Goal: Information Seeking & Learning: Learn about a topic

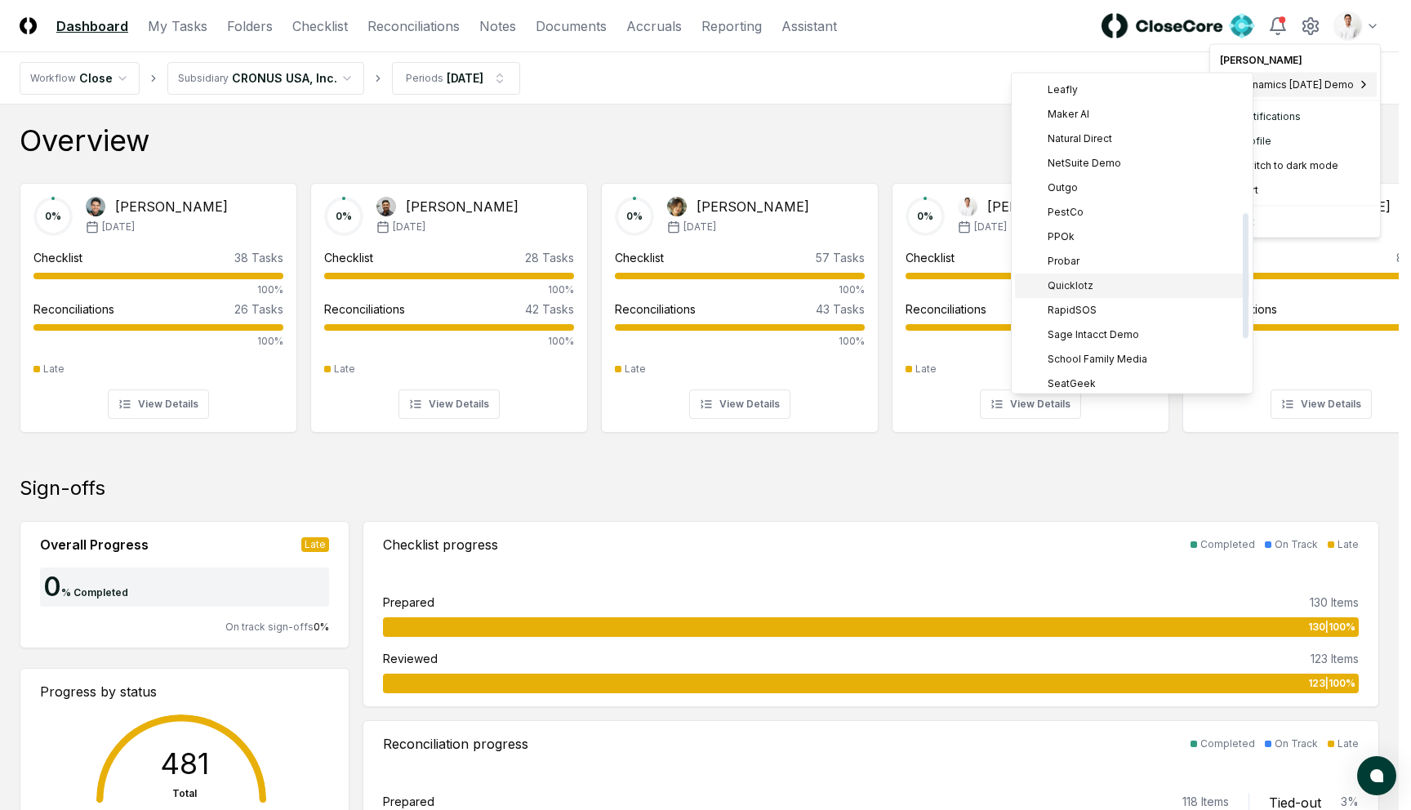
scroll to position [470, 0]
click at [1114, 205] on span "Sage Intacct Demo" at bounding box center [1093, 206] width 91 height 15
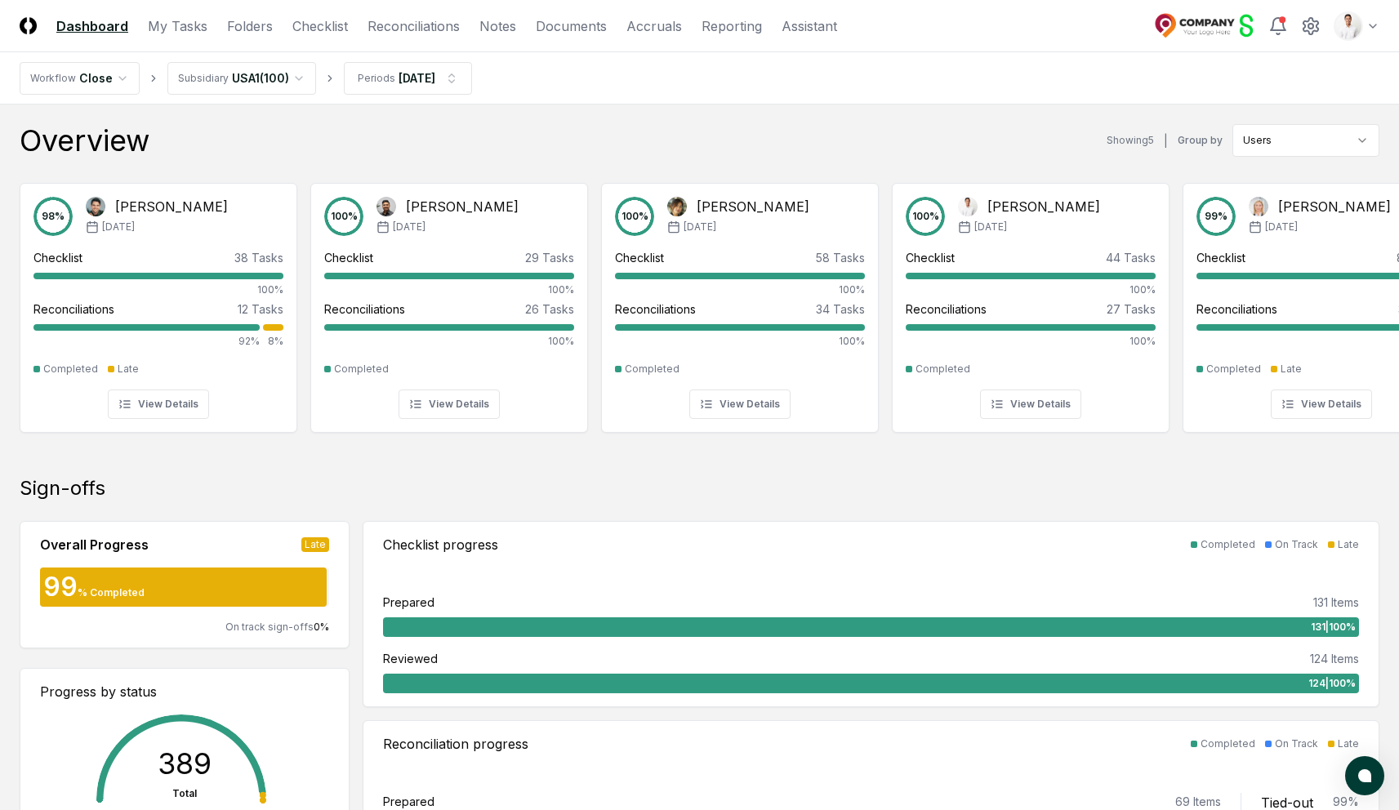
click at [982, 55] on nav "Workflow Close Subsidiary USA1 ( 100 ) Periods Feb 2025" at bounding box center [699, 78] width 1399 height 52
click at [649, 138] on div "Overview Showing 5 | Group by Users" at bounding box center [700, 140] width 1360 height 33
click at [152, 220] on div "Feb '25" at bounding box center [157, 227] width 142 height 15
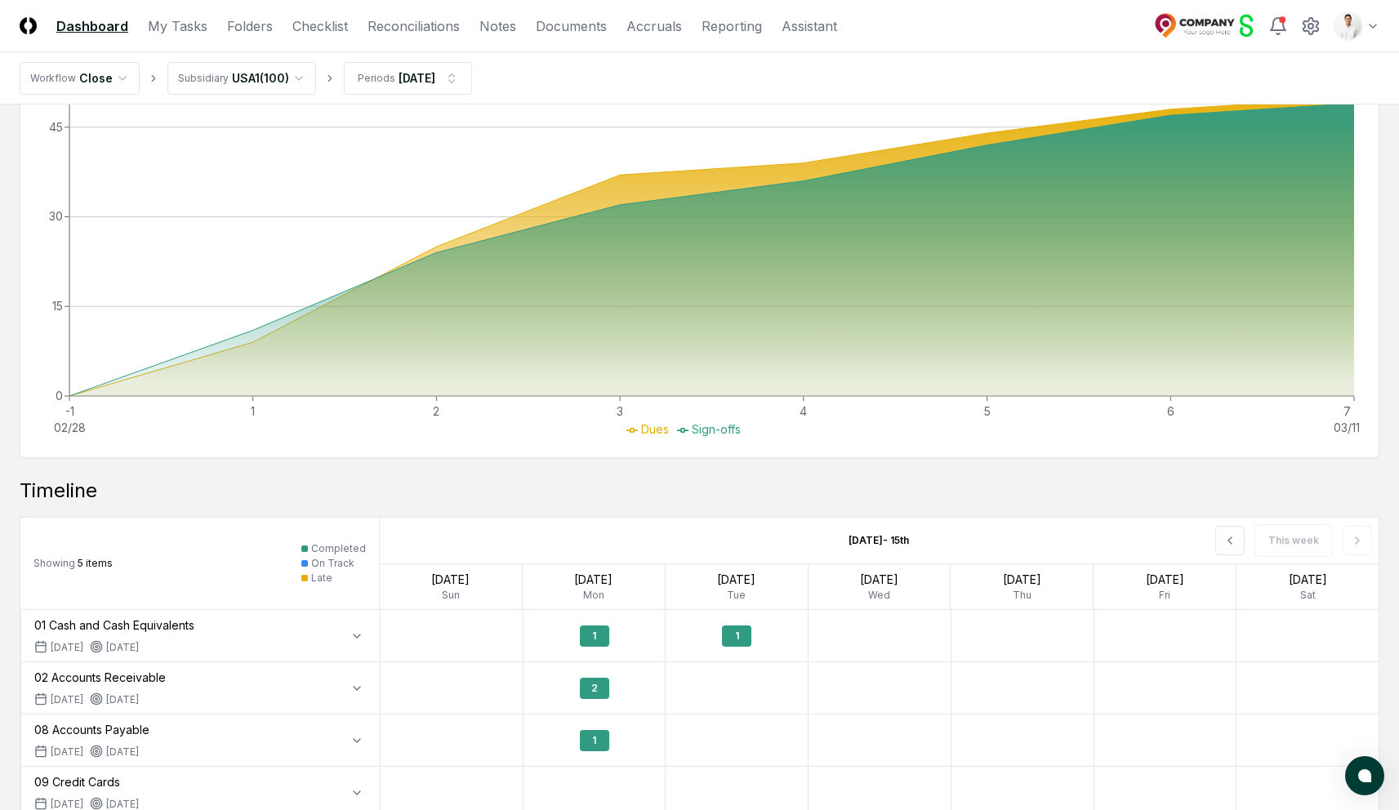
scroll to position [808, 0]
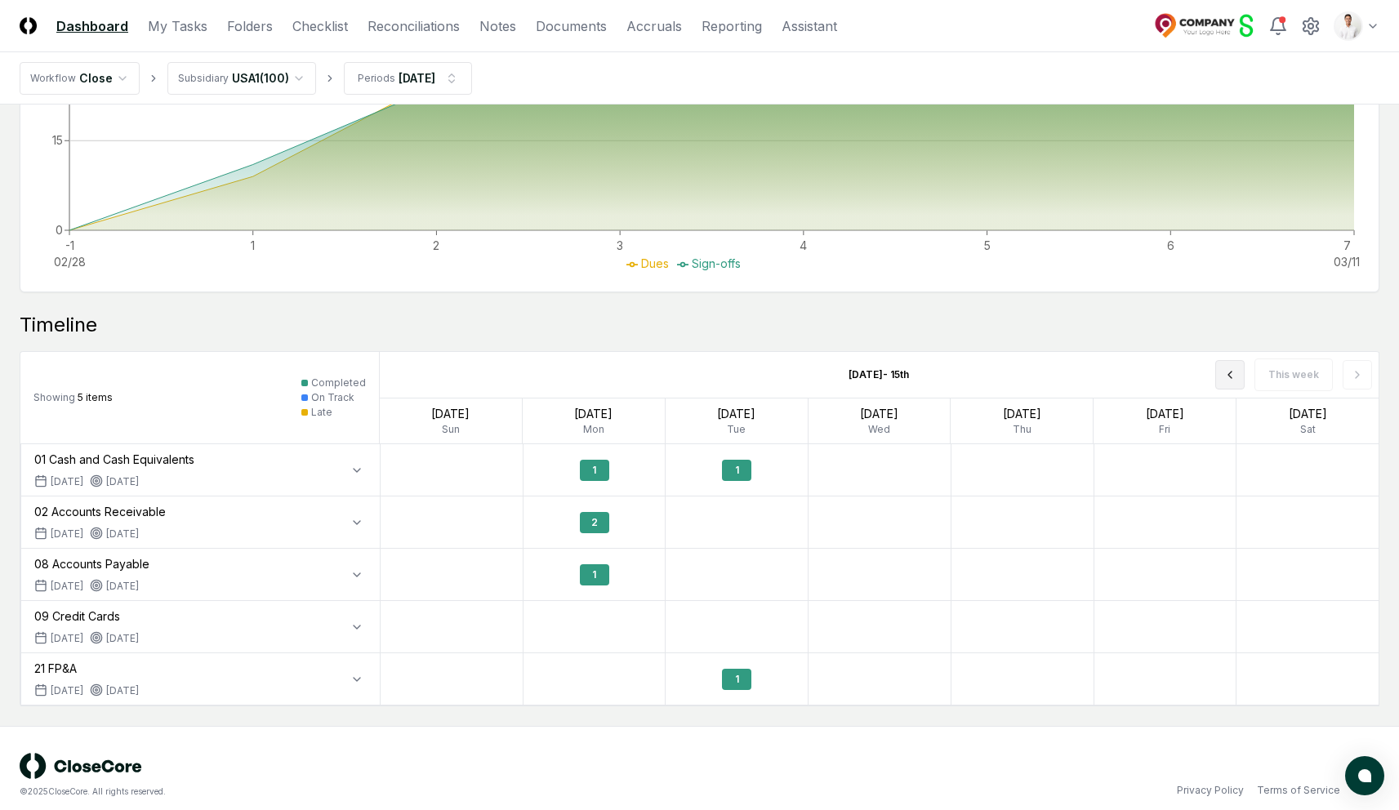
click at [1226, 384] on button at bounding box center [1229, 374] width 29 height 29
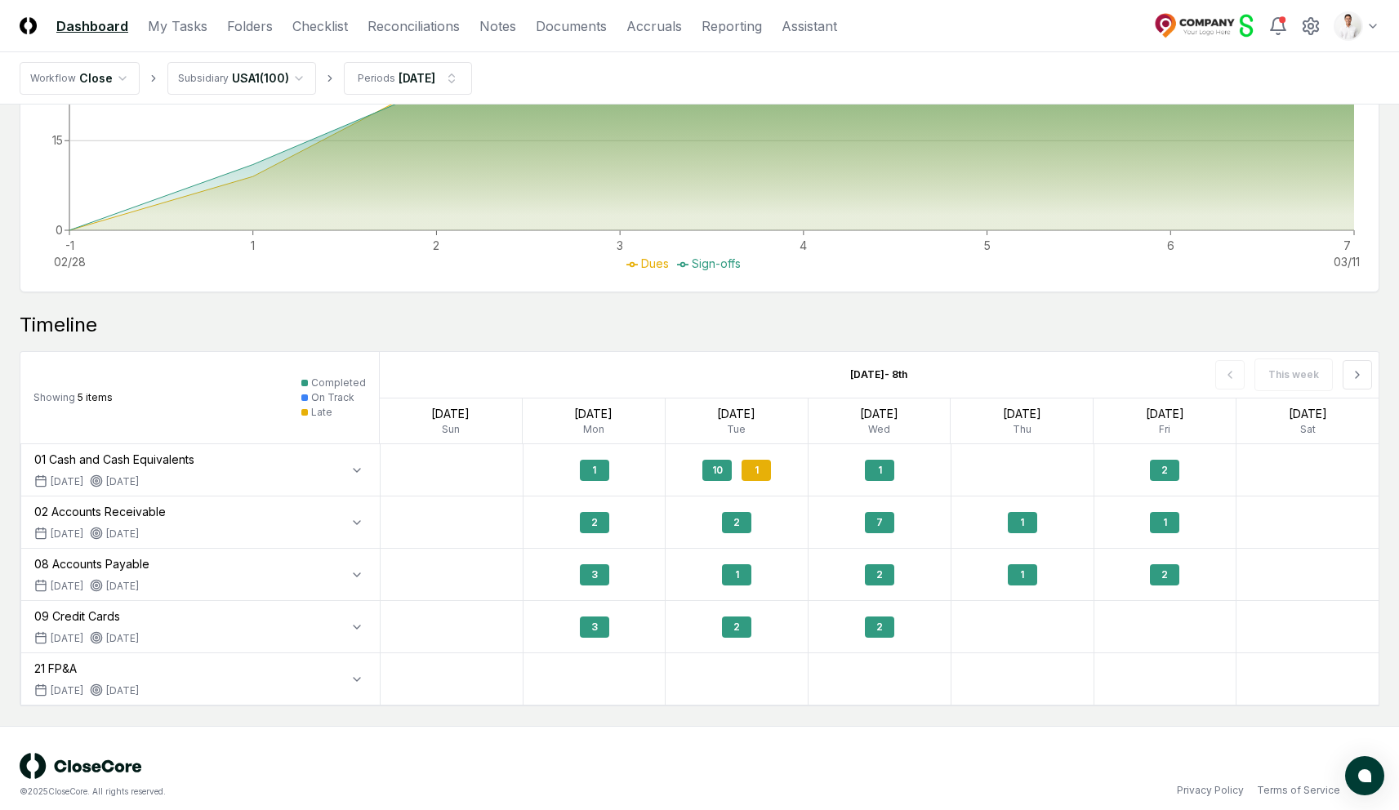
scroll to position [822, 0]
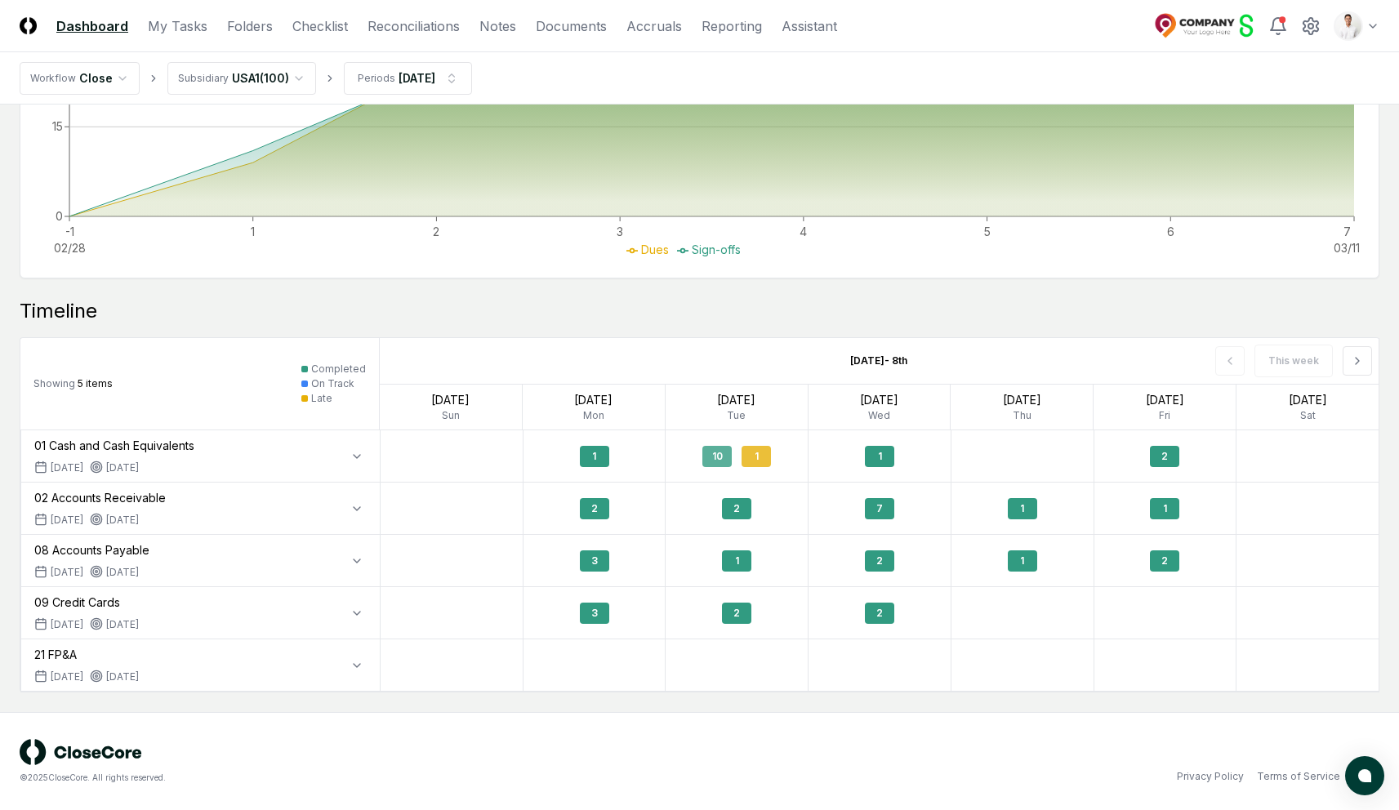
click at [715, 451] on div "10" at bounding box center [716, 456] width 29 height 21
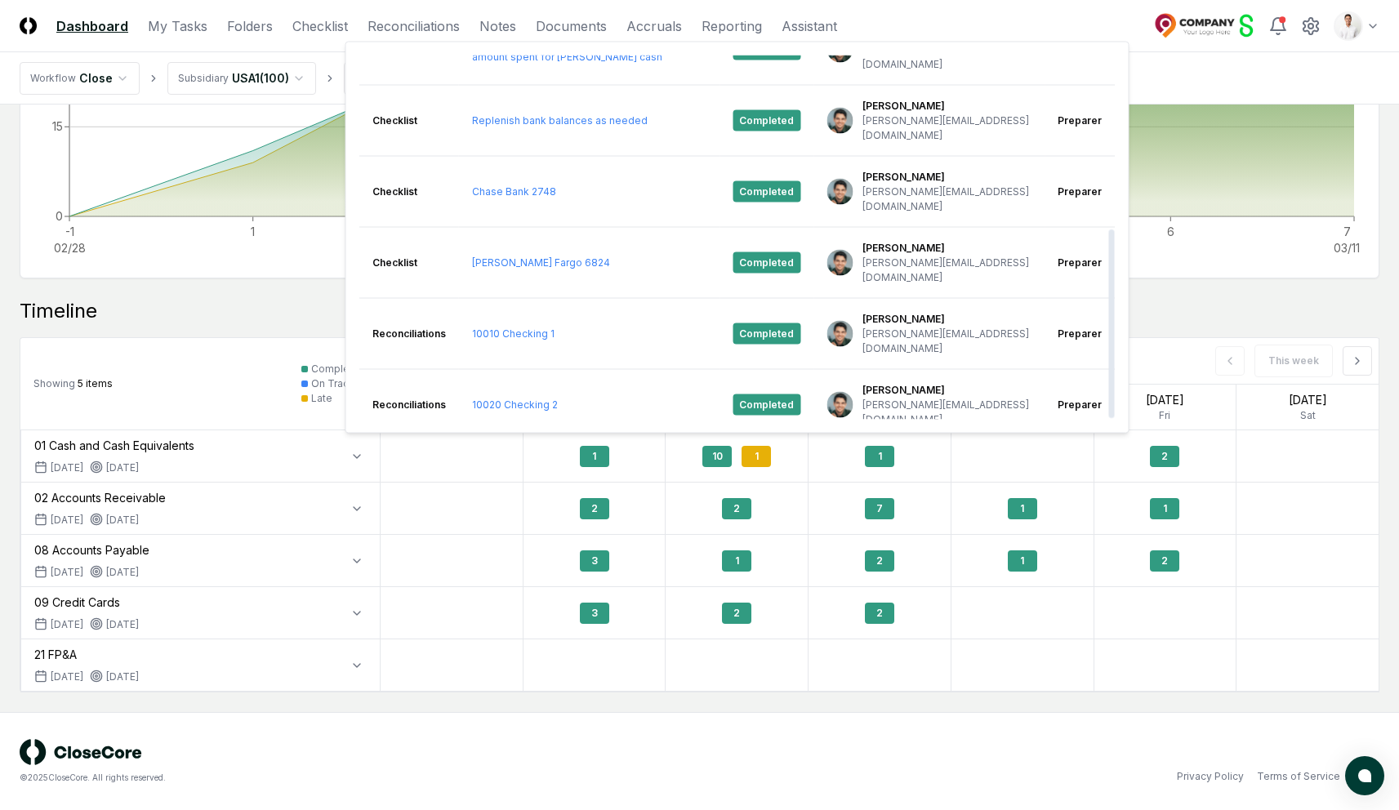
click at [555, 540] on link "10200 Cash Equivalents" at bounding box center [529, 546] width 114 height 12
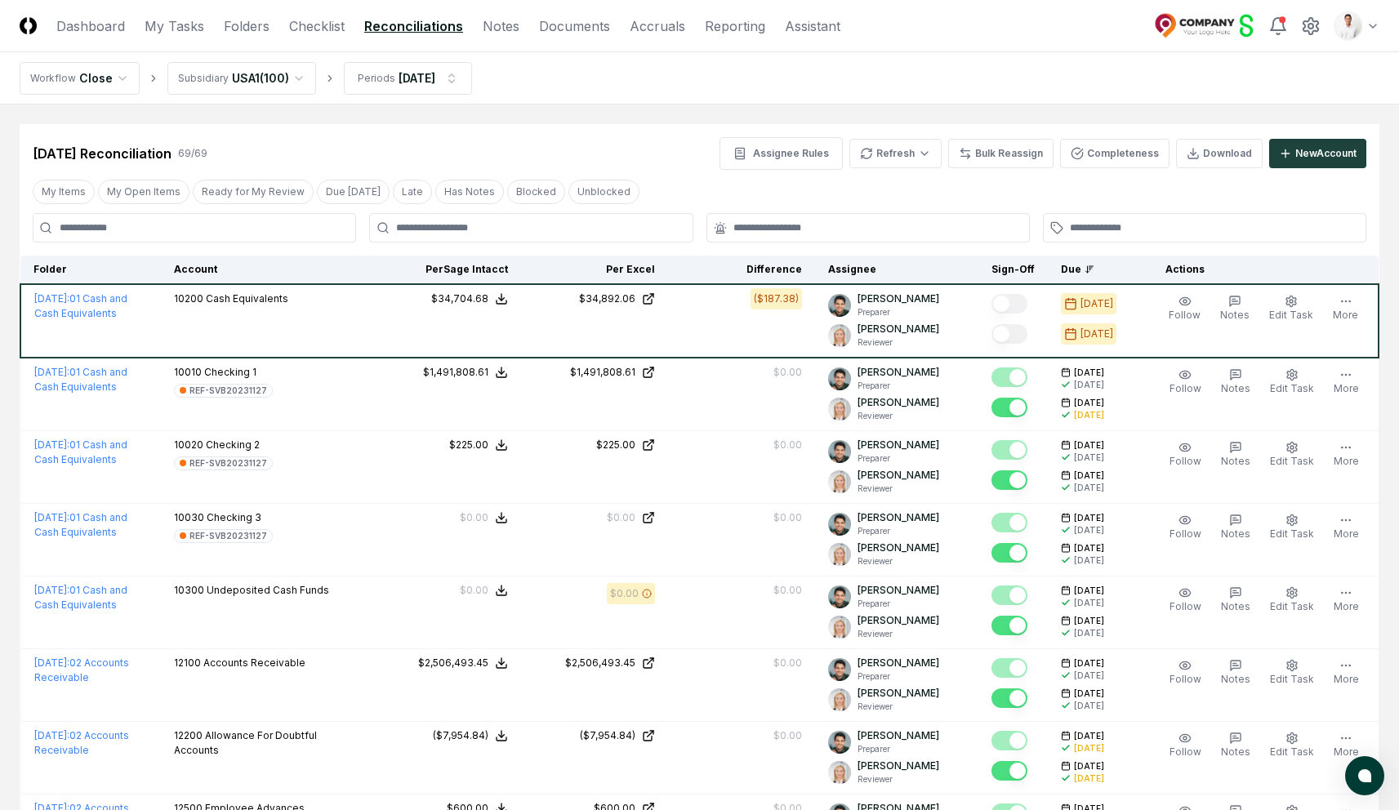
click at [511, 132] on div "Feb 2025 Reconciliation 69 / 69 Assignee Rules Refresh Bulk Reassign Completene…" at bounding box center [700, 147] width 1360 height 46
click at [72, 23] on link "Dashboard" at bounding box center [90, 26] width 69 height 20
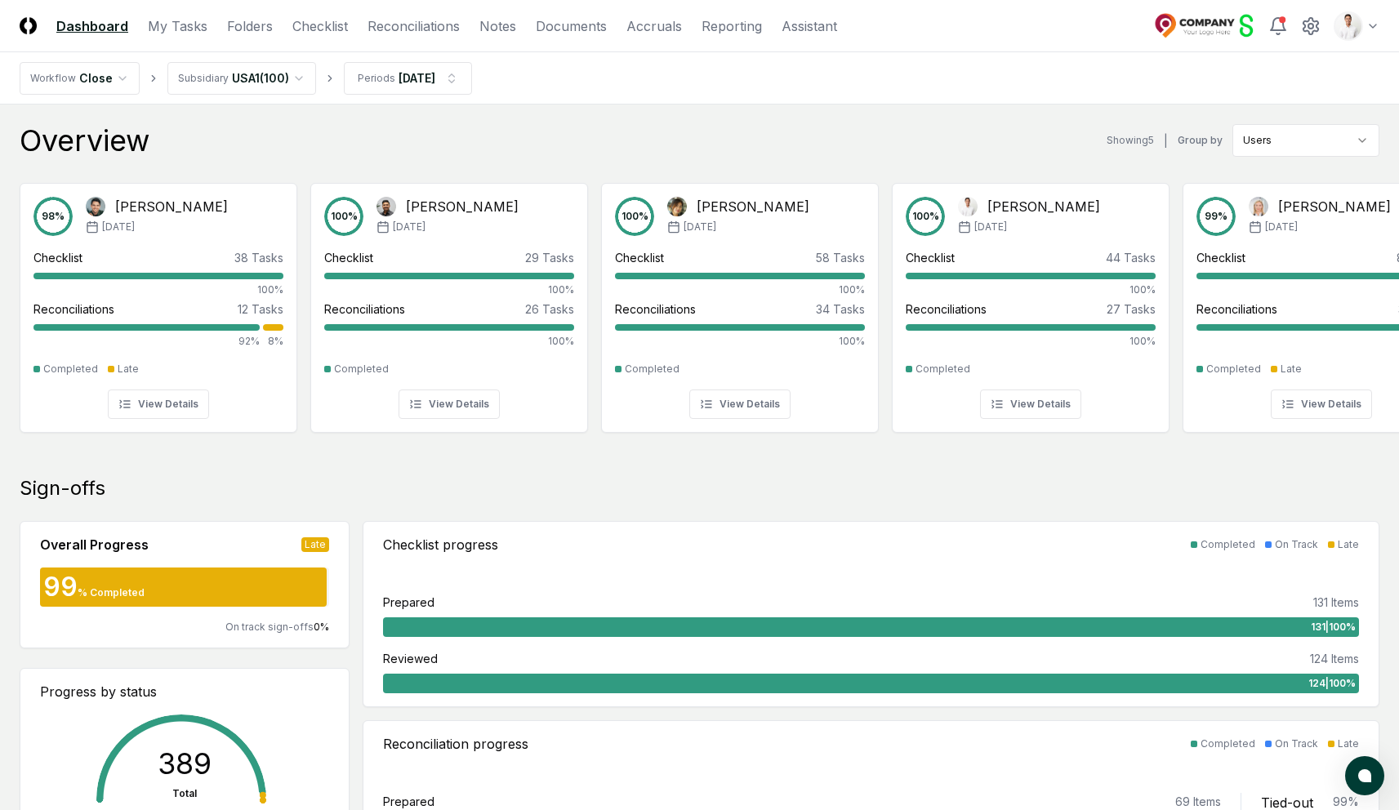
scroll to position [7, 0]
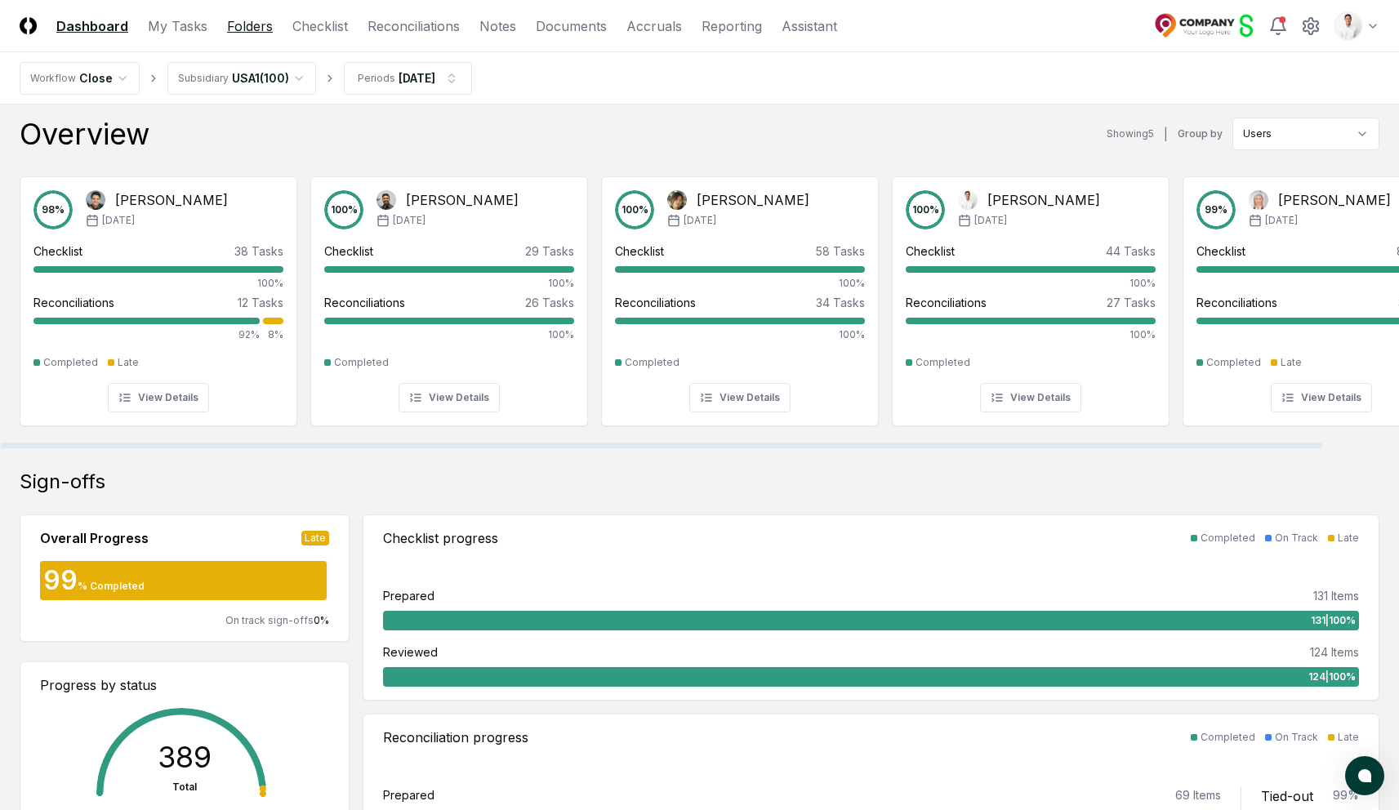
click at [254, 32] on link "Folders" at bounding box center [250, 26] width 46 height 20
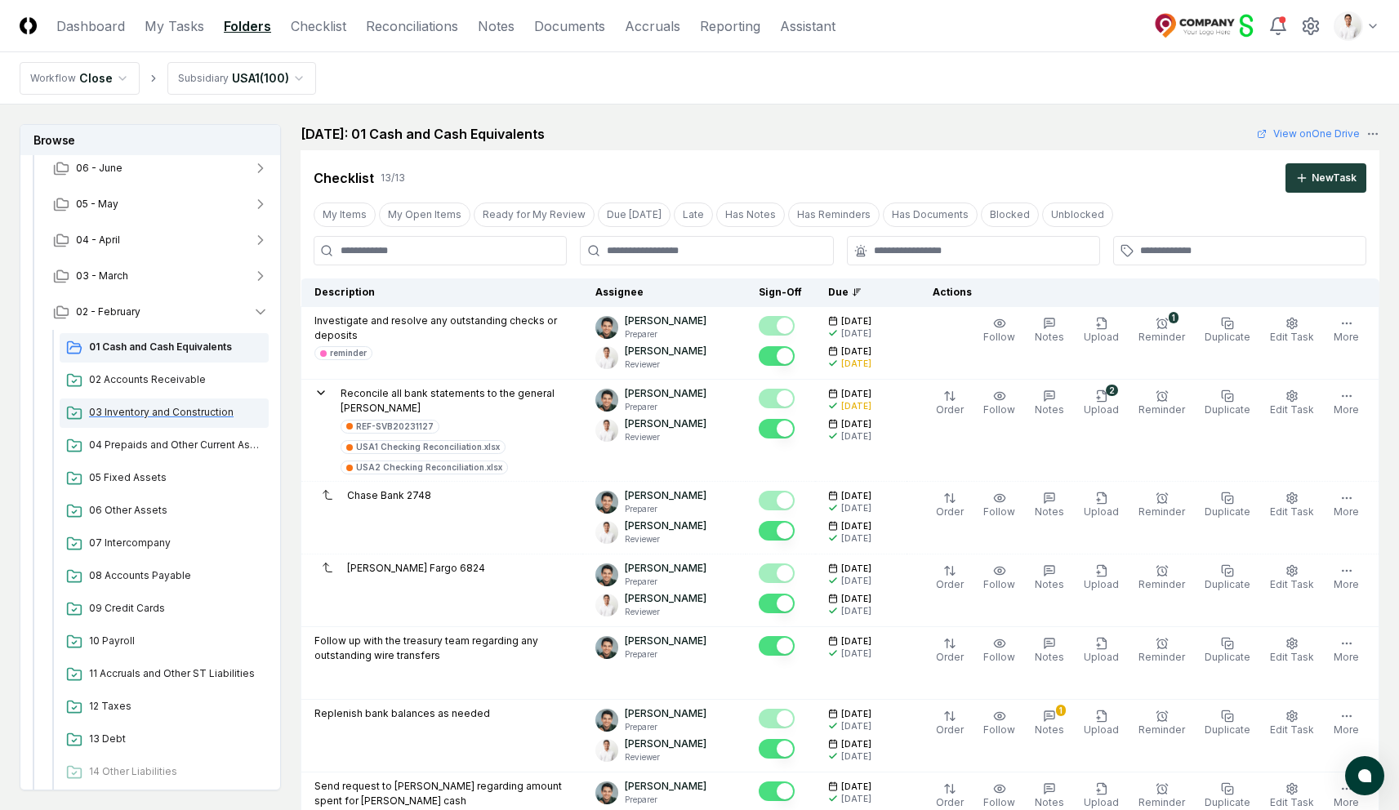
scroll to position [186, 0]
click at [158, 273] on button "03 - March" at bounding box center [161, 275] width 242 height 36
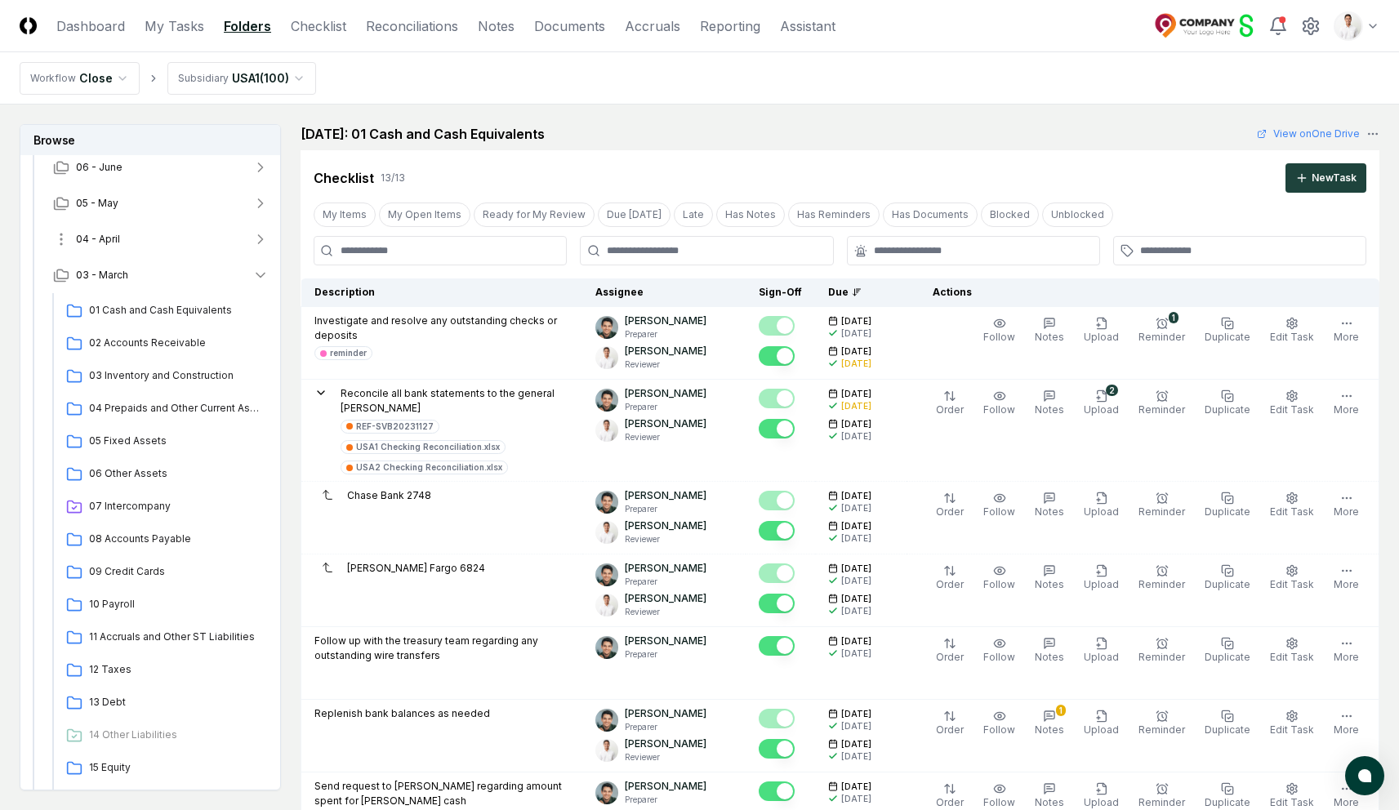
click at [145, 230] on button "04 - April" at bounding box center [161, 239] width 242 height 36
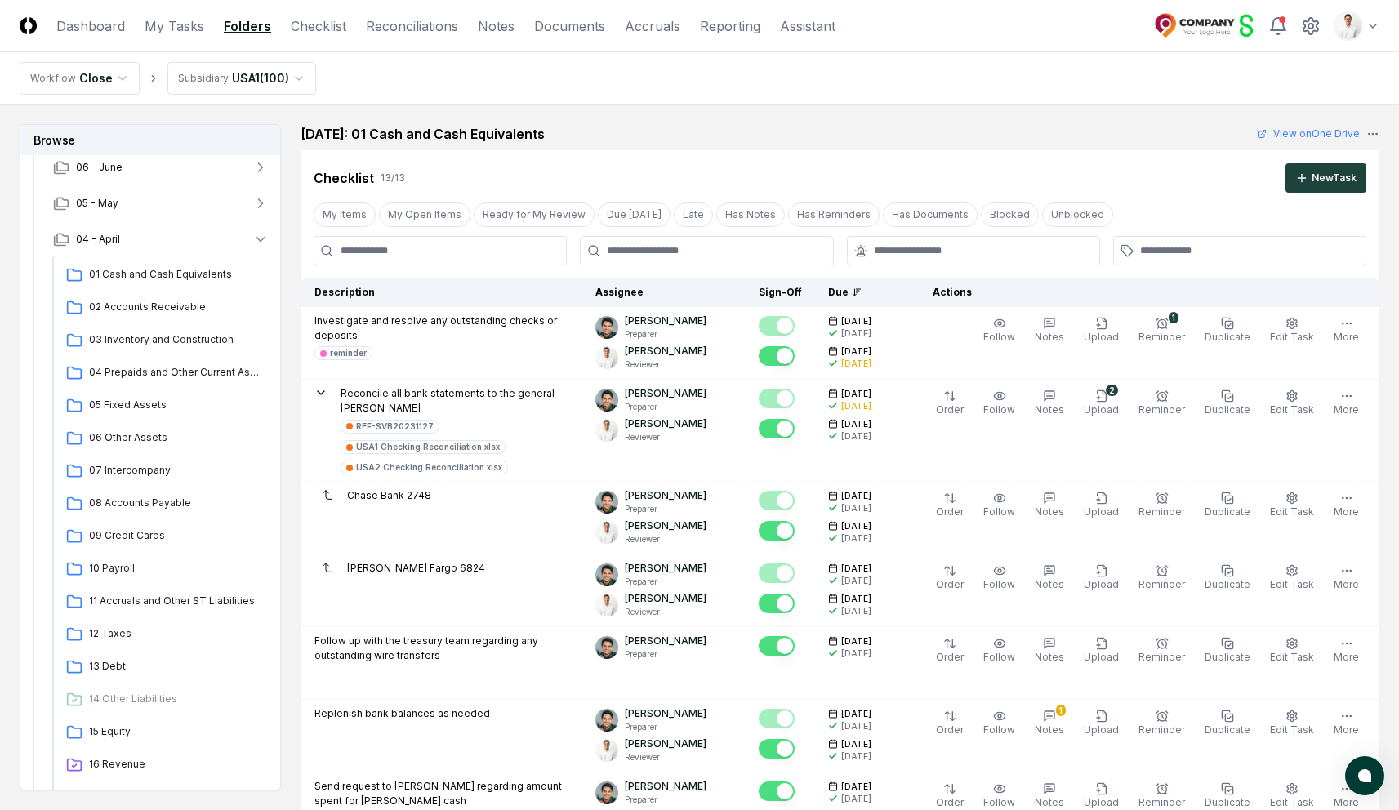
scroll to position [0, 0]
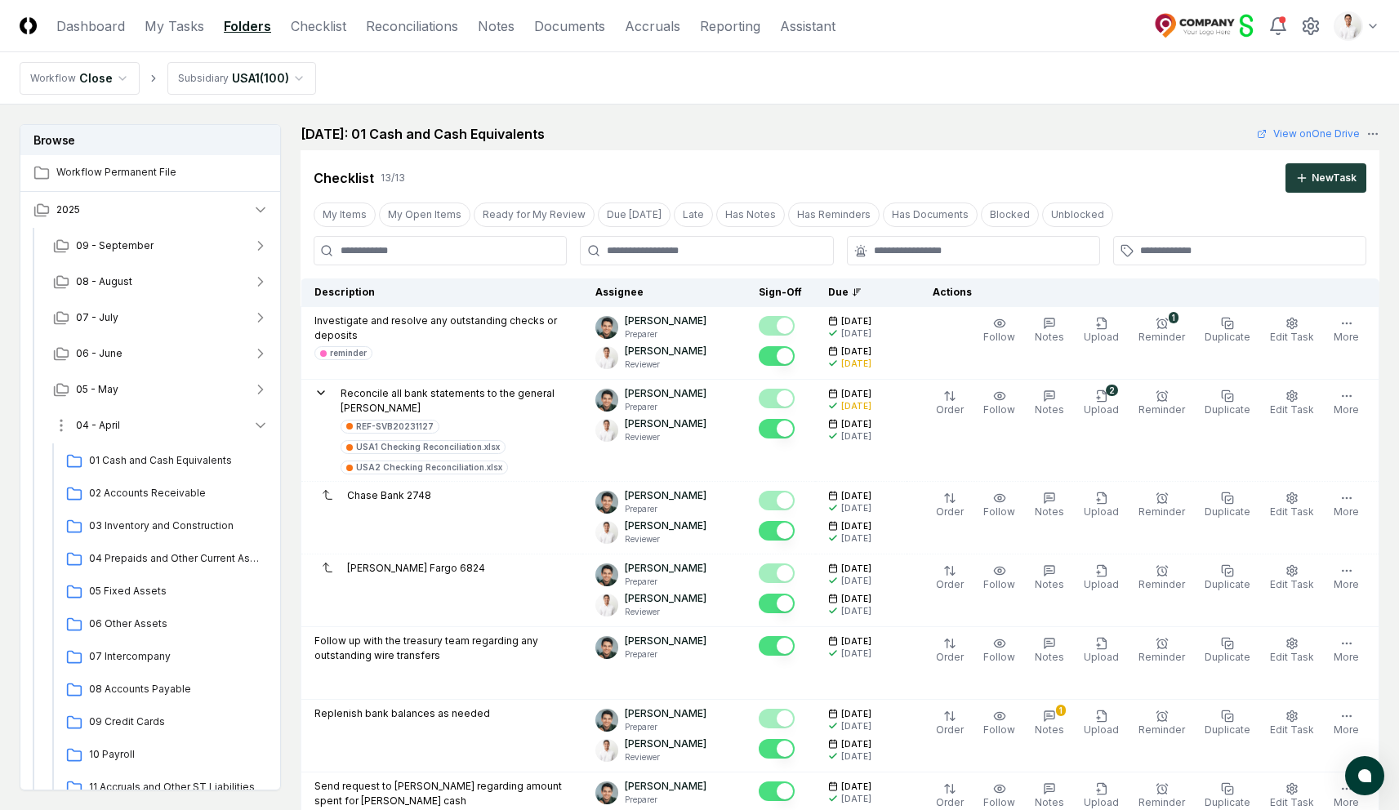
click at [116, 424] on span "04 - April" at bounding box center [98, 425] width 44 height 15
click at [128, 458] on button "03 - March" at bounding box center [161, 461] width 242 height 36
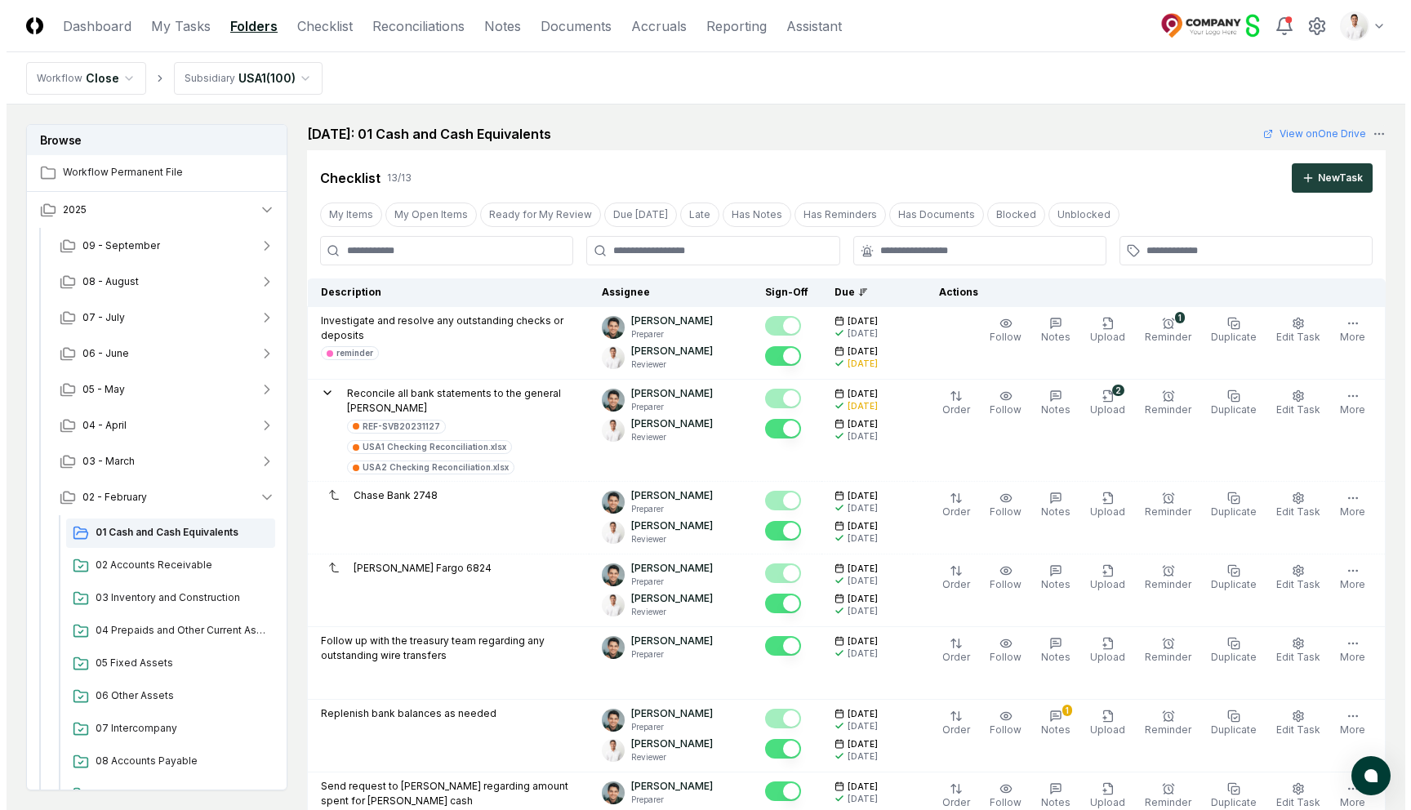
scroll to position [7, 0]
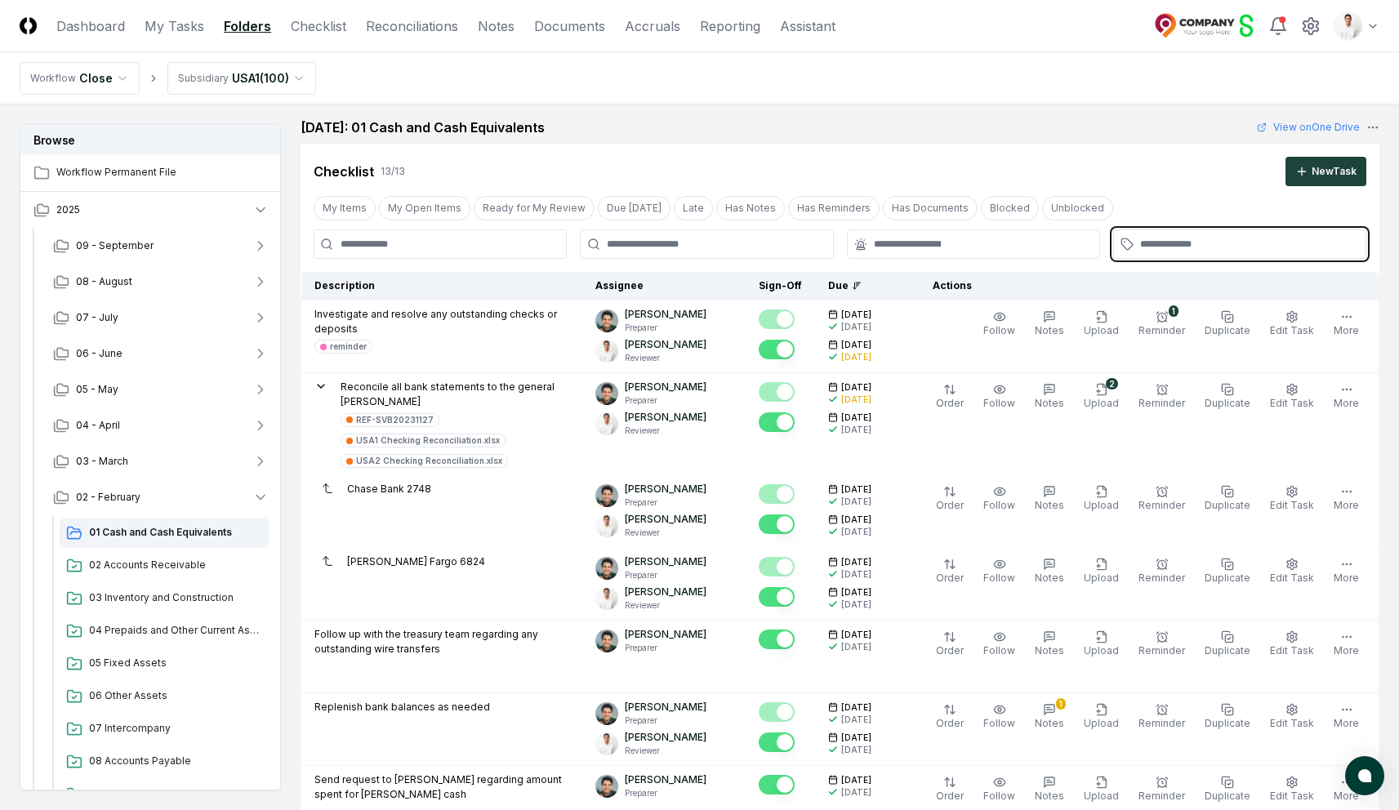
click at [1180, 249] on input "text" at bounding box center [1248, 244] width 216 height 15
click at [1153, 284] on div "reminder" at bounding box center [1157, 281] width 37 height 12
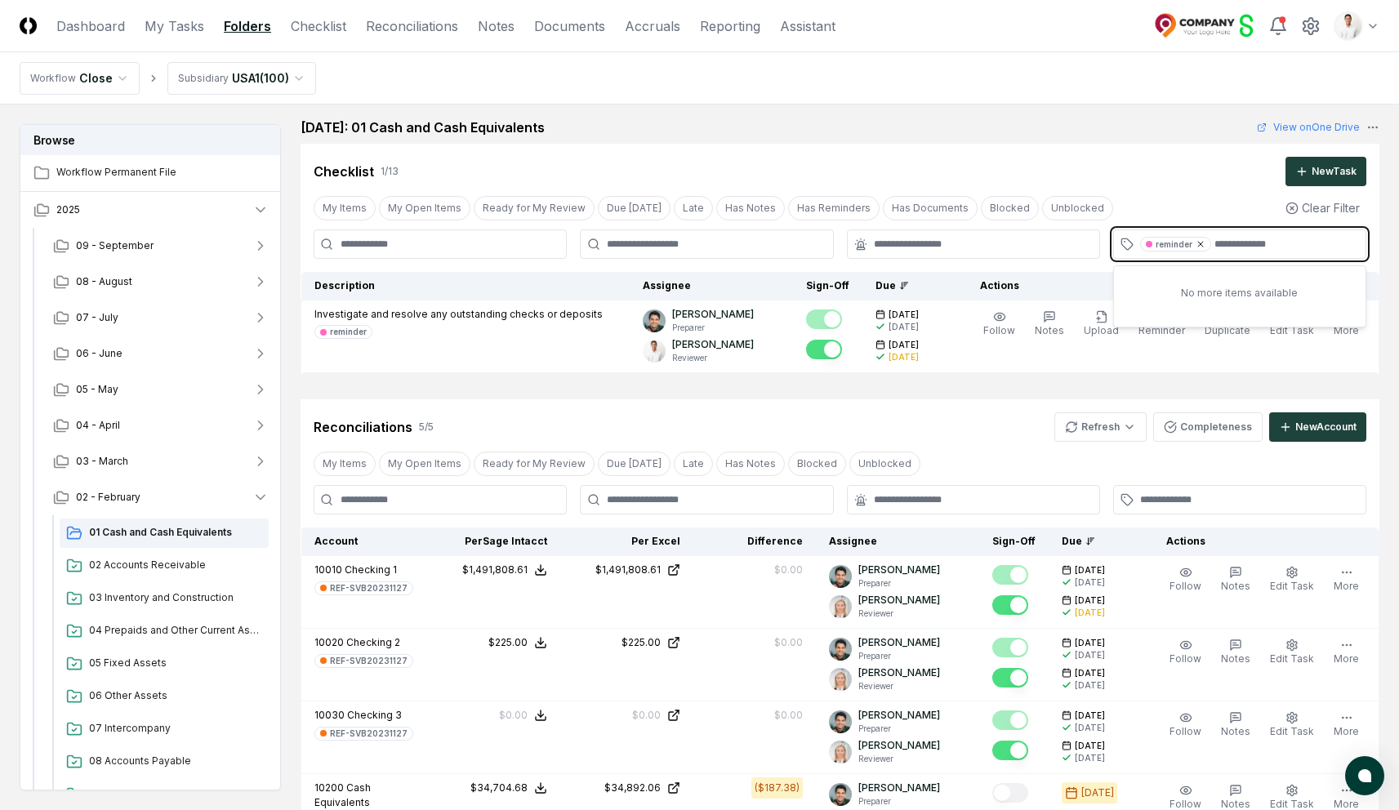
click at [1197, 243] on icon at bounding box center [1201, 244] width 10 height 10
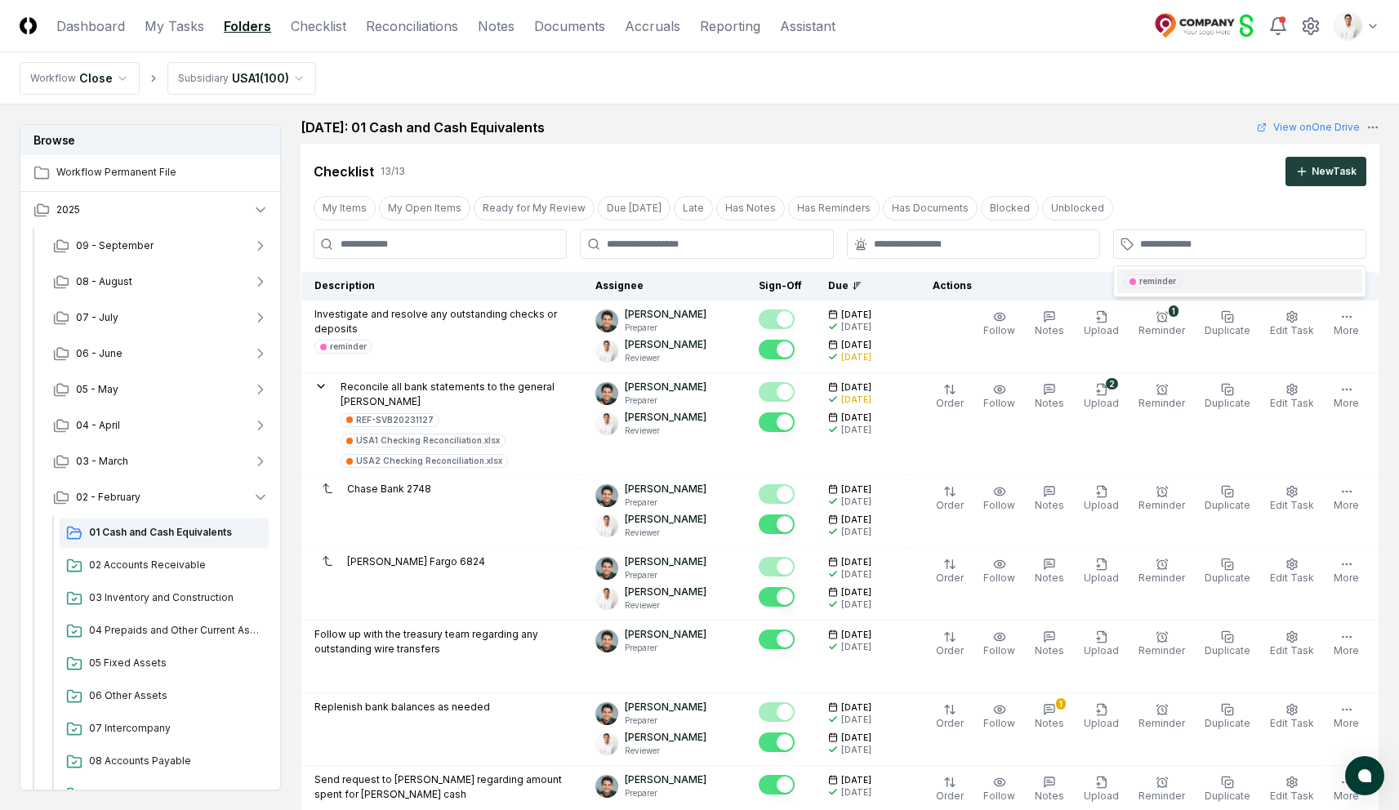
click at [1004, 138] on div "Cancel Reassign February 2025: 01 Cash and Cash Equivalents View on One Drive C…" at bounding box center [840, 696] width 1079 height 1157
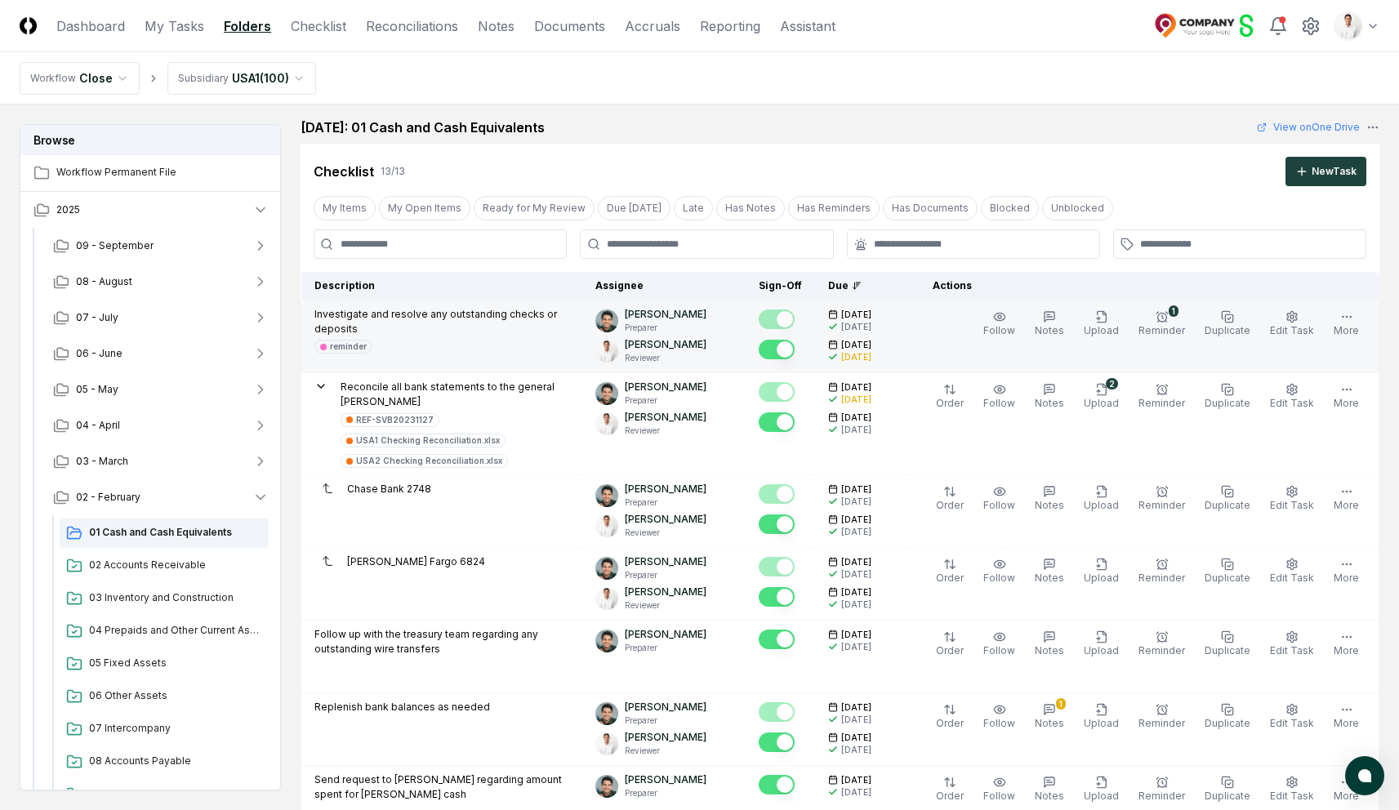
drag, startPoint x: 864, startPoint y: 314, endPoint x: 889, endPoint y: 315, distance: 24.5
click at [871, 315] on span "3/3/2025" at bounding box center [856, 315] width 30 height 12
click at [1294, 317] on circle "button" at bounding box center [1291, 316] width 3 height 3
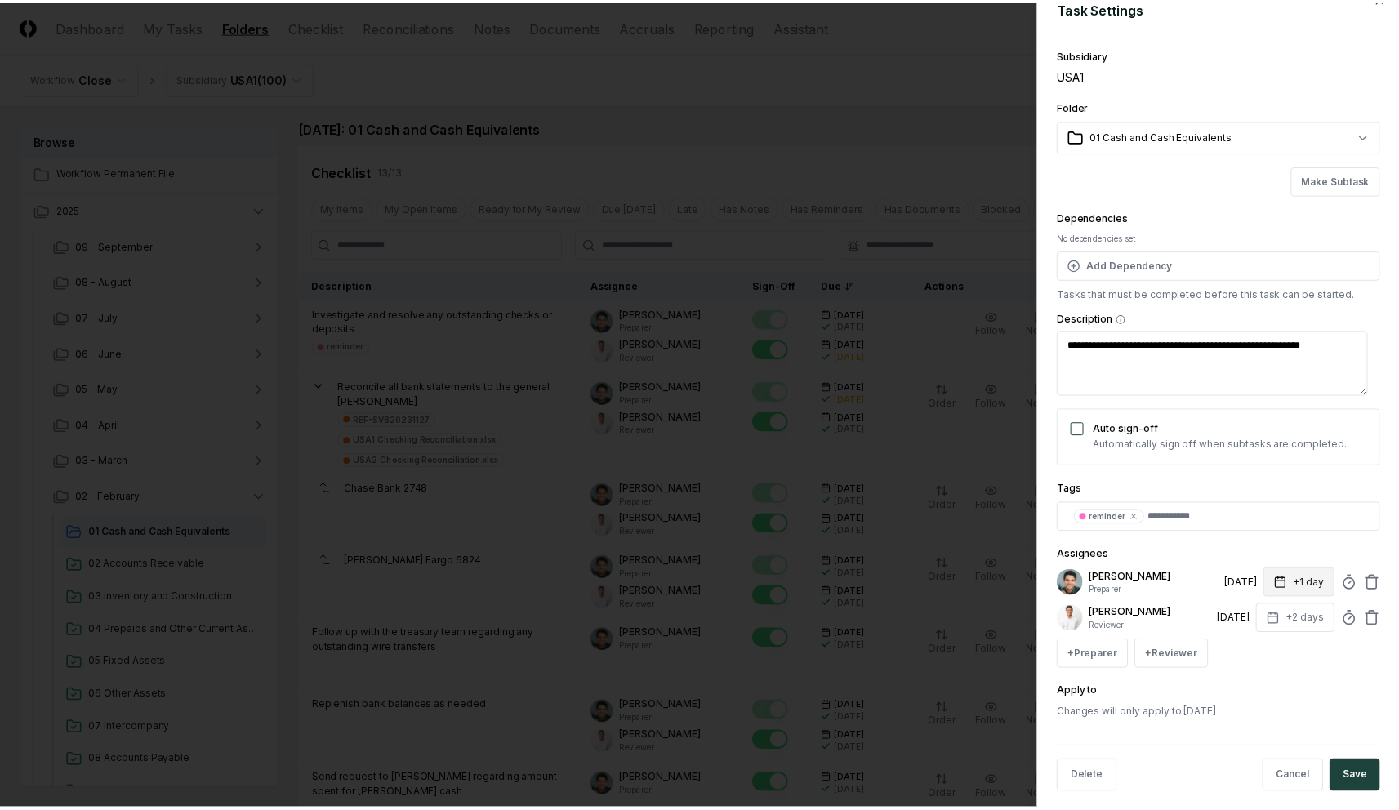
scroll to position [39, 0]
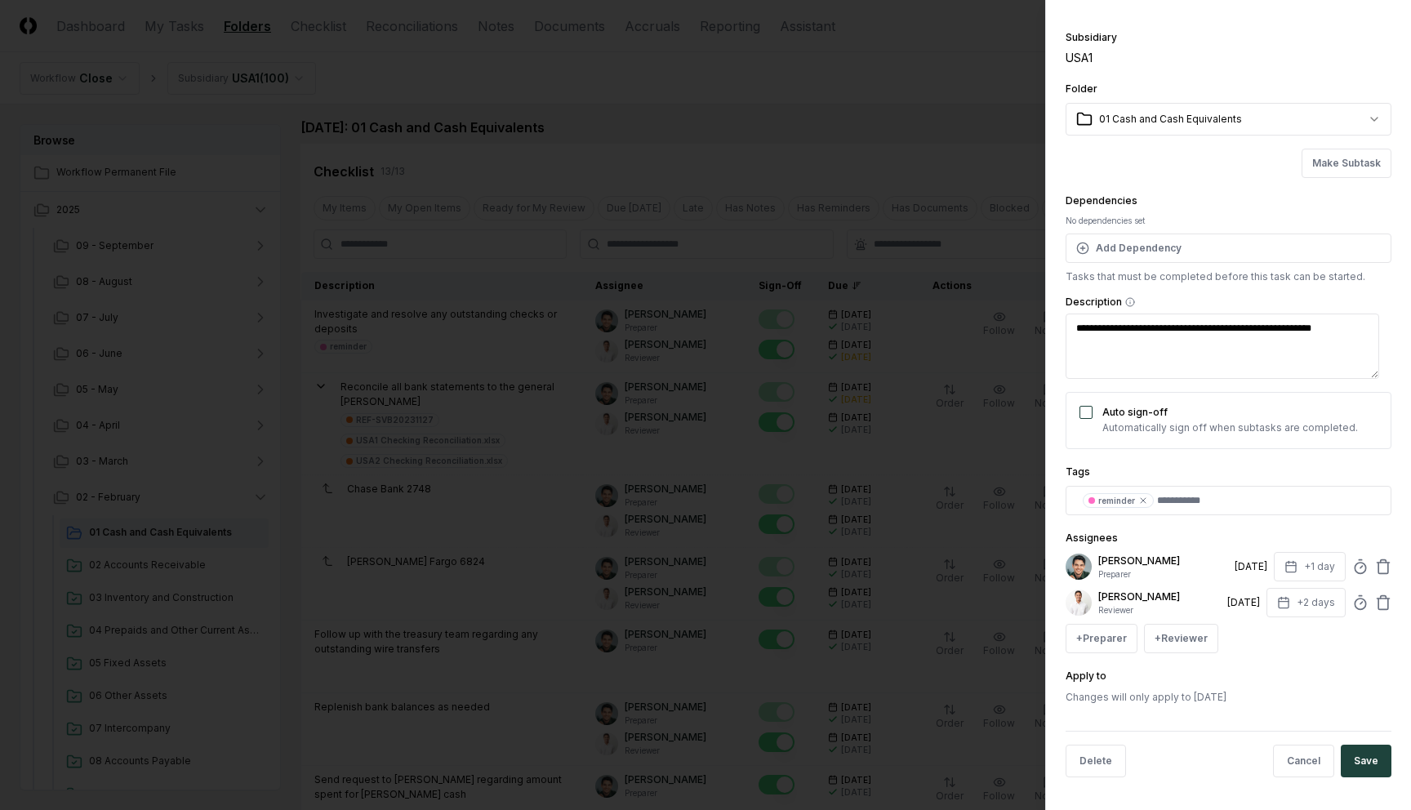
click at [911, 159] on div at bounding box center [705, 405] width 1411 height 810
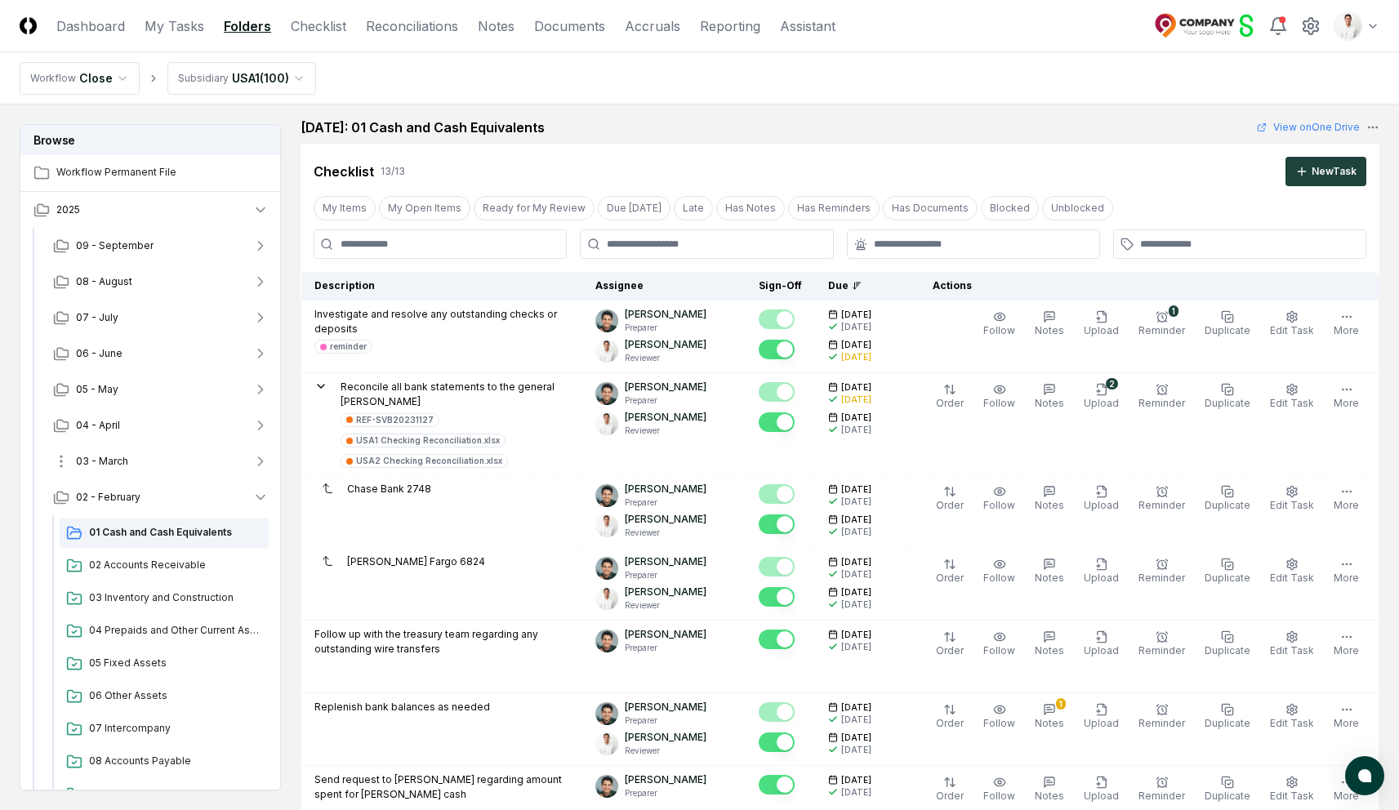
click at [140, 462] on button "03 - March" at bounding box center [161, 461] width 242 height 36
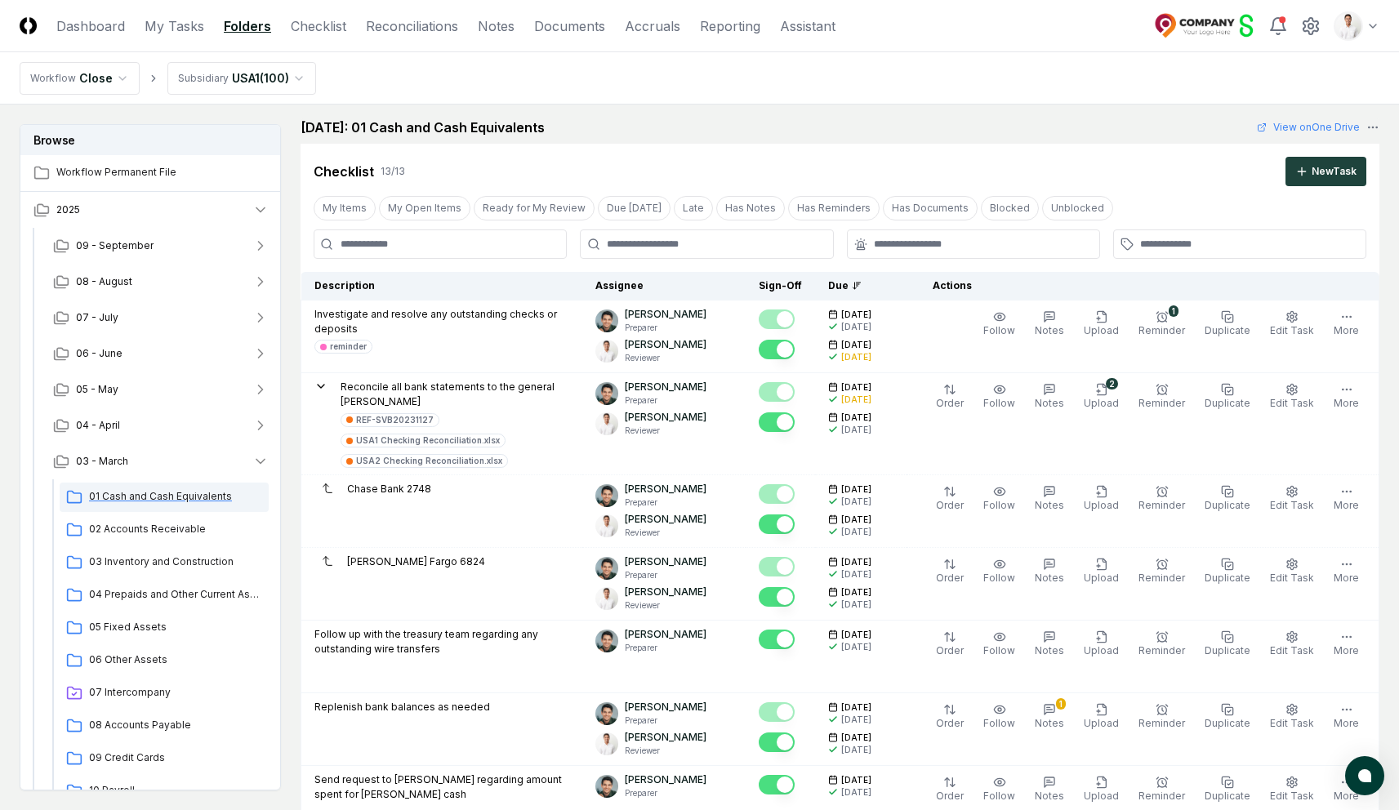
click at [153, 504] on div "01 Cash and Cash Equivalents" at bounding box center [164, 497] width 209 height 29
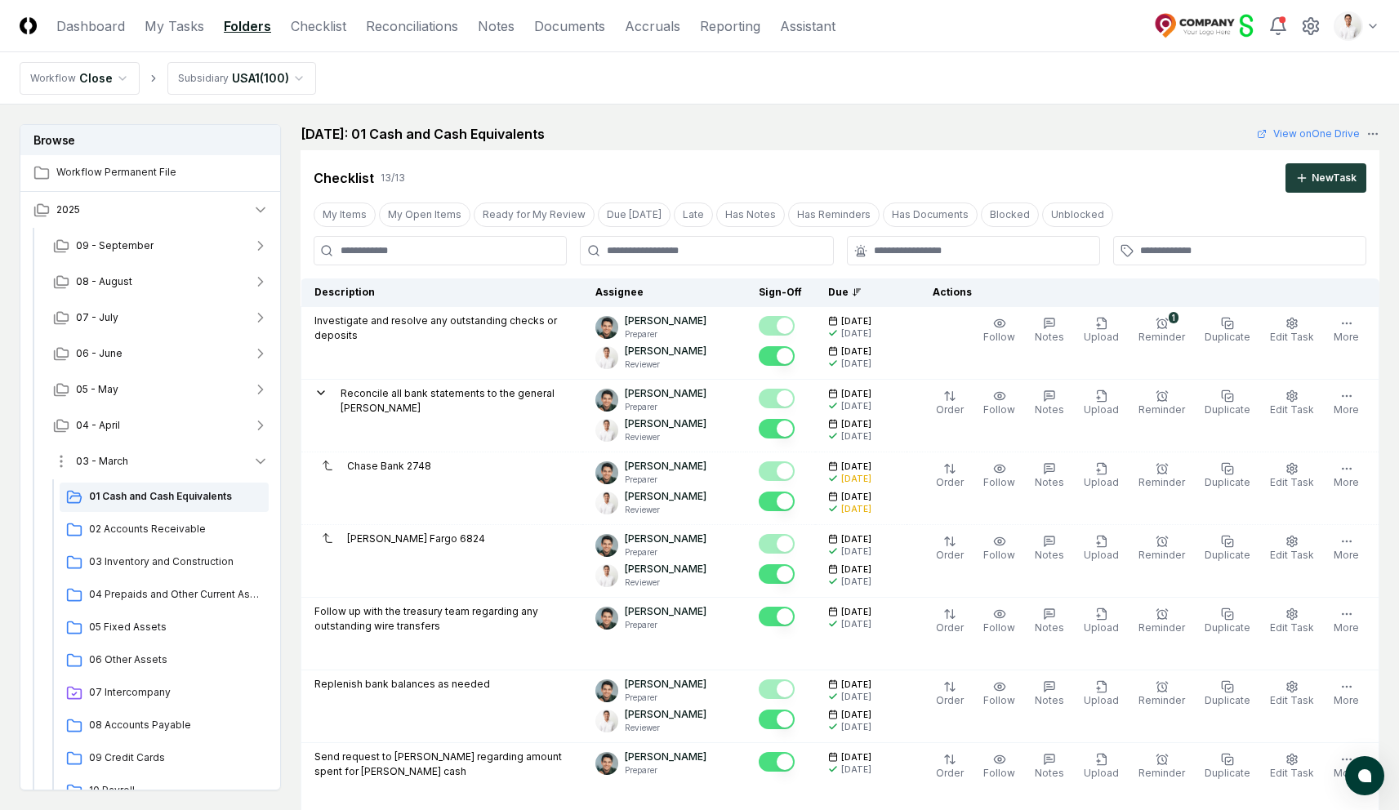
click at [171, 465] on button "03 - March" at bounding box center [161, 461] width 242 height 36
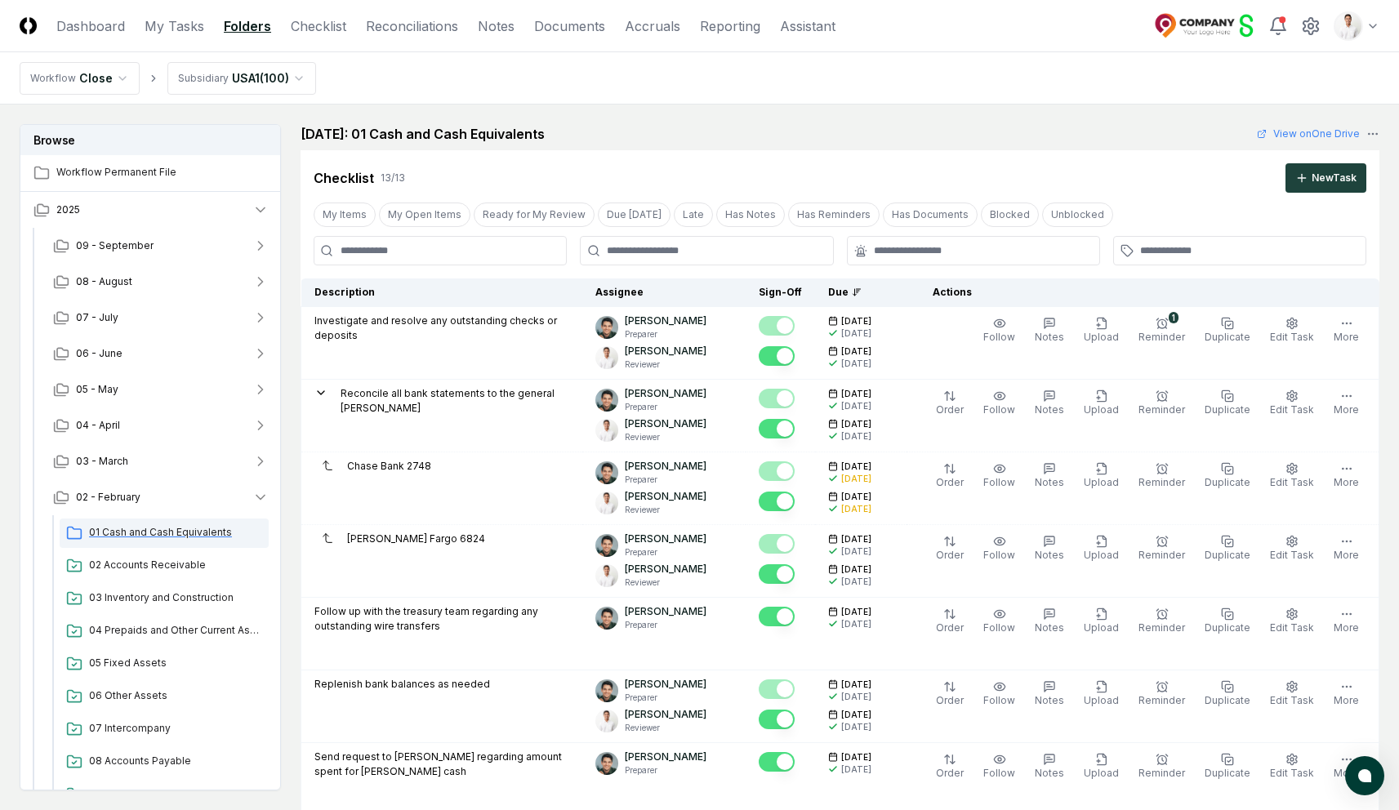
click at [127, 527] on span "01 Cash and Cash Equivalents" at bounding box center [175, 532] width 173 height 15
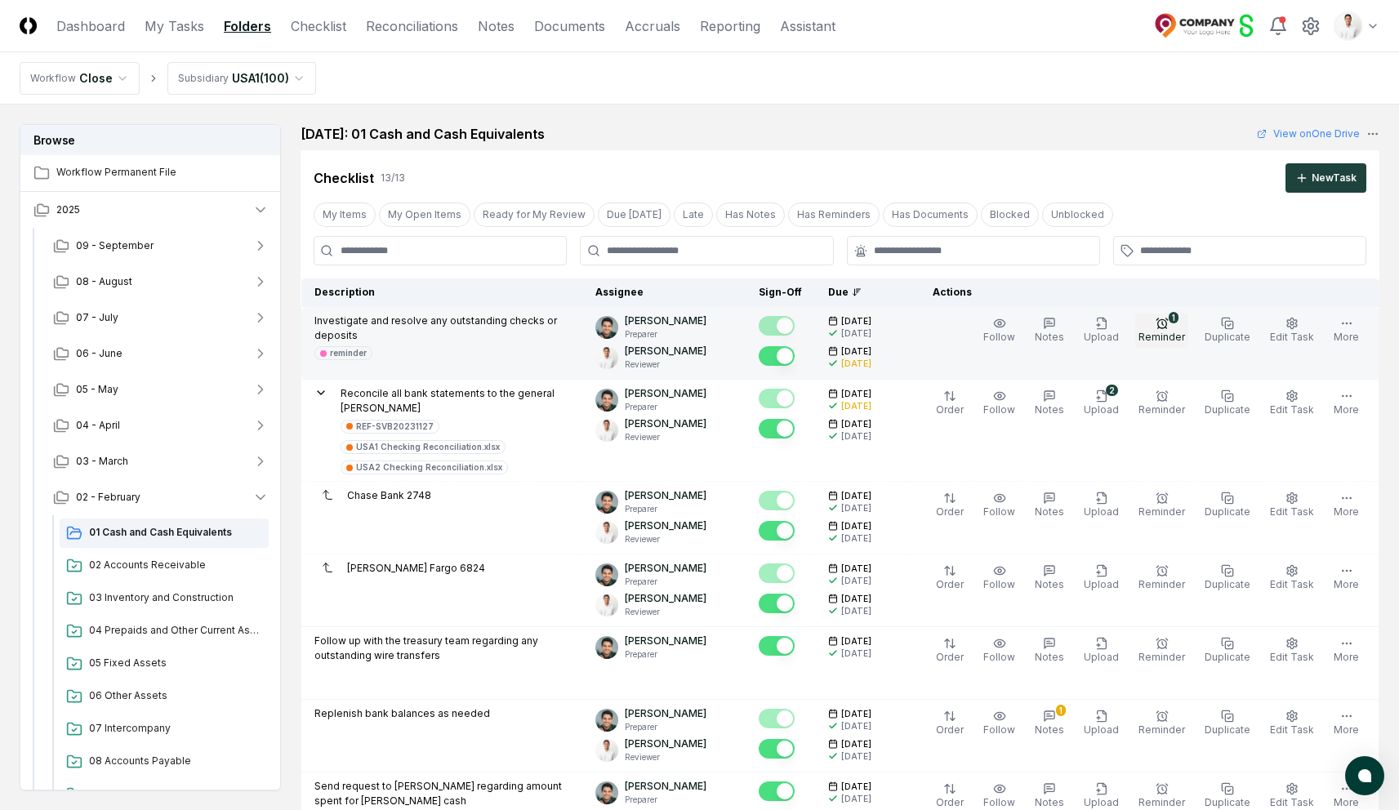
click at [1168, 326] on icon "button" at bounding box center [1162, 323] width 13 height 13
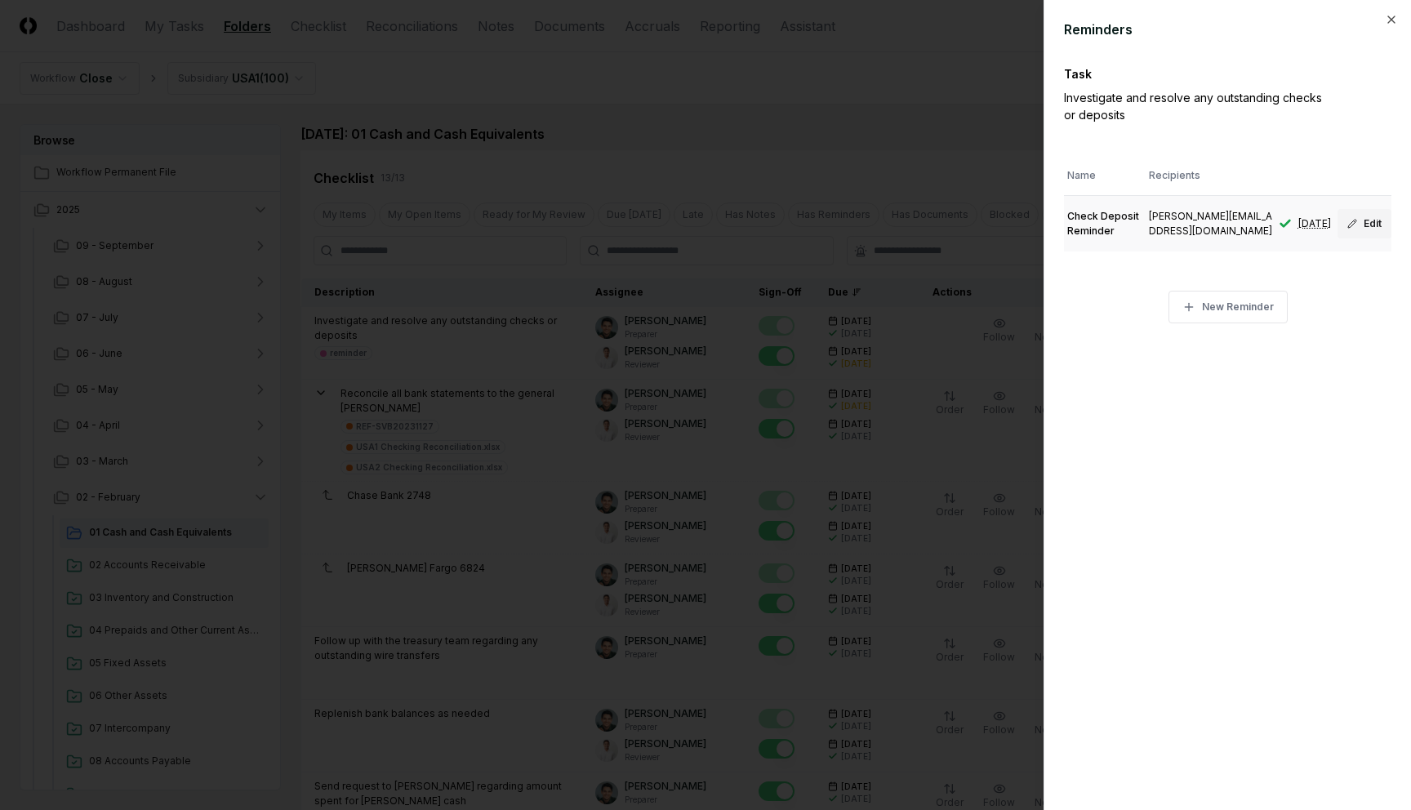
click at [1379, 221] on button "Edit" at bounding box center [1365, 223] width 54 height 29
type textarea "*"
type input "**********"
type input "**"
click at [859, 143] on div at bounding box center [705, 405] width 1411 height 810
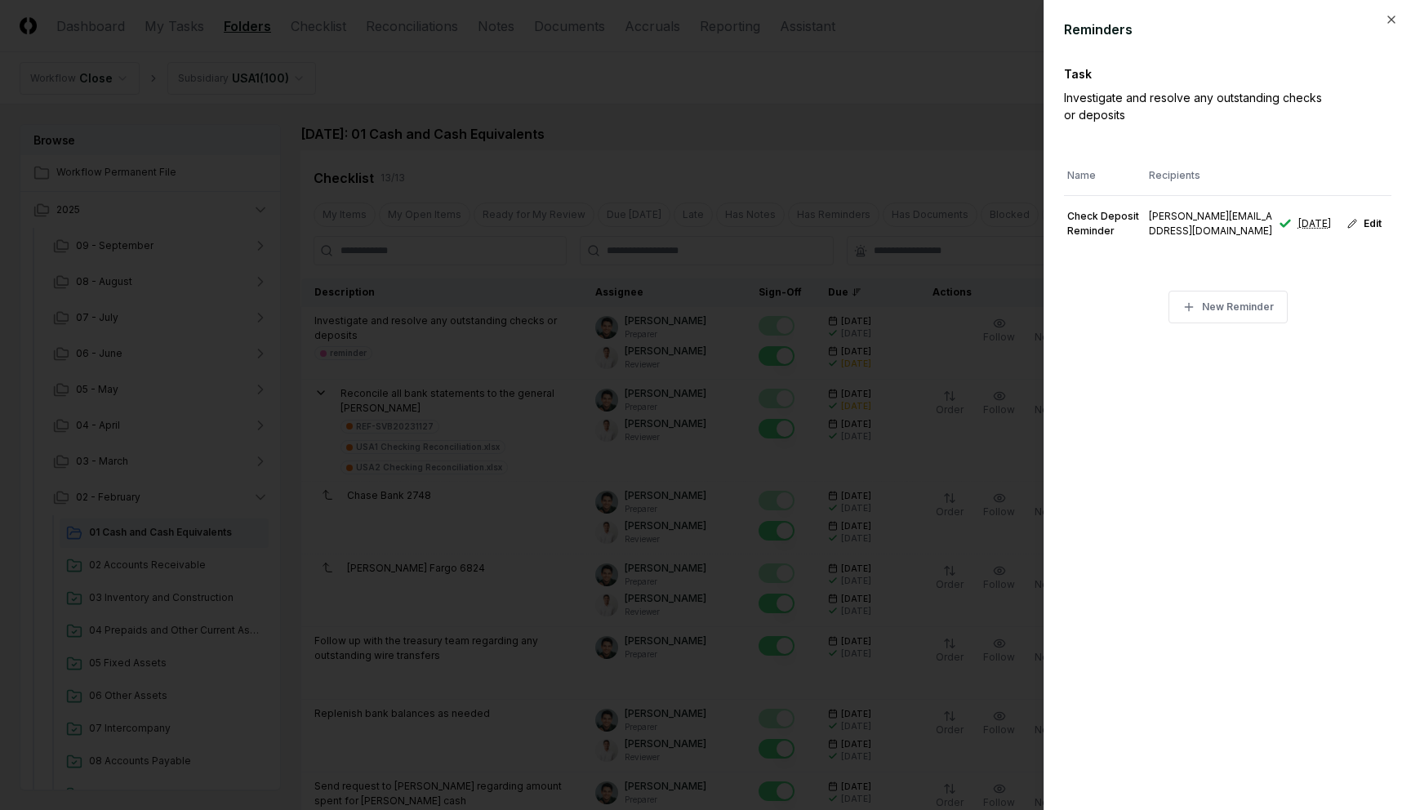
type textarea "*"
click at [898, 125] on div at bounding box center [705, 405] width 1411 height 810
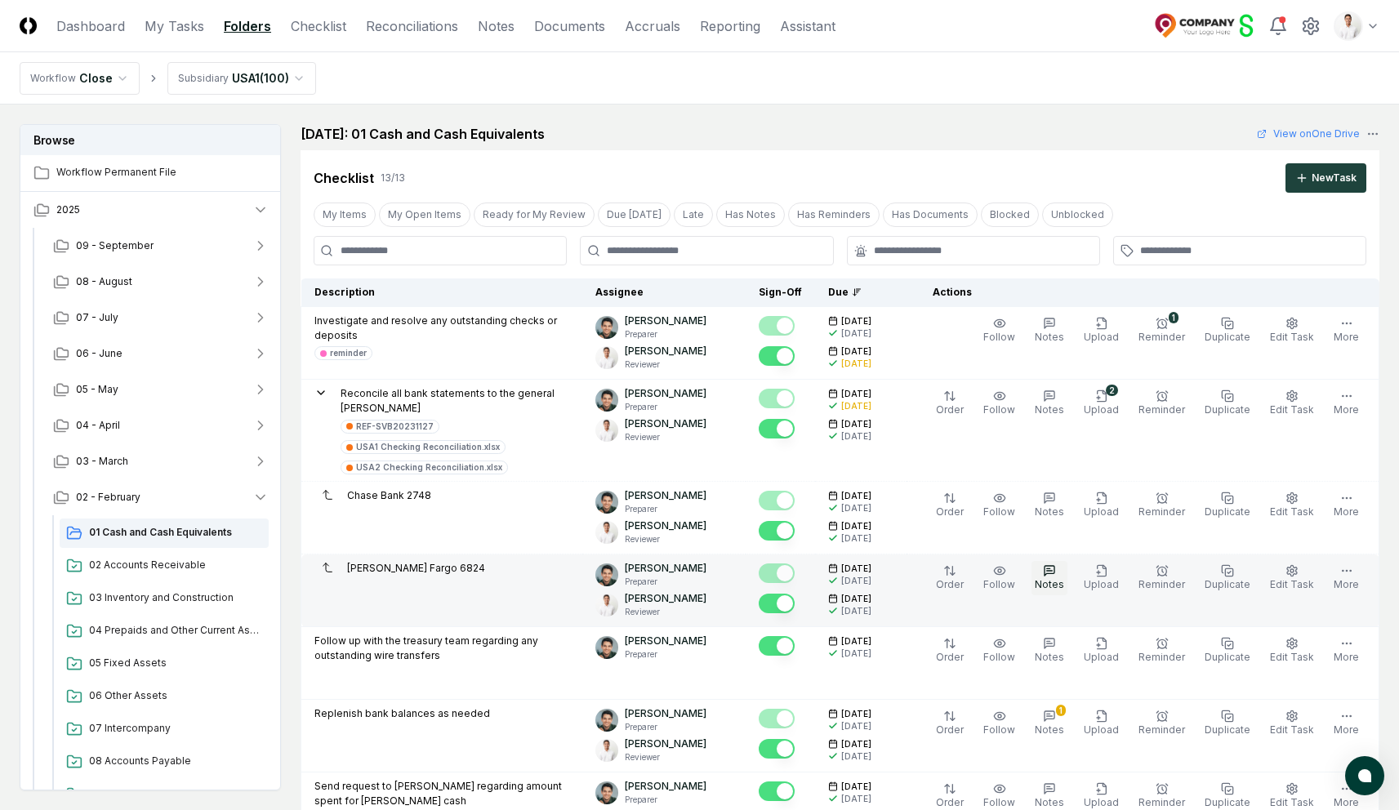
scroll to position [29, 0]
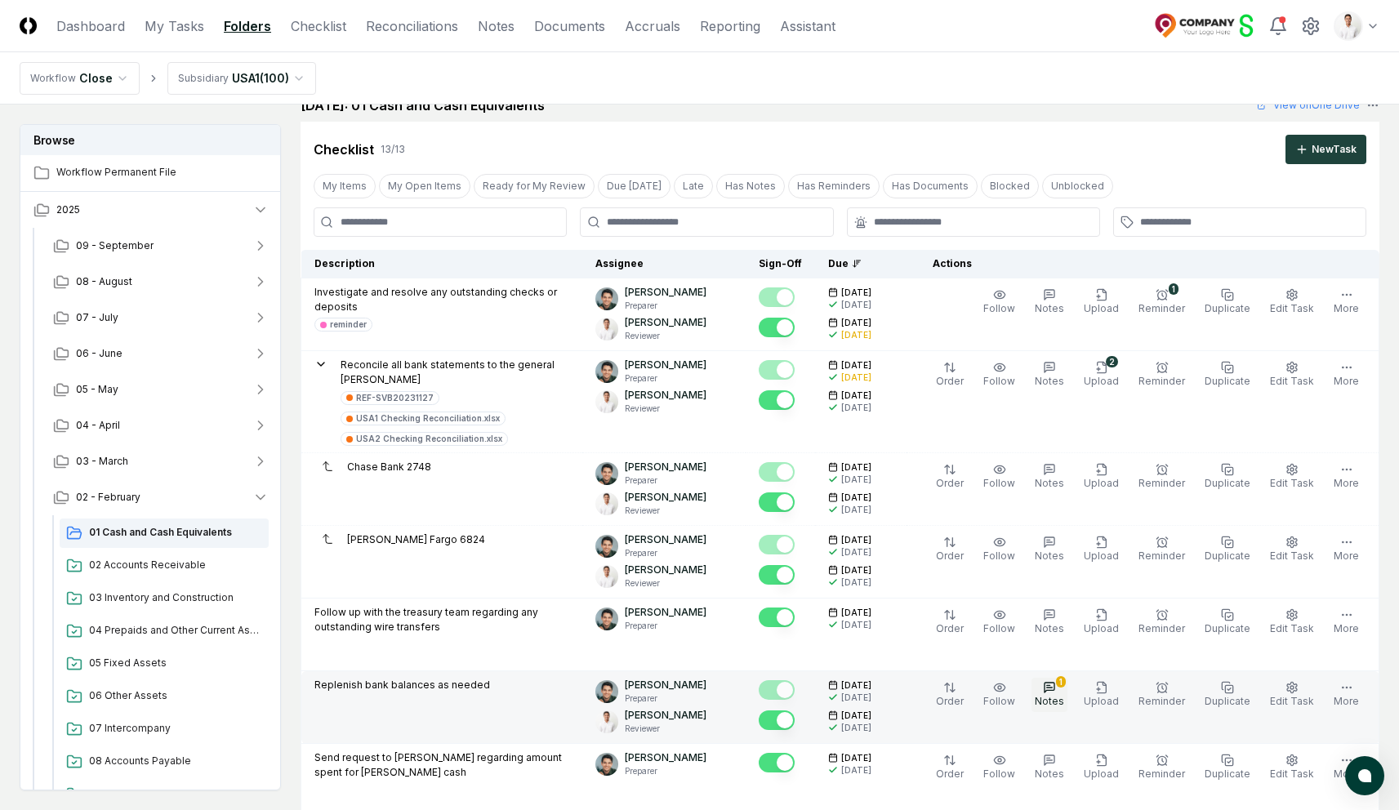
click at [1066, 676] on div "1" at bounding box center [1061, 681] width 10 height 11
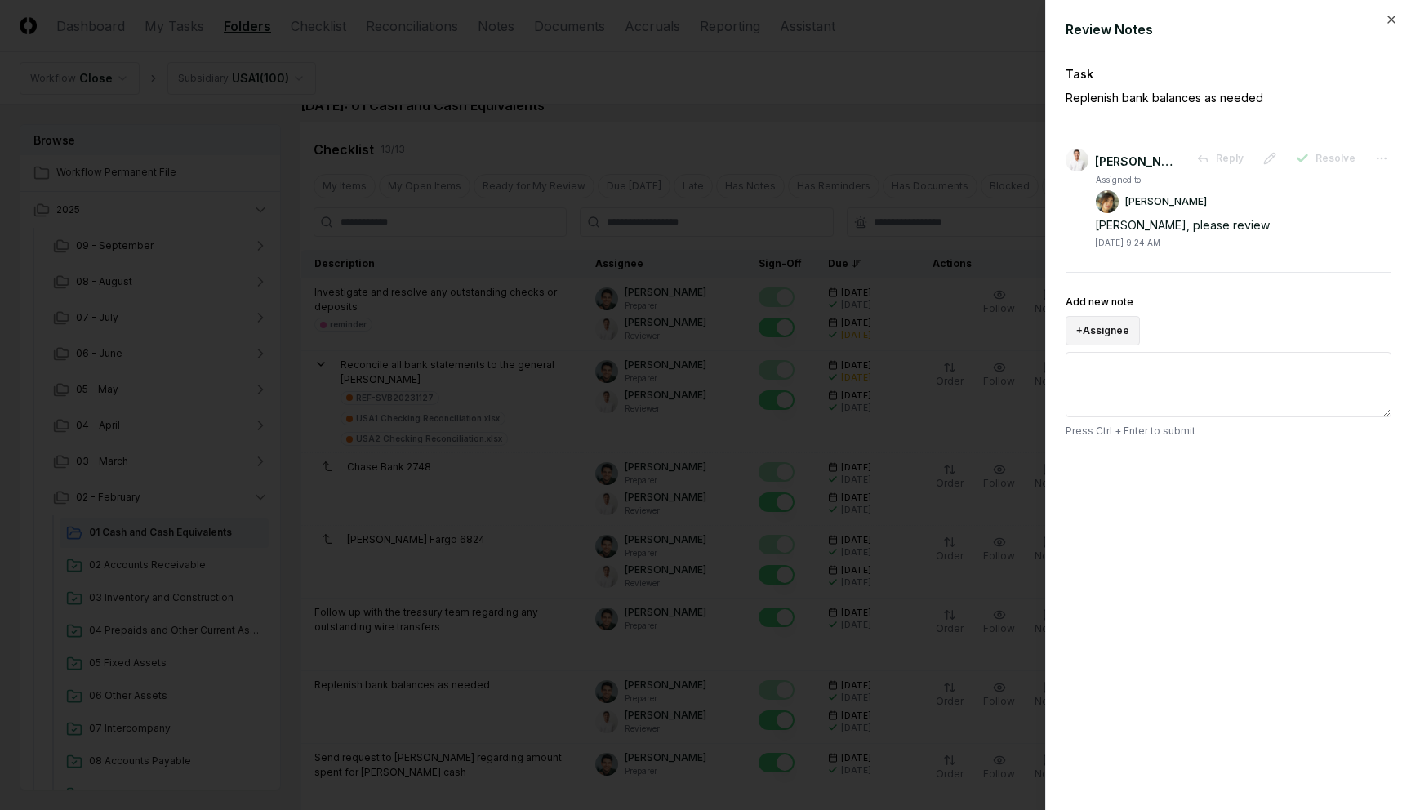
click at [1087, 326] on button "+ Assignee" at bounding box center [1103, 330] width 74 height 29
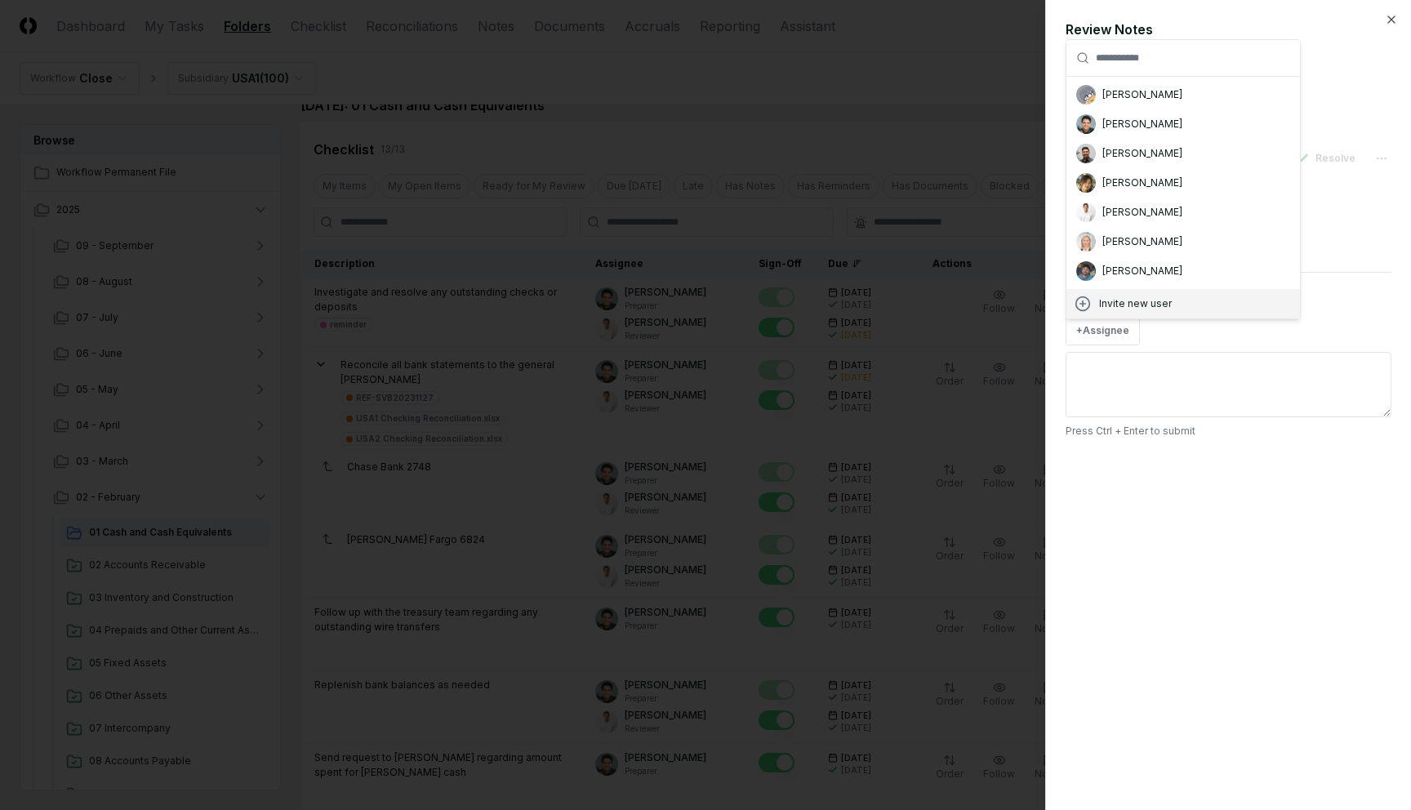
click at [1220, 333] on div "+ Assignee Annabelle Choi Arthur Cook Fausto Lucero Jane Liu Jonas Reyes Shelby…" at bounding box center [1229, 330] width 326 height 29
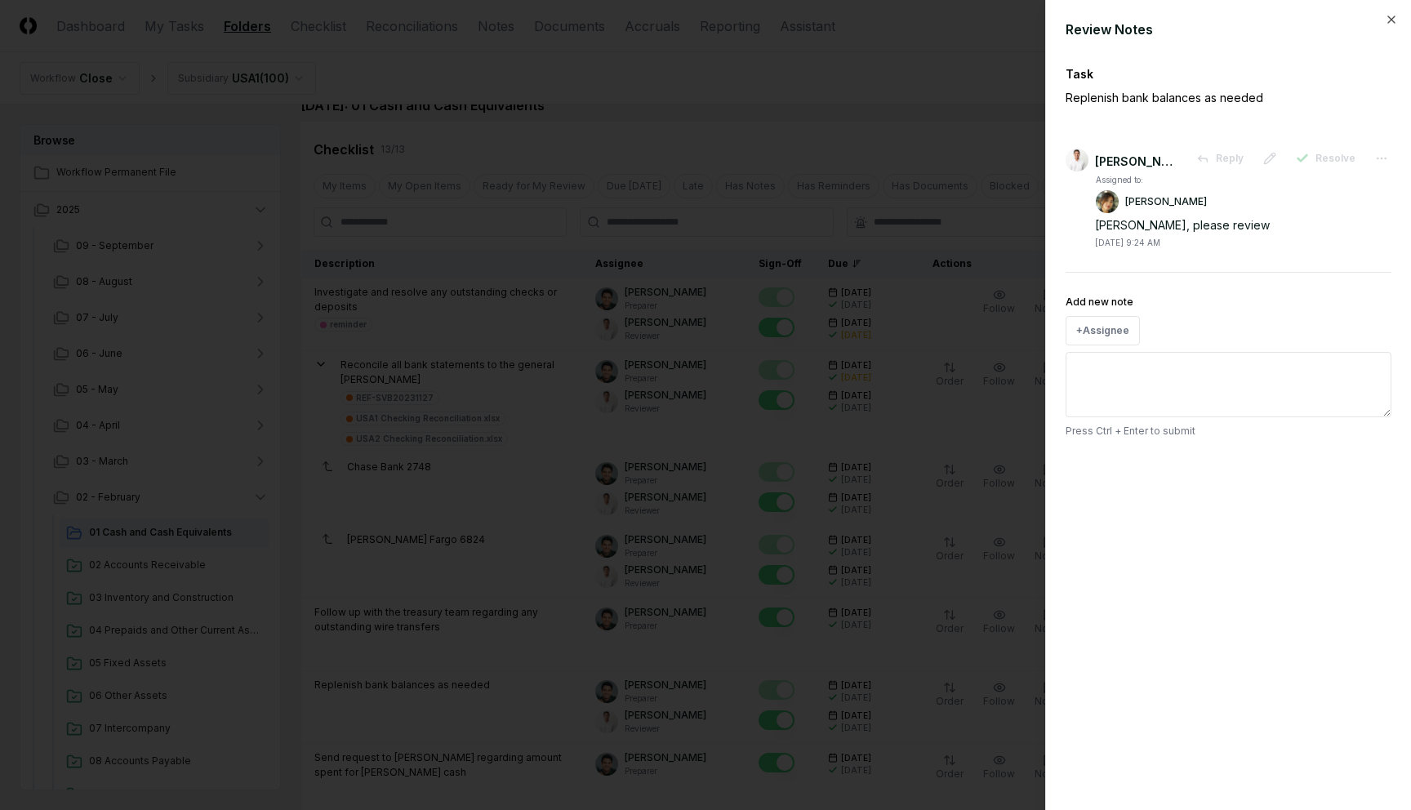
click at [838, 135] on div at bounding box center [705, 405] width 1411 height 810
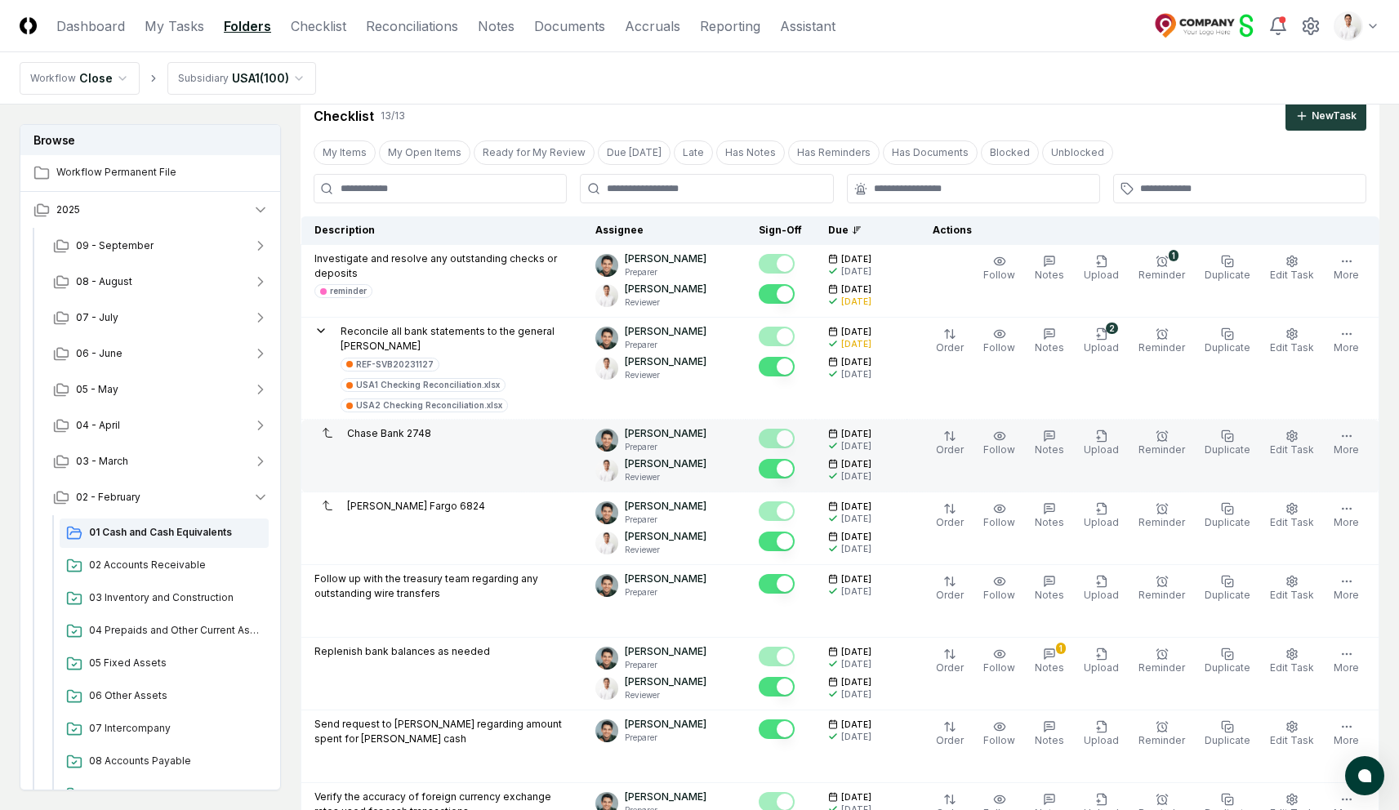
scroll to position [59, 0]
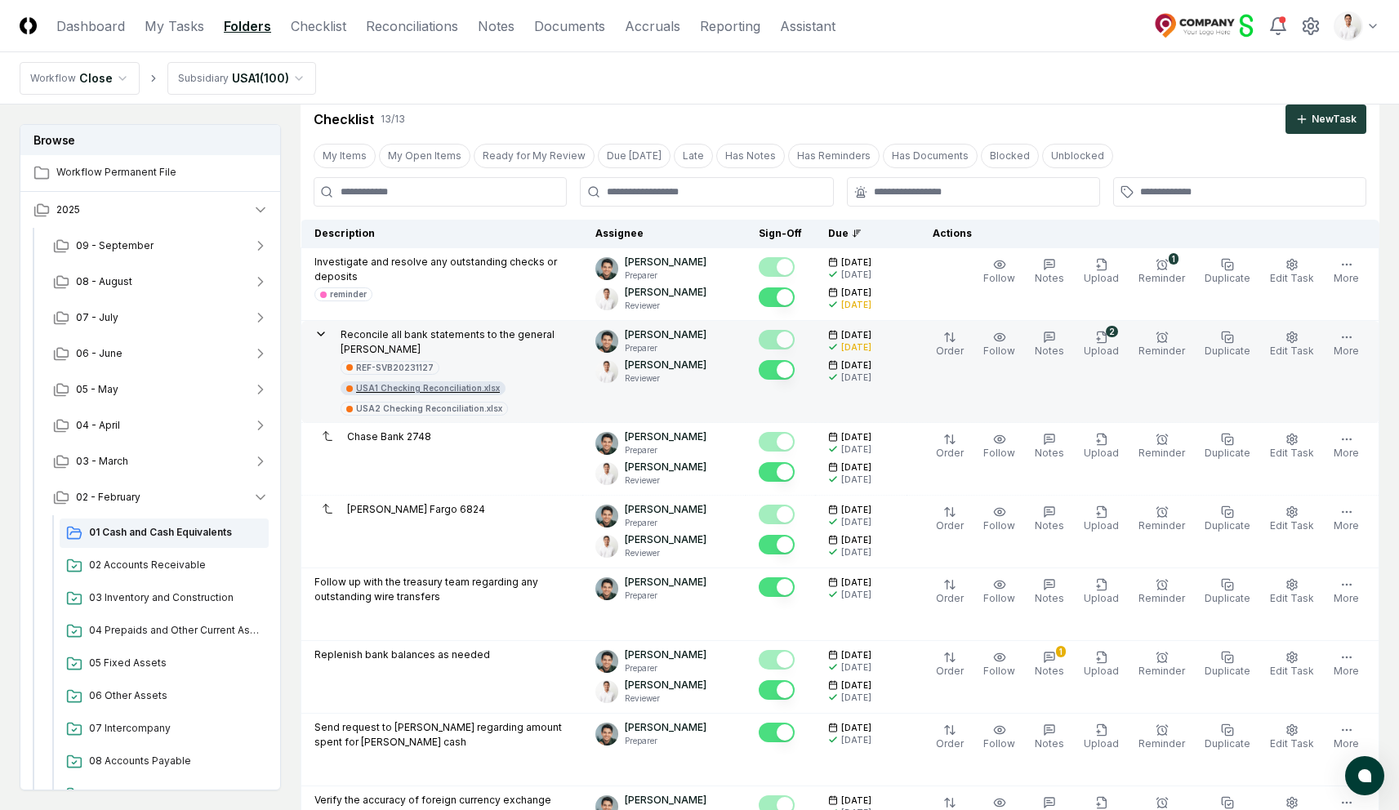
click at [458, 382] on div "USA1 Checking Reconciliation.xlsx" at bounding box center [428, 388] width 144 height 12
click at [540, 341] on p "Reconcile all bank statements to the general [PERSON_NAME]" at bounding box center [455, 342] width 229 height 29
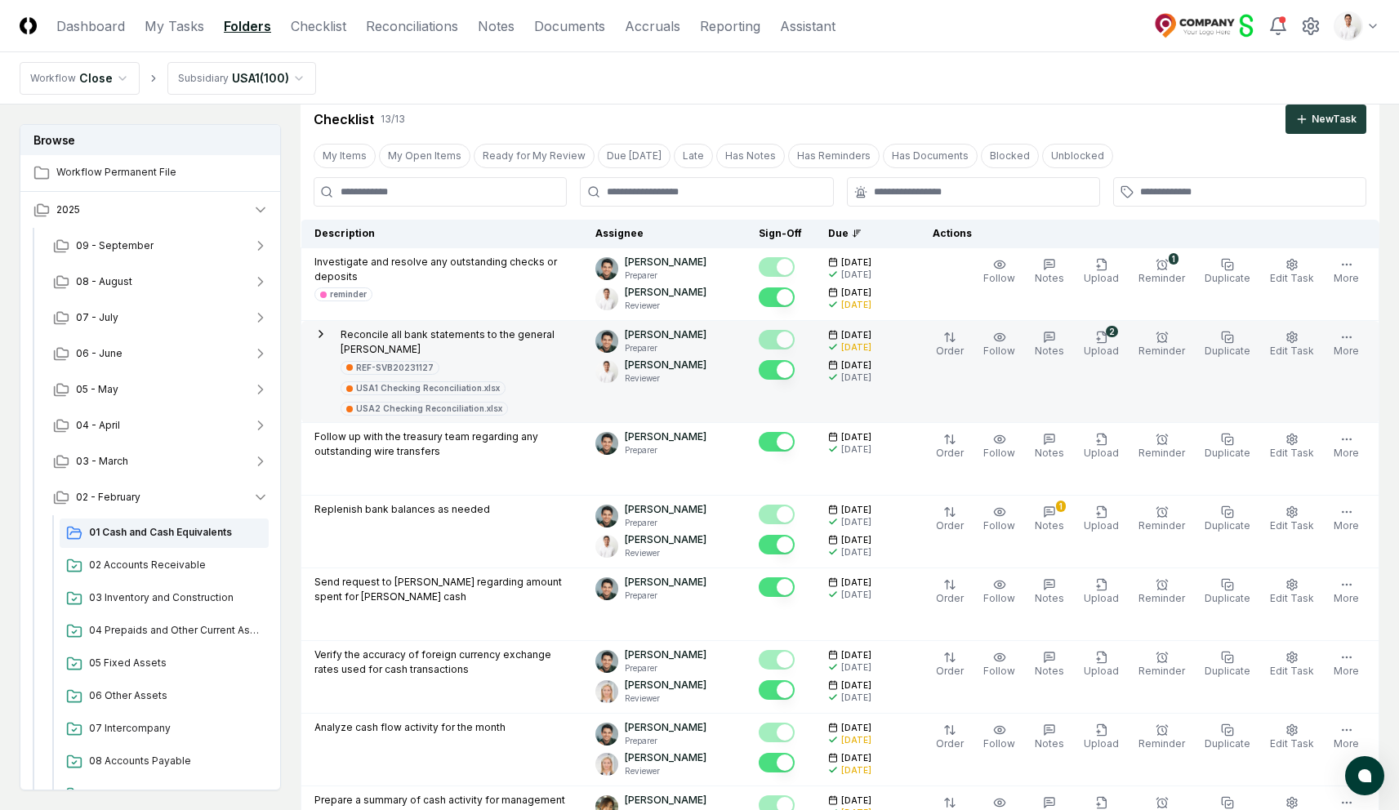
click at [541, 338] on p "Reconcile all bank statements to the general [PERSON_NAME]" at bounding box center [455, 342] width 229 height 29
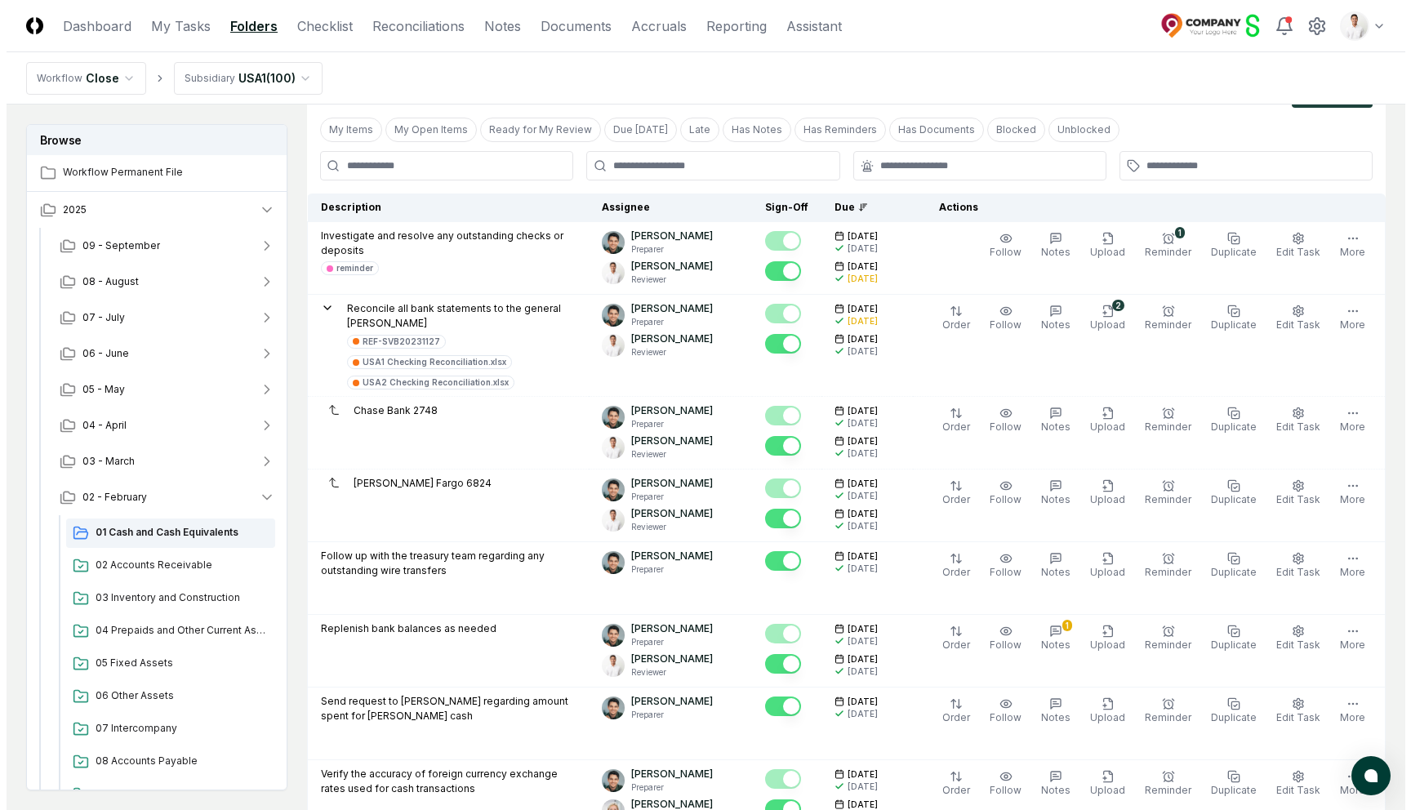
scroll to position [0, 0]
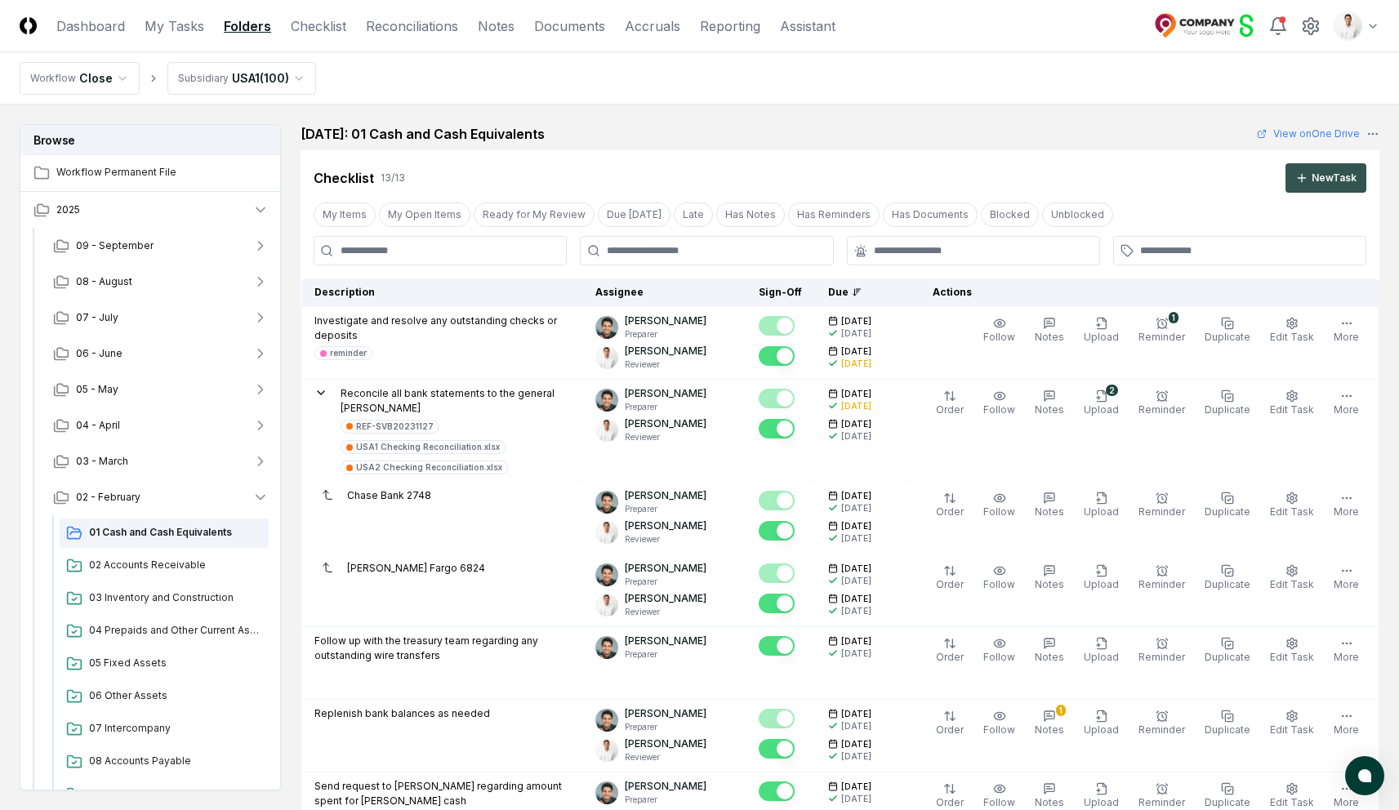
click at [1327, 172] on div "New Task" at bounding box center [1334, 178] width 45 height 15
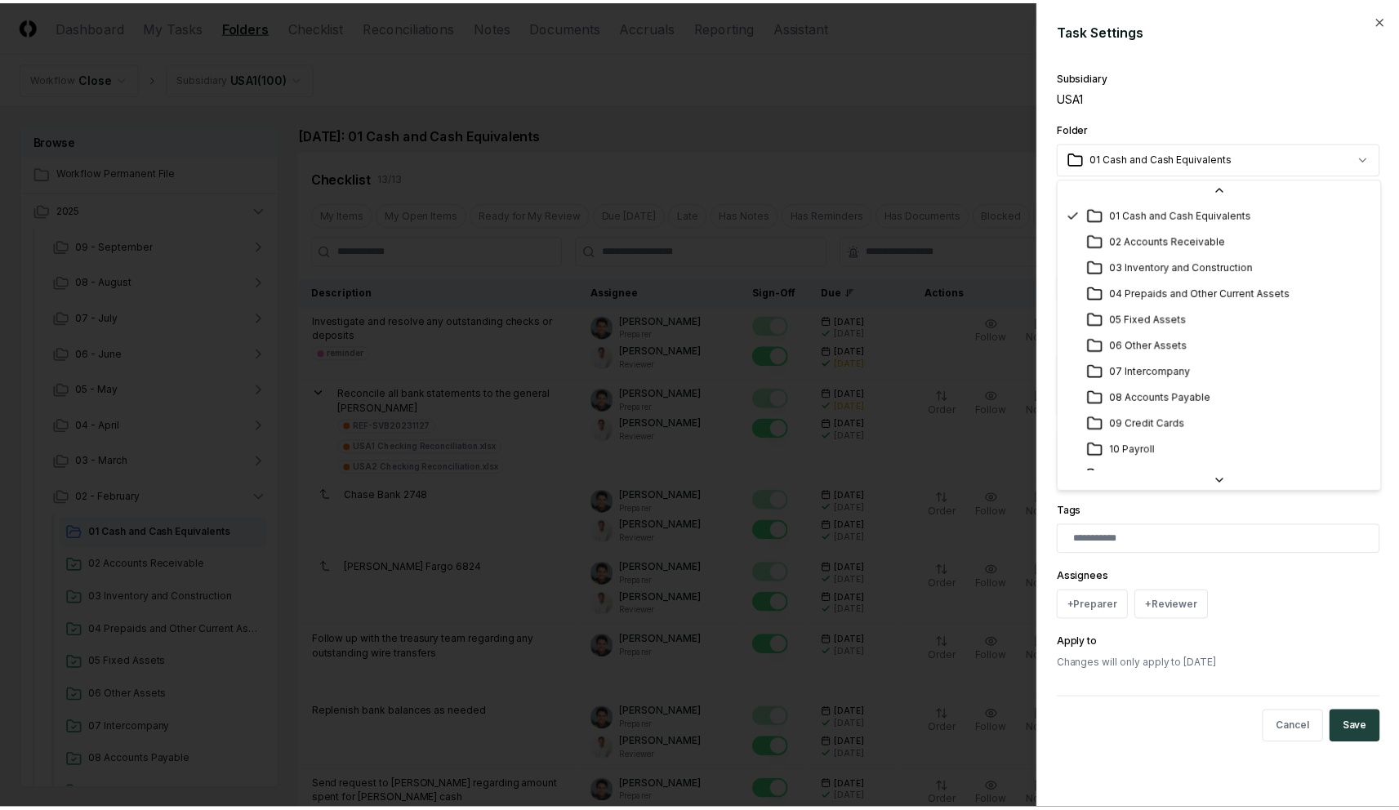
scroll to position [7, 0]
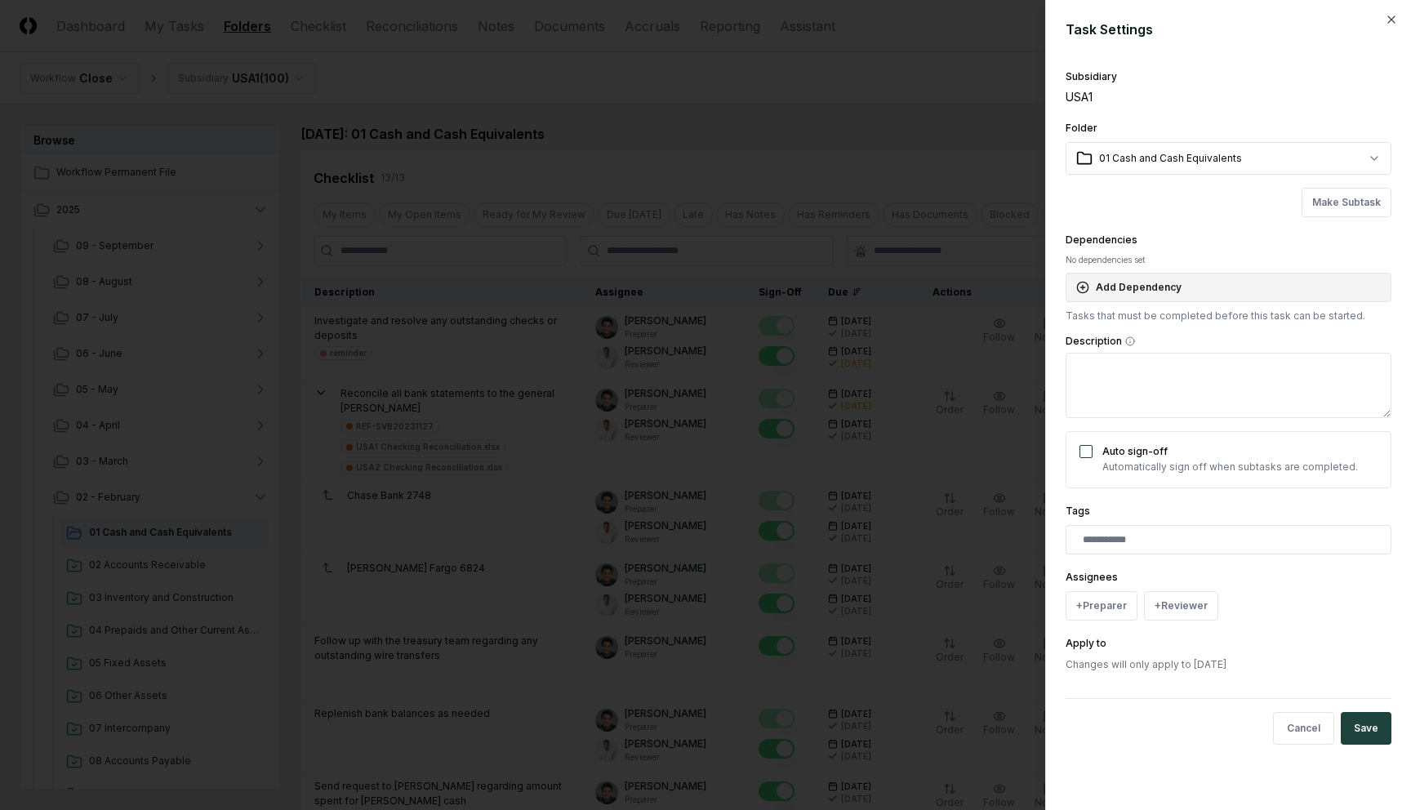
click at [1189, 292] on button "Add Dependency" at bounding box center [1229, 287] width 326 height 29
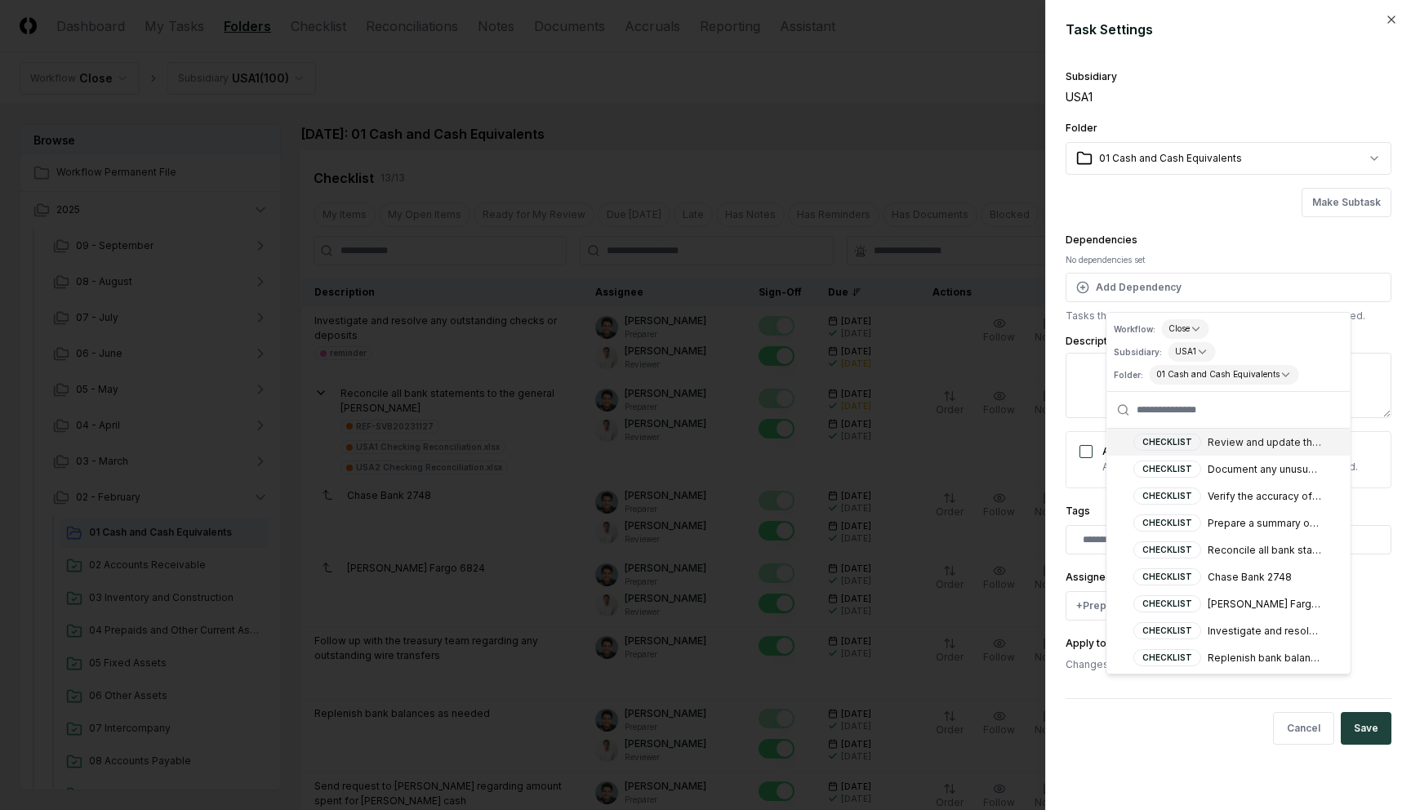
click at [1222, 254] on div "No dependencies set" at bounding box center [1229, 260] width 326 height 12
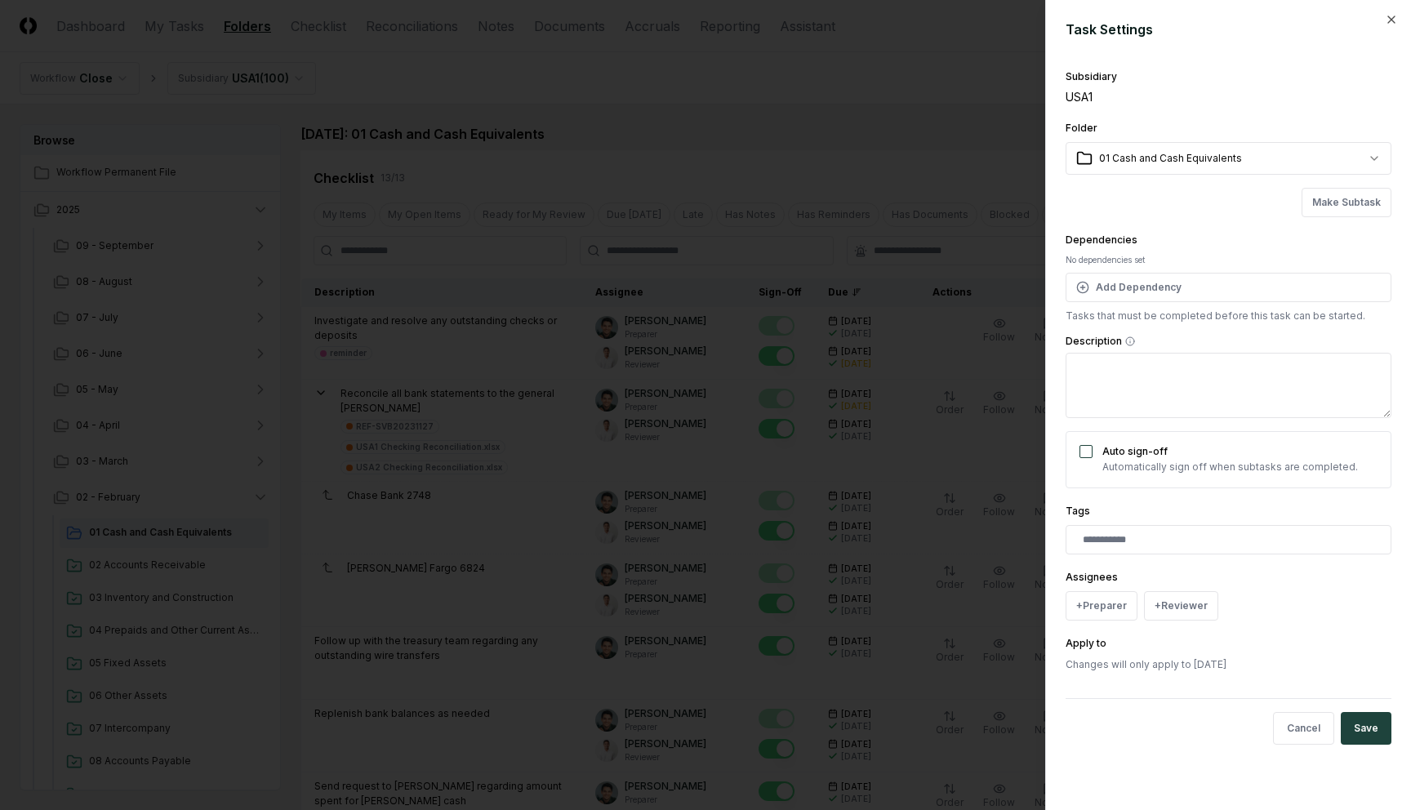
click at [952, 151] on div at bounding box center [705, 405] width 1411 height 810
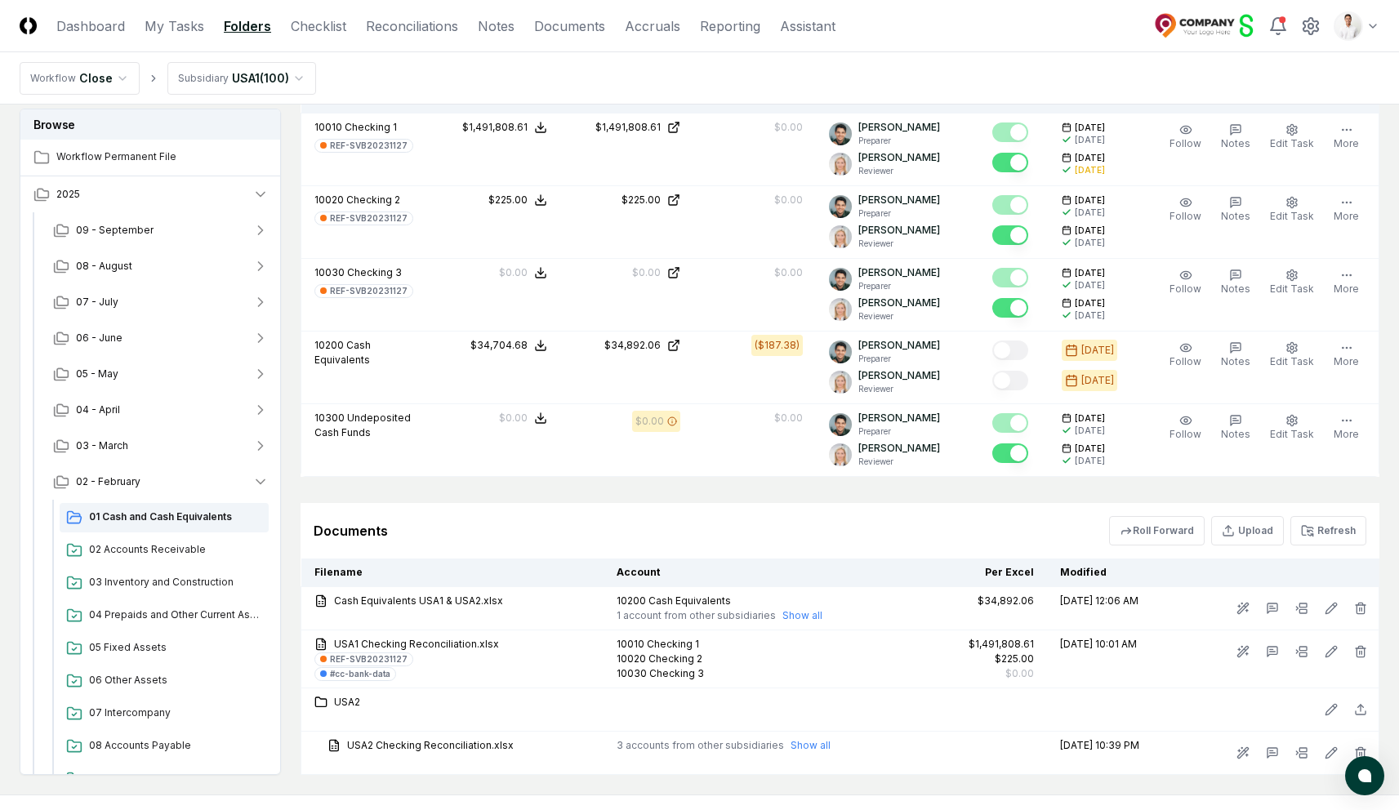
scroll to position [1300, 0]
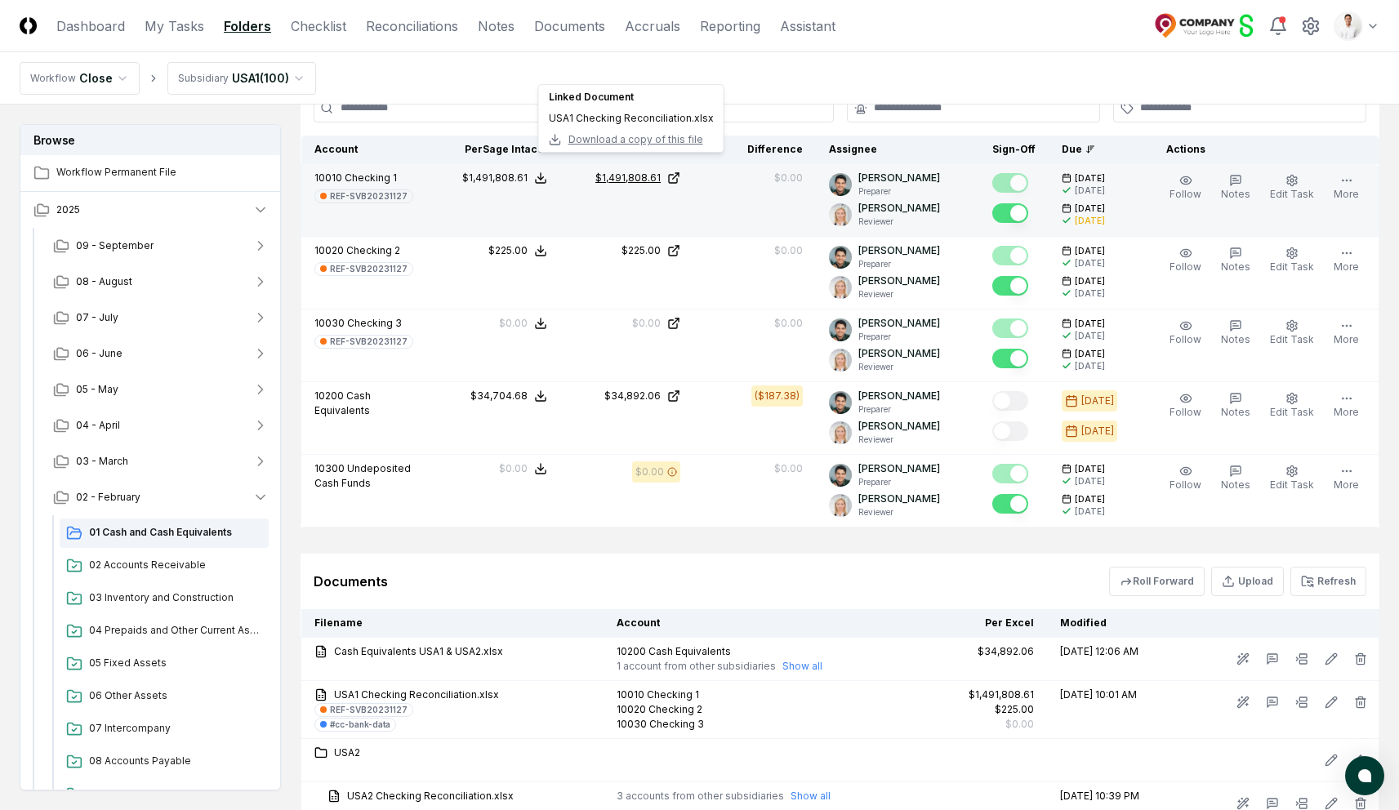
click at [655, 171] on div "$1,491,808.61" at bounding box center [627, 178] width 65 height 15
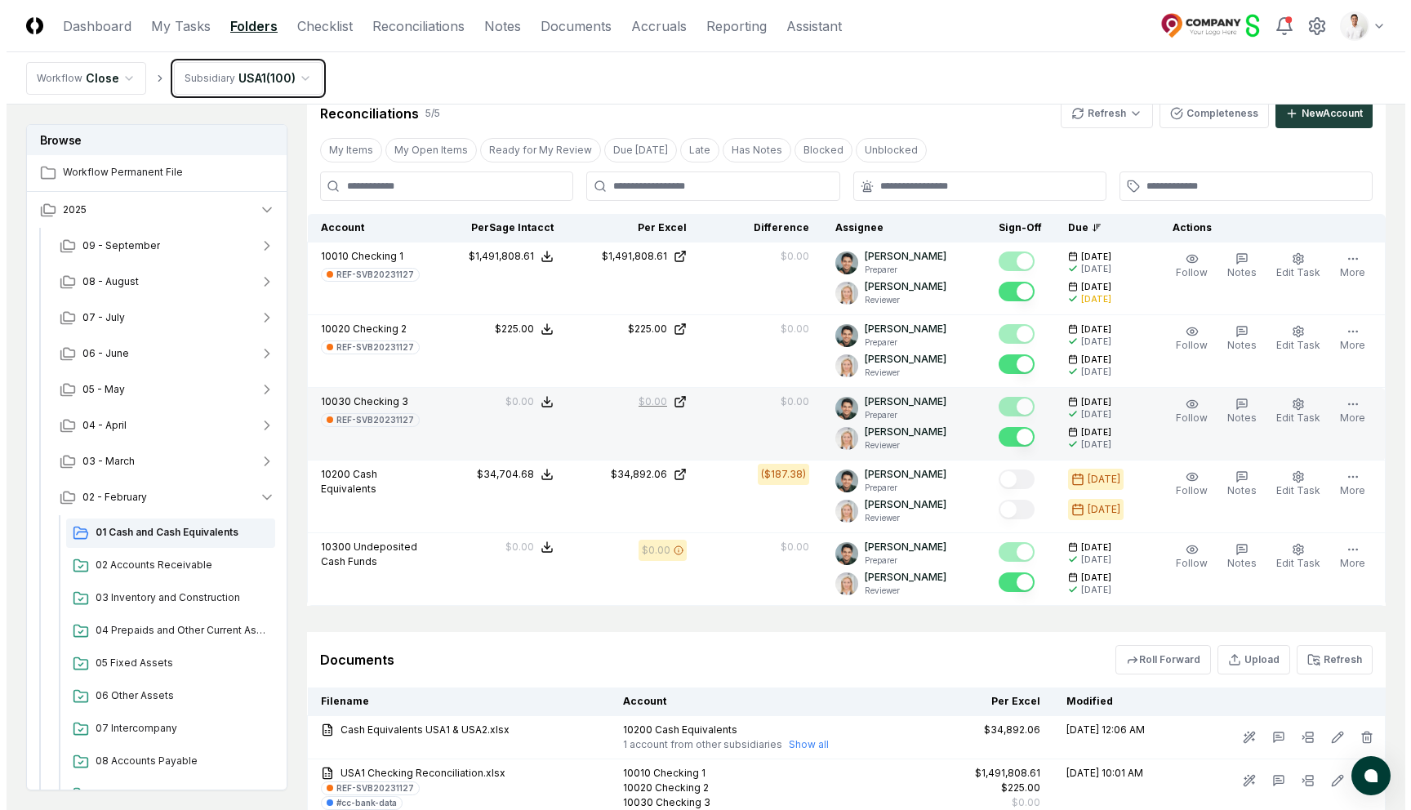
scroll to position [1170, 0]
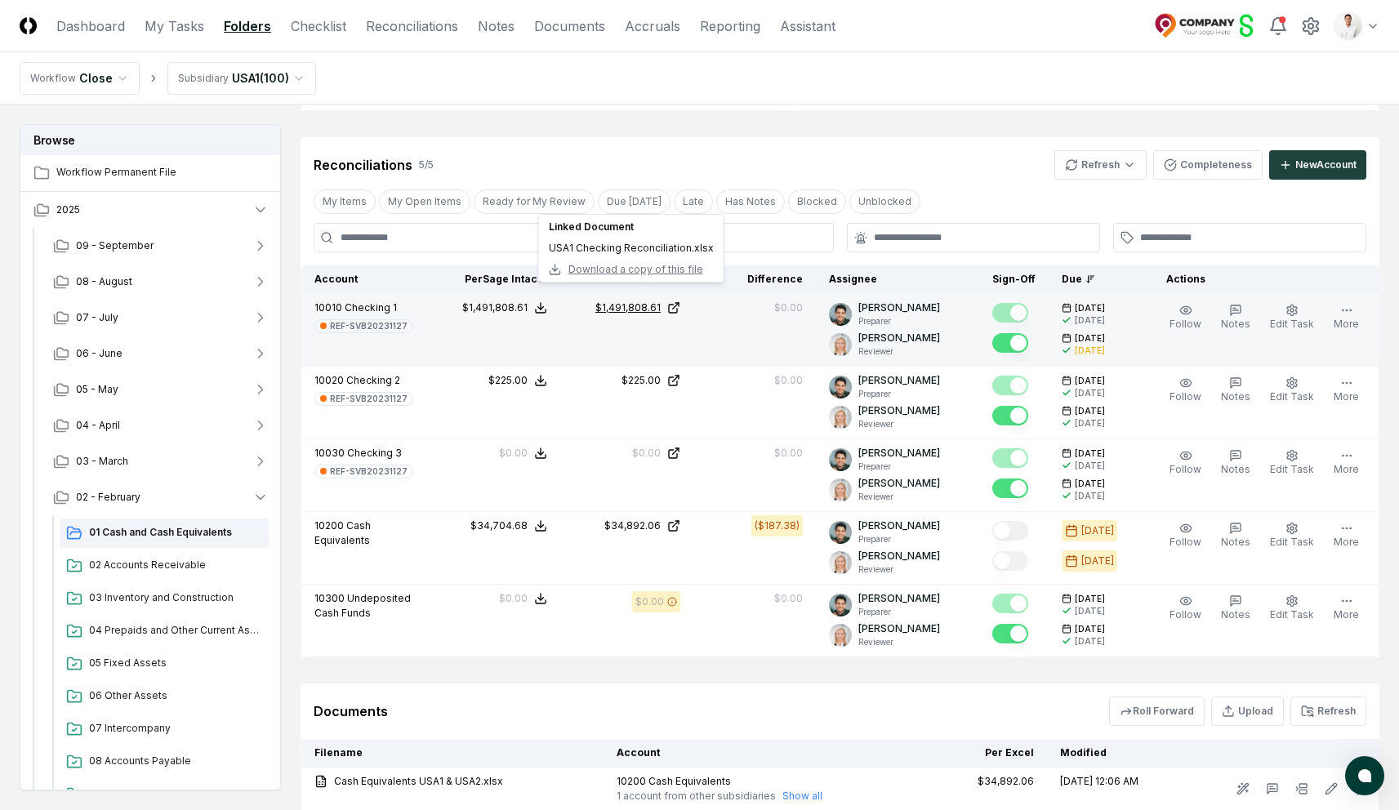
click at [644, 301] on div "$1,491,808.61" at bounding box center [627, 308] width 65 height 15
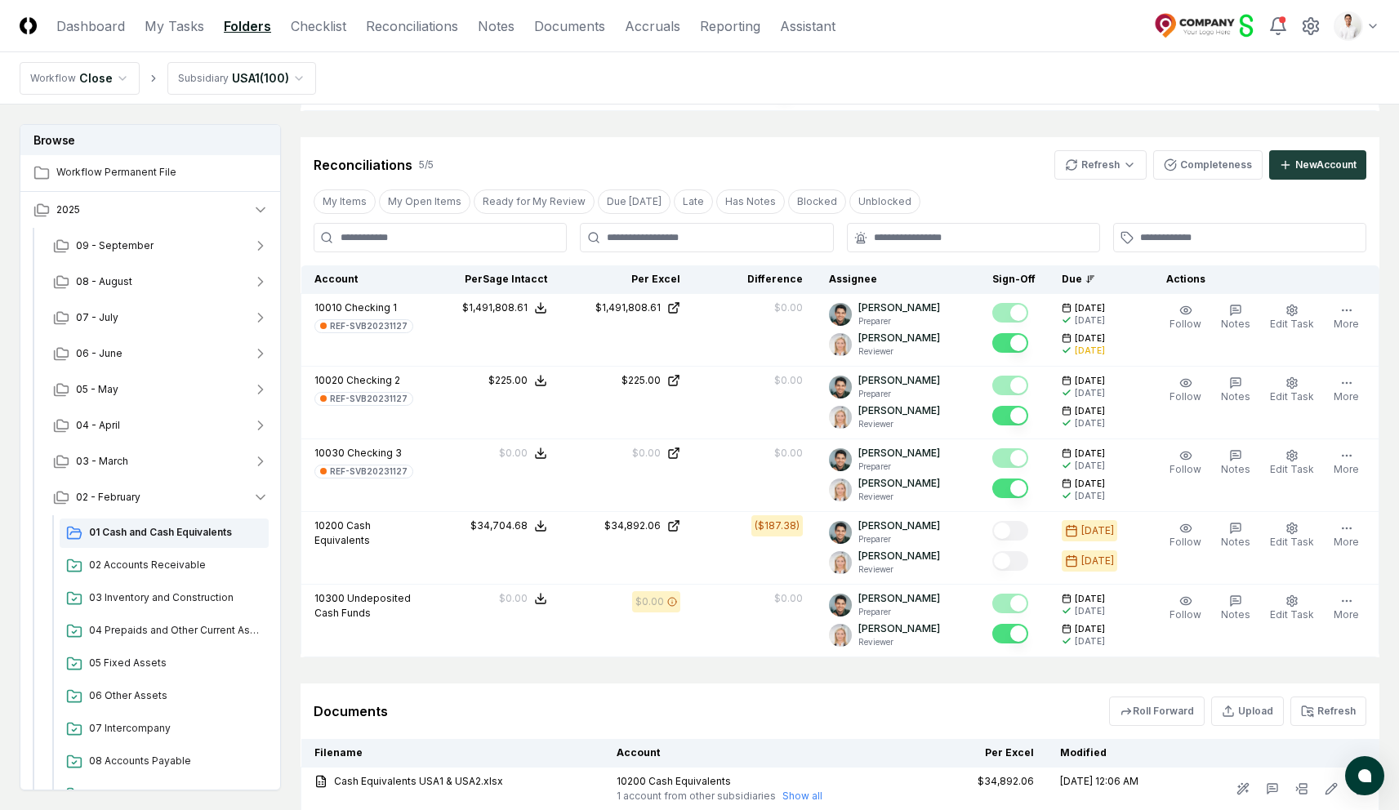
click at [699, 137] on div "Reconciliations 5 / 5 Refresh Completeness New Account" at bounding box center [840, 158] width 1079 height 42
click at [1200, 155] on button "Completeness" at bounding box center [1207, 164] width 109 height 29
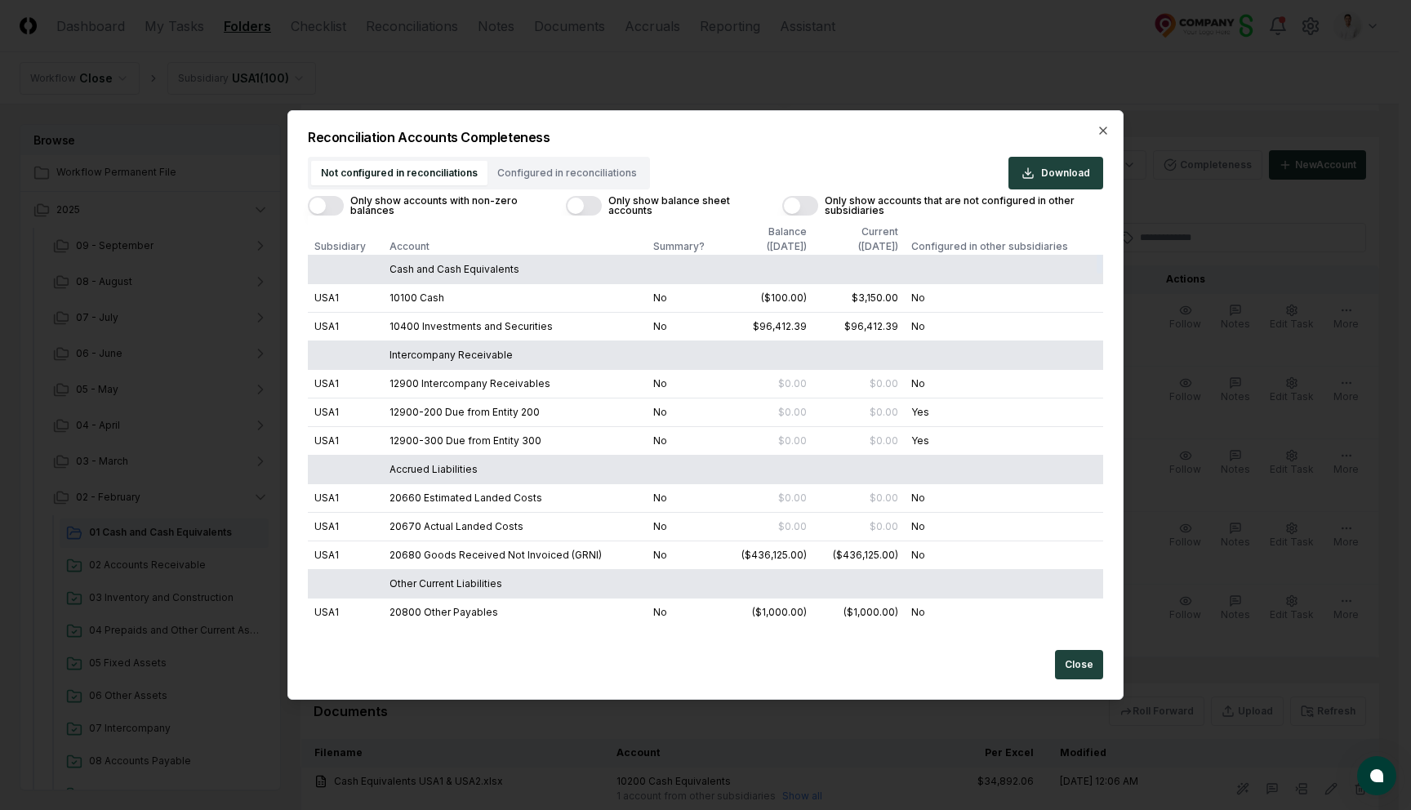
click at [325, 209] on button "Only show accounts with non-zero balances" at bounding box center [326, 206] width 36 height 20
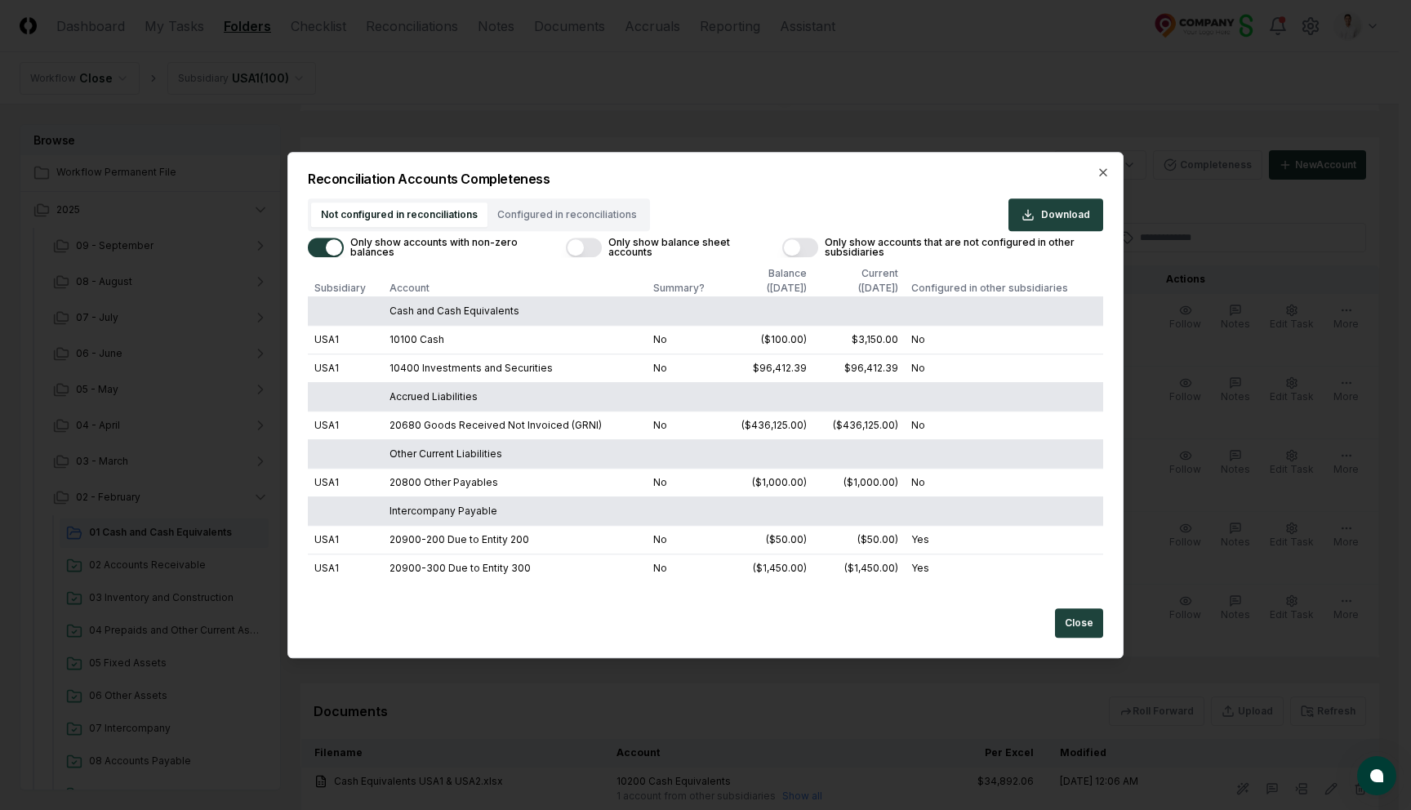
click at [589, 251] on button "Only show balance sheet accounts" at bounding box center [584, 248] width 36 height 20
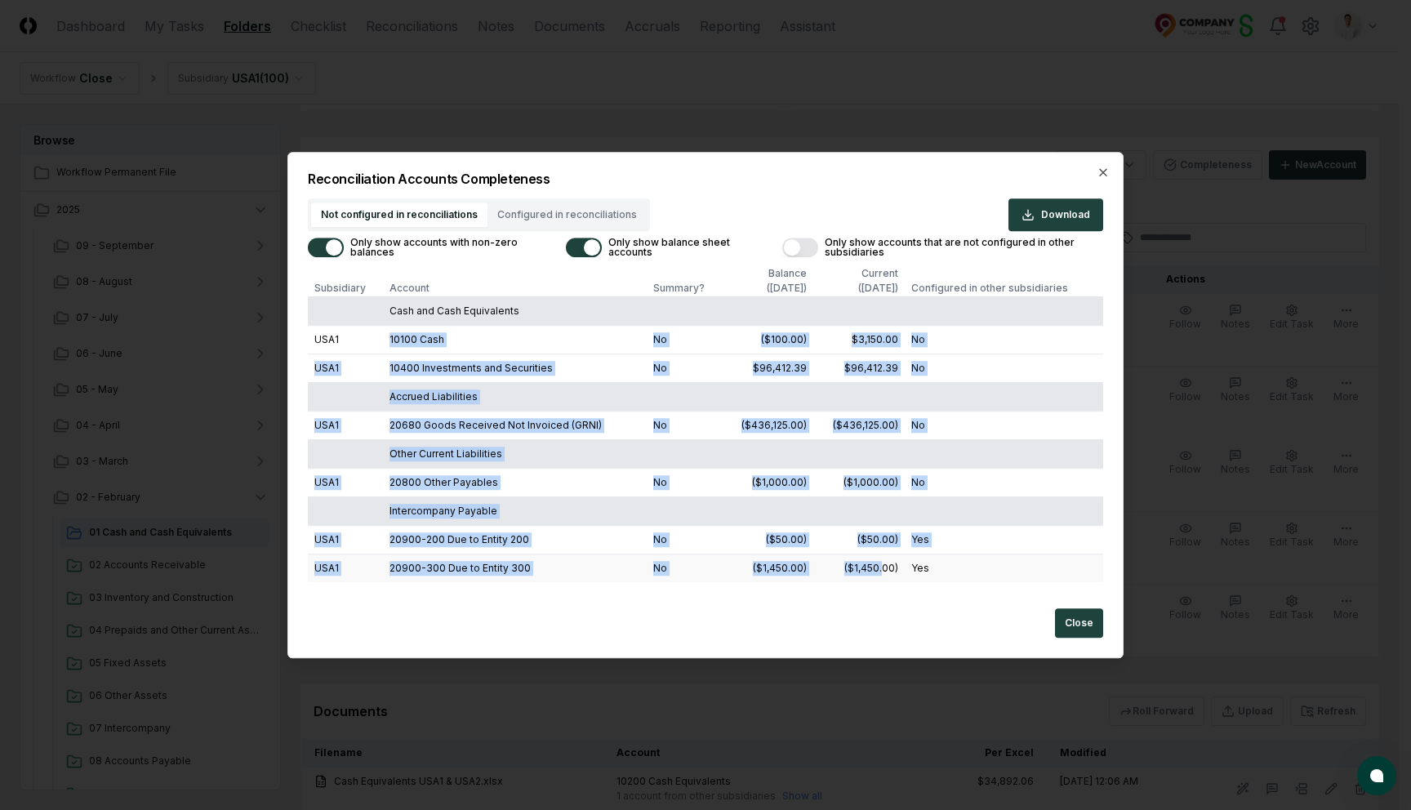
drag, startPoint x: 387, startPoint y: 334, endPoint x: 885, endPoint y: 565, distance: 548.5
click at [885, 565] on tbody "Cash and Cash Equivalents USA1 10100 Cash No ($100.00) $3,150.00 No USA1 10400 …" at bounding box center [706, 439] width 796 height 286
click at [885, 565] on div "($1,450.00)" at bounding box center [872, 568] width 54 height 15
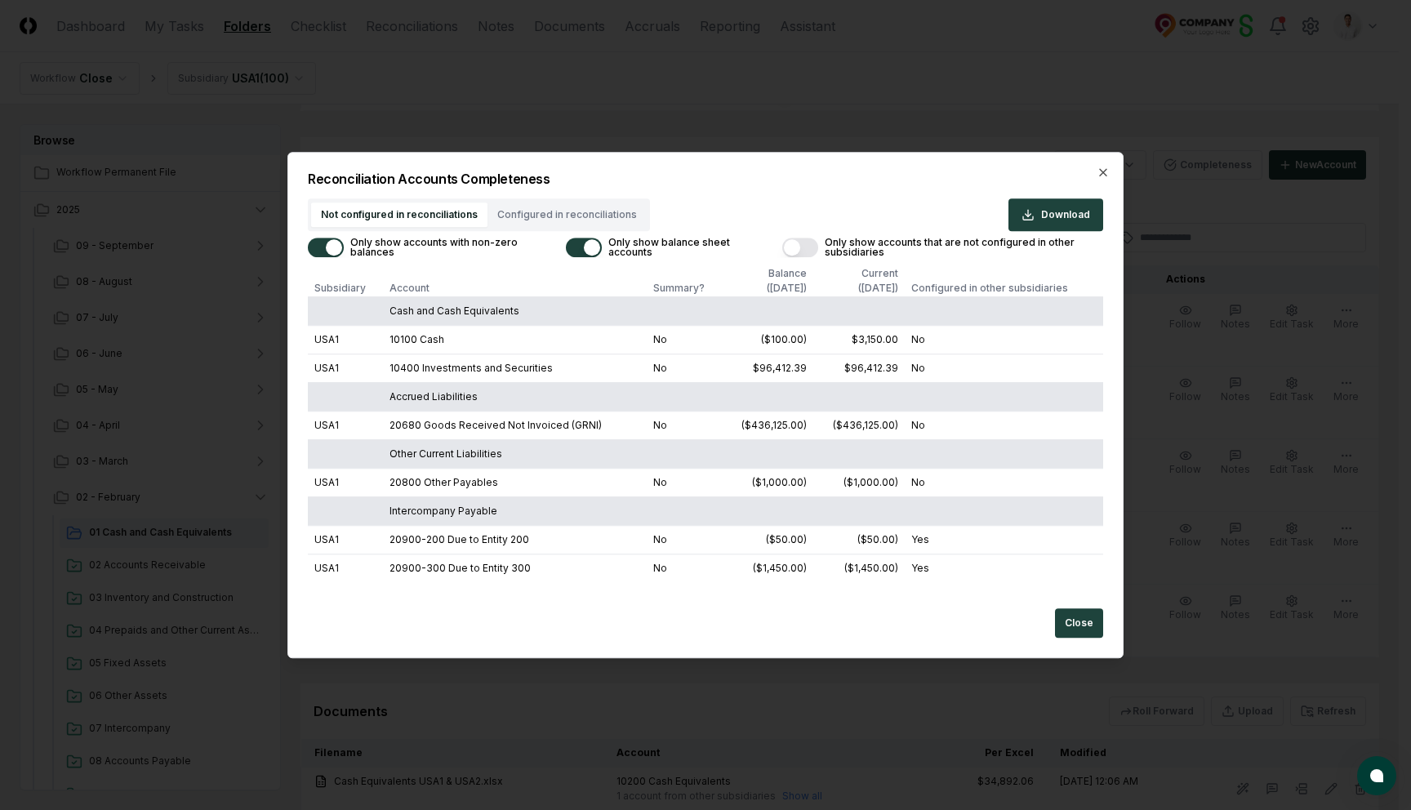
click at [571, 216] on div "Not configured in reconciliations Configured in reconciliations Download Only s…" at bounding box center [706, 390] width 796 height 384
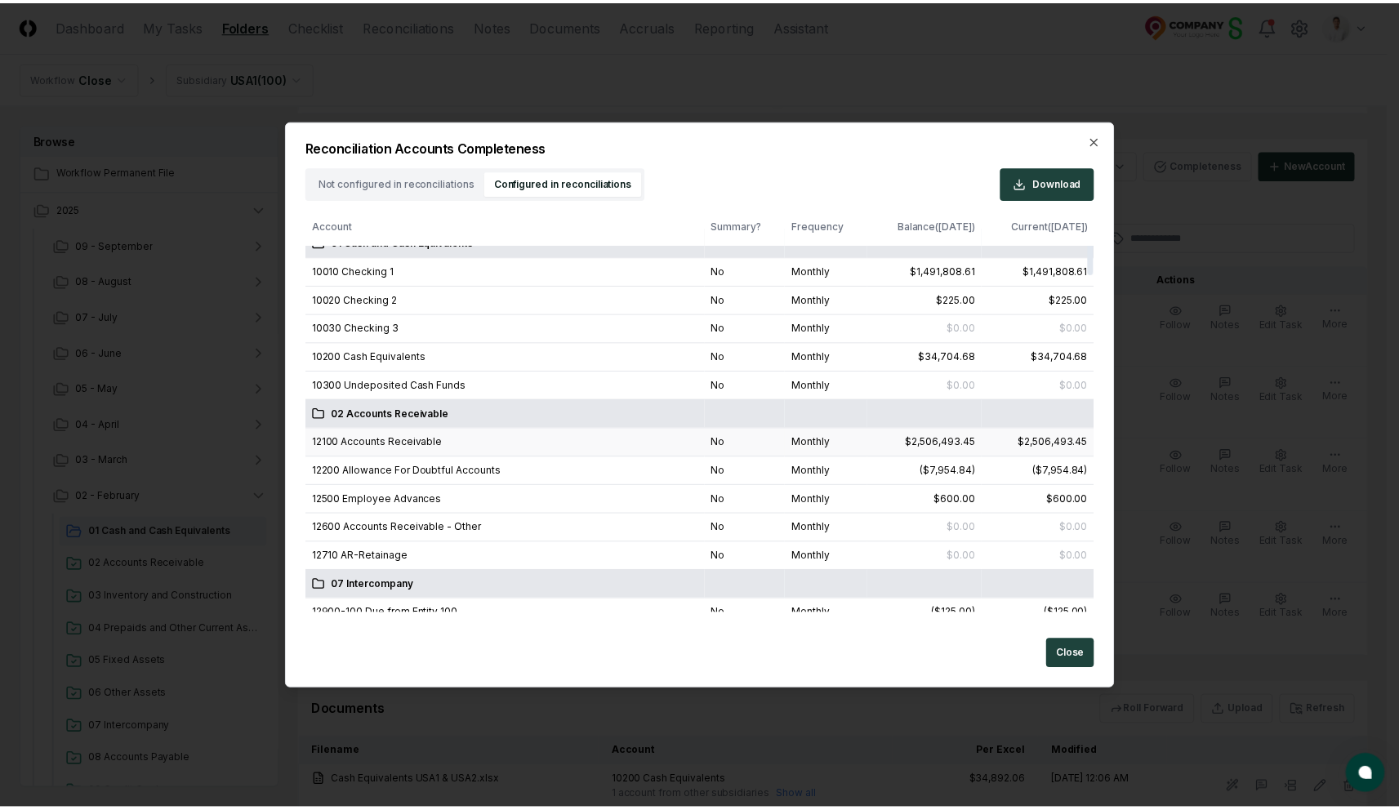
scroll to position [0, 0]
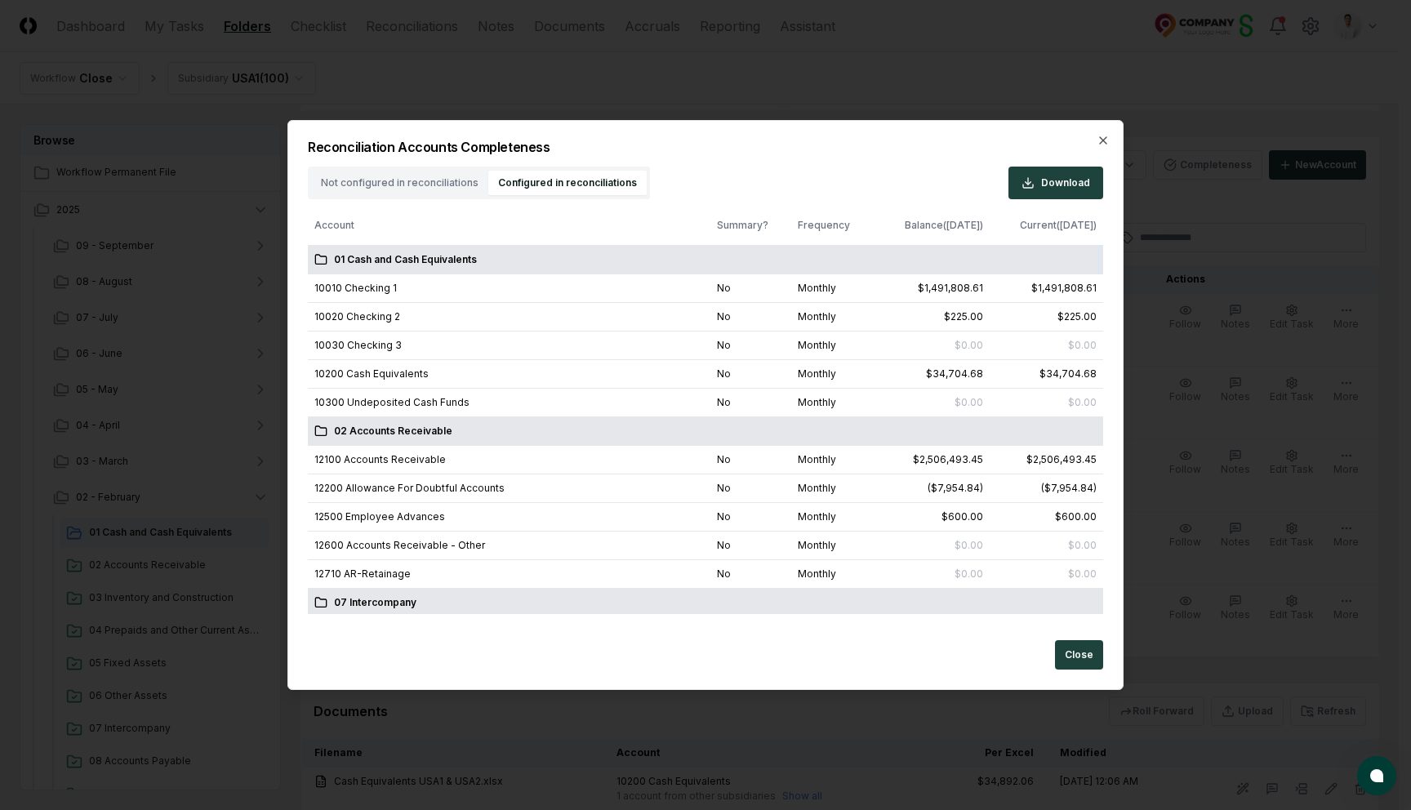
click at [421, 181] on div "Reconciliation Accounts Completeness Not configured in reconciliations Configur…" at bounding box center [705, 405] width 836 height 570
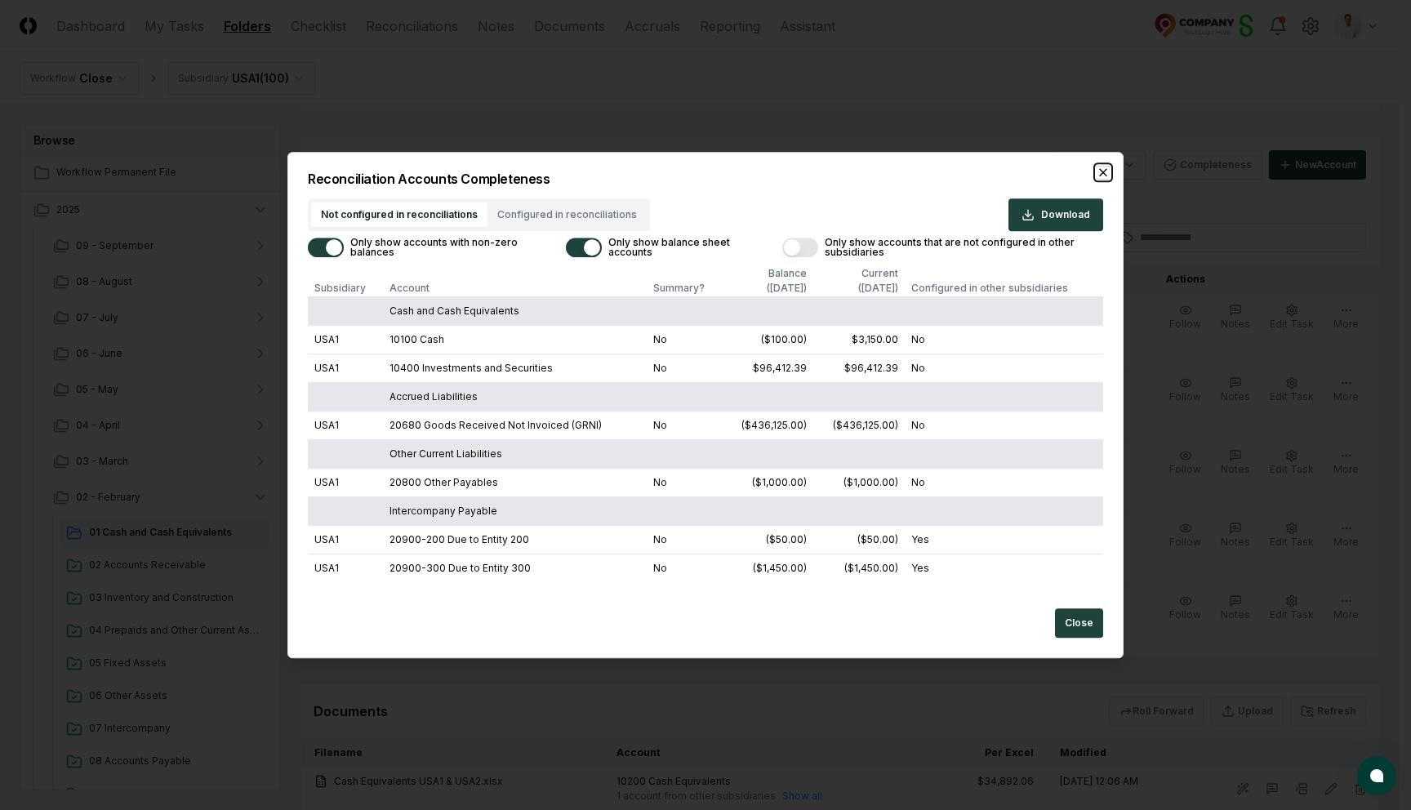
click at [1103, 175] on icon "button" at bounding box center [1103, 172] width 13 height 13
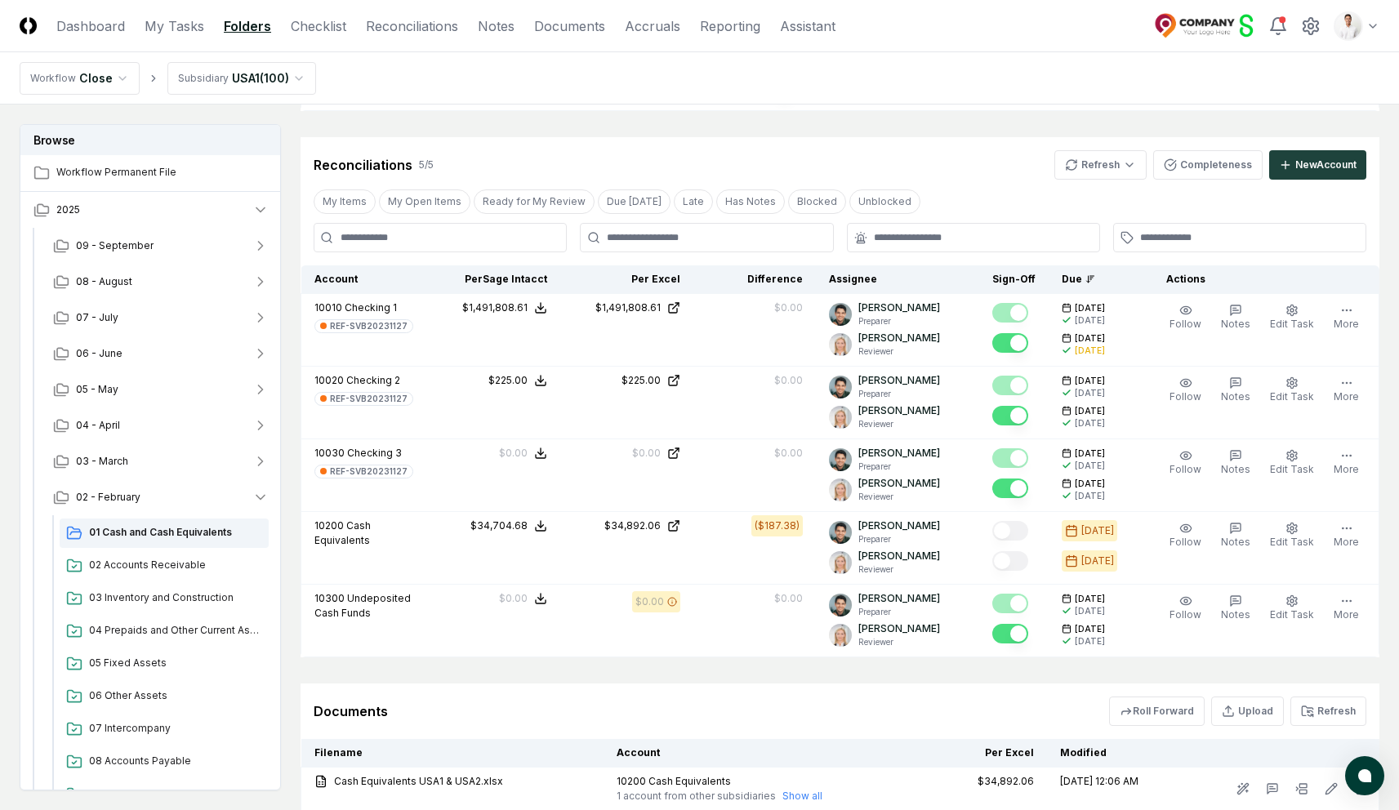
click at [877, 137] on div "Reconciliations 5 / 5 Refresh Completeness New Account" at bounding box center [840, 158] width 1079 height 42
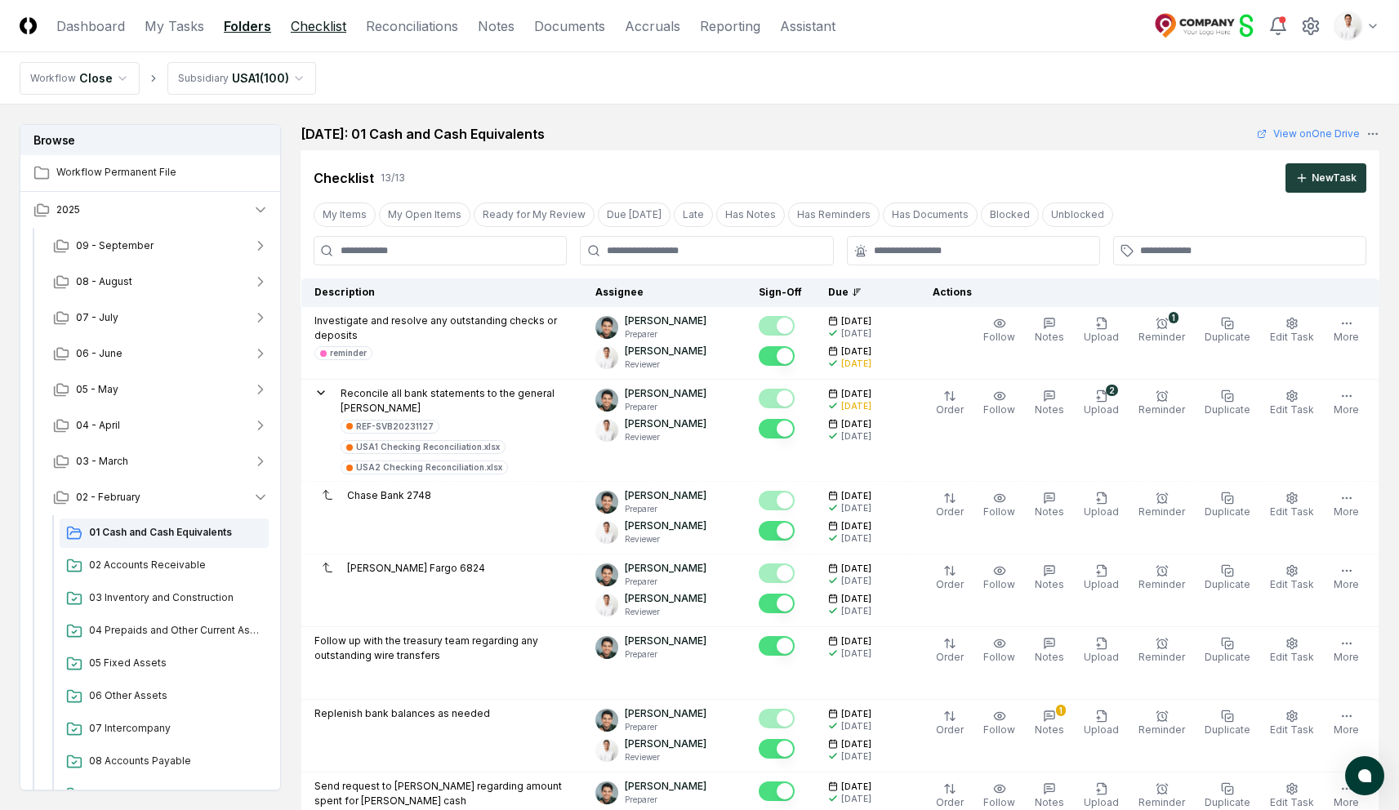
click at [326, 23] on link "Checklist" at bounding box center [319, 26] width 56 height 20
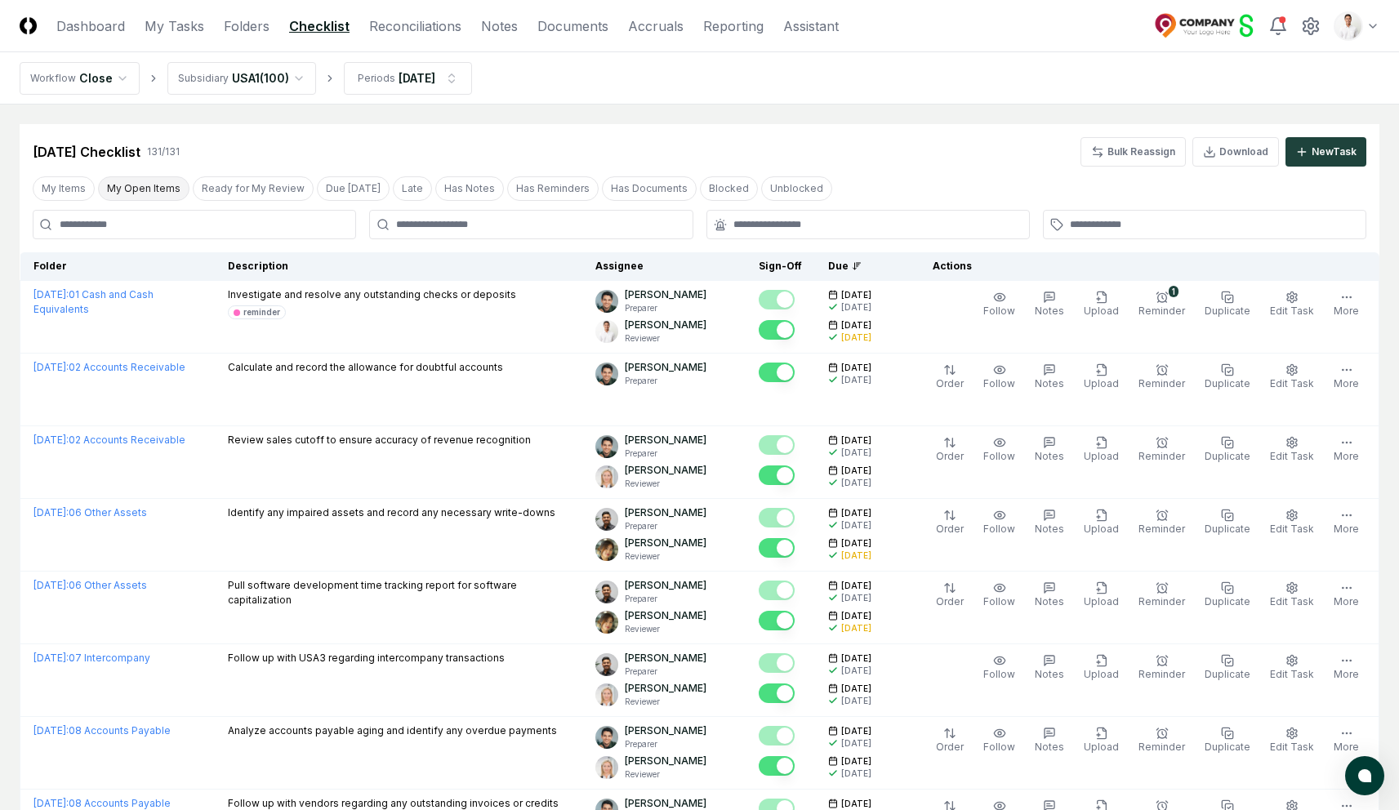
click at [136, 185] on button "My Open Items" at bounding box center [143, 188] width 91 height 25
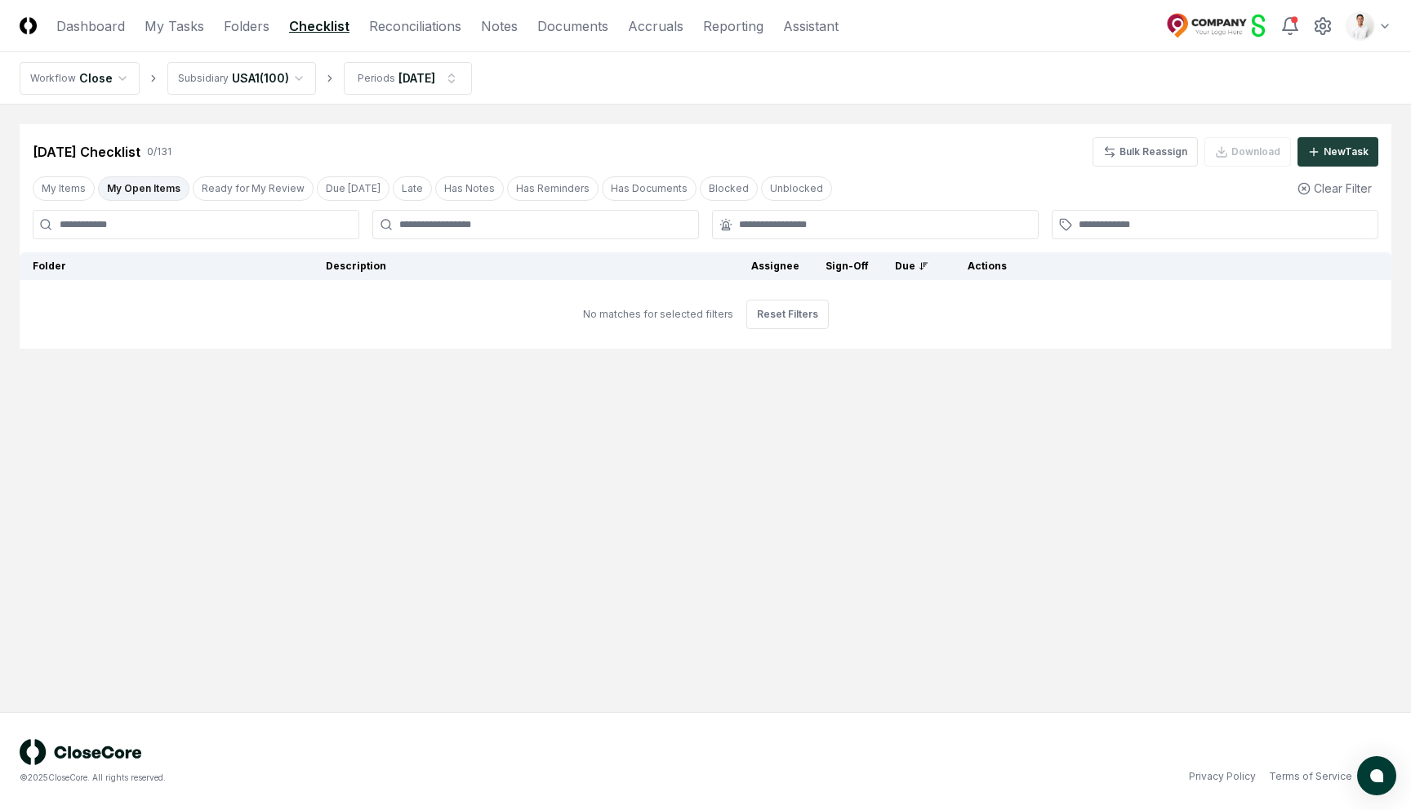
click at [149, 176] on button "My Open Items" at bounding box center [143, 188] width 91 height 25
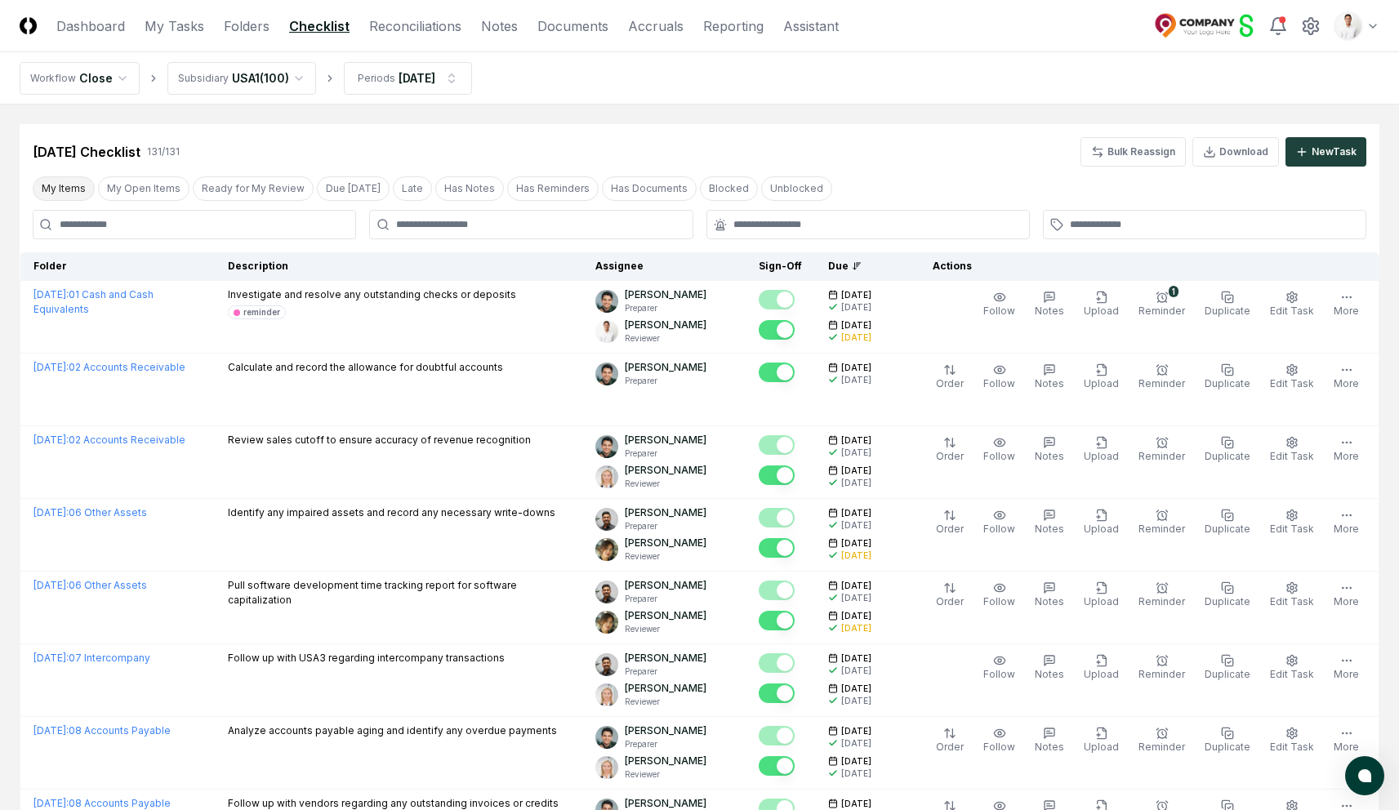
click at [56, 191] on button "My Items" at bounding box center [64, 188] width 62 height 25
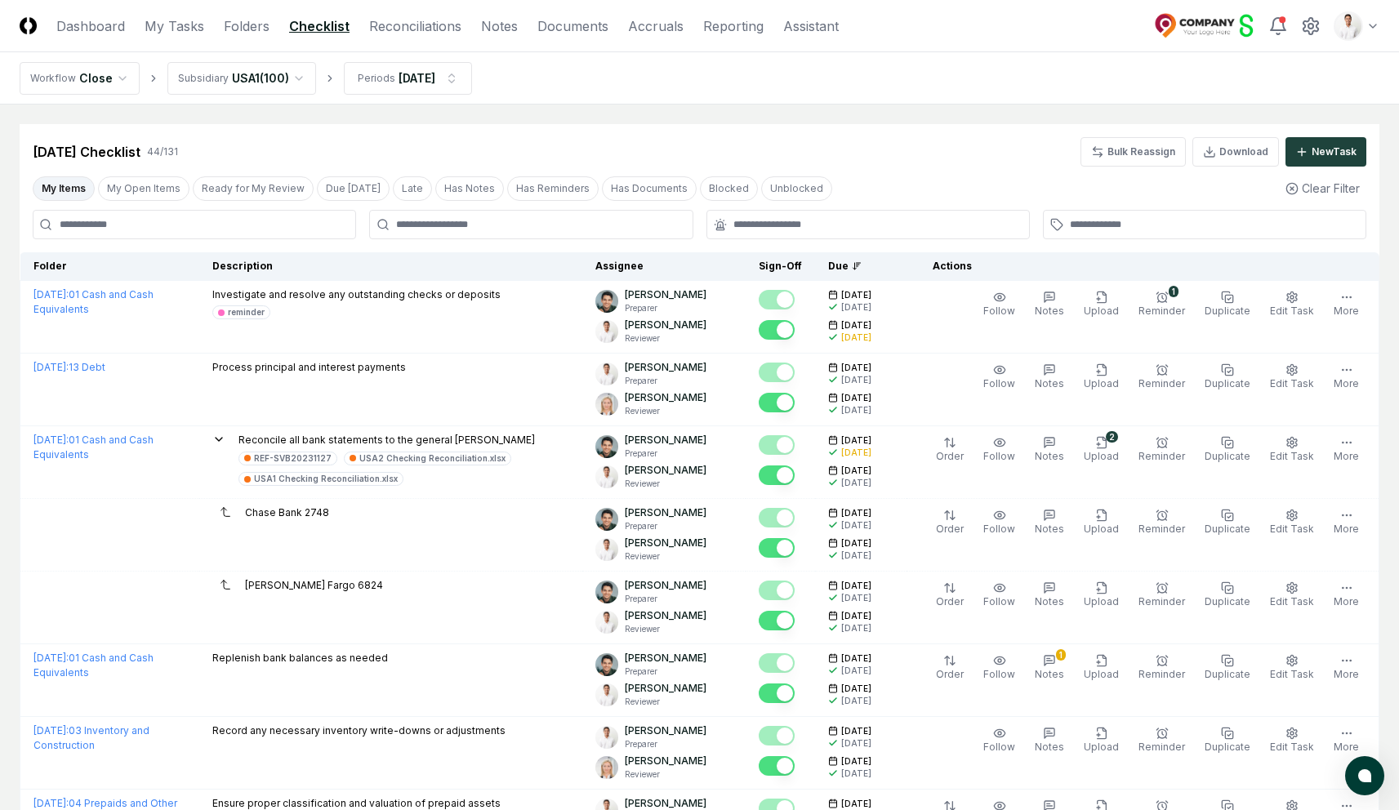
click at [64, 195] on button "My Items" at bounding box center [64, 188] width 62 height 25
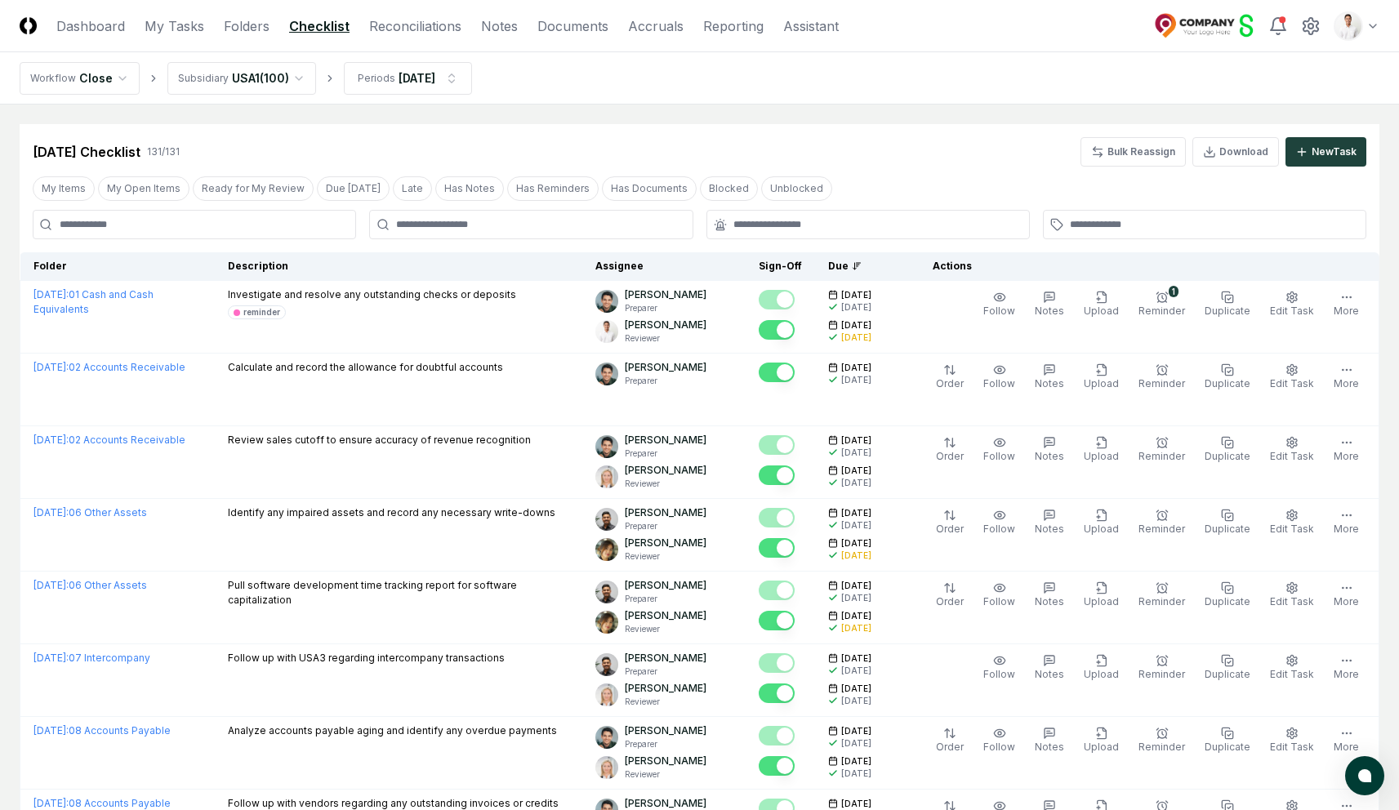
click at [383, 143] on div "Feb 2025 Checklist 131 / 131 Bulk Reassign Download New Task" at bounding box center [700, 151] width 1334 height 29
click at [402, 30] on link "Reconciliations" at bounding box center [415, 26] width 92 height 20
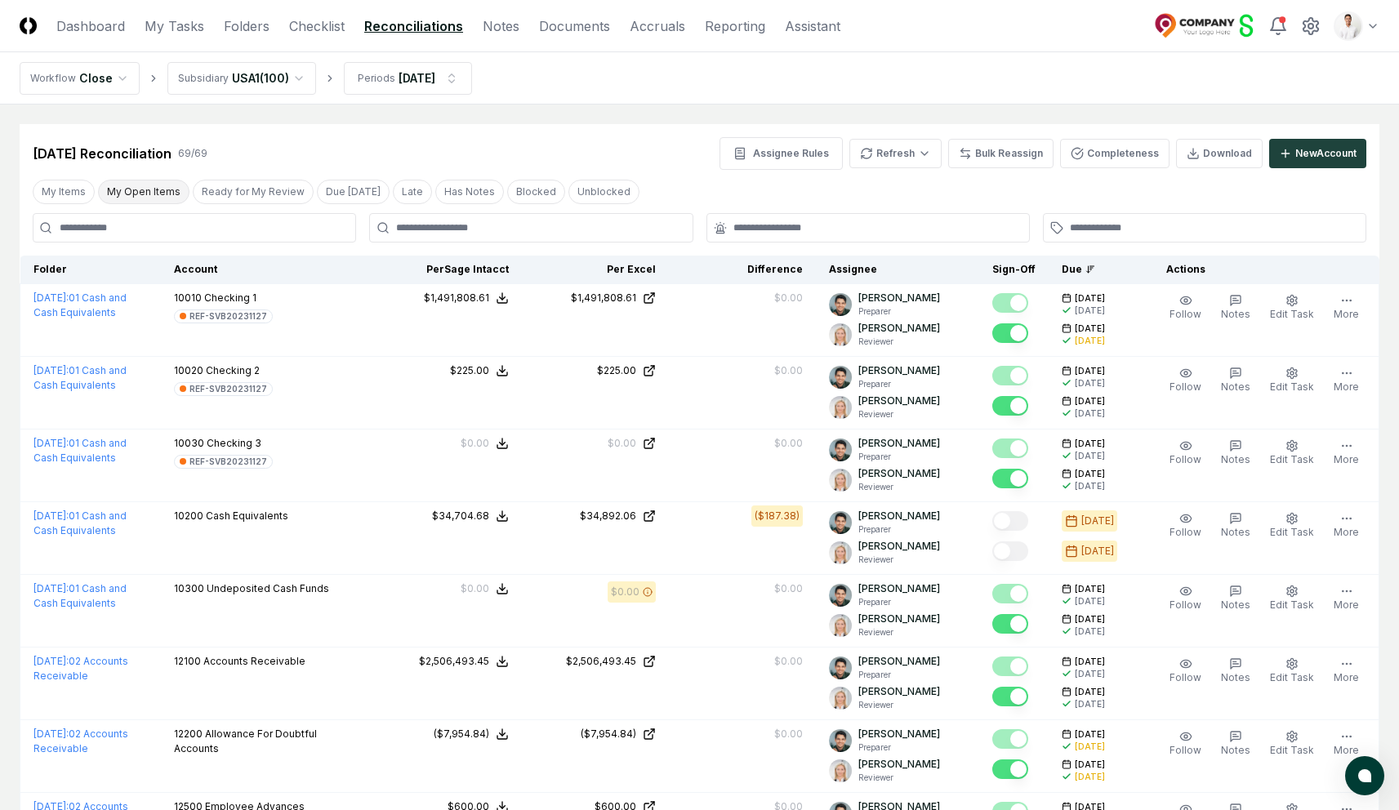
click at [150, 198] on button "My Open Items" at bounding box center [143, 192] width 91 height 25
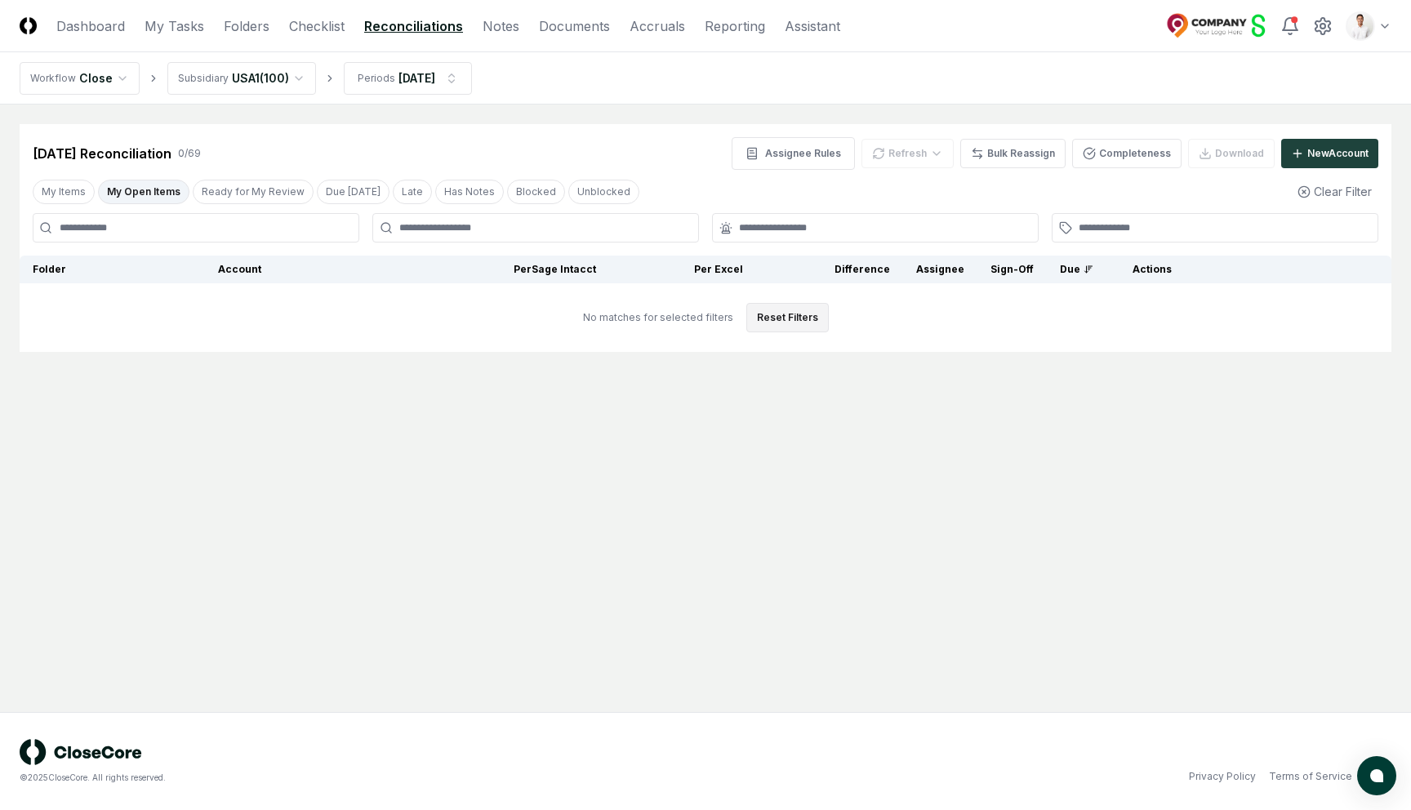
click at [782, 319] on button "Reset Filters" at bounding box center [788, 317] width 82 height 29
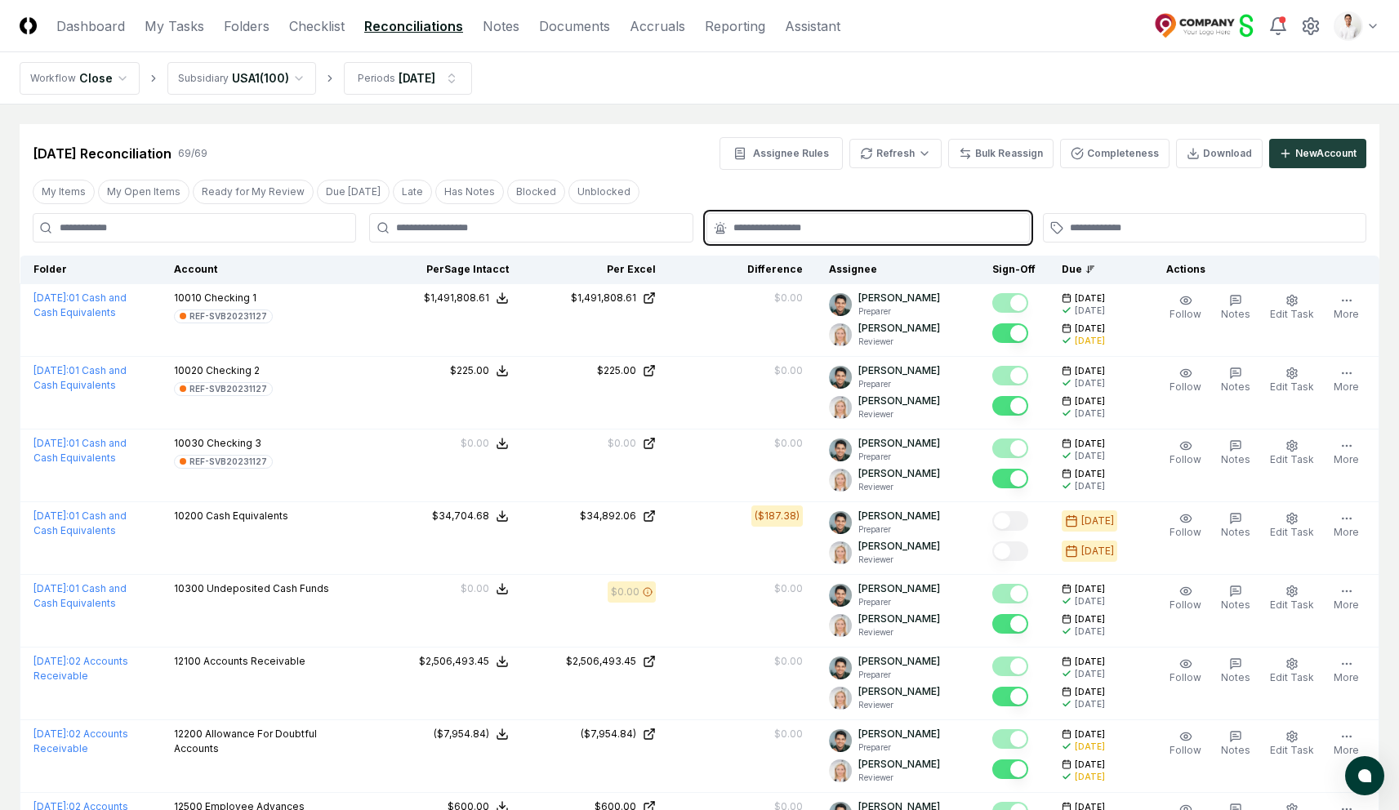
click at [800, 226] on input "text" at bounding box center [876, 228] width 286 height 15
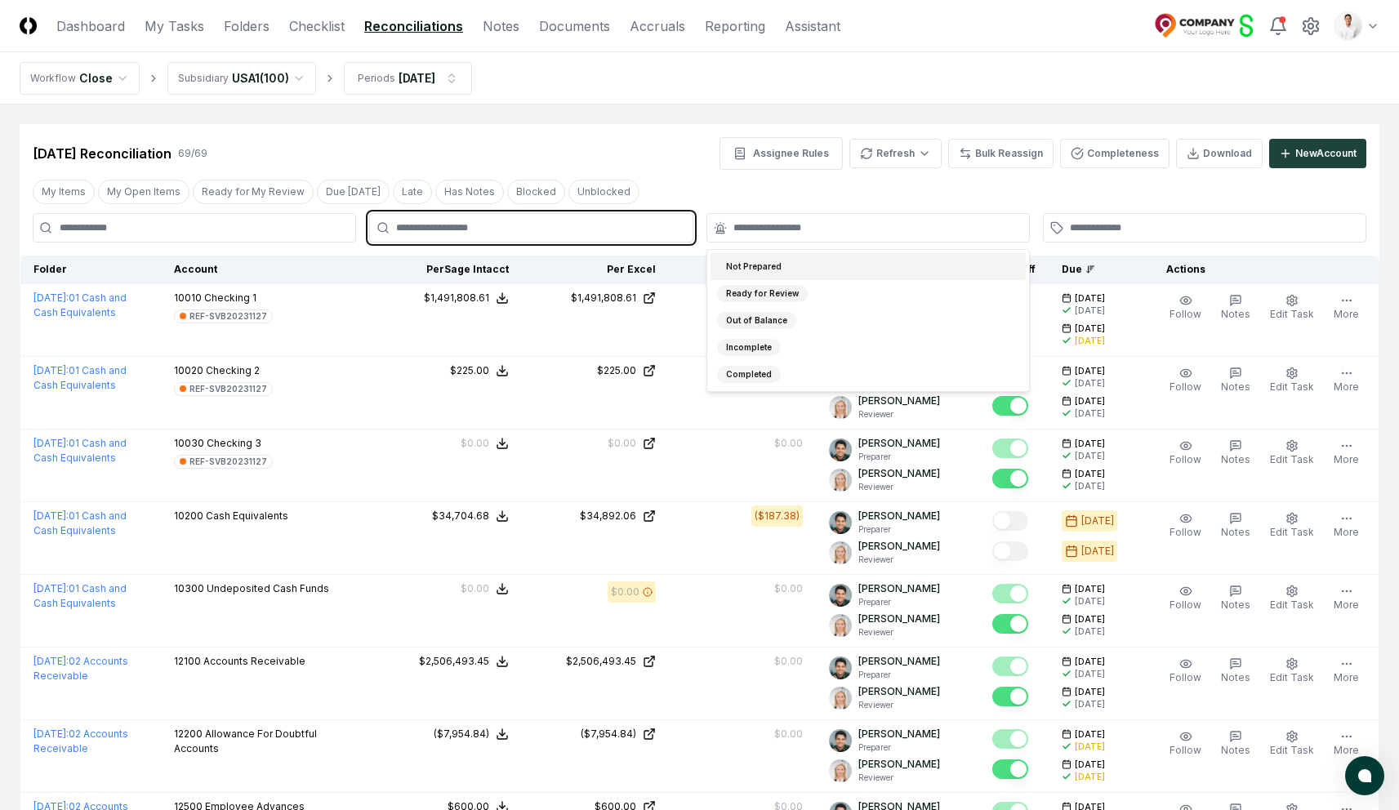
click at [586, 225] on input "text" at bounding box center [539, 228] width 286 height 15
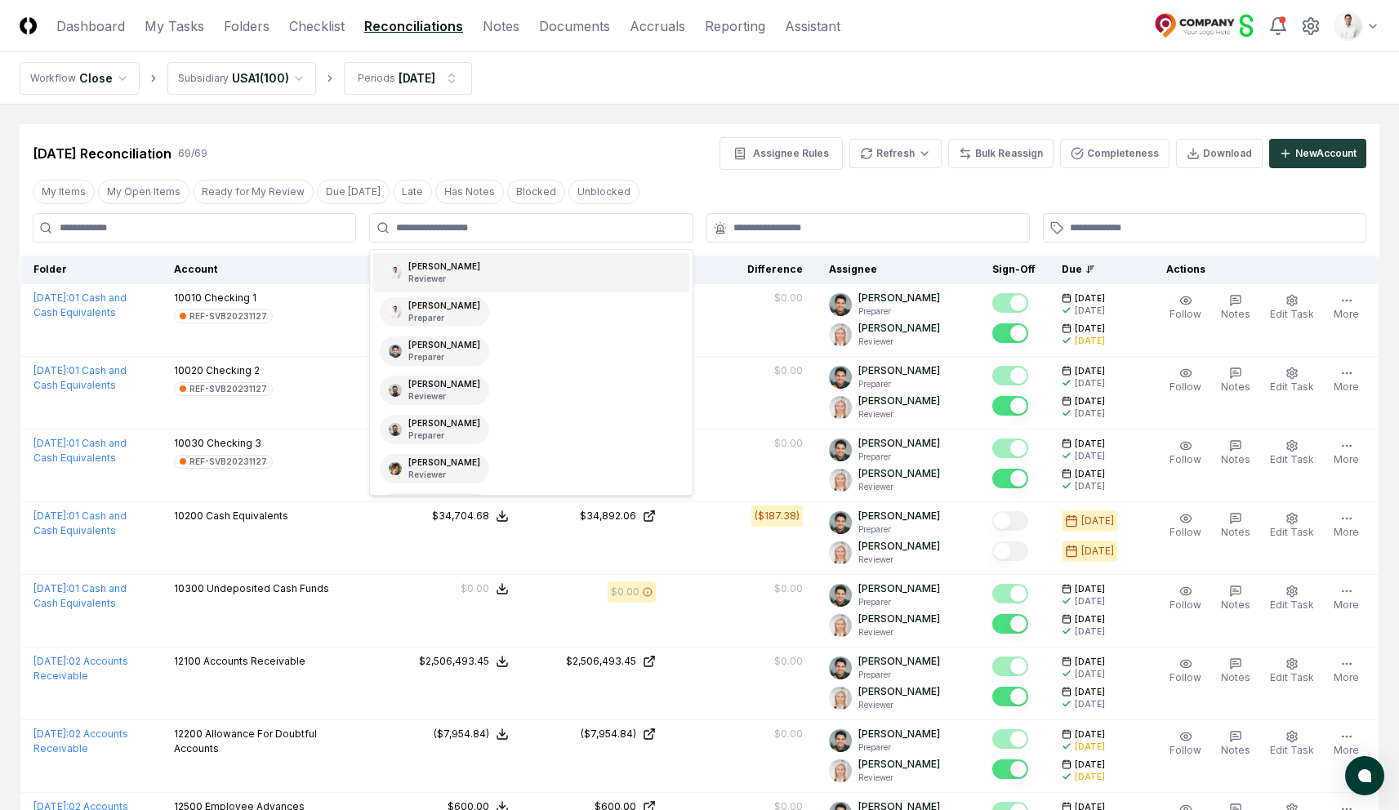
click at [230, 227] on input at bounding box center [194, 227] width 323 height 29
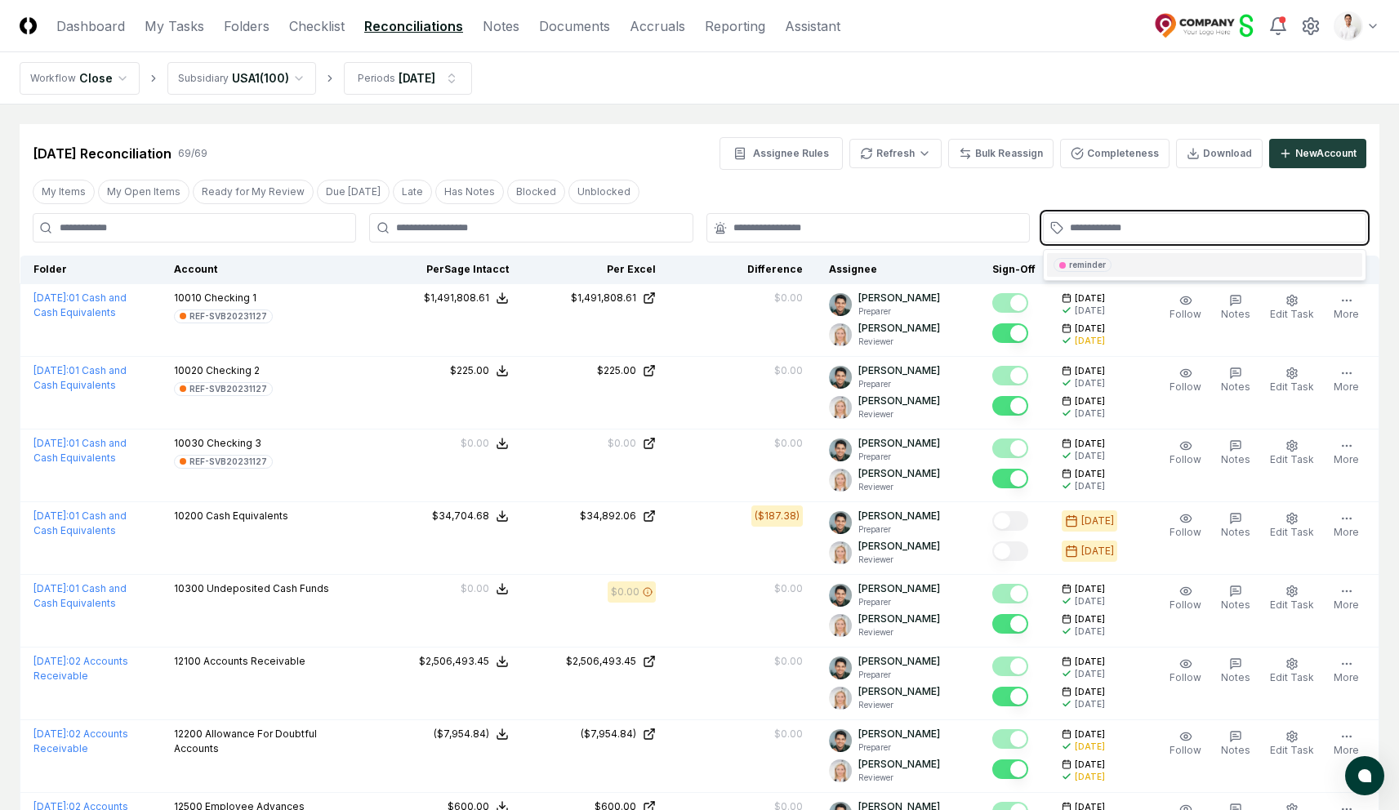
click at [1097, 234] on input "text" at bounding box center [1213, 228] width 286 height 15
click at [562, 141] on div "Feb 2025 Reconciliation 69 / 69 Assignee Rules Refresh Bulk Reassign Completene…" at bounding box center [700, 153] width 1334 height 33
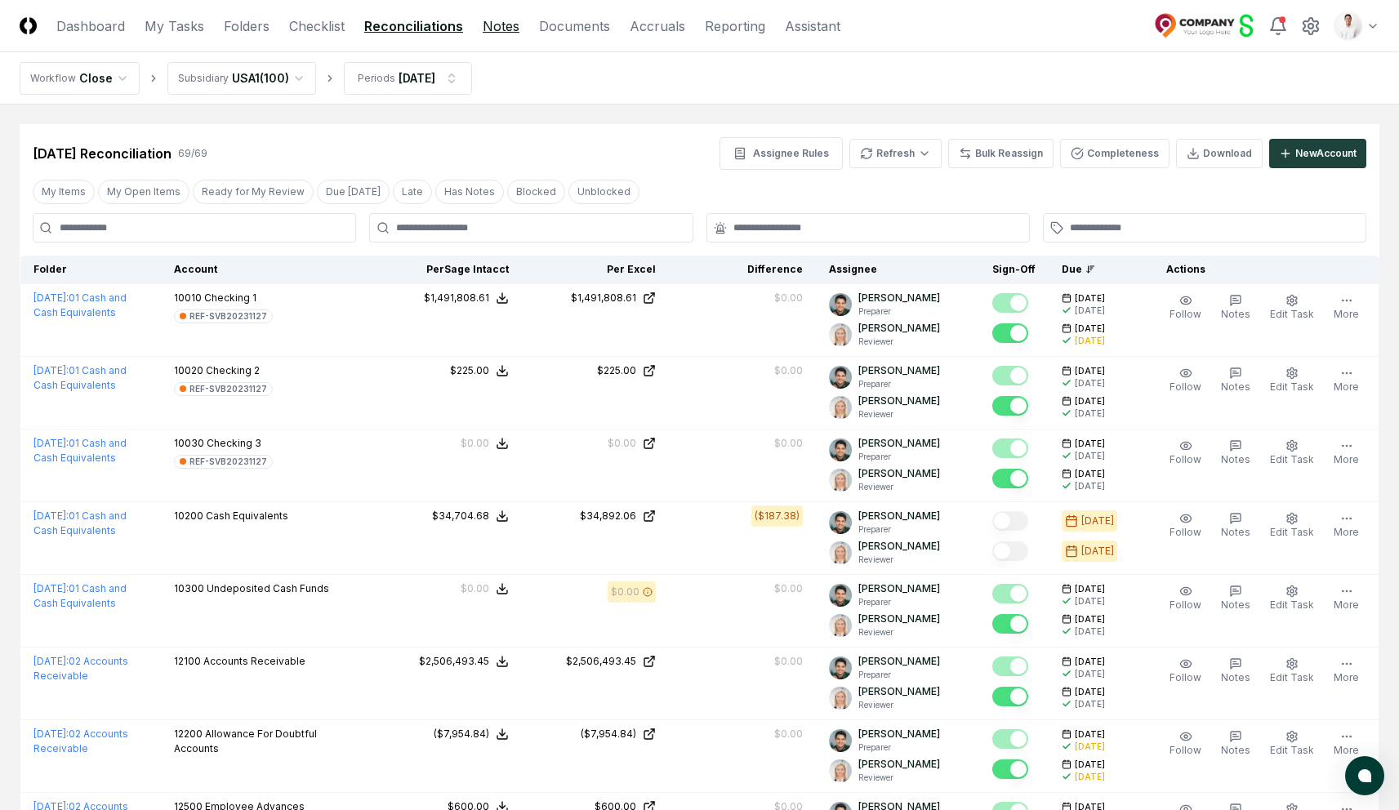
click at [504, 34] on link "Notes" at bounding box center [501, 26] width 37 height 20
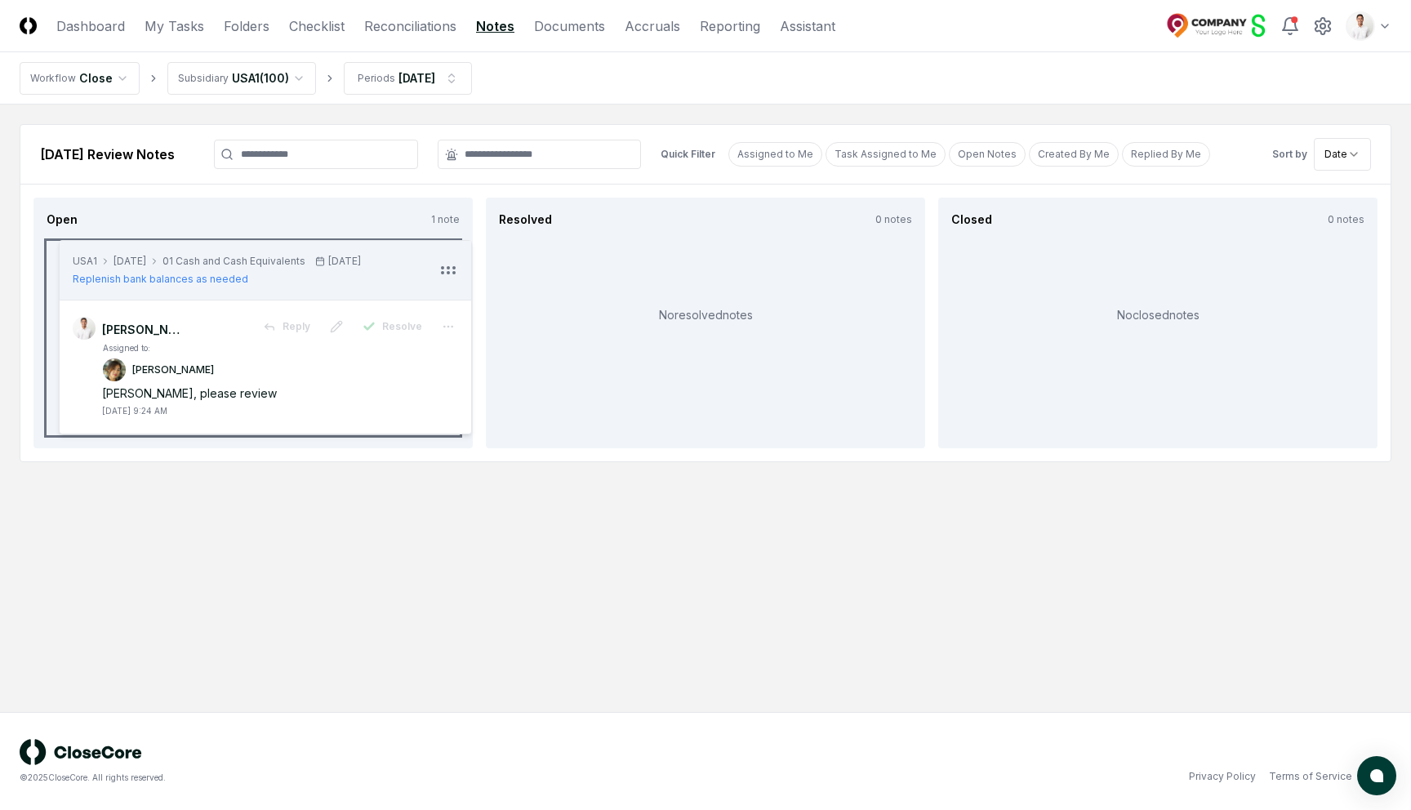
drag, startPoint x: 434, startPoint y: 272, endPoint x: 446, endPoint y: 271, distance: 12.3
click at [446, 271] on icon at bounding box center [449, 271] width 20 height 20
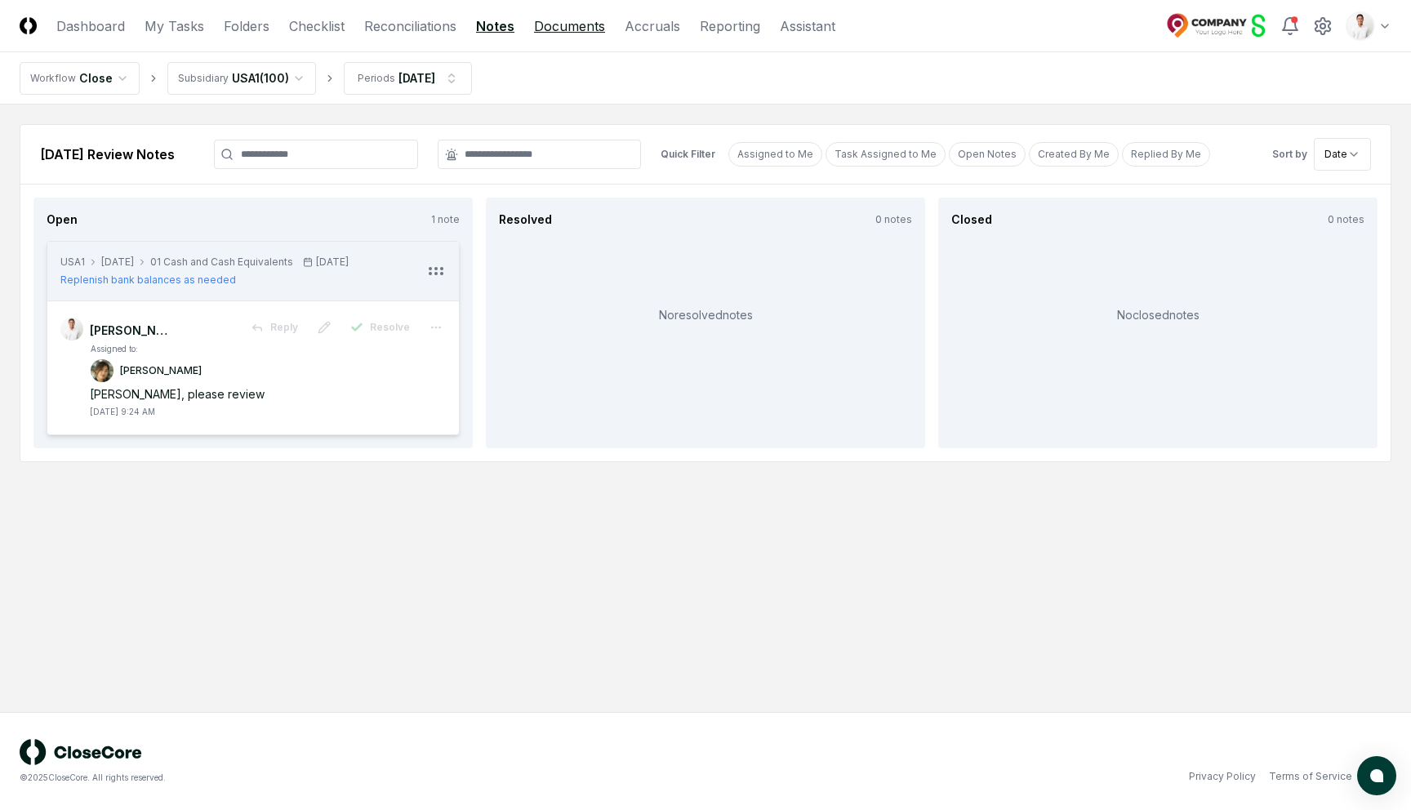
click at [580, 29] on link "Documents" at bounding box center [569, 26] width 71 height 20
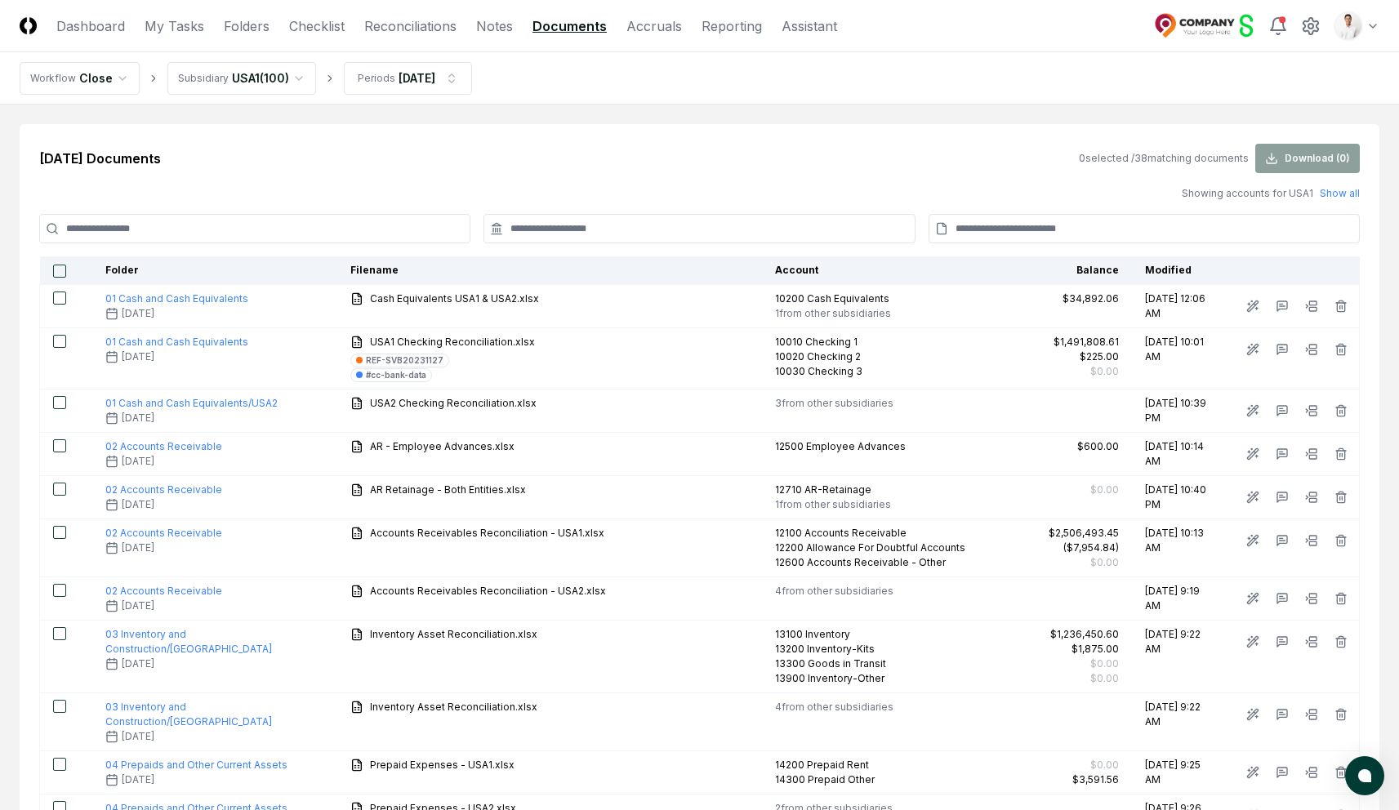
click at [428, 227] on input at bounding box center [254, 228] width 431 height 29
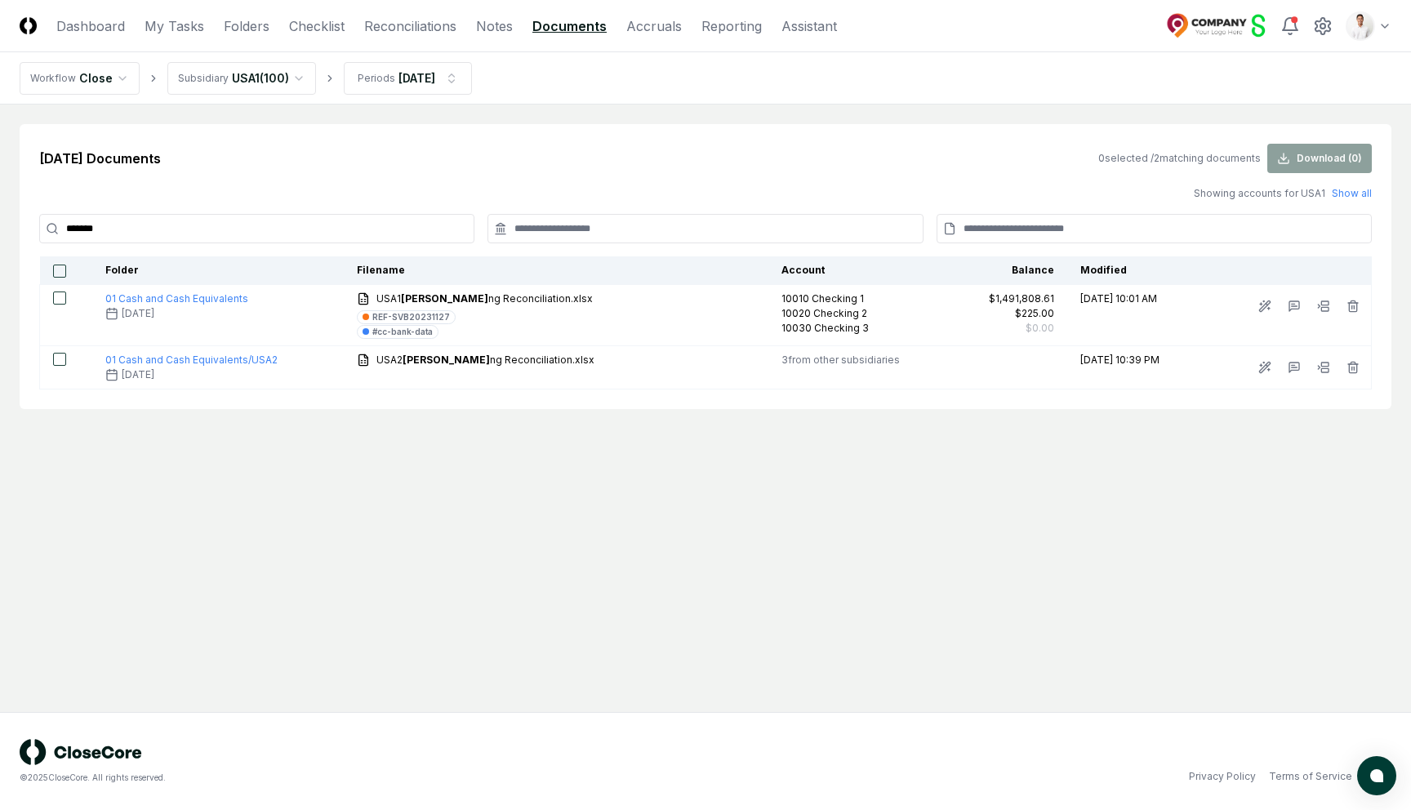
type input "********"
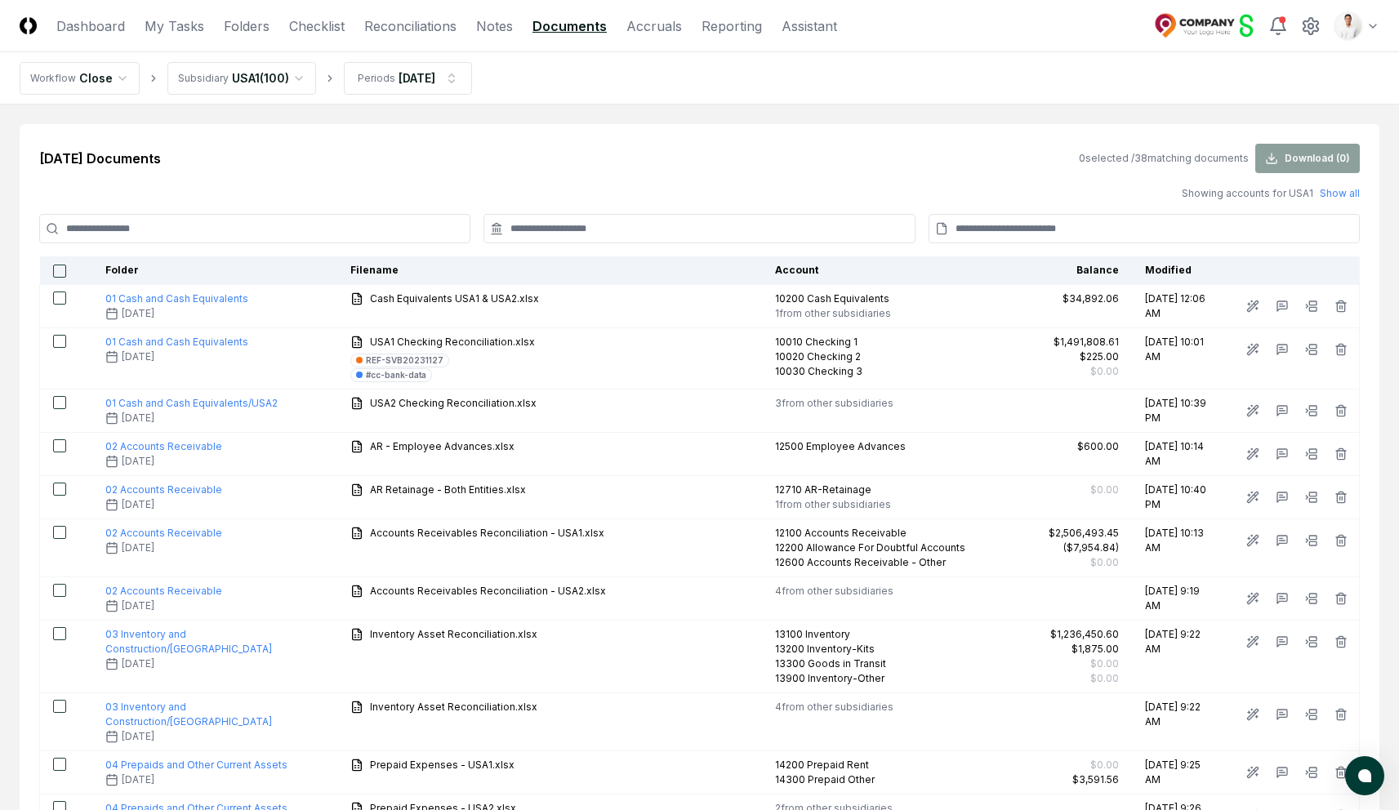
click at [618, 229] on input at bounding box center [699, 228] width 431 height 29
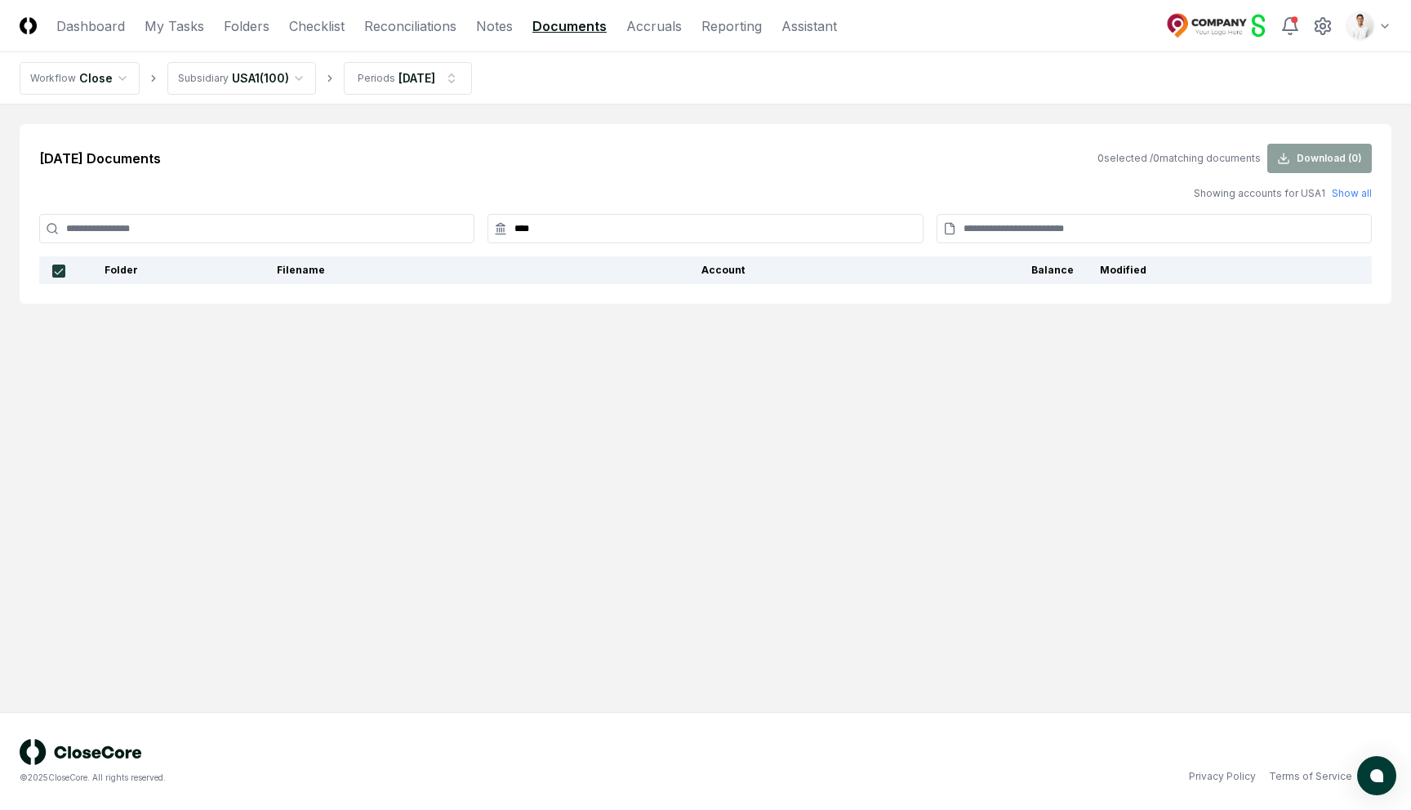
type input "*****"
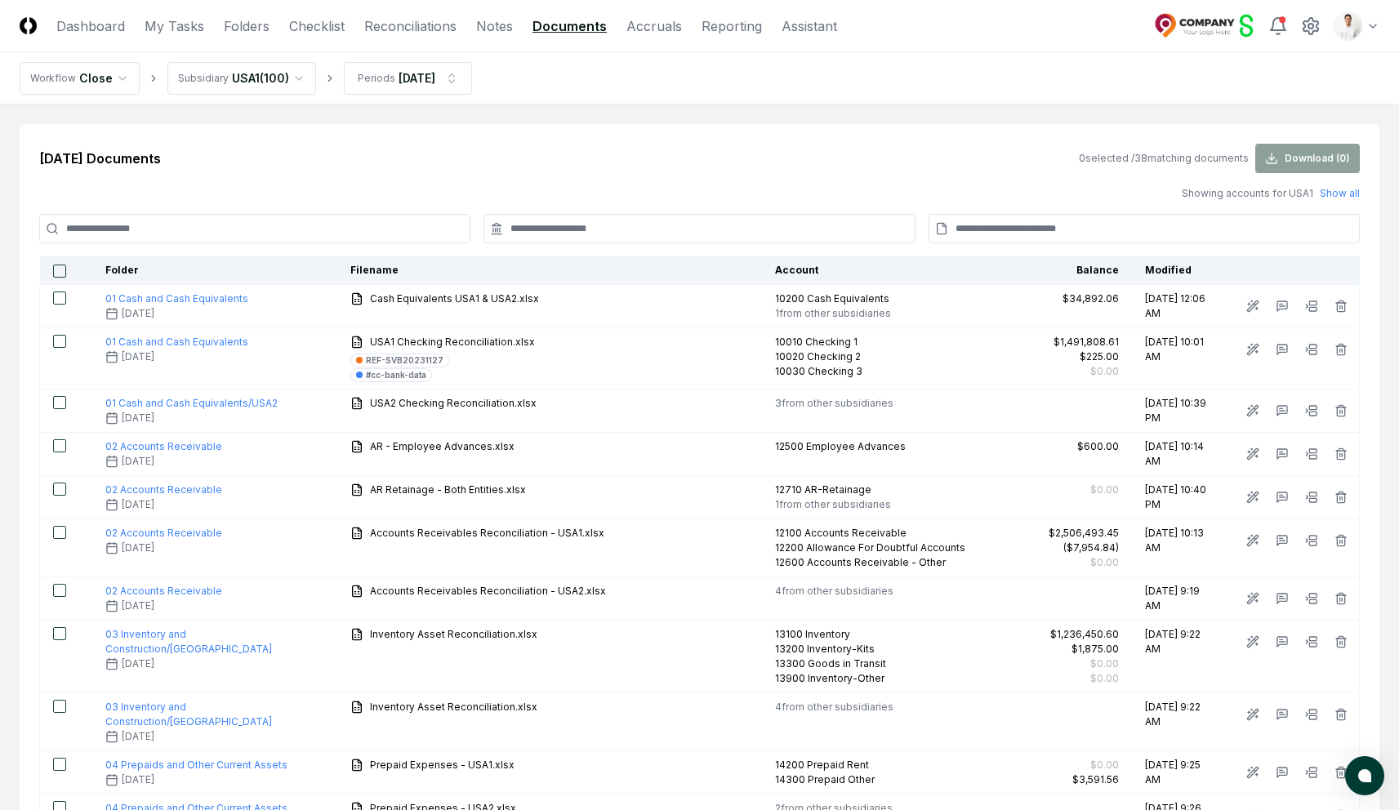
click at [1017, 221] on input at bounding box center [1144, 228] width 431 height 29
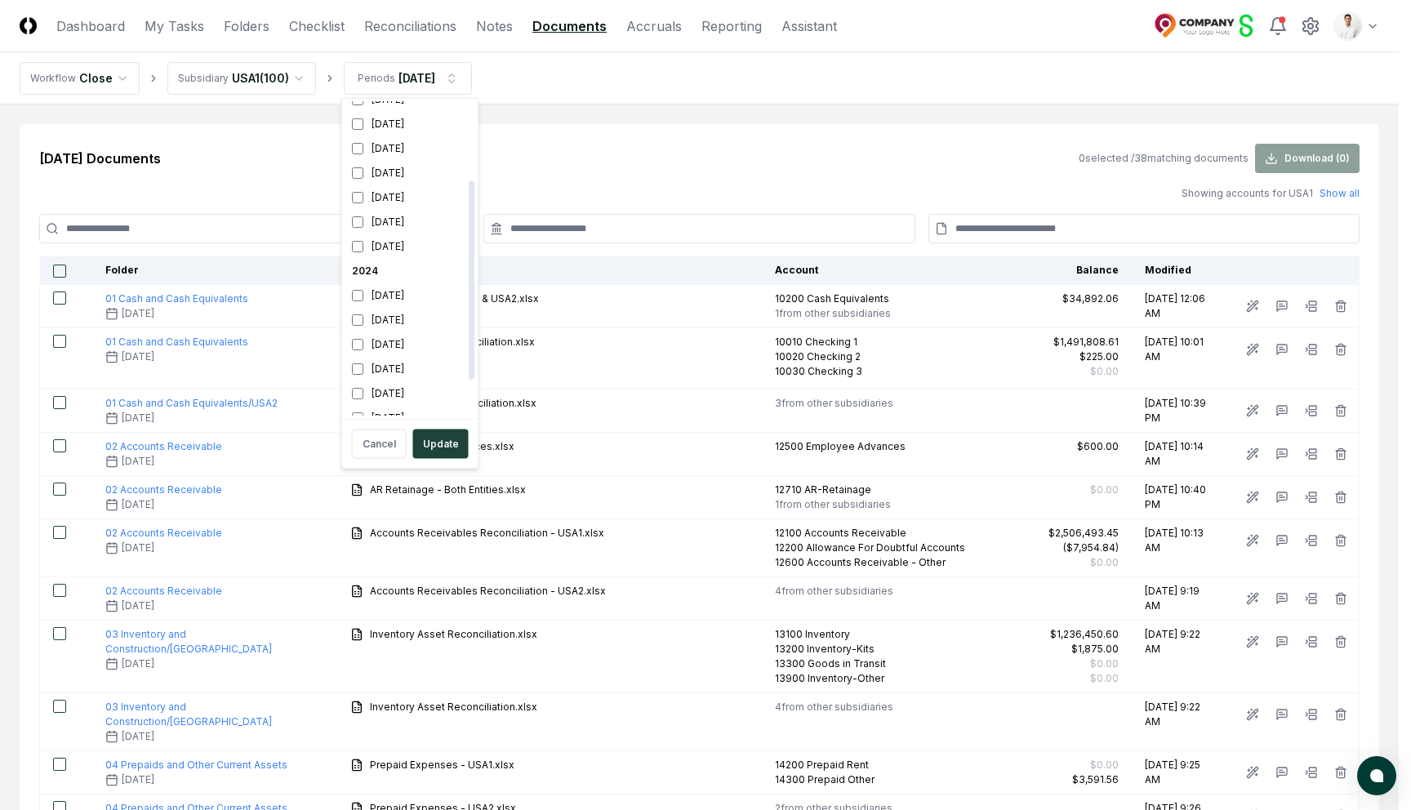
scroll to position [123, 0]
click at [362, 287] on div "2024" at bounding box center [410, 286] width 130 height 25
click at [450, 448] on button "Update" at bounding box center [441, 444] width 56 height 29
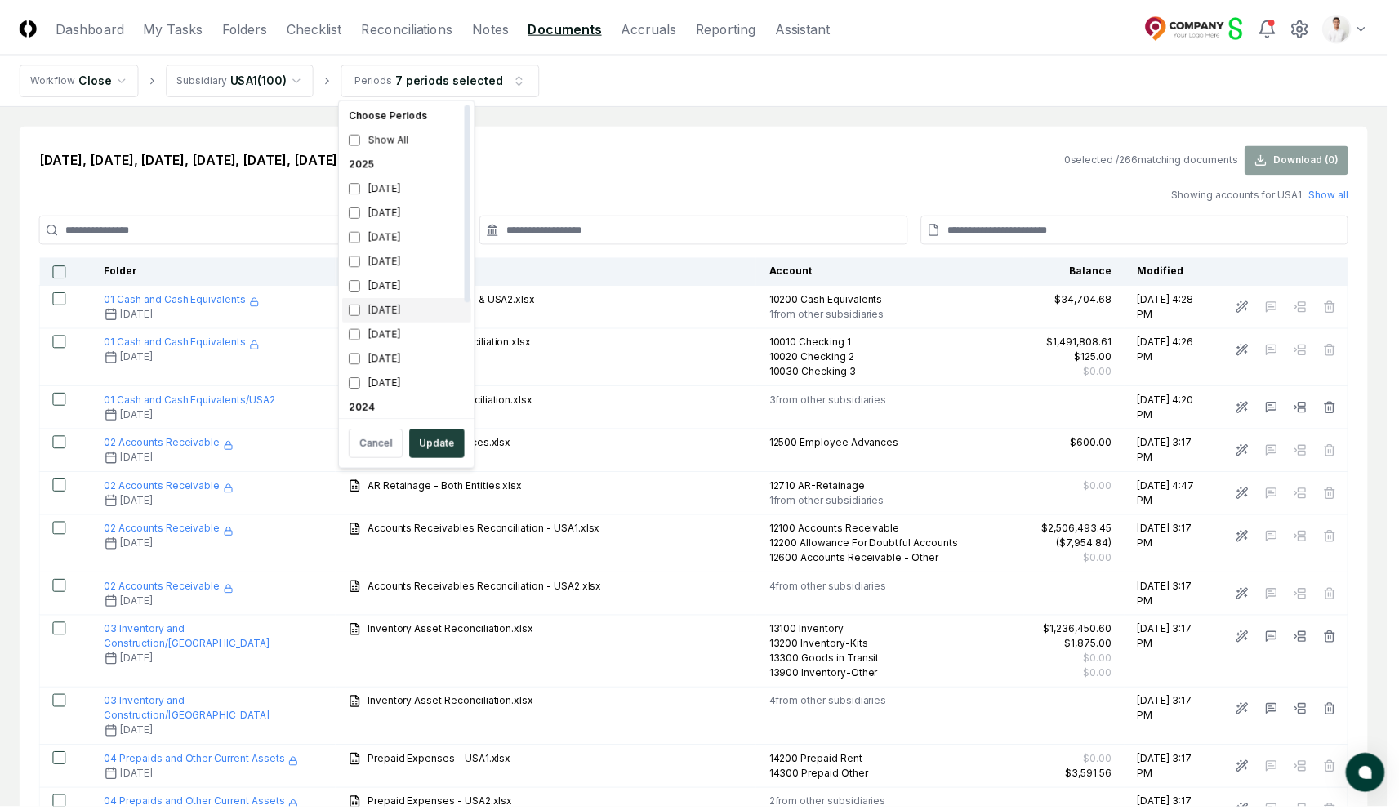
scroll to position [176, 0]
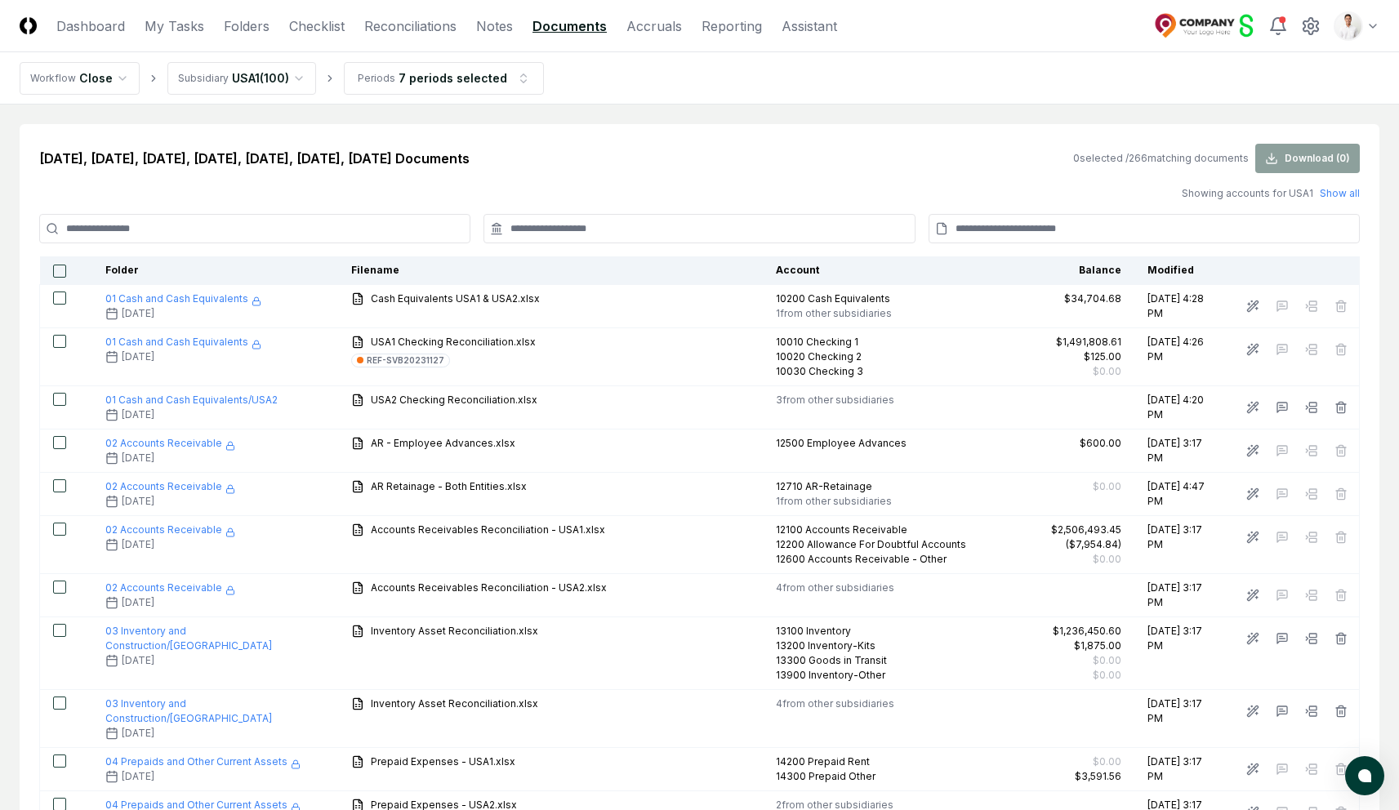
click at [403, 233] on input at bounding box center [254, 228] width 431 height 29
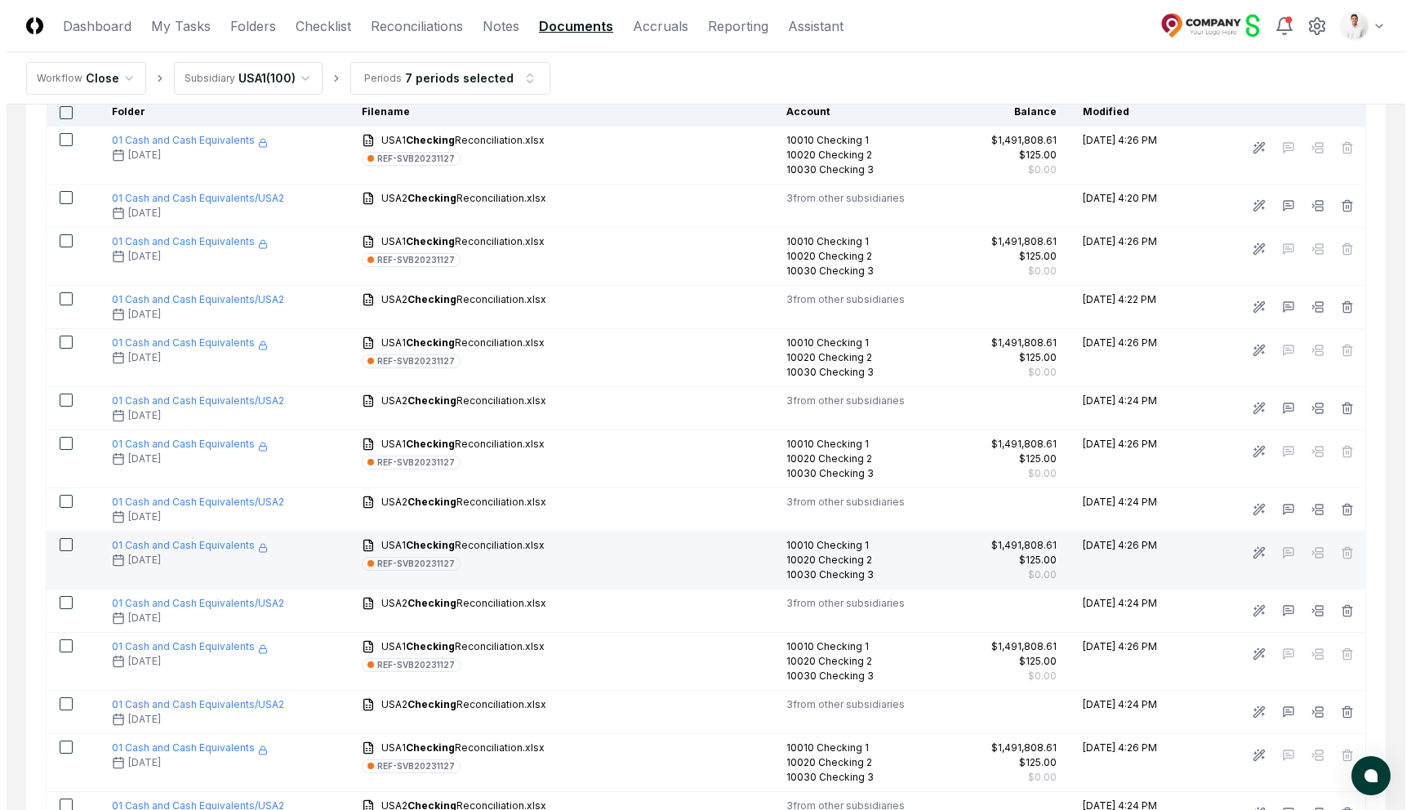
scroll to position [0, 0]
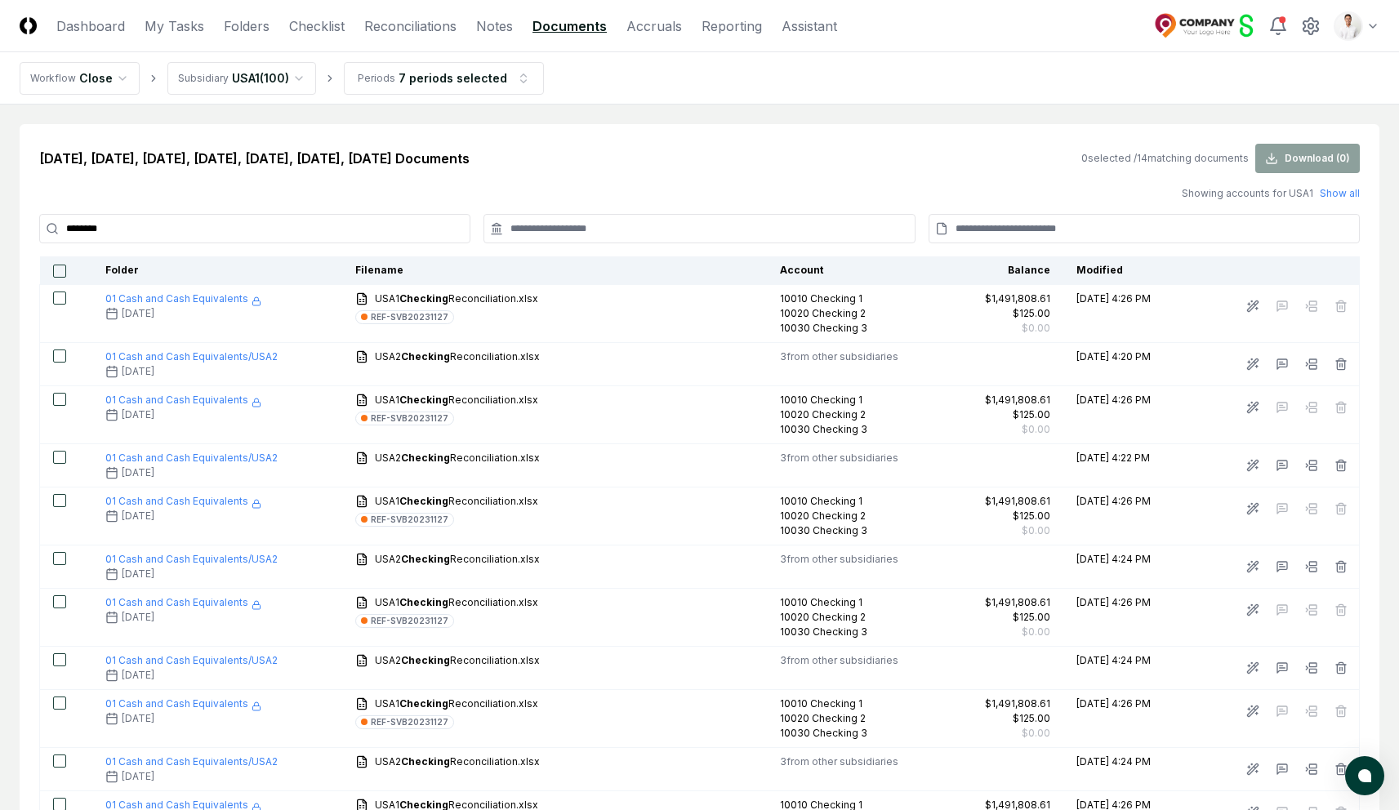
type input "********"
click at [61, 263] on th at bounding box center [66, 270] width 52 height 29
click at [64, 273] on button "button" at bounding box center [59, 271] width 13 height 13
click at [394, 233] on input "********" at bounding box center [254, 228] width 431 height 29
click at [324, 222] on input "********" at bounding box center [254, 228] width 431 height 29
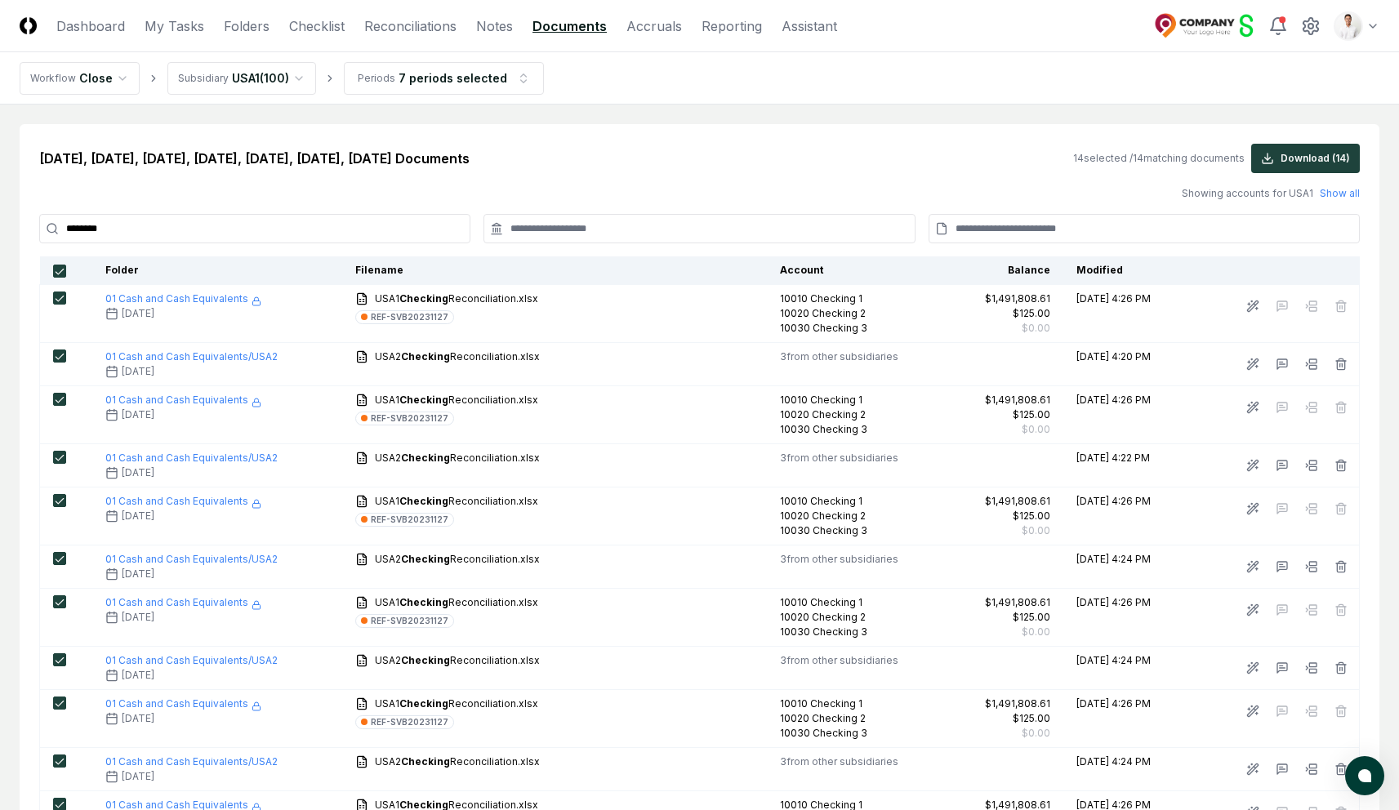
click at [324, 222] on input "********" at bounding box center [254, 228] width 431 height 29
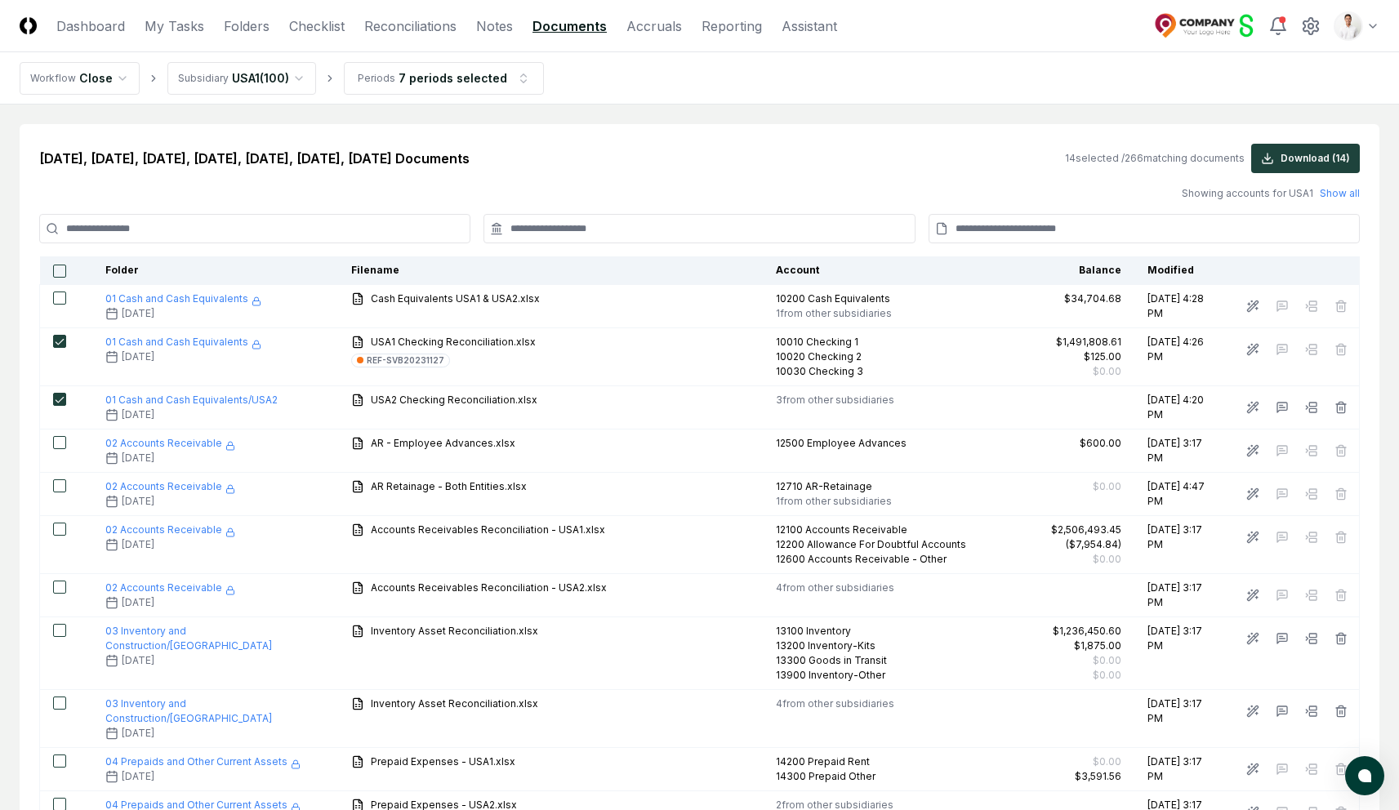
click at [627, 235] on input at bounding box center [699, 228] width 431 height 29
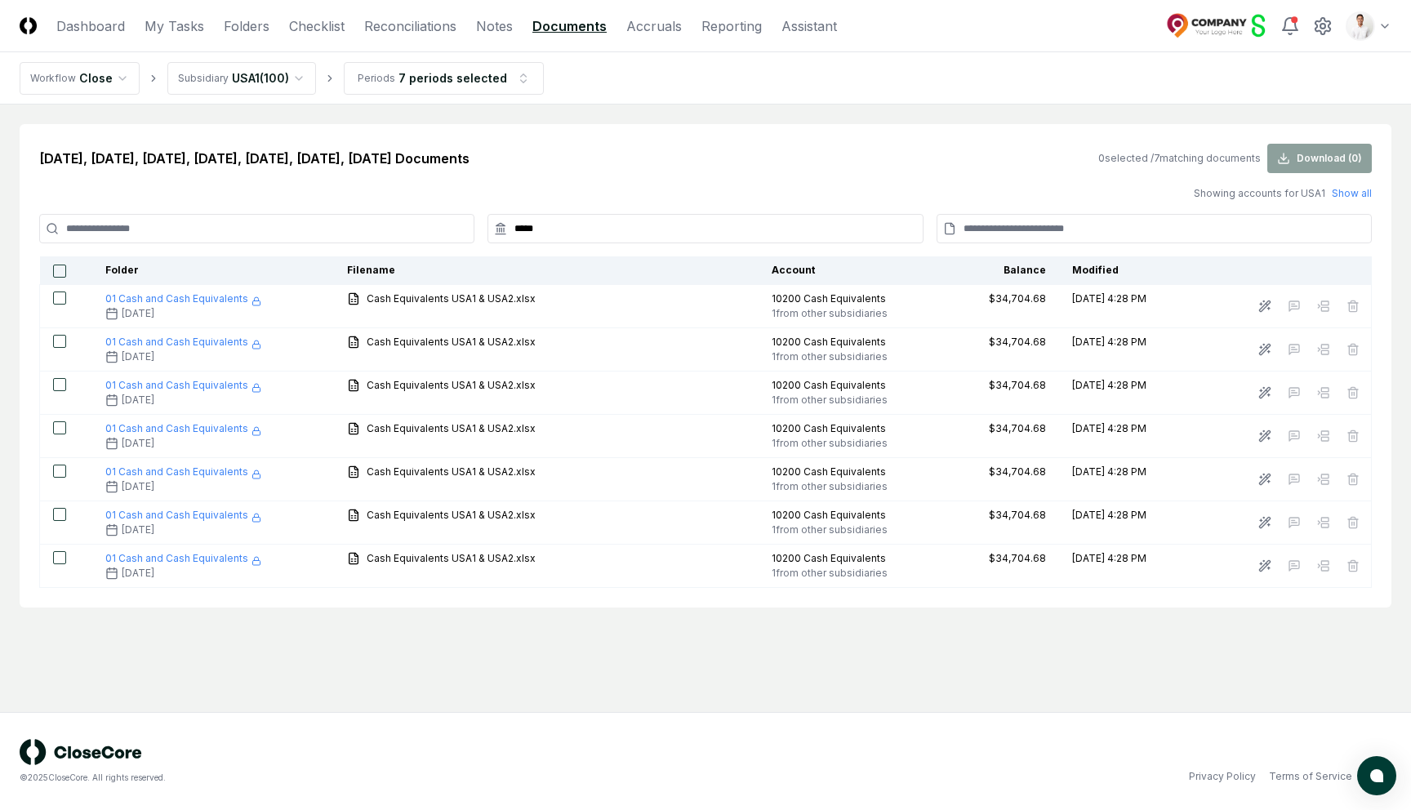
type input "*****"
click at [59, 267] on button "button" at bounding box center [59, 271] width 13 height 13
click at [1341, 163] on button "Download ( 7 )" at bounding box center [1320, 158] width 105 height 29
click at [943, 141] on div "Jun 2024, Jul 2024, Aug 2024, Sep 2024, Oct 2024, Nov 2024, Dec 2024 Documents …" at bounding box center [706, 366] width 1372 height 484
click at [711, 140] on div "Jun 2024, Jul 2024, Aug 2024, Sep 2024, Oct 2024, Nov 2024, Dec 2024 Documents …" at bounding box center [706, 366] width 1372 height 484
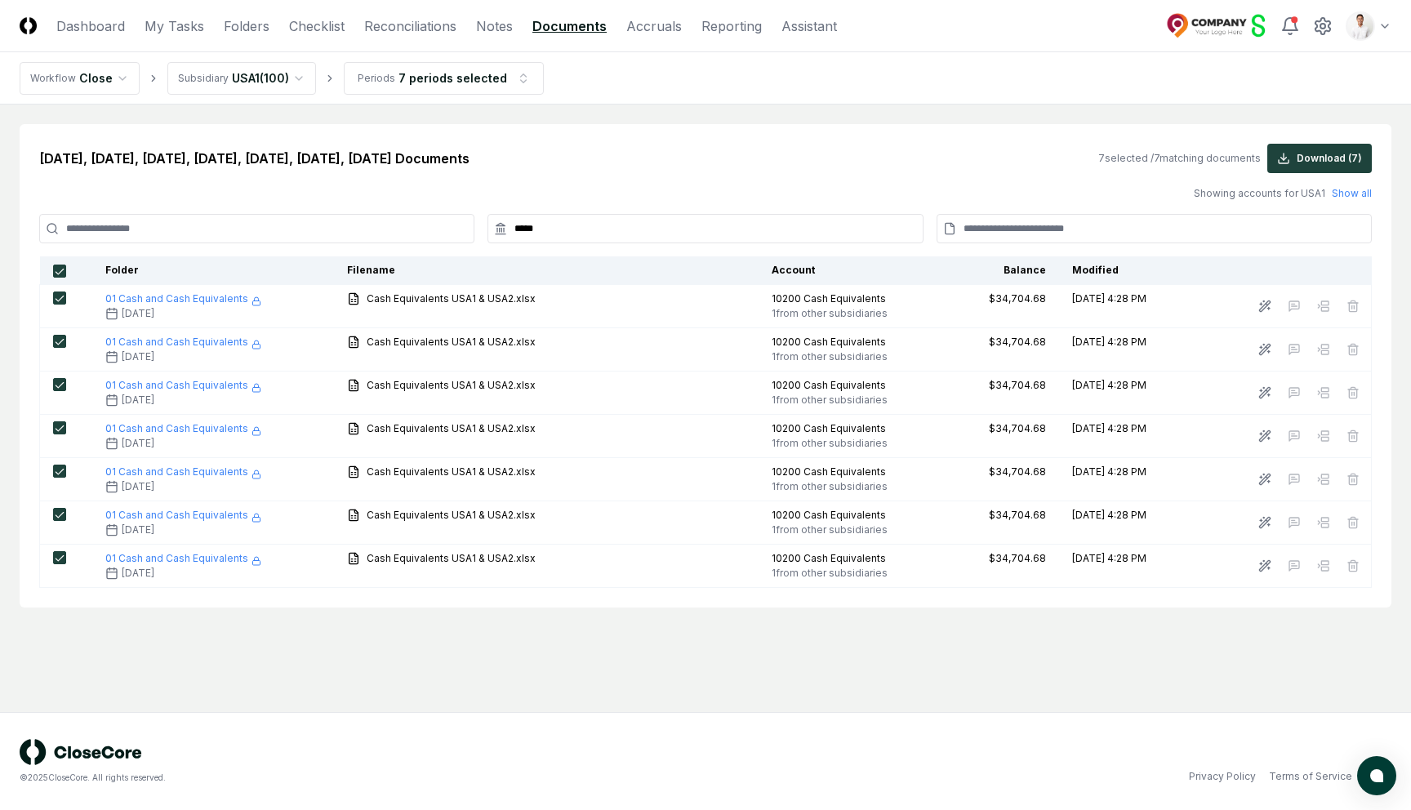
click at [622, 124] on div "Jun 2024, Jul 2024, Aug 2024, Sep 2024, Oct 2024, Nov 2024, Dec 2024 Documents …" at bounding box center [706, 366] width 1372 height 484
click at [1365, 29] on html "CloseCore Dashboard My Tasks Folders Checklist Reconciliations Notes Documents …" at bounding box center [705, 405] width 1411 height 810
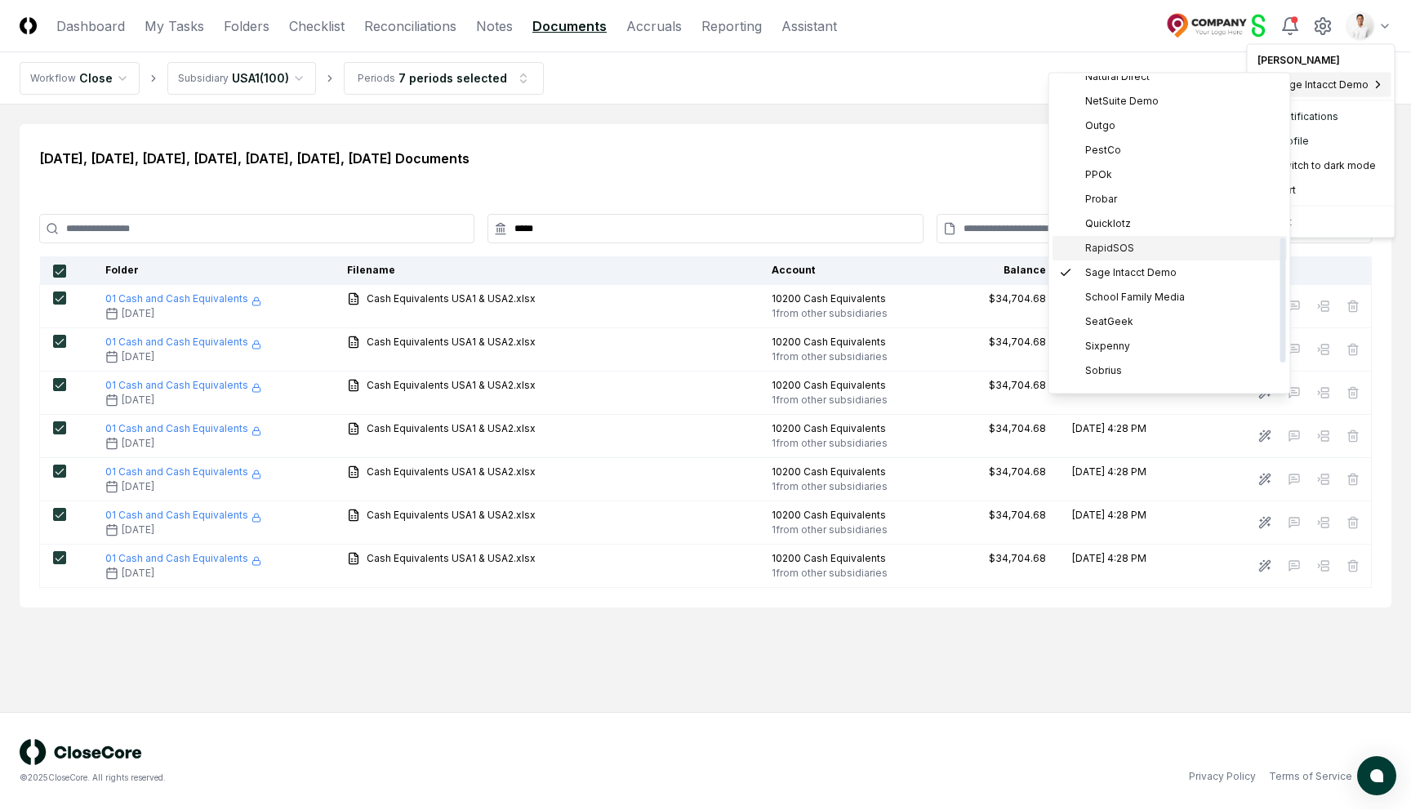
scroll to position [470, 0]
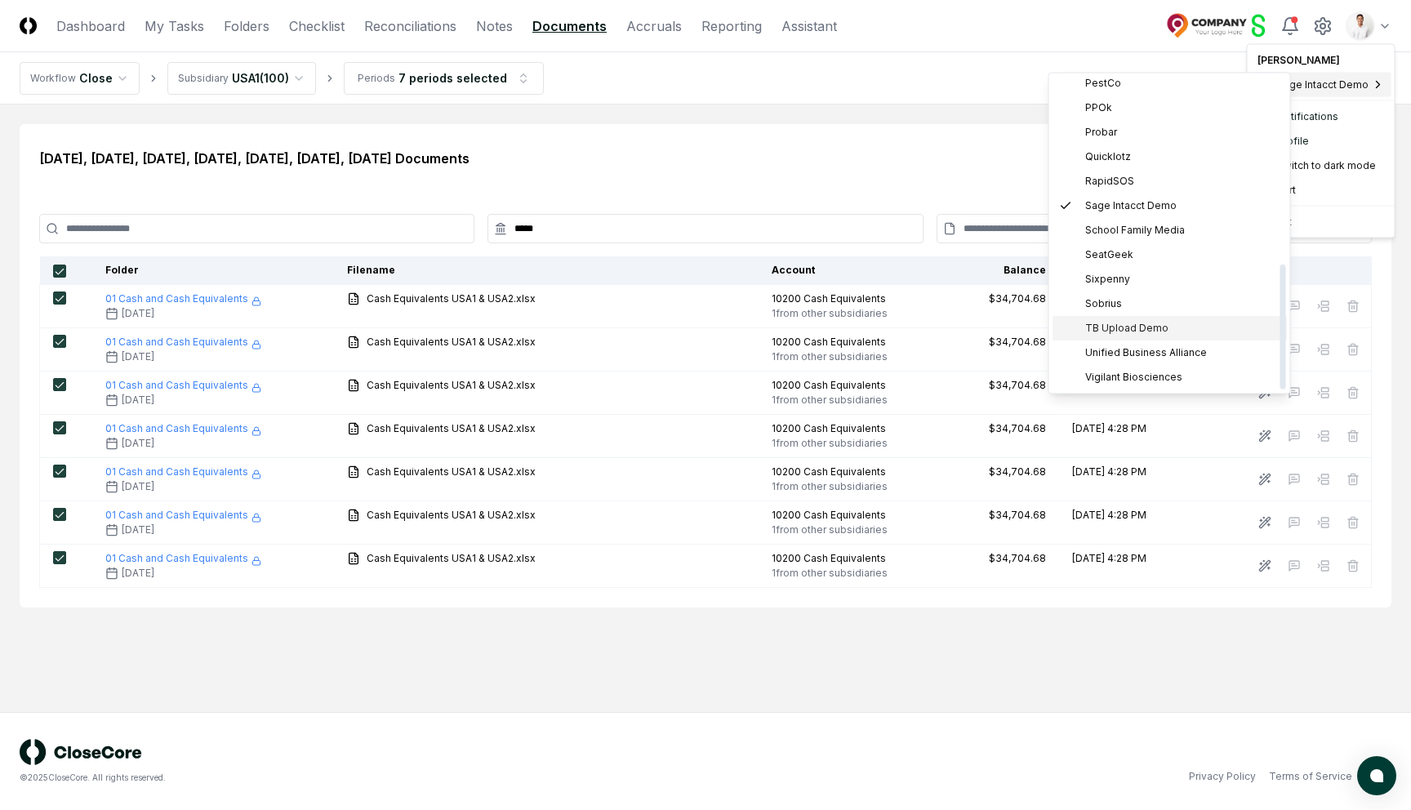
click at [1134, 328] on span "TB Upload Demo" at bounding box center [1126, 329] width 83 height 15
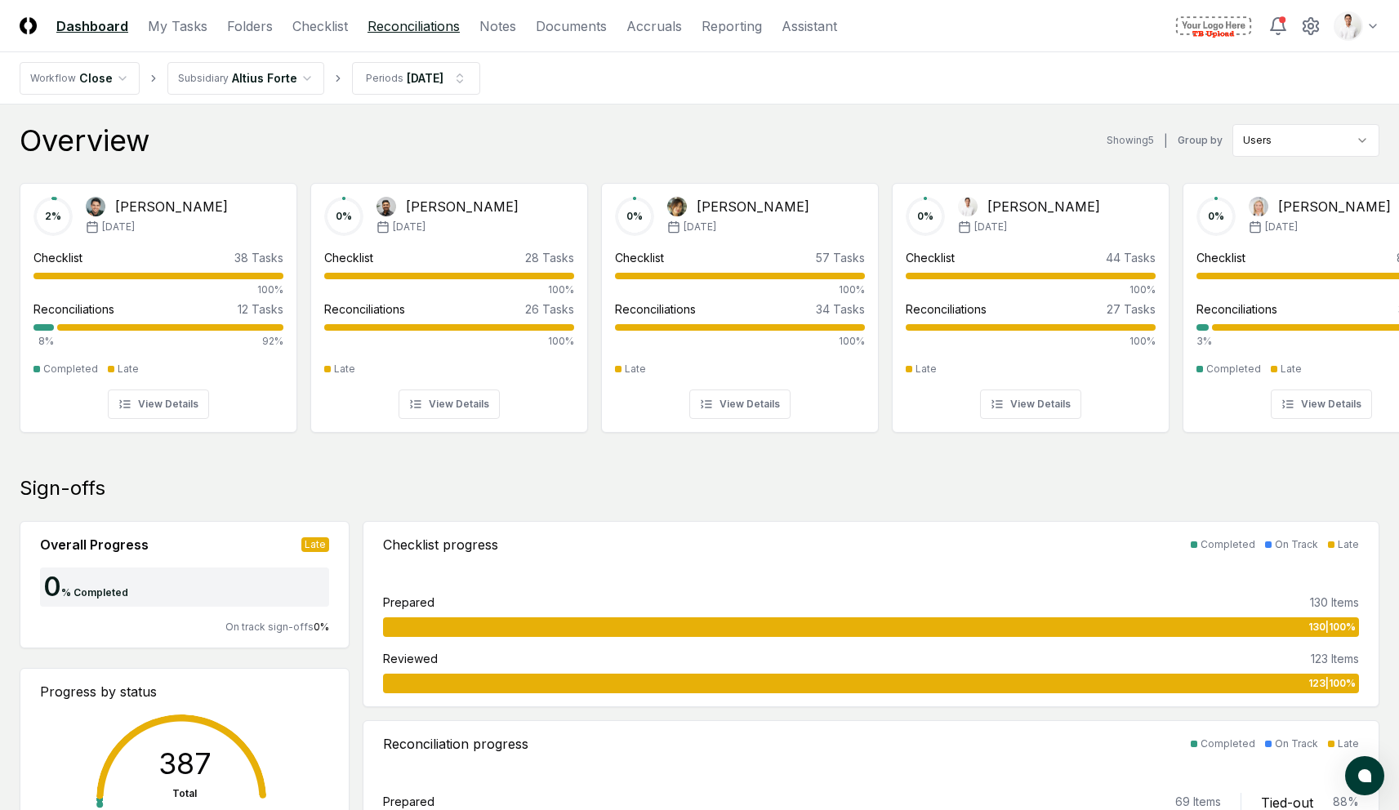
click at [414, 28] on link "Reconciliations" at bounding box center [414, 26] width 92 height 20
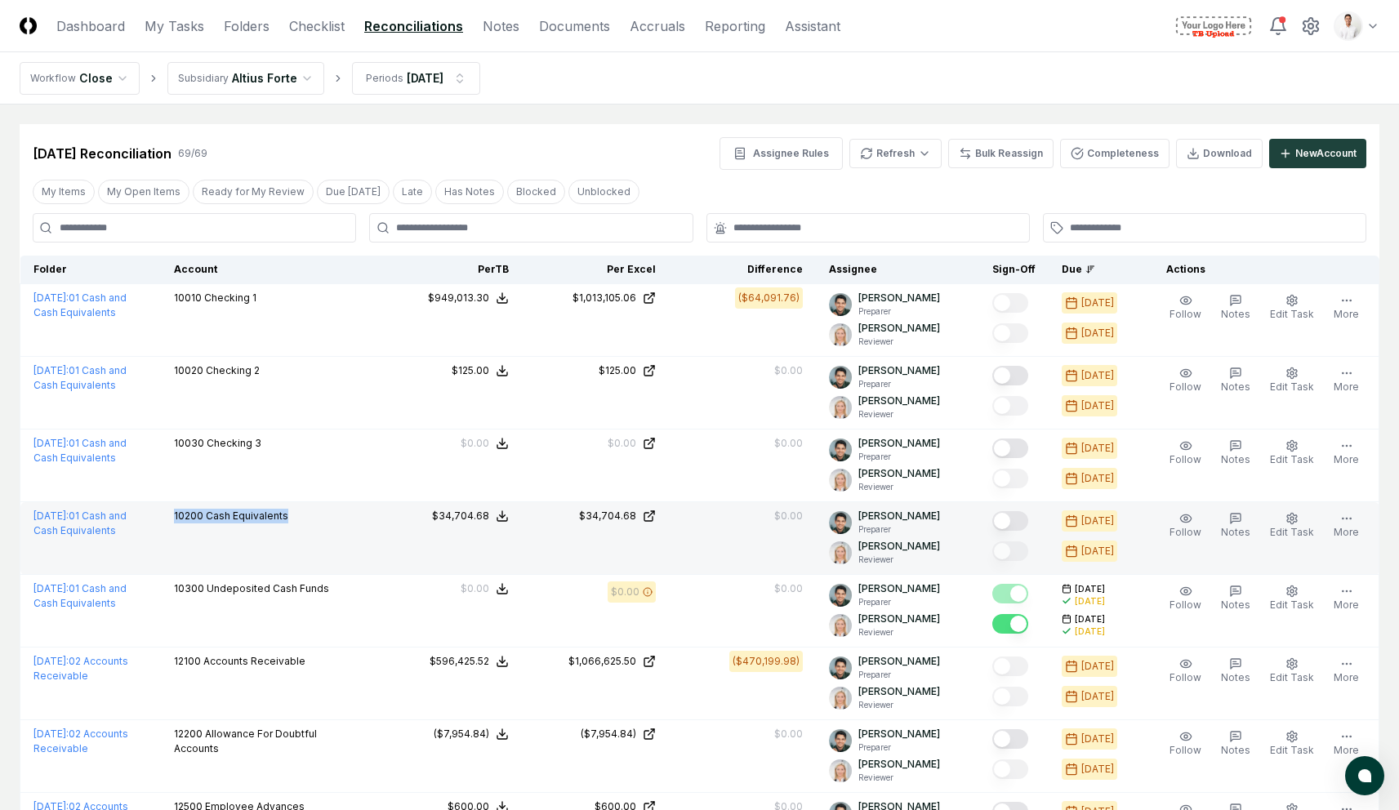
drag, startPoint x: 185, startPoint y: 519, endPoint x: 297, endPoint y: 517, distance: 112.7
click at [297, 517] on div "10200 Cash Equivalents" at bounding box center [268, 518] width 188 height 18
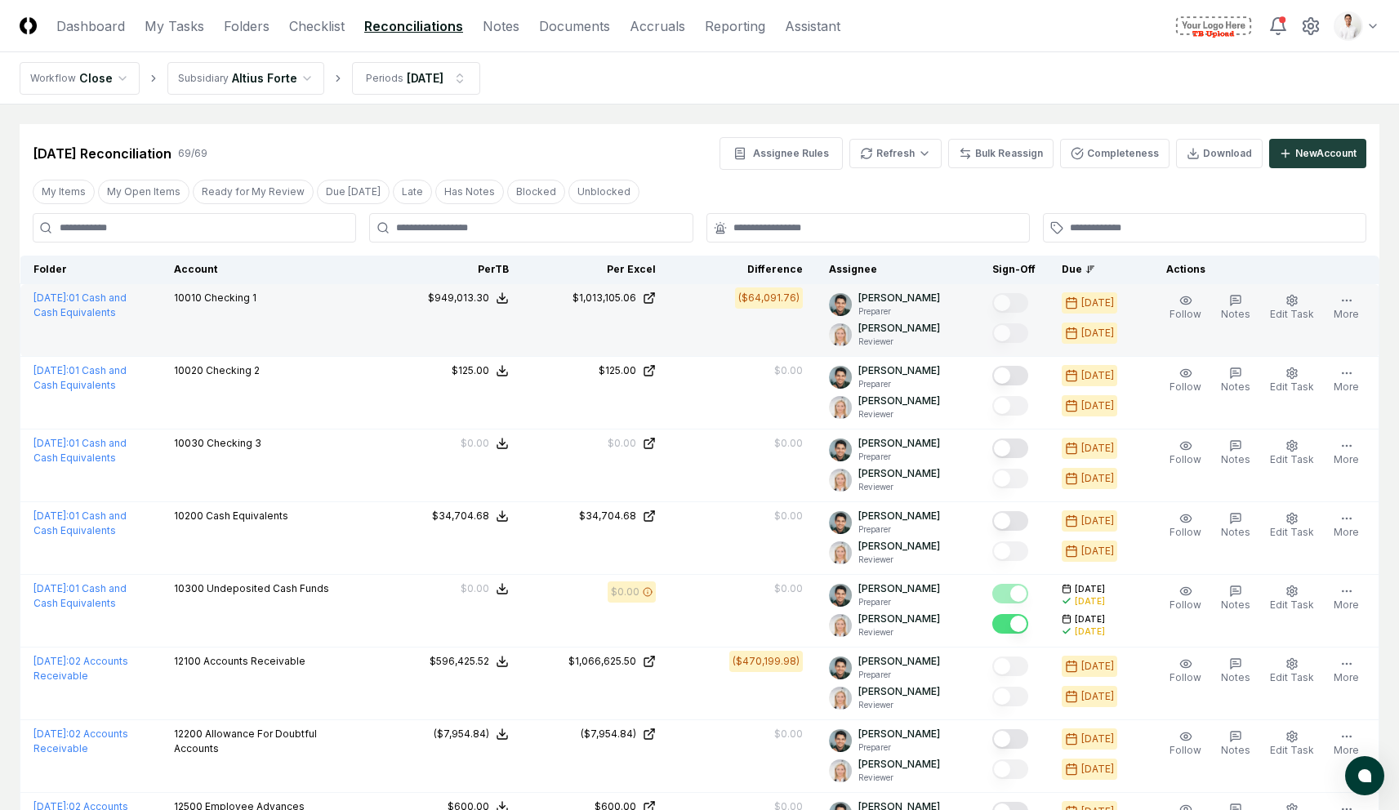
drag, startPoint x: 185, startPoint y: 300, endPoint x: 297, endPoint y: 308, distance: 112.2
click at [297, 308] on div "10010 Checking 1" at bounding box center [268, 300] width 188 height 18
click at [296, 307] on div "10010 Checking 1" at bounding box center [268, 300] width 188 height 18
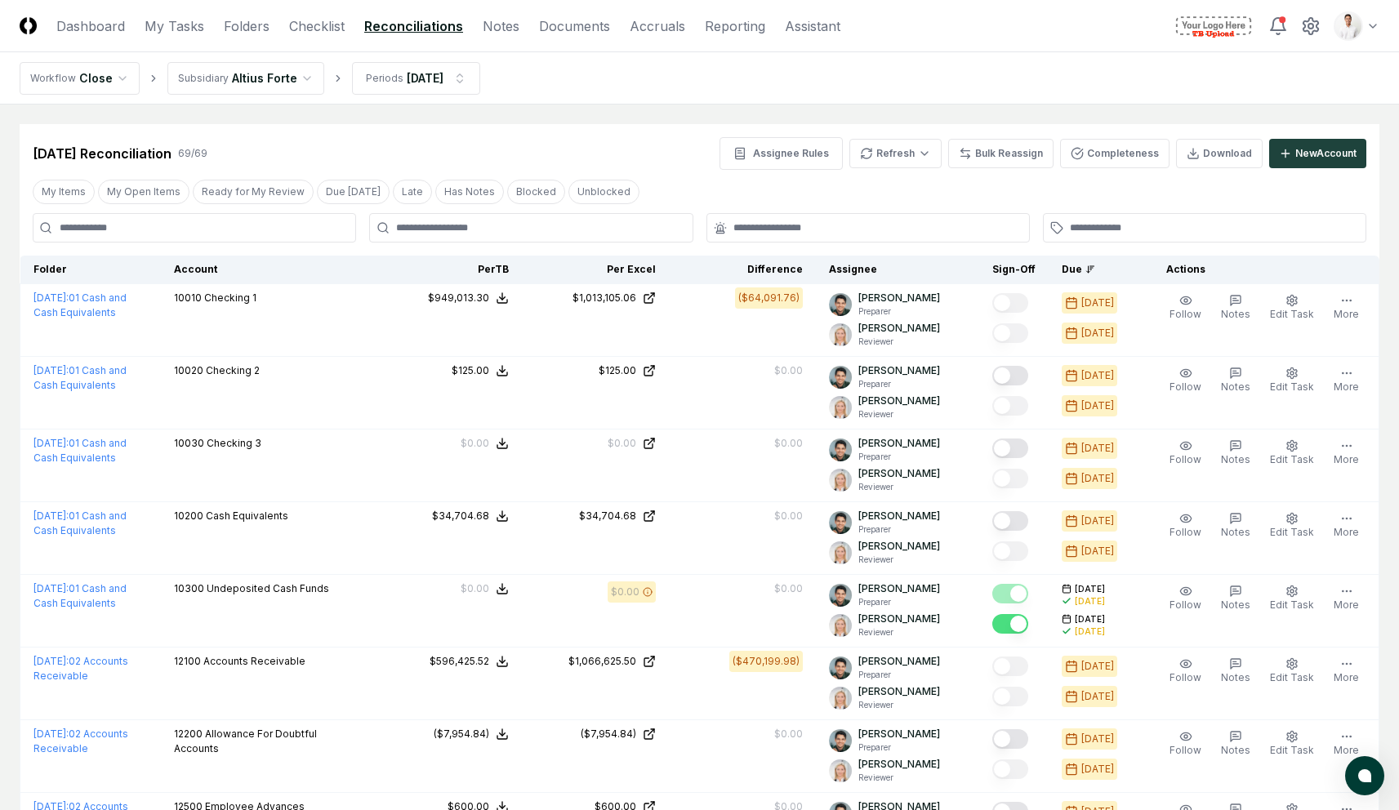
click at [417, 158] on div "Jul 2025 Reconciliation 69 / 69 Assignee Rules Refresh Bulk Reassign Completene…" at bounding box center [700, 153] width 1334 height 33
click at [256, 30] on link "Folders" at bounding box center [247, 26] width 46 height 20
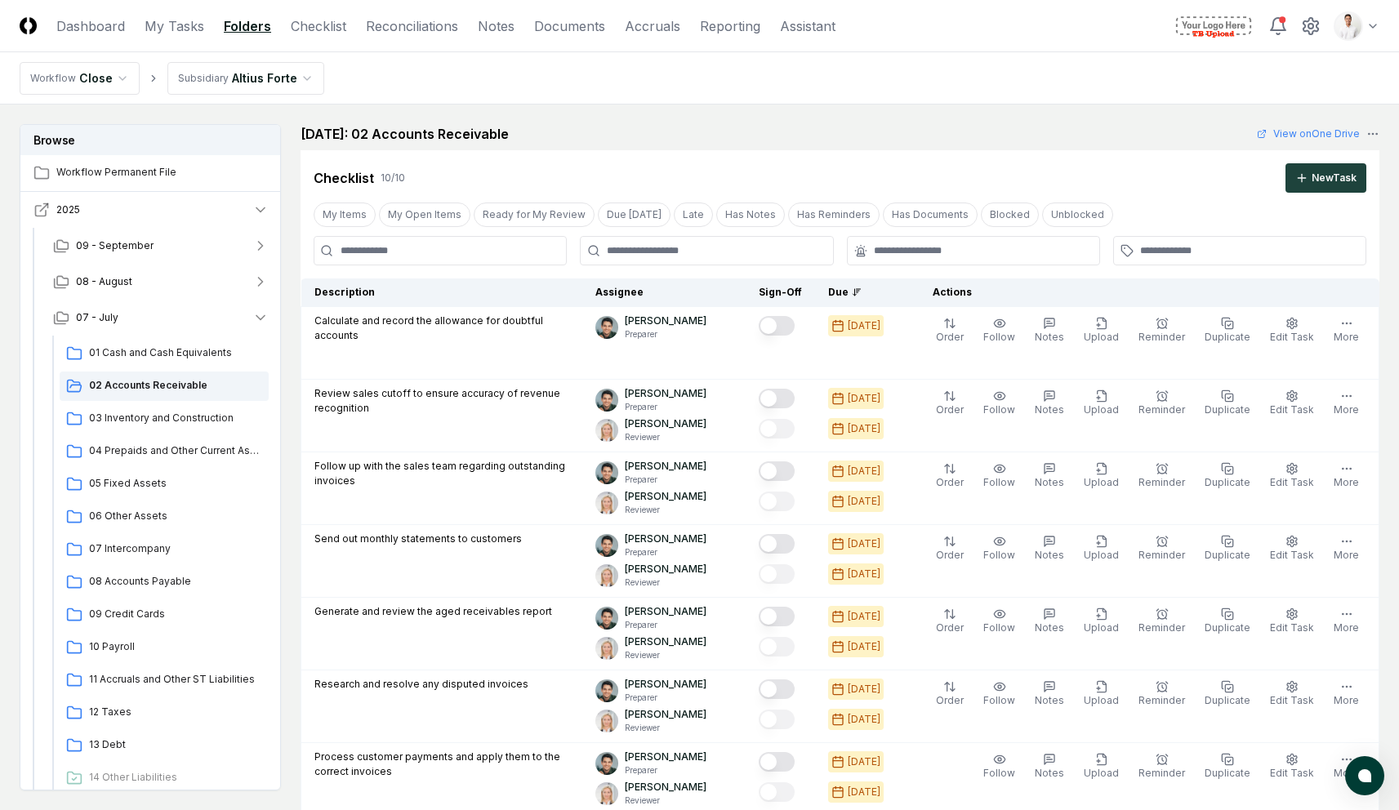
click at [42, 210] on icon "button" at bounding box center [43, 207] width 7 height 7
click at [407, 29] on link "Reconciliations" at bounding box center [412, 26] width 92 height 20
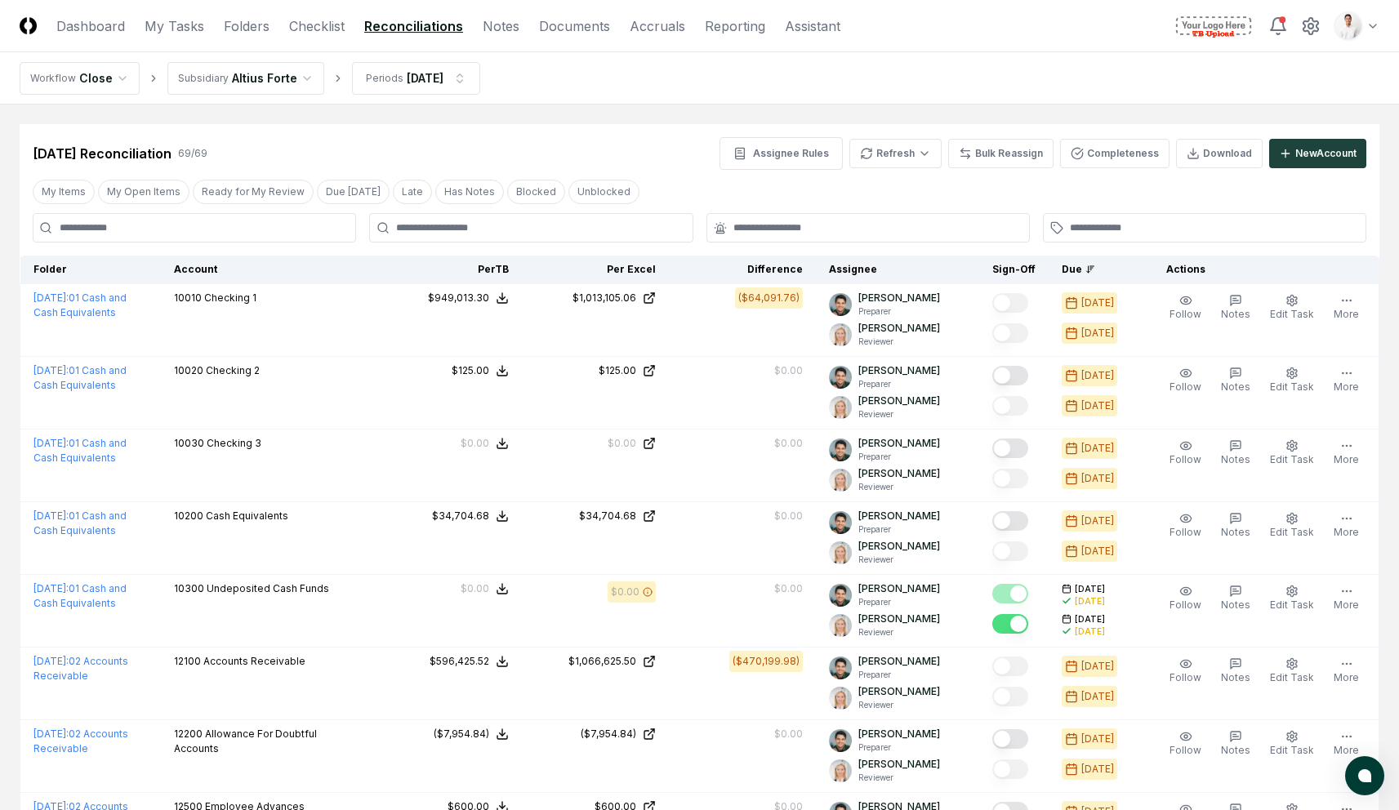
click at [267, 21] on nav "CloseCore Dashboard My Tasks Folders Checklist Reconciliations Notes Documents …" at bounding box center [430, 26] width 821 height 20
click at [255, 22] on link "Folders" at bounding box center [247, 26] width 46 height 20
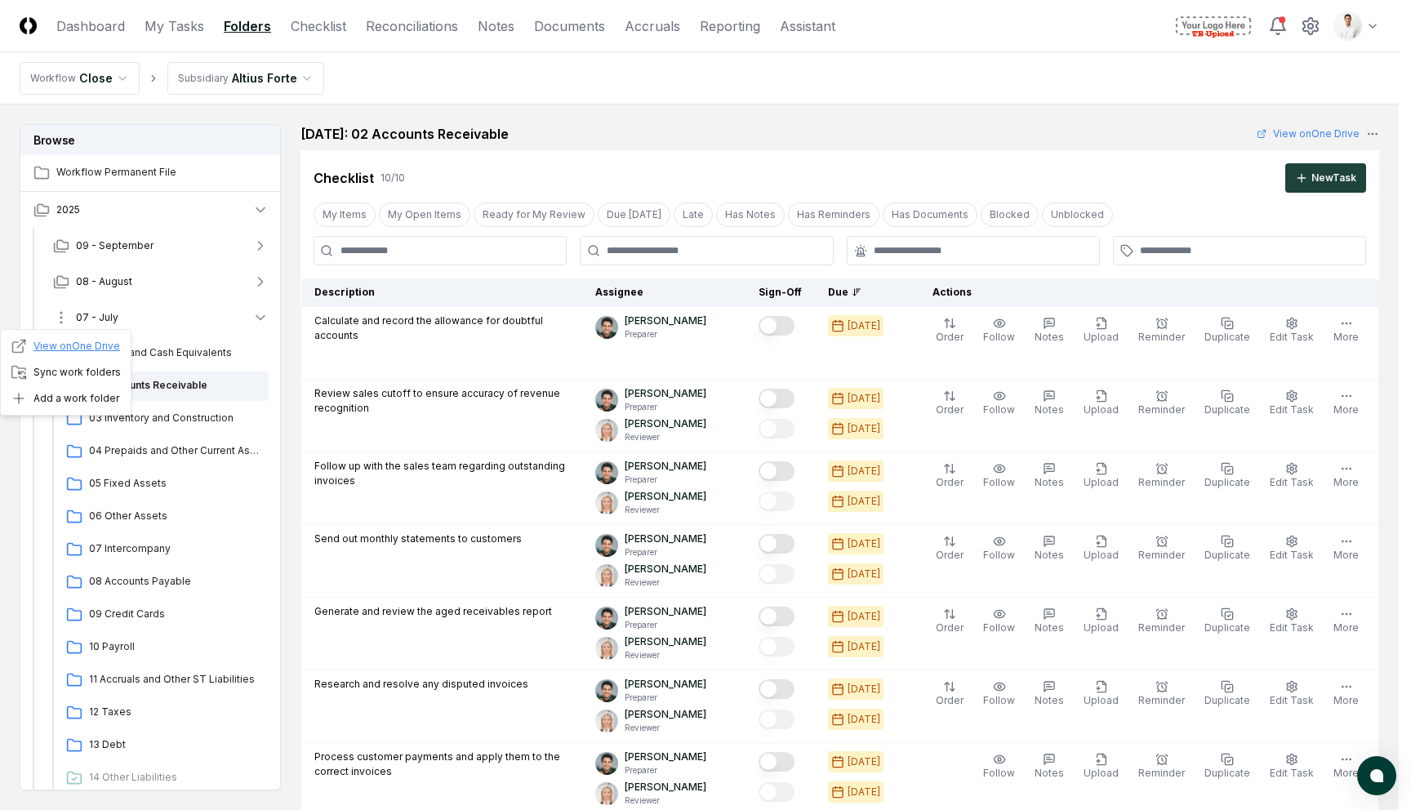
click at [86, 343] on link "View on One Drive" at bounding box center [65, 346] width 109 height 16
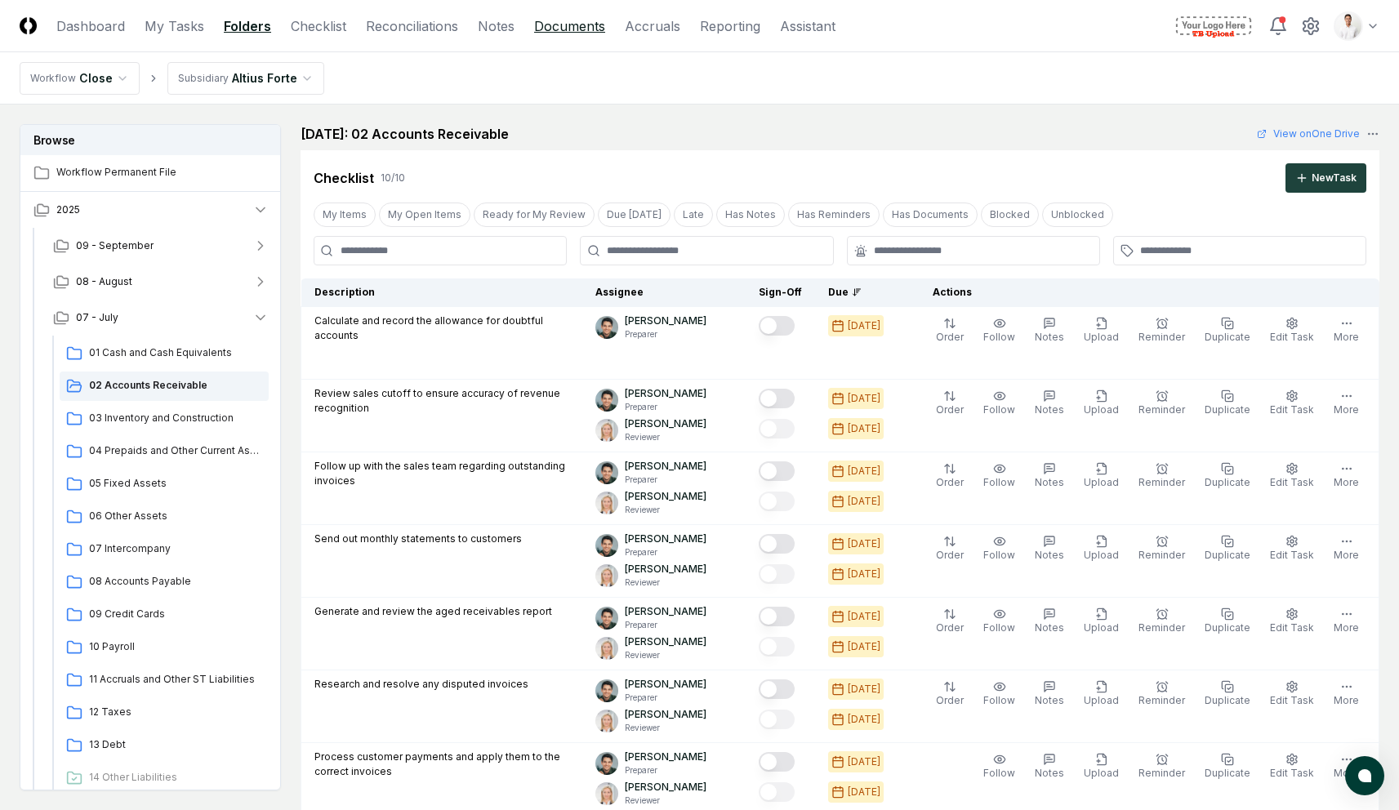
click at [539, 28] on link "Documents" at bounding box center [569, 26] width 71 height 20
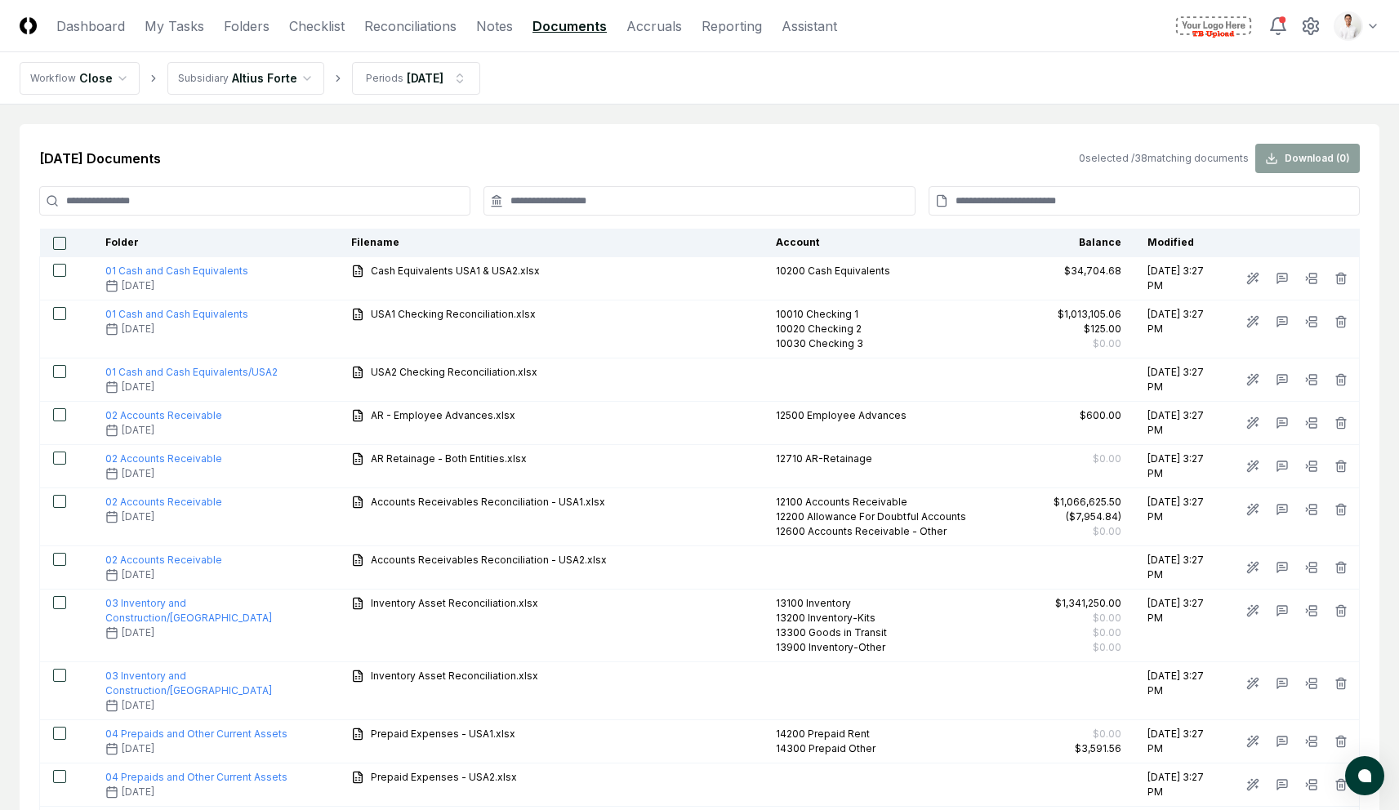
click at [885, 91] on nav "Workflow Close Subsidiary Altius Forte Periods Jul 2025" at bounding box center [699, 78] width 1399 height 52
click at [651, 33] on link "Accruals" at bounding box center [654, 26] width 56 height 20
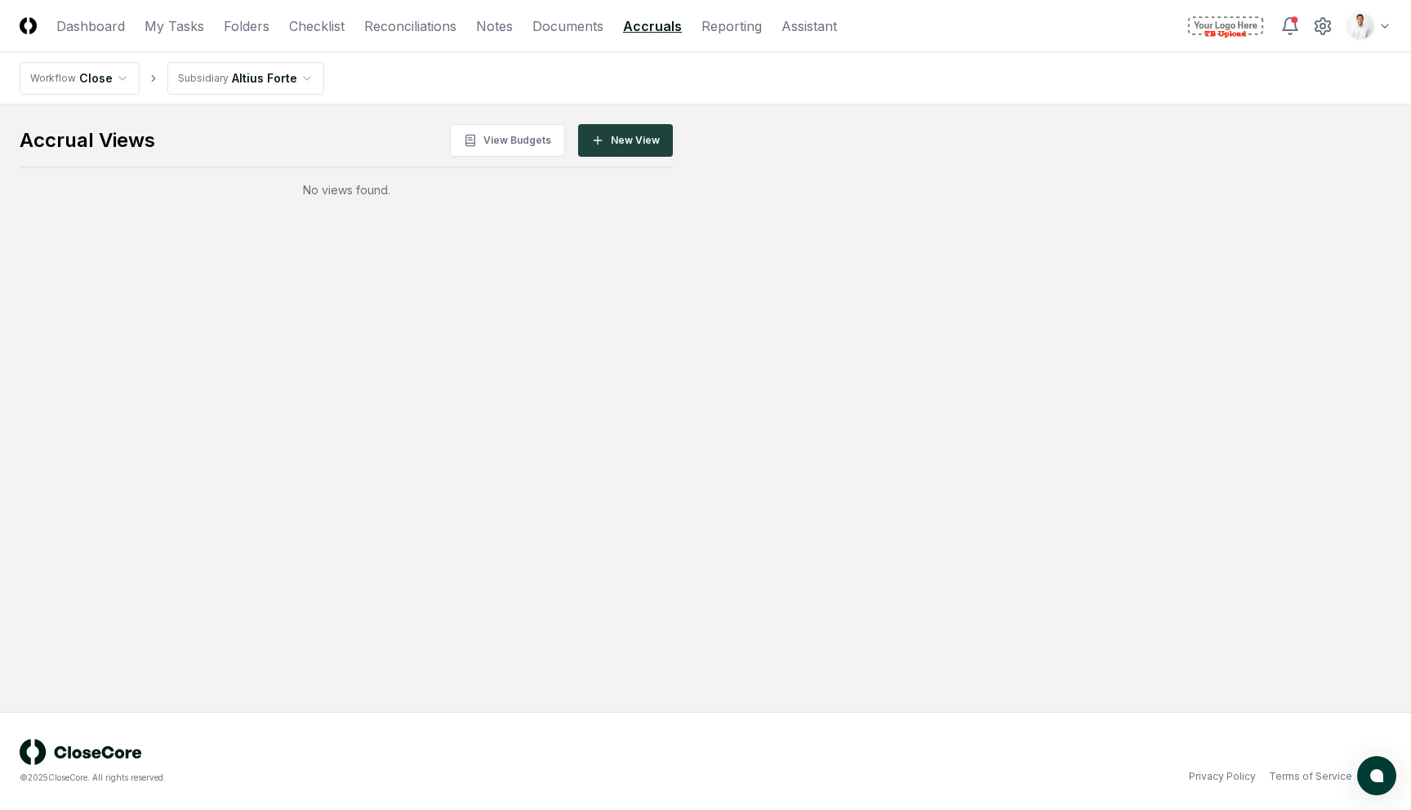
drag, startPoint x: 943, startPoint y: 152, endPoint x: 945, endPoint y: 136, distance: 16.5
click at [943, 152] on main "Accrual Views View Budgets New View No views found." at bounding box center [706, 161] width 1372 height 74
click at [1375, 24] on html "CloseCore Dashboard My Tasks Folders Checklist Reconciliations Notes Documents …" at bounding box center [705, 405] width 1411 height 810
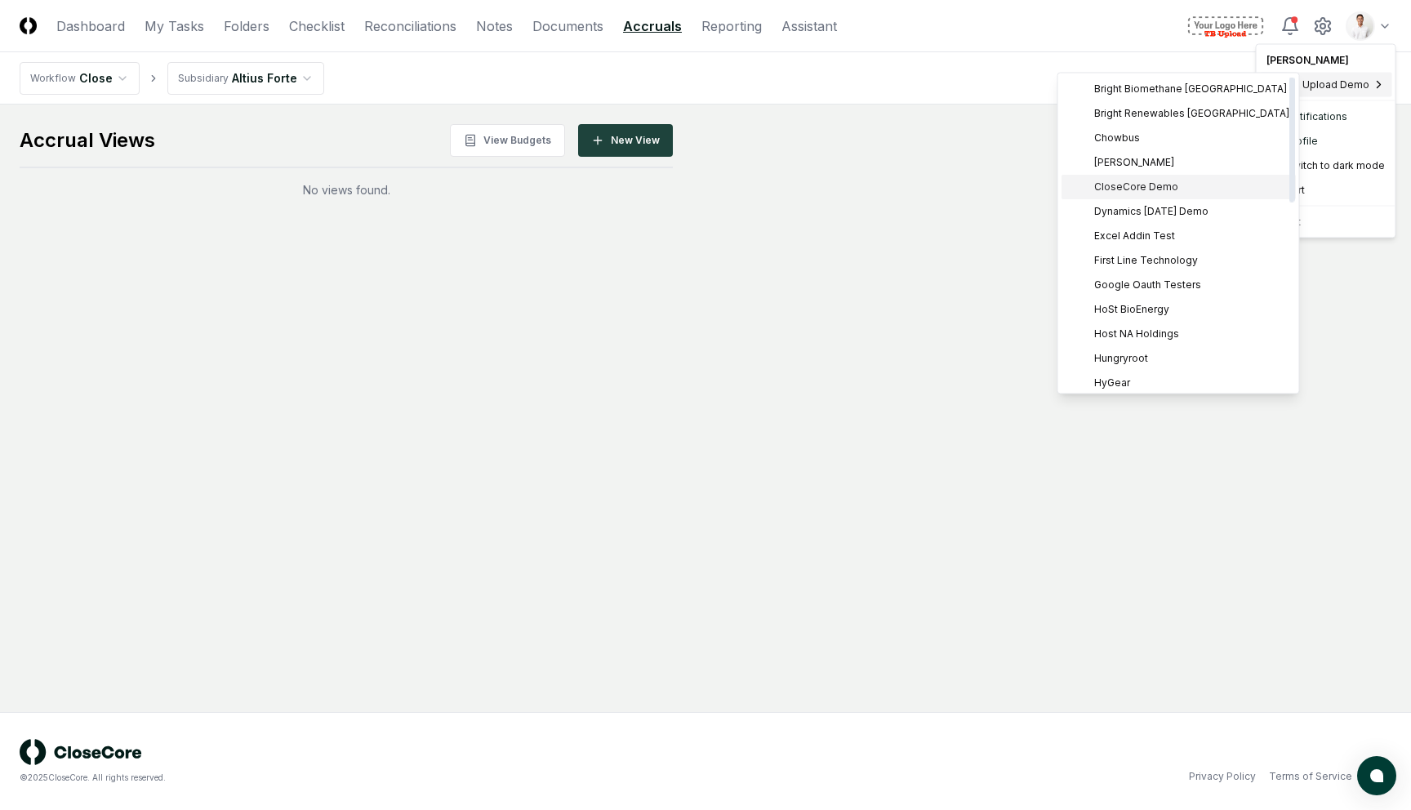
click at [1161, 180] on span "CloseCore Demo" at bounding box center [1136, 187] width 84 height 15
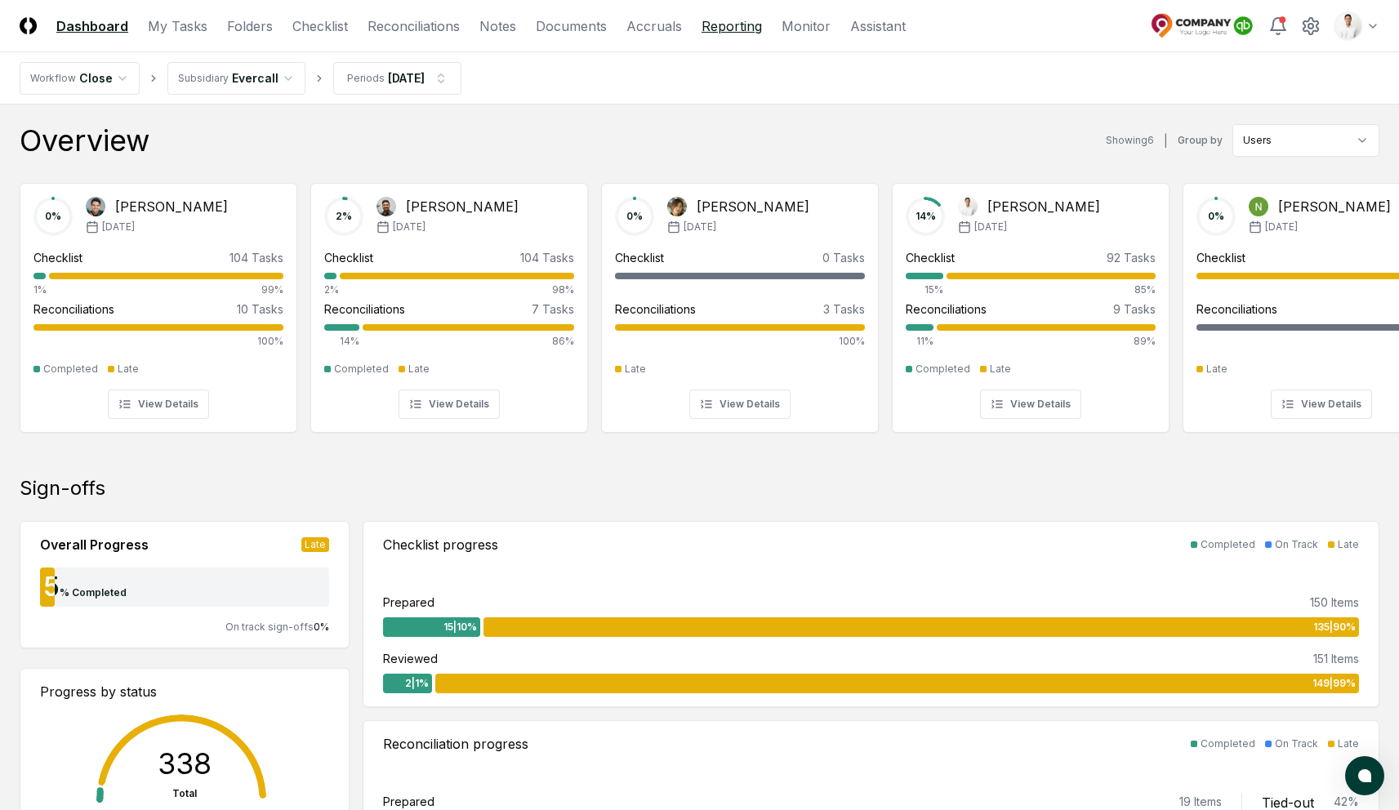
click at [706, 28] on link "Reporting" at bounding box center [732, 26] width 60 height 20
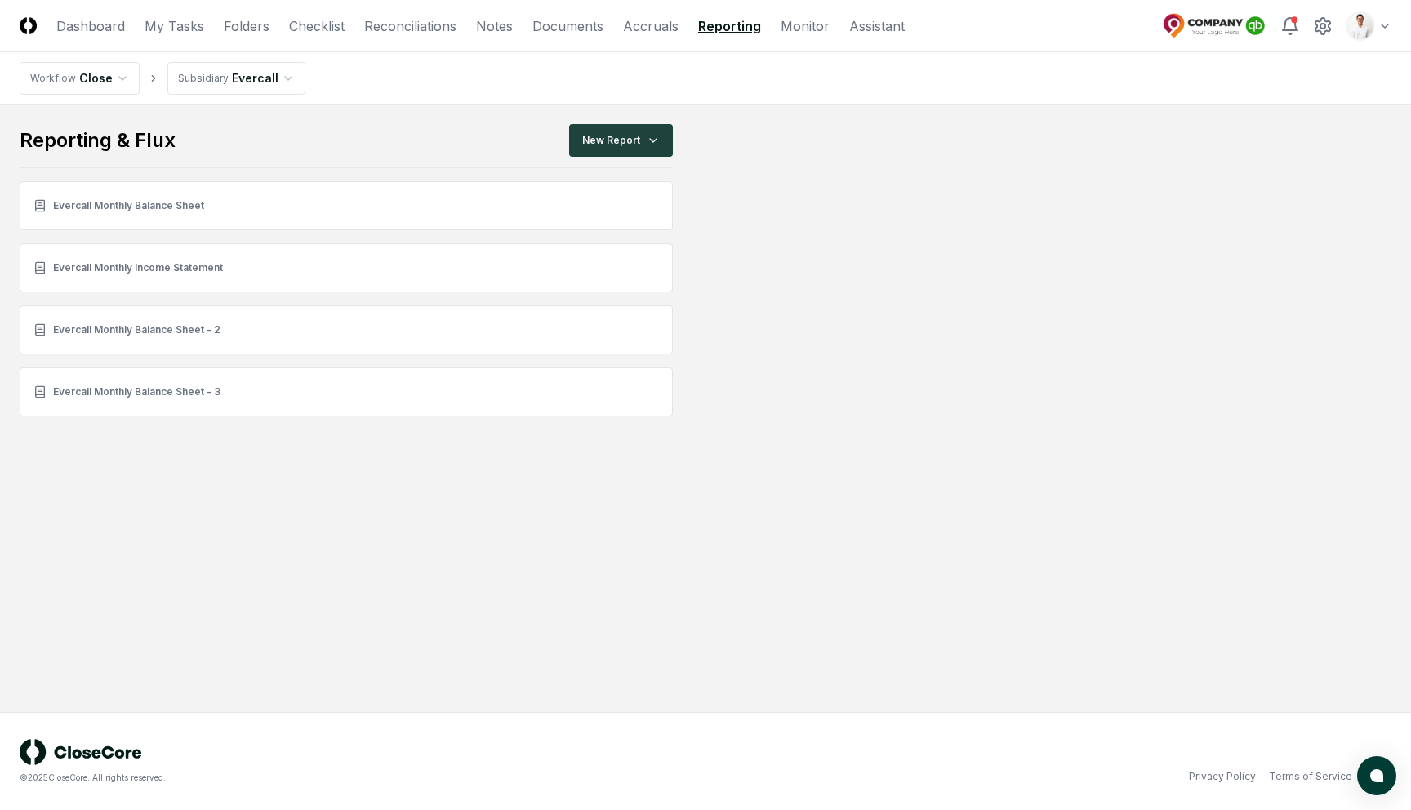
drag, startPoint x: 992, startPoint y: 275, endPoint x: 966, endPoint y: 236, distance: 47.1
click at [992, 275] on main "Reporting & Flux New Report Evercall Monthly Balance Sheet Evercall Monthly Inc…" at bounding box center [706, 270] width 1372 height 292
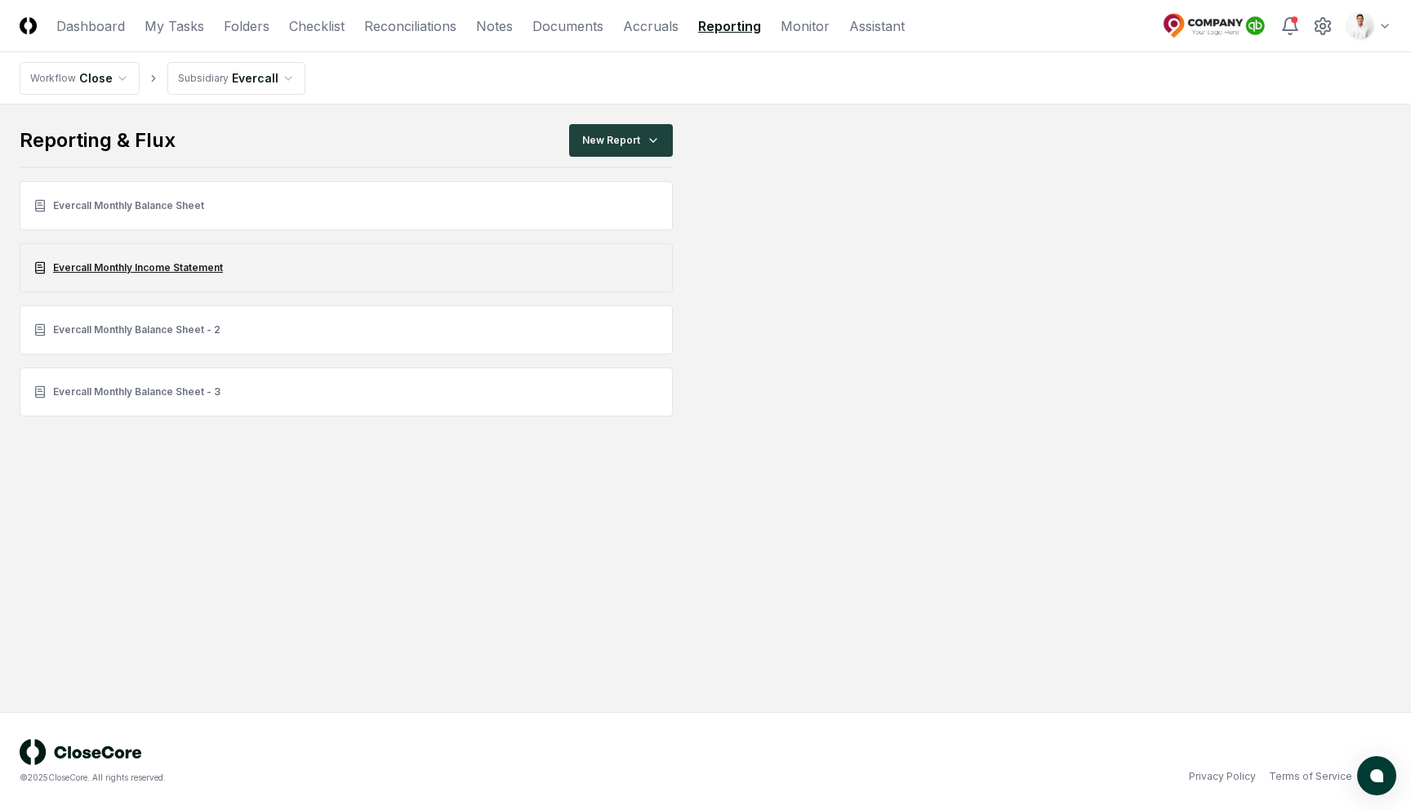
click at [190, 276] on link "Evercall Monthly Income Statement" at bounding box center [346, 267] width 653 height 49
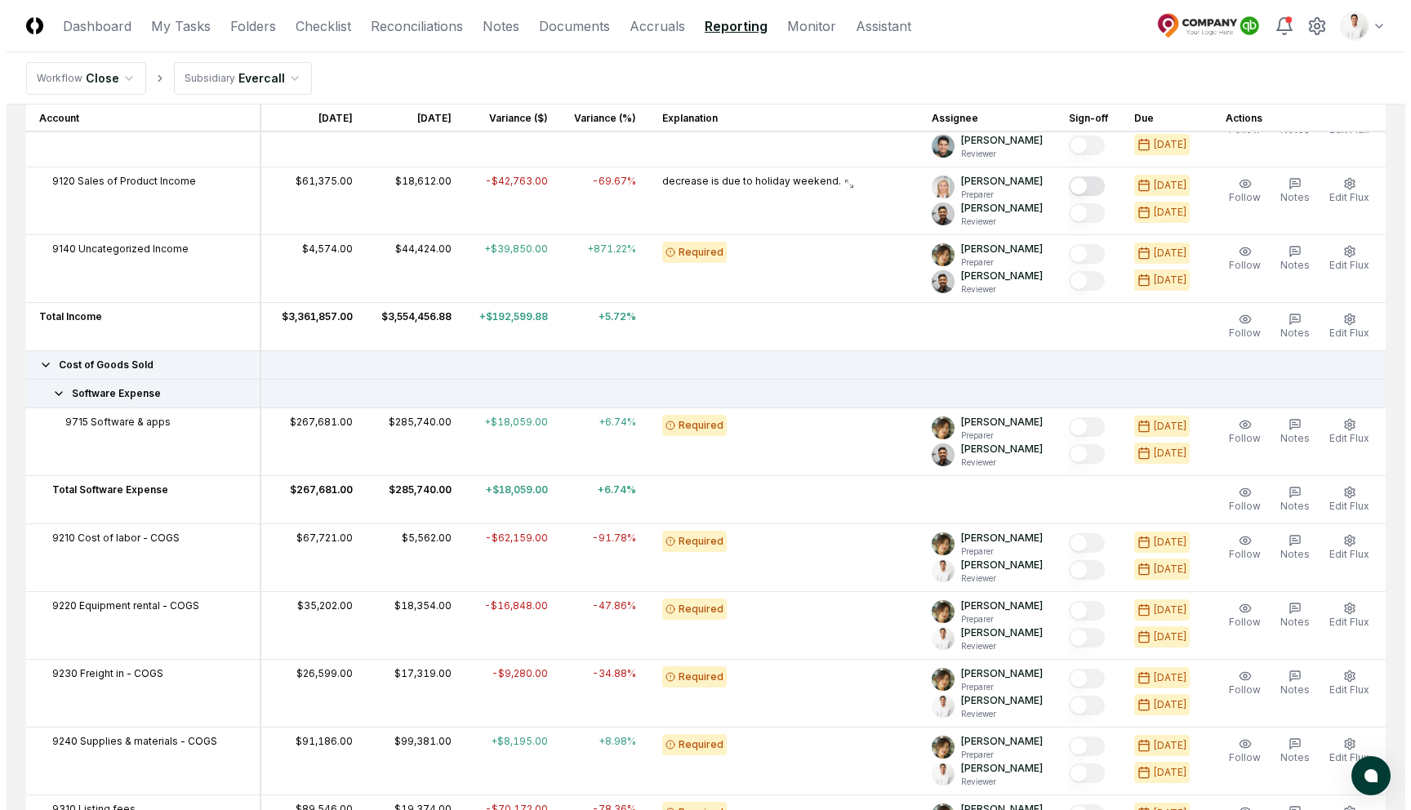
scroll to position [573, 0]
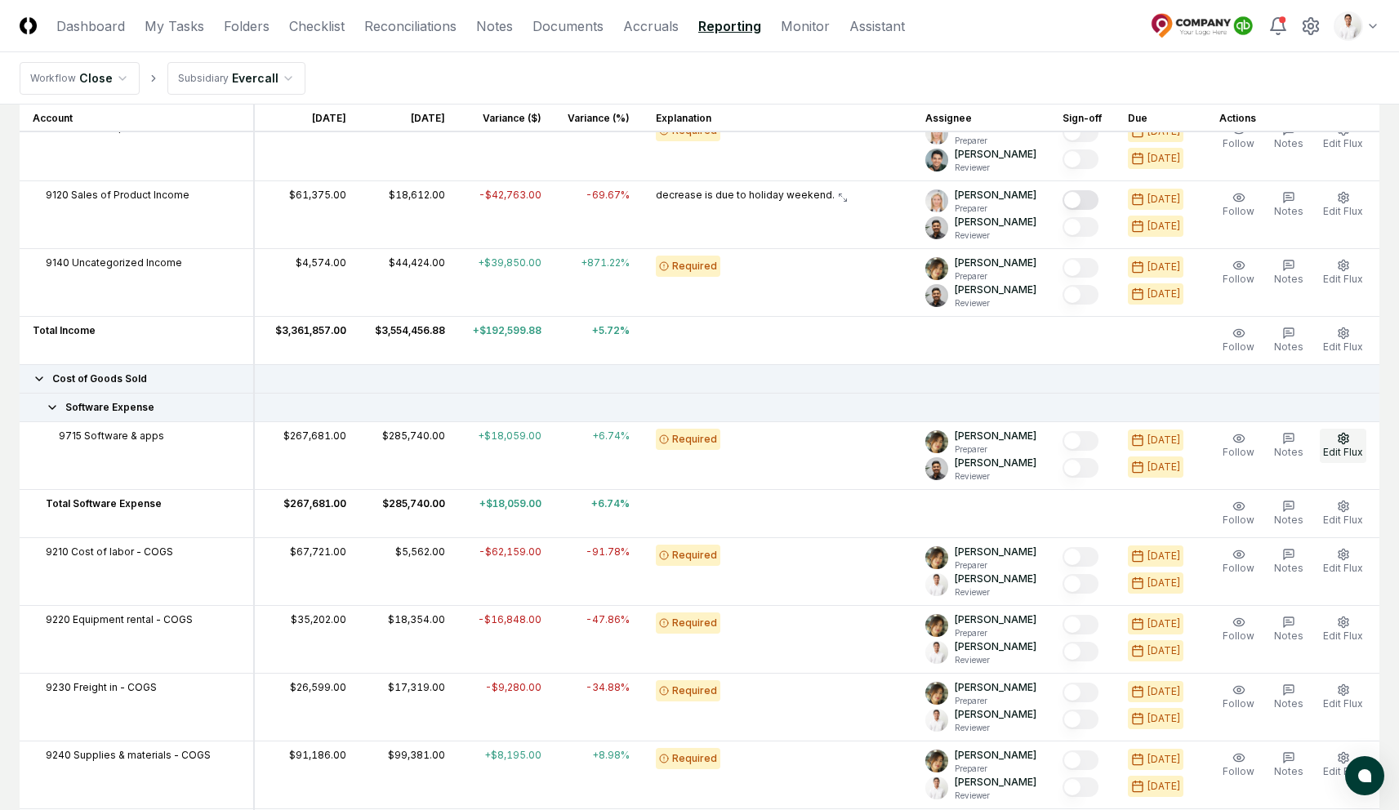
click at [1333, 454] on span "Edit Flux" at bounding box center [1343, 452] width 40 height 12
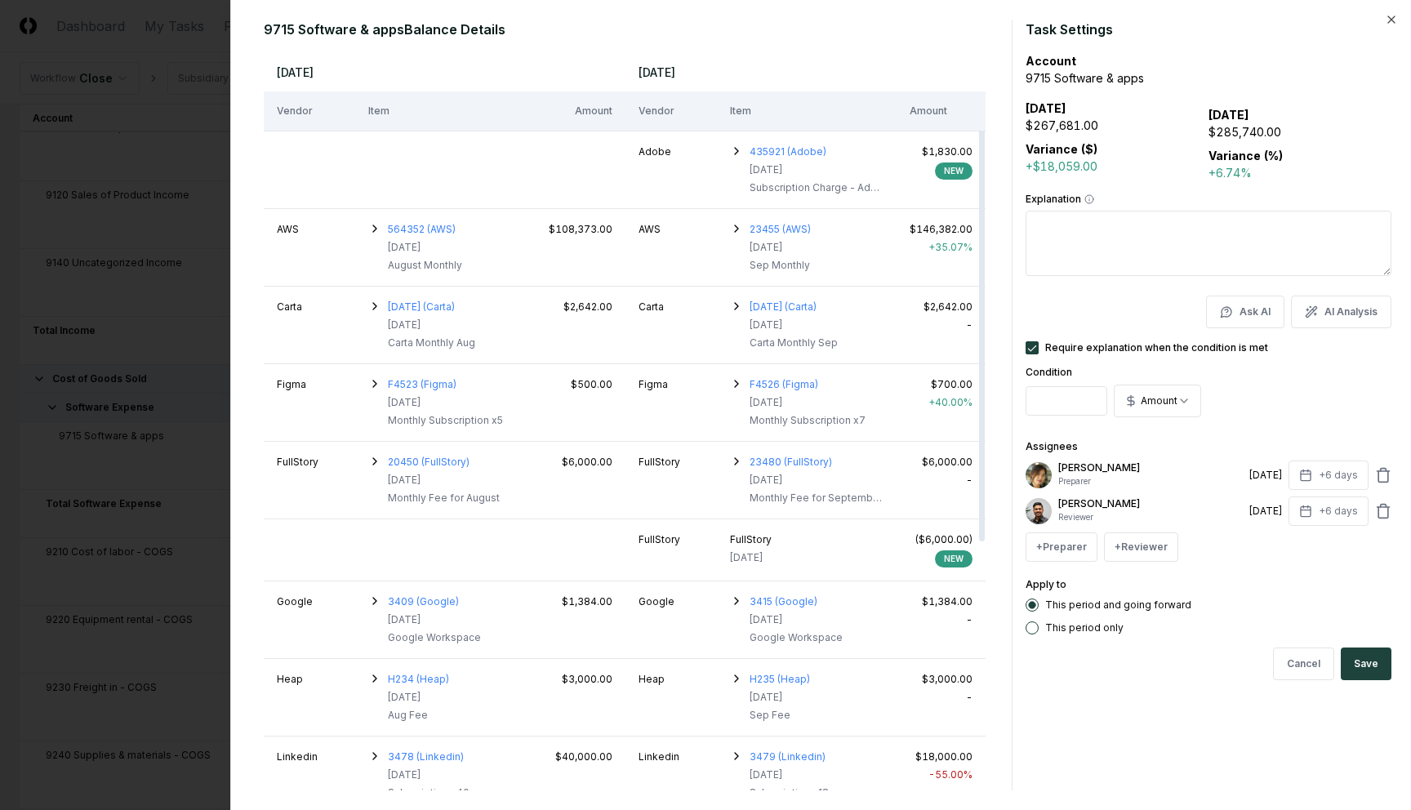
click at [1123, 246] on textarea "Explanation" at bounding box center [1209, 243] width 366 height 65
click at [1338, 306] on button "AI Analysis" at bounding box center [1341, 312] width 100 height 33
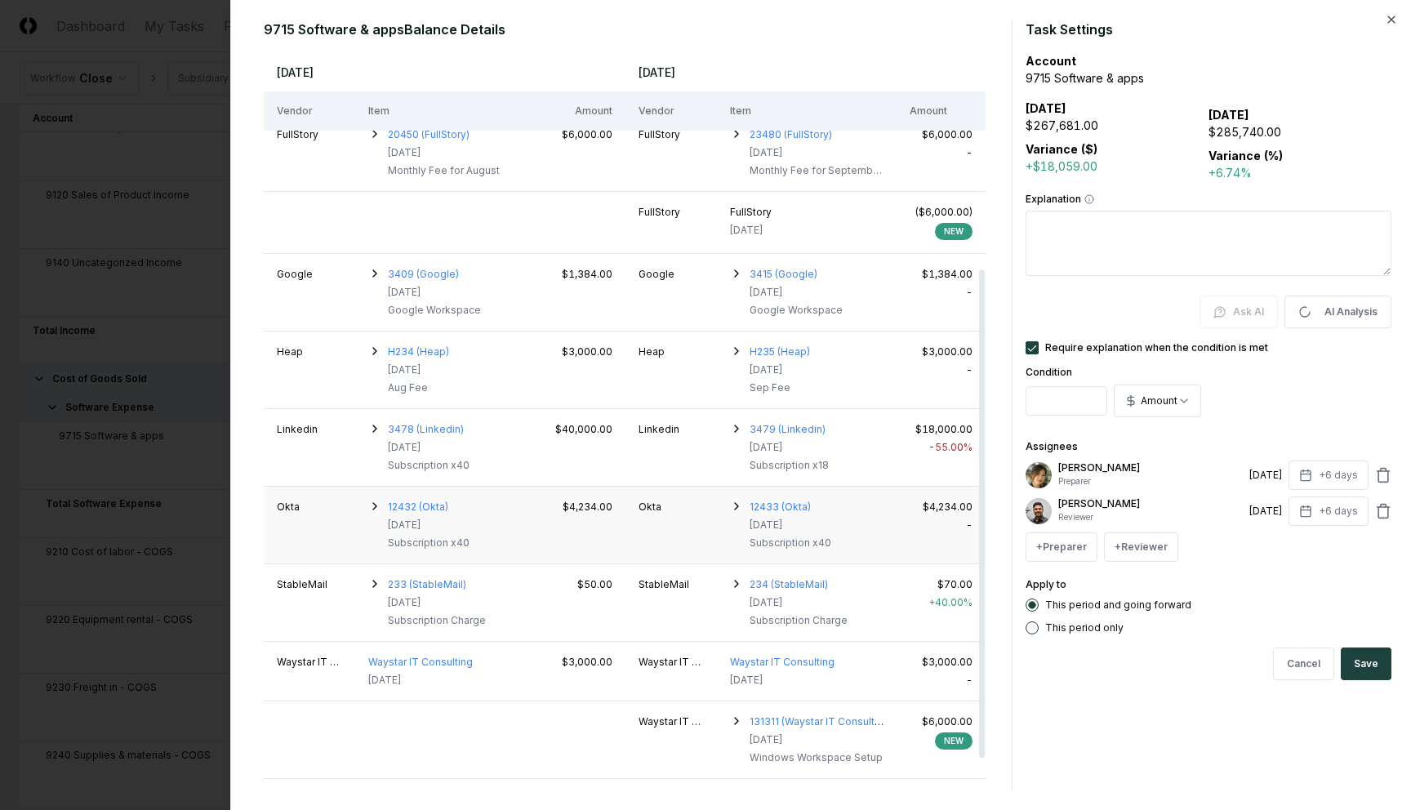
scroll to position [374, 0]
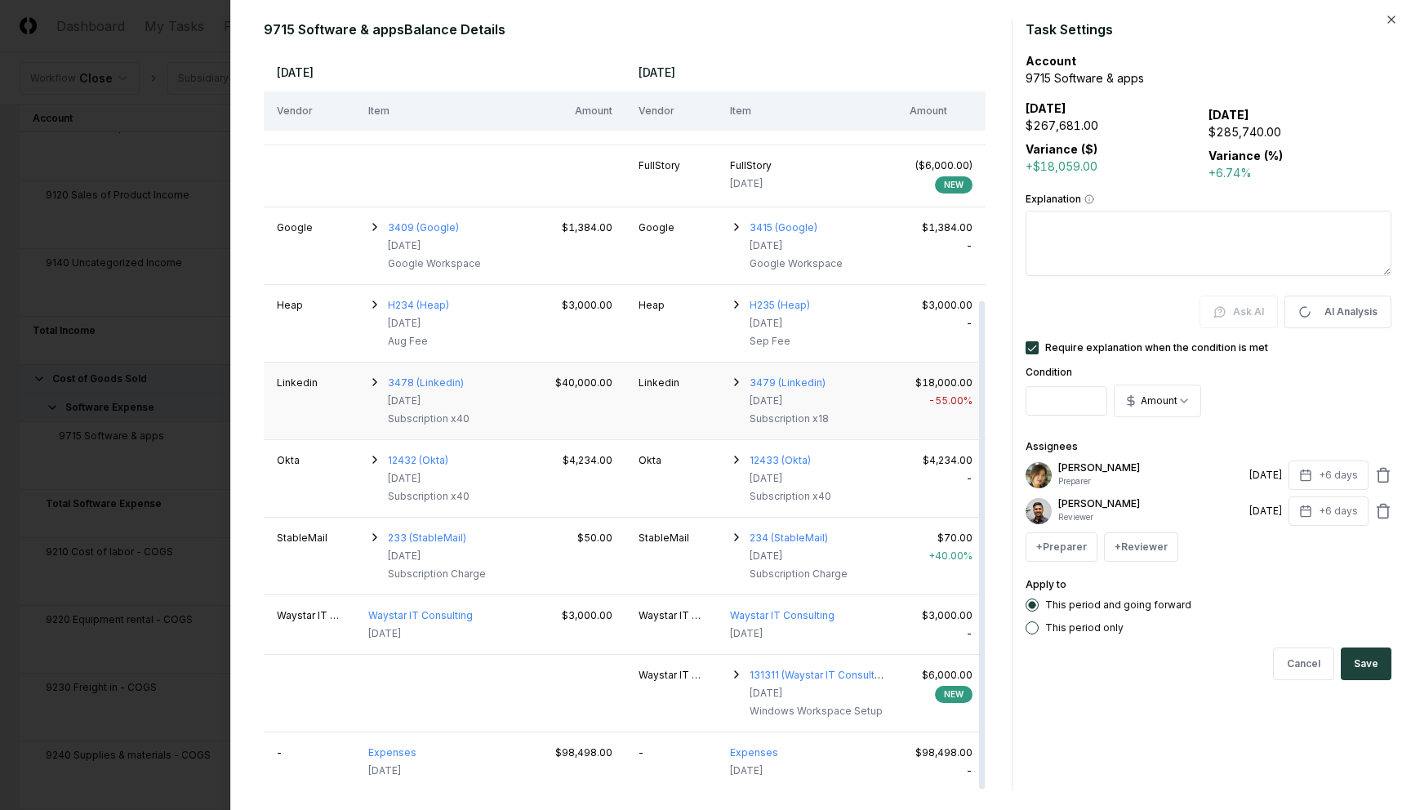
type textarea "**********"
type textarea "*"
type textarea "**********"
type textarea "*"
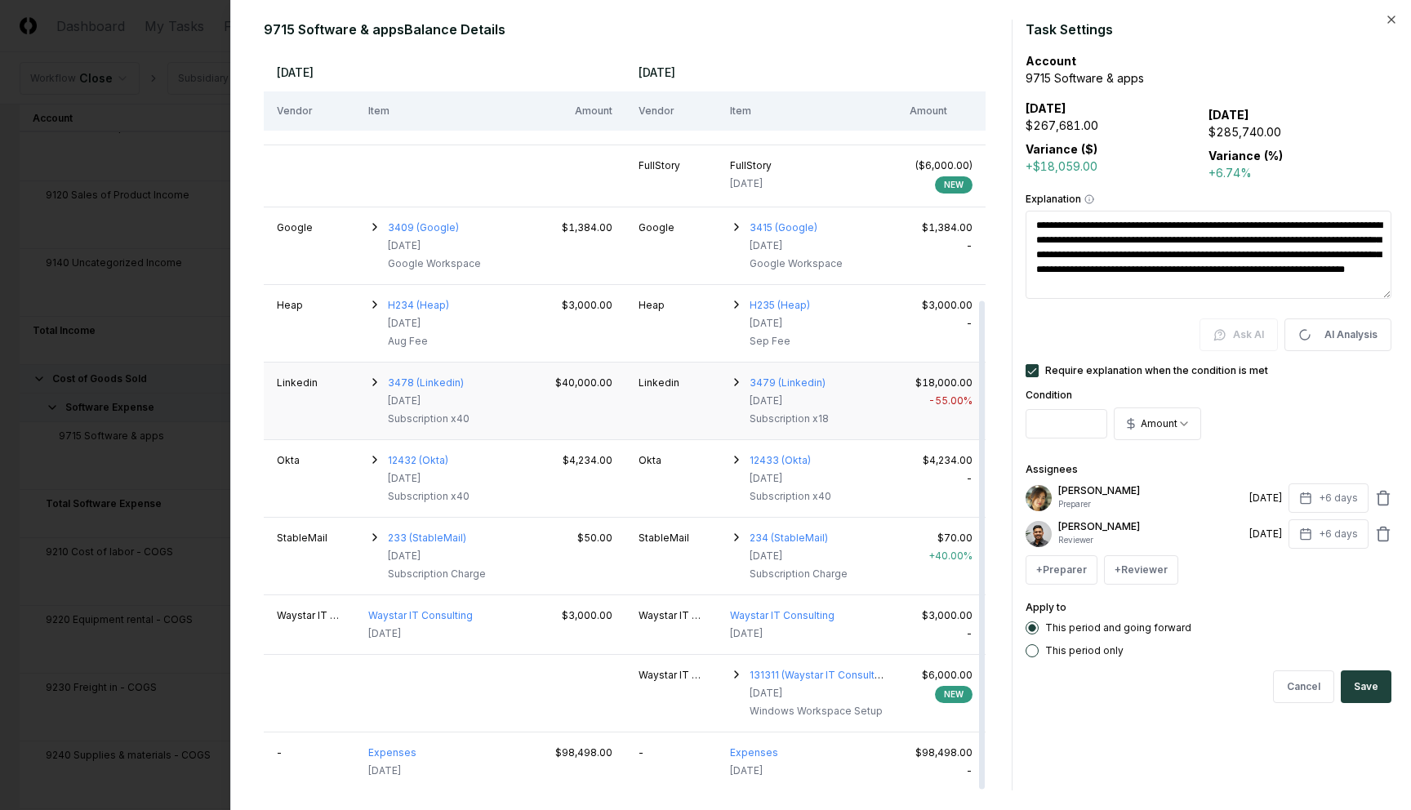
type textarea "**********"
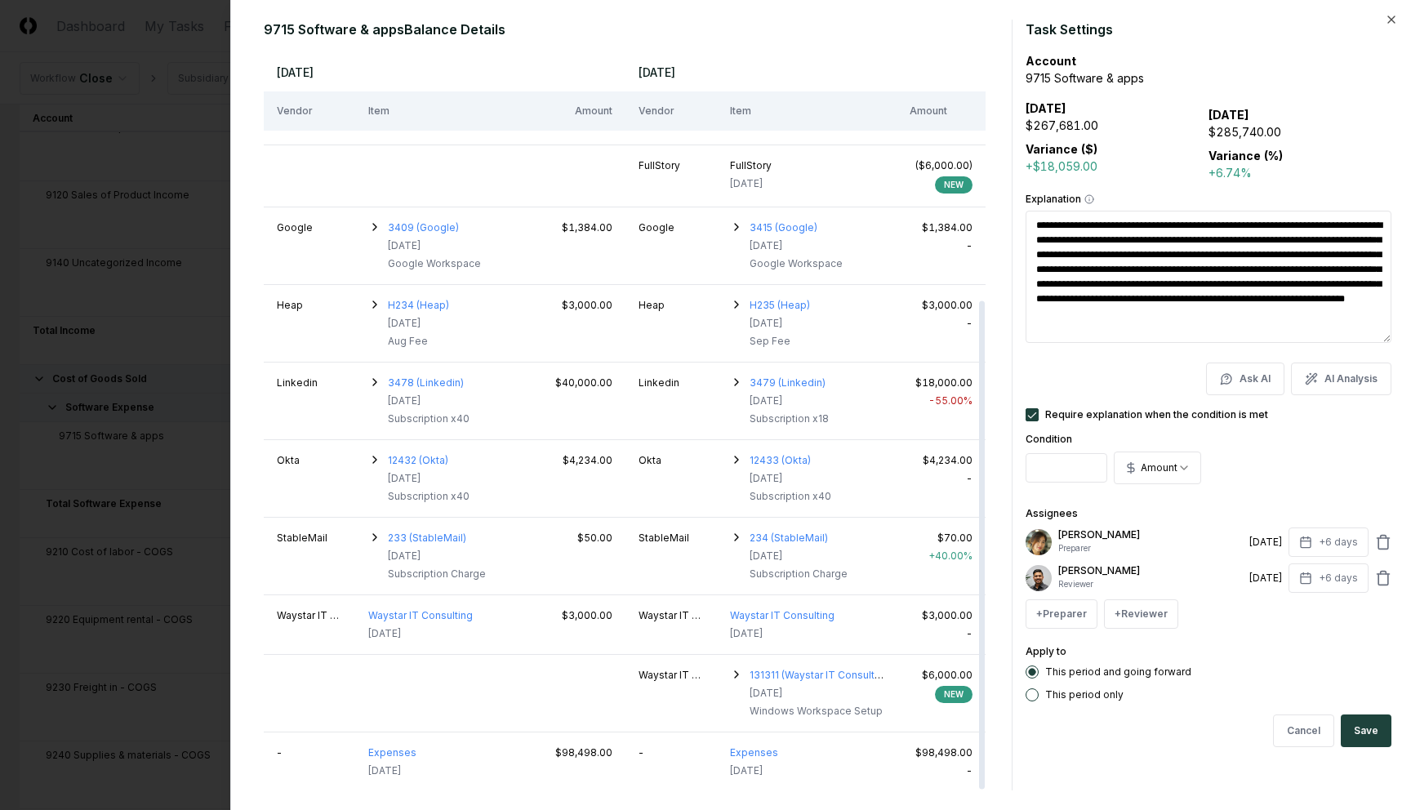
click at [1195, 249] on textarea "**********" at bounding box center [1209, 277] width 366 height 132
drag, startPoint x: 1070, startPoint y: 222, endPoint x: 1316, endPoint y: 221, distance: 245.8
click at [1316, 221] on textarea "**********" at bounding box center [1209, 277] width 366 height 132
drag, startPoint x: 1242, startPoint y: 245, endPoint x: 1141, endPoint y: 255, distance: 101.7
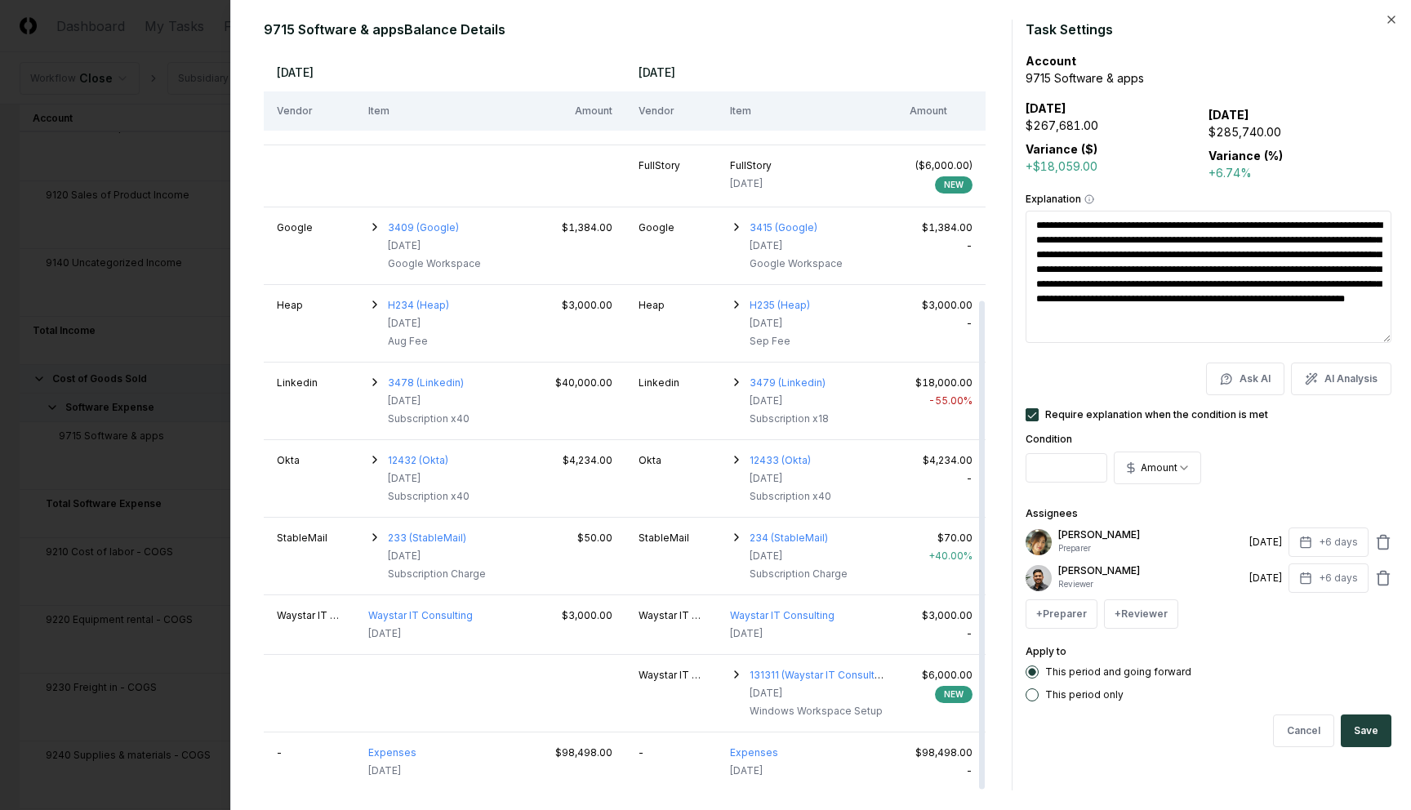
click at [1141, 255] on textarea "**********" at bounding box center [1209, 277] width 366 height 132
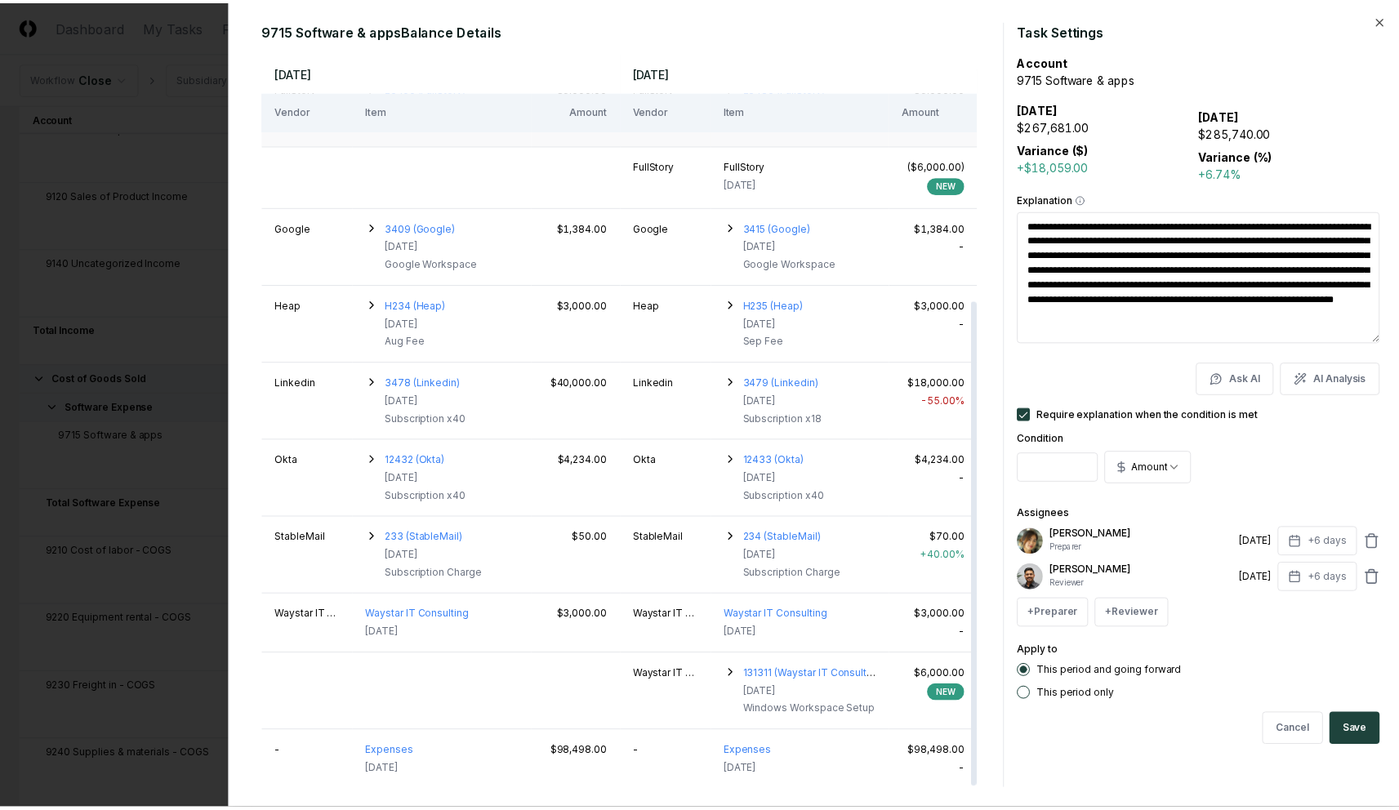
scroll to position [0, 0]
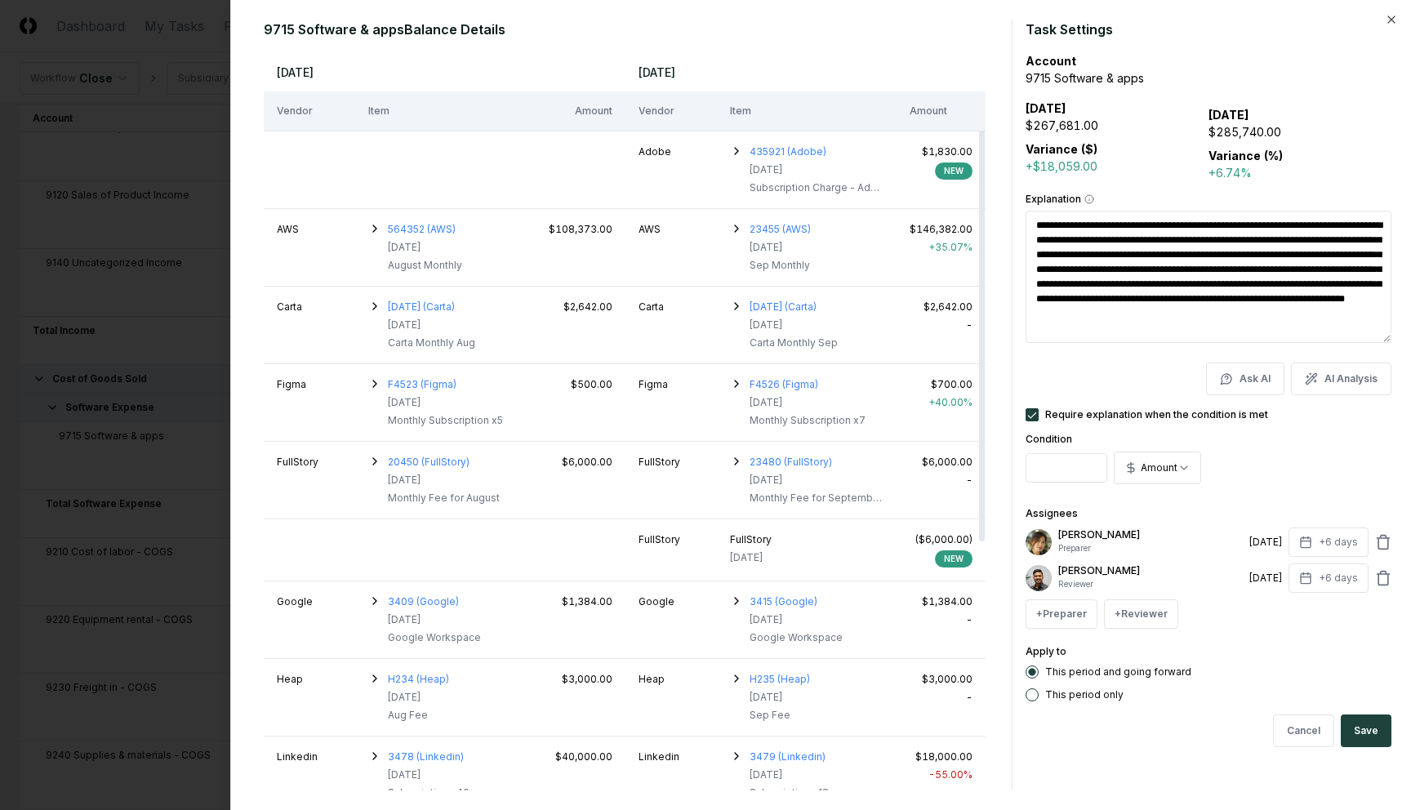
click at [174, 216] on div at bounding box center [705, 405] width 1411 height 810
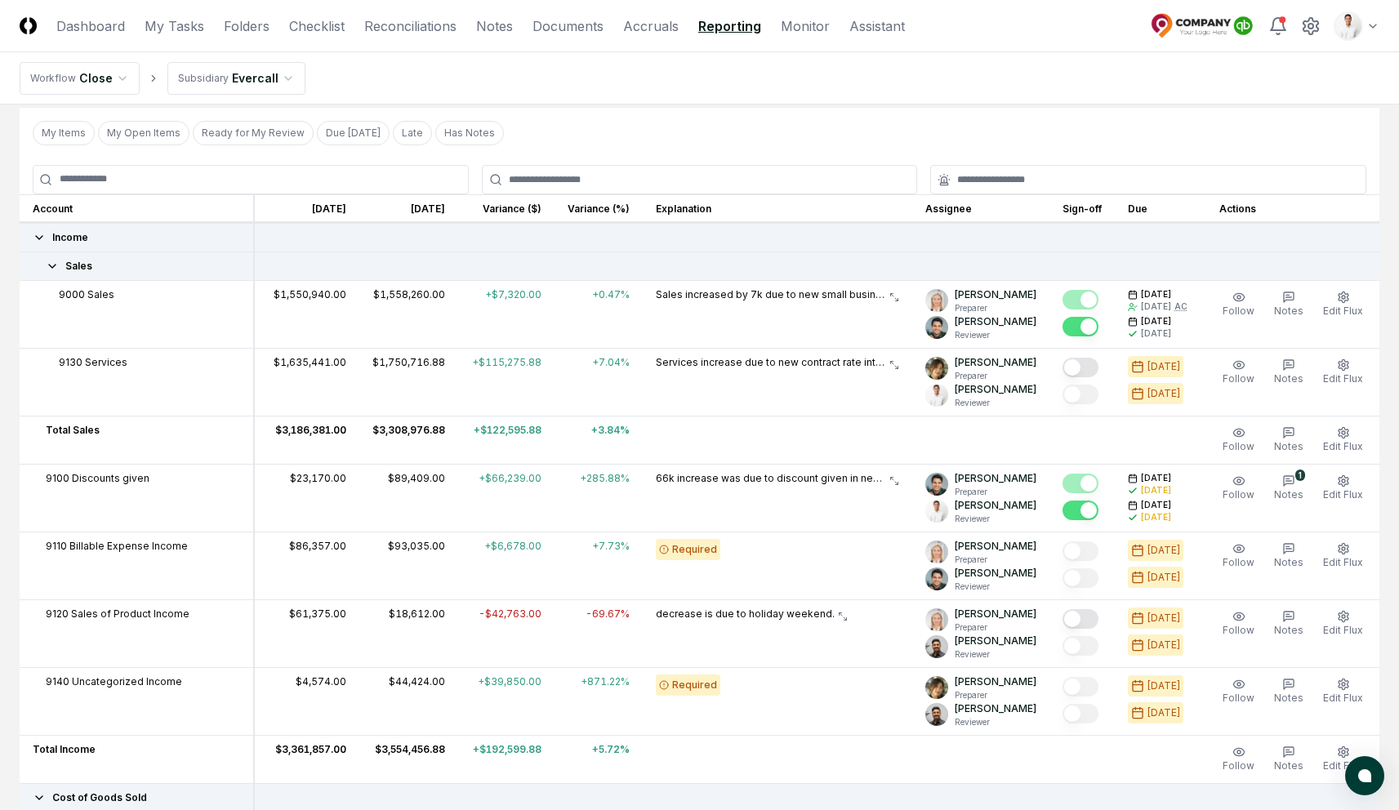
scroll to position [316, 0]
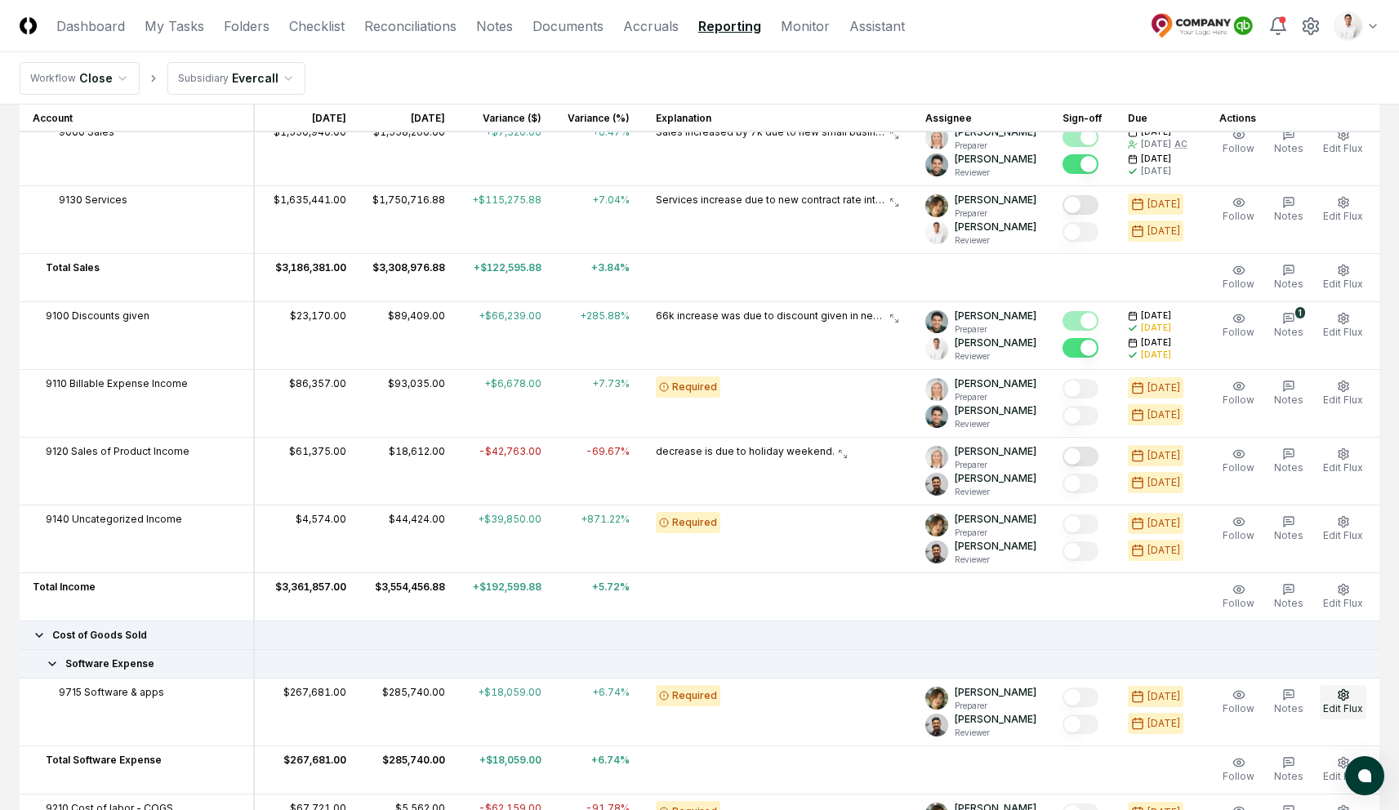
click at [1364, 702] on button "Edit Flux" at bounding box center [1343, 702] width 47 height 34
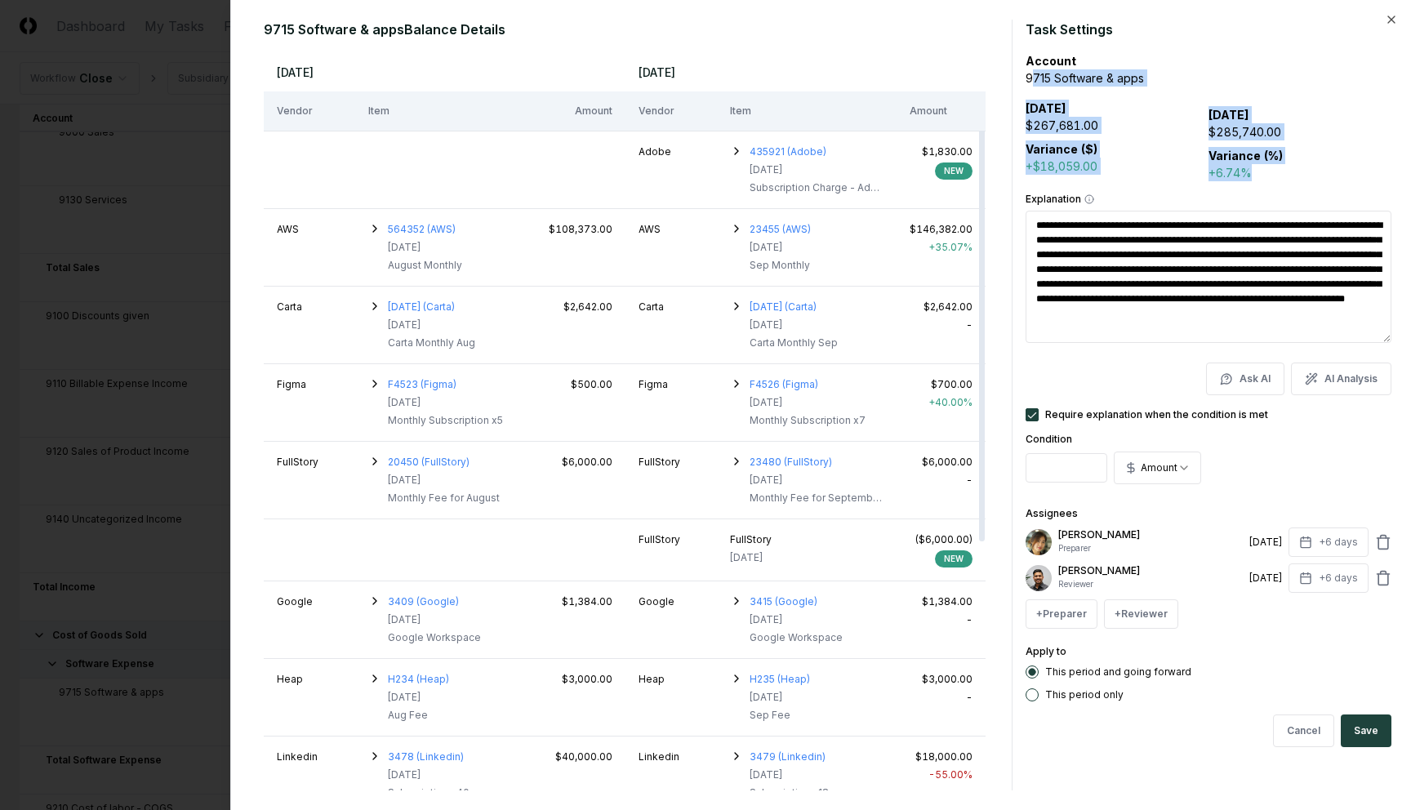
drag, startPoint x: 1030, startPoint y: 70, endPoint x: 1281, endPoint y: 175, distance: 271.7
click at [1281, 175] on form "**********" at bounding box center [1209, 405] width 366 height 771
click at [1281, 175] on div "+6.74%" at bounding box center [1300, 172] width 183 height 17
drag, startPoint x: 1028, startPoint y: 108, endPoint x: 1091, endPoint y: 131, distance: 67.2
click at [1091, 131] on div "Aug 2024 $267,681.00" at bounding box center [1117, 117] width 183 height 34
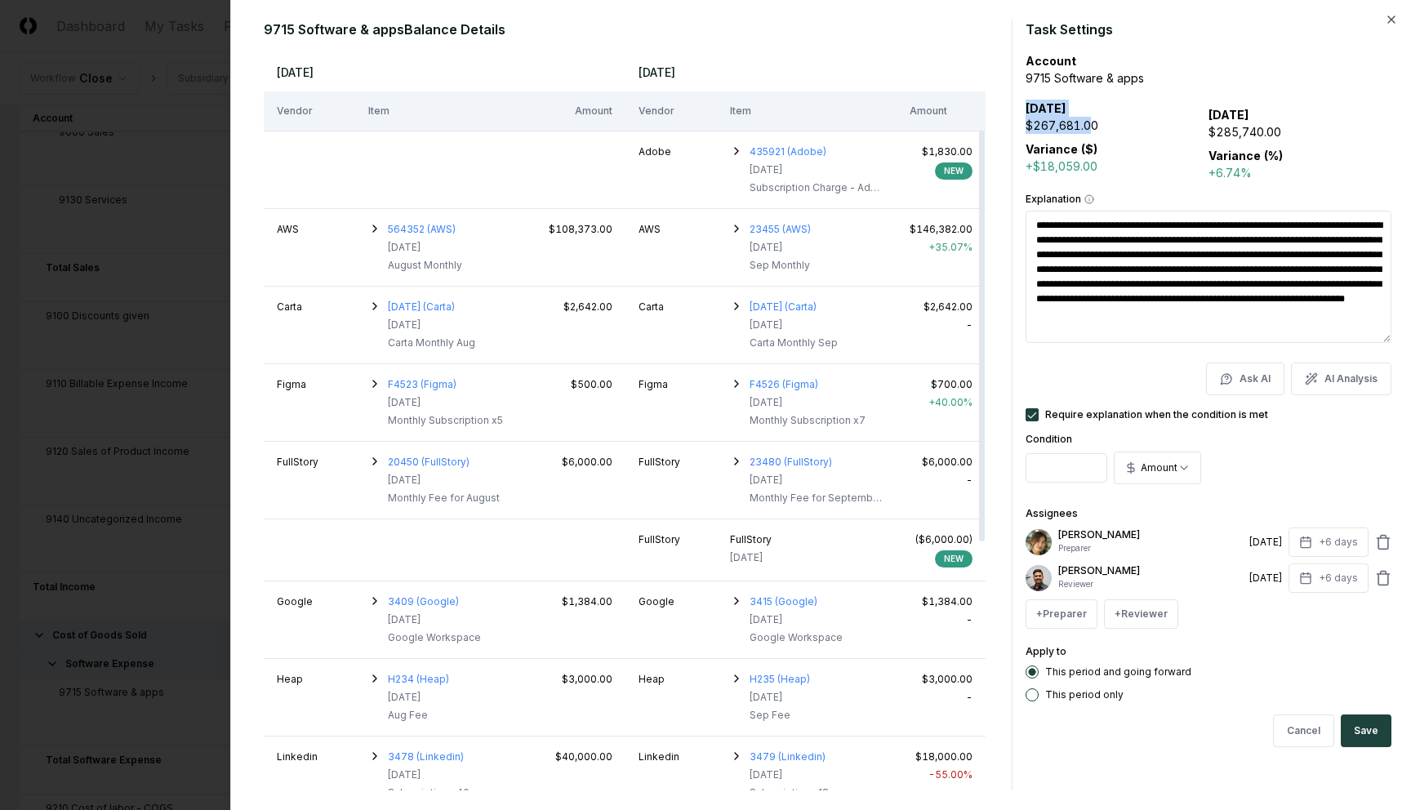
click at [1091, 131] on div "$267,681.00" at bounding box center [1117, 125] width 183 height 17
drag, startPoint x: 1210, startPoint y: 114, endPoint x: 1327, endPoint y: 140, distance: 120.5
click at [1327, 140] on div "Sep 2024 $285,740.00" at bounding box center [1300, 123] width 183 height 34
click at [1327, 140] on div "$285,740.00" at bounding box center [1300, 131] width 183 height 17
drag, startPoint x: 1298, startPoint y: 175, endPoint x: 1046, endPoint y: 148, distance: 253.0
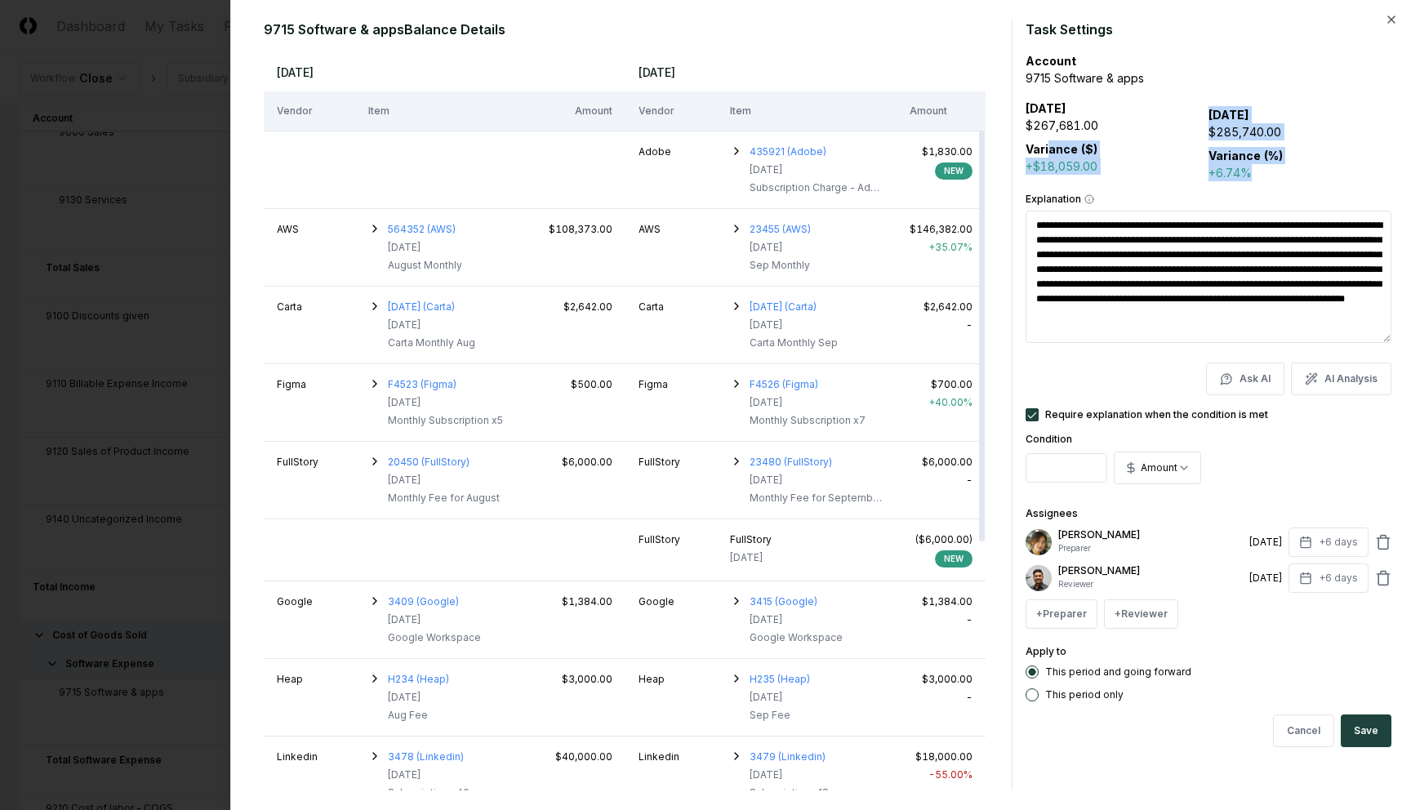
click at [1046, 148] on div "Aug 2024 $267,681.00 Variance ($) +$18,059.00 Sep 2024 $285,740.00 Variance (%)…" at bounding box center [1209, 141] width 366 height 82
click at [1046, 148] on b "Variance ($)" at bounding box center [1062, 149] width 72 height 14
click at [201, 309] on div at bounding box center [705, 405] width 1411 height 810
type textarea "*"
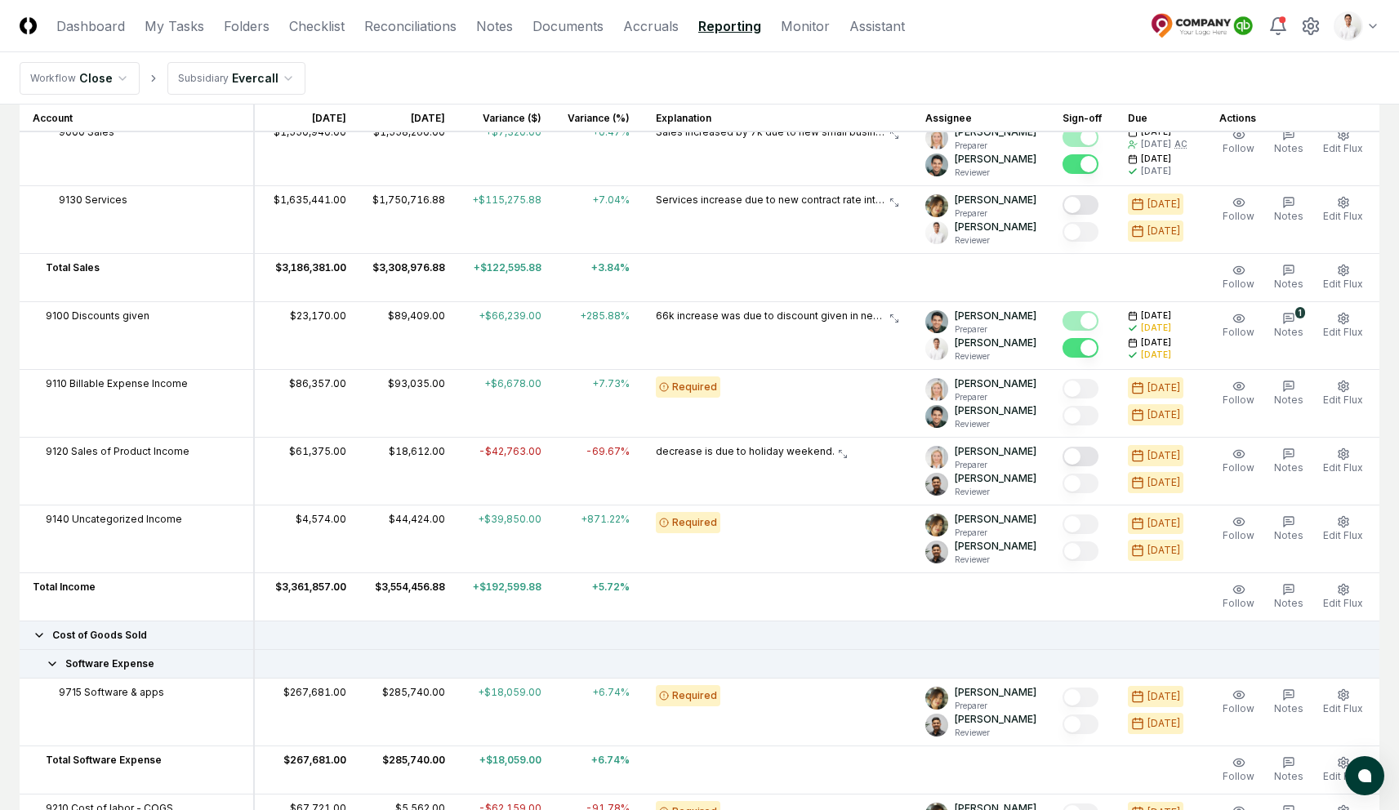
scroll to position [0, 0]
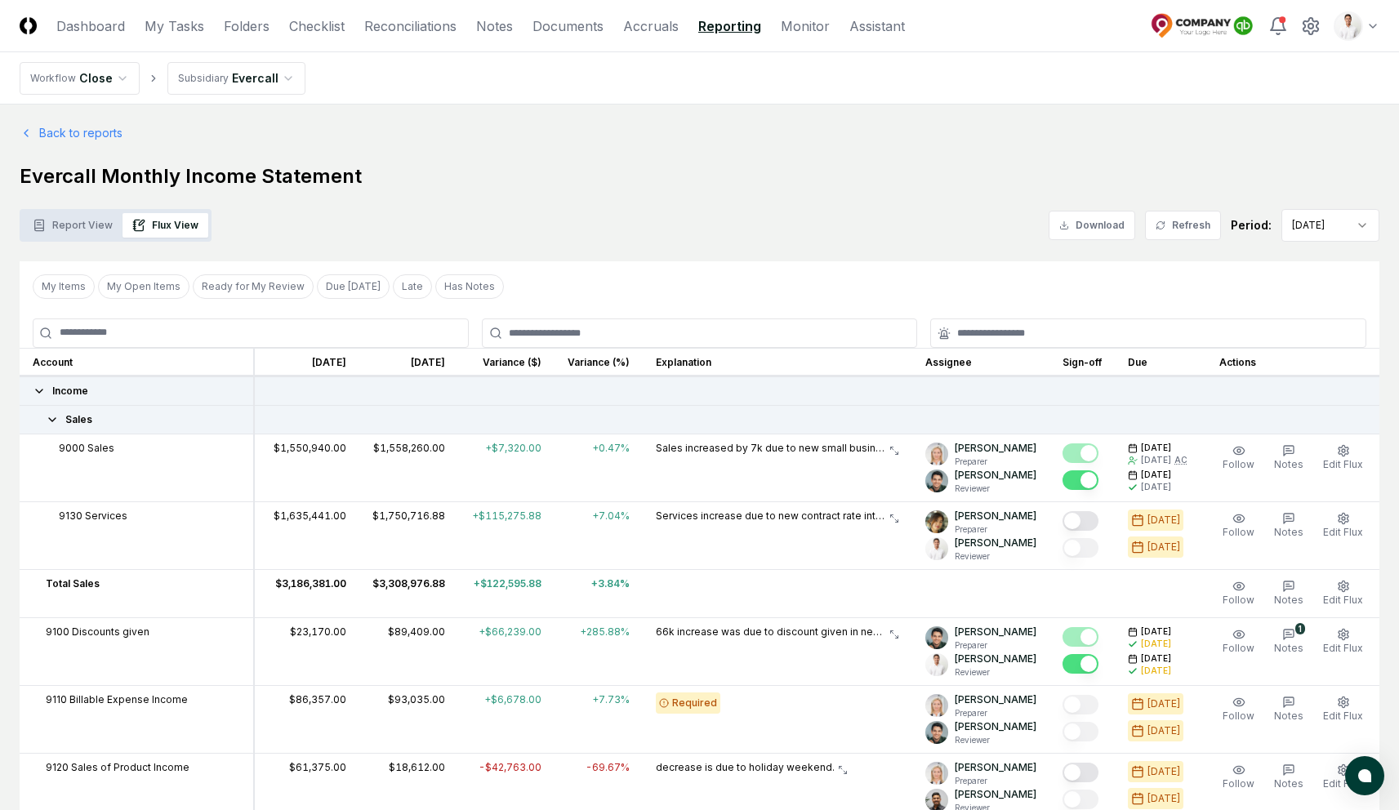
click at [599, 167] on h1 "Evercall Monthly Income Statement" at bounding box center [700, 176] width 1360 height 26
click at [622, 170] on h1 "Evercall Monthly Income Statement" at bounding box center [700, 176] width 1360 height 26
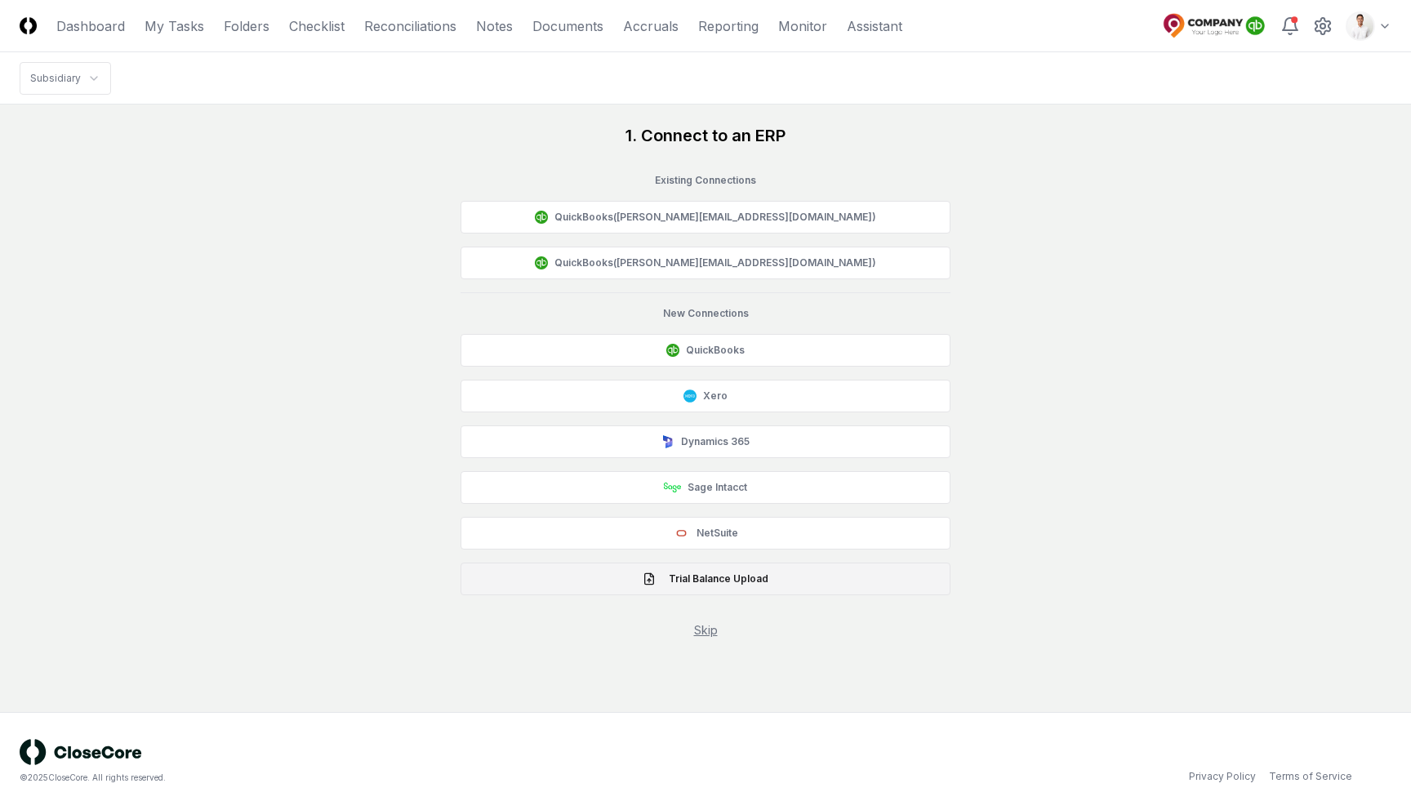
click at [747, 585] on button "Trial Balance Upload" at bounding box center [706, 579] width 490 height 33
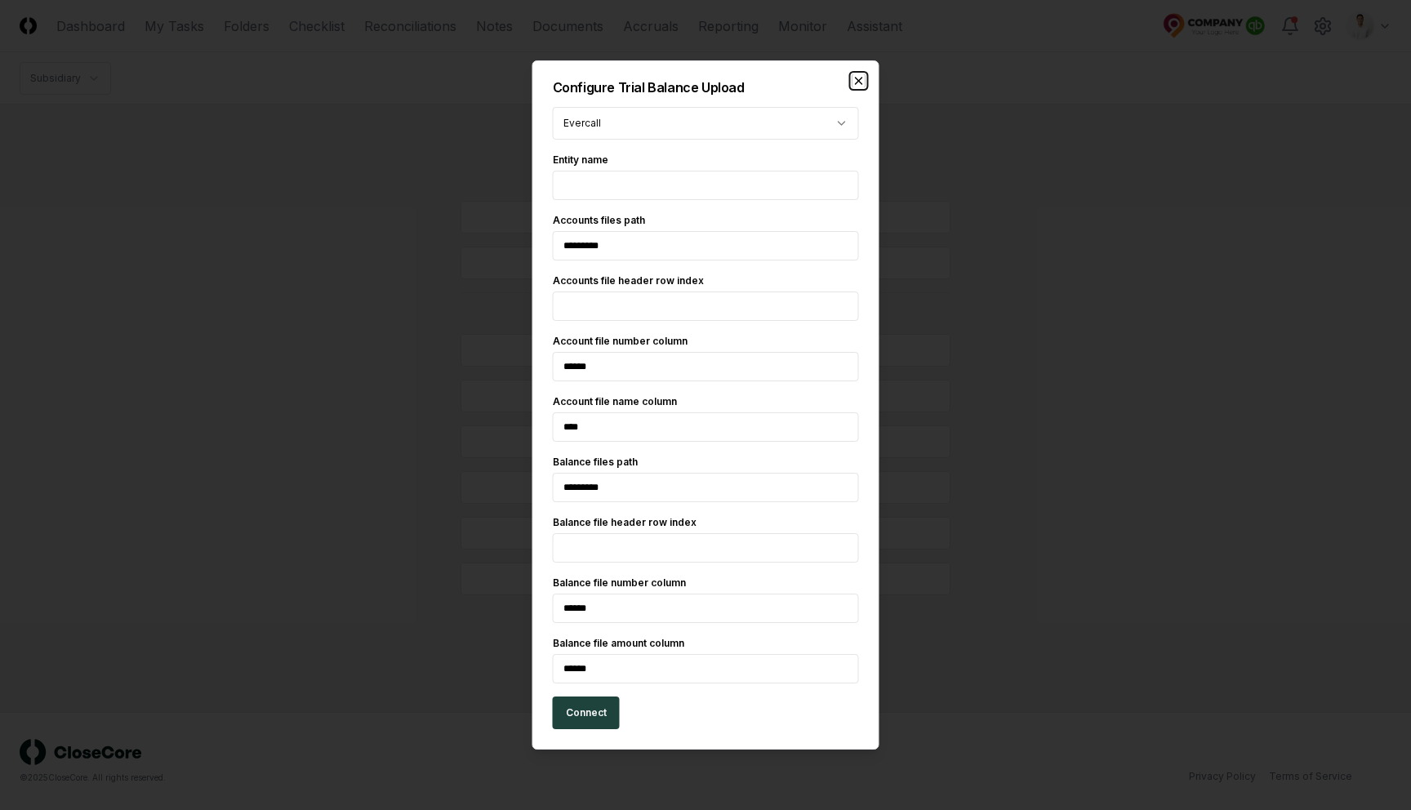
click at [861, 80] on icon "button" at bounding box center [859, 80] width 13 height 13
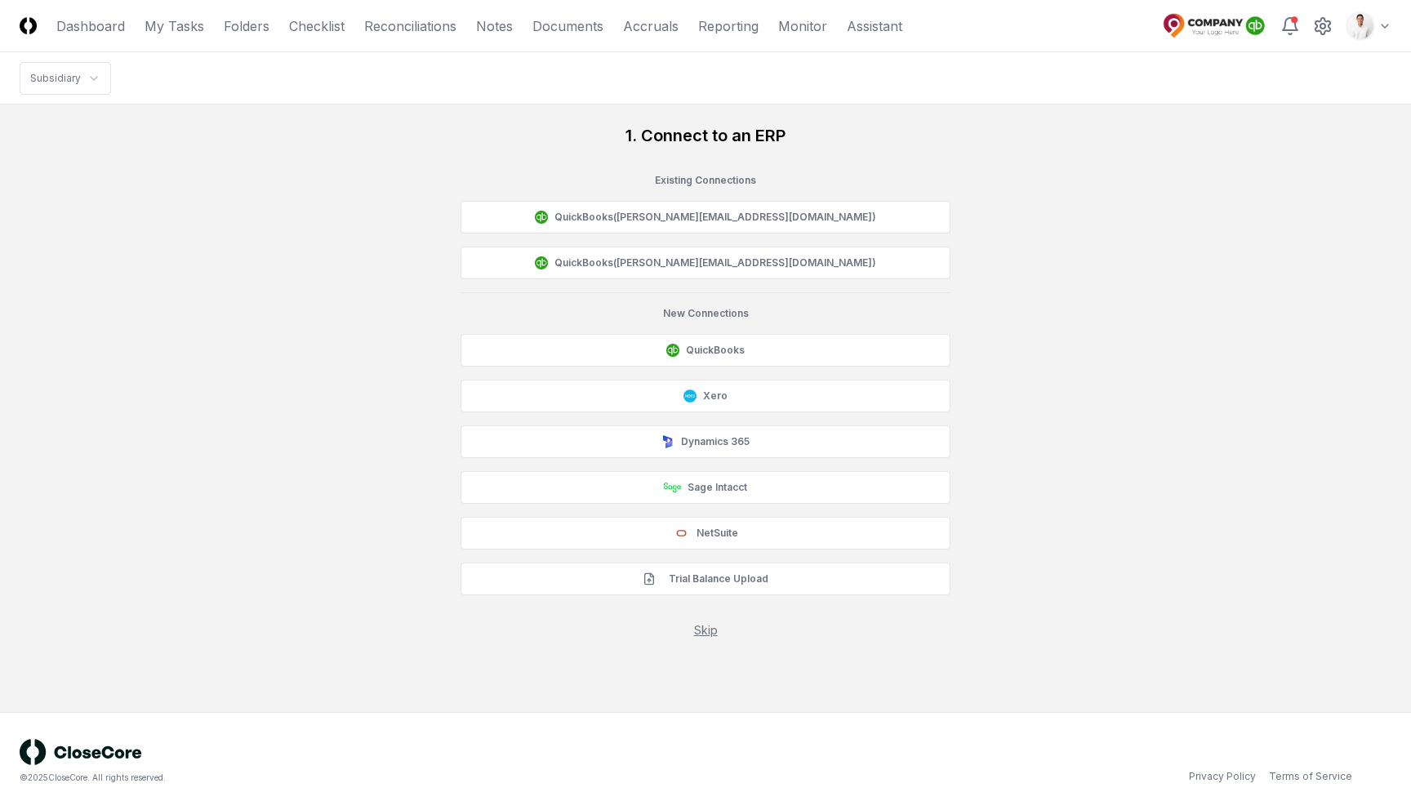
click at [1076, 134] on div "1. Connect to an ERP Existing Connection s QuickBooks ([PERSON_NAME][EMAIL_ADDR…" at bounding box center [706, 381] width 1372 height 515
click at [435, 198] on div "1. Connect to an ERP Existing Connection s QuickBooks ([PERSON_NAME][EMAIL_ADDR…" at bounding box center [706, 381] width 1372 height 515
click at [306, 26] on link "Checklist" at bounding box center [317, 26] width 56 height 20
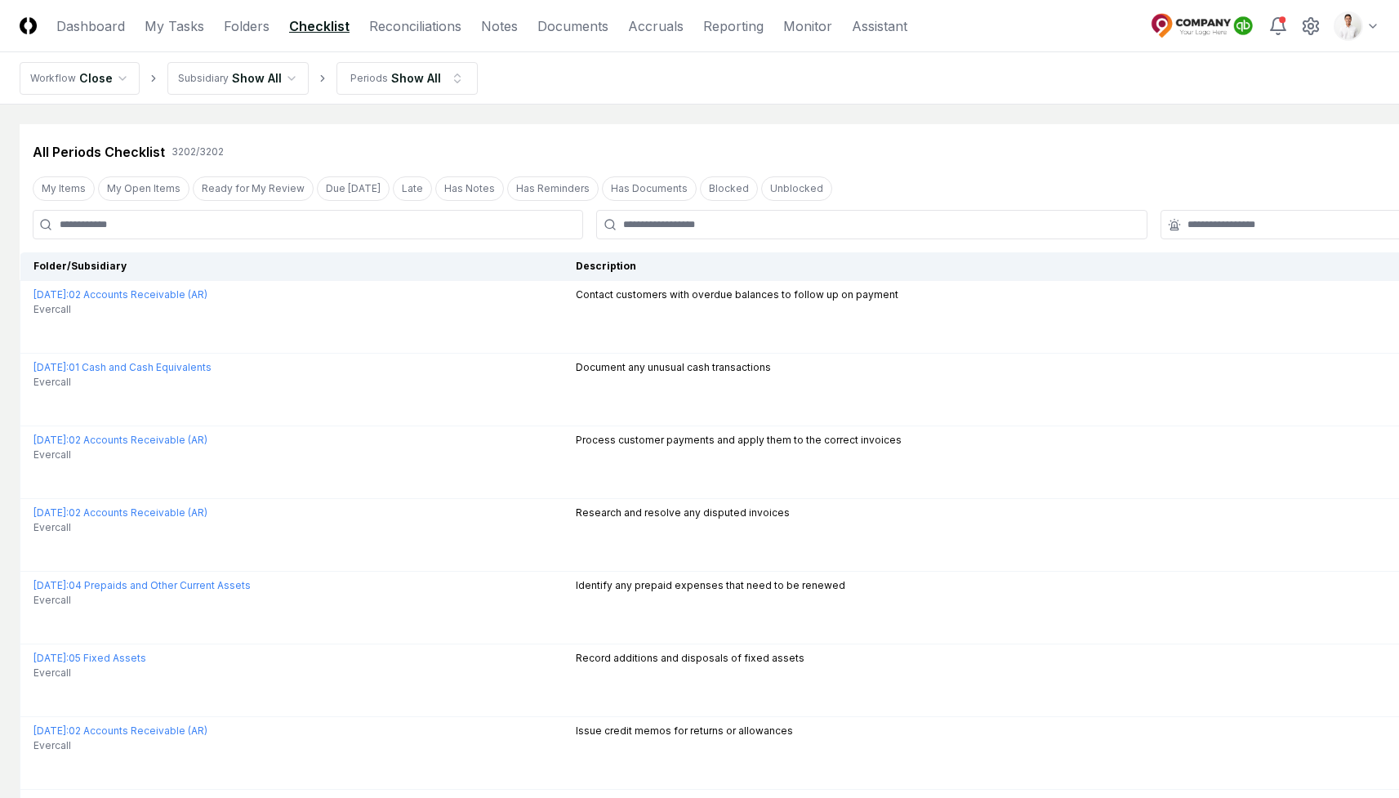
click at [383, 94] on nav "Workflow Close Subsidiary Evercall Periods Show All" at bounding box center [699, 78] width 1399 height 52
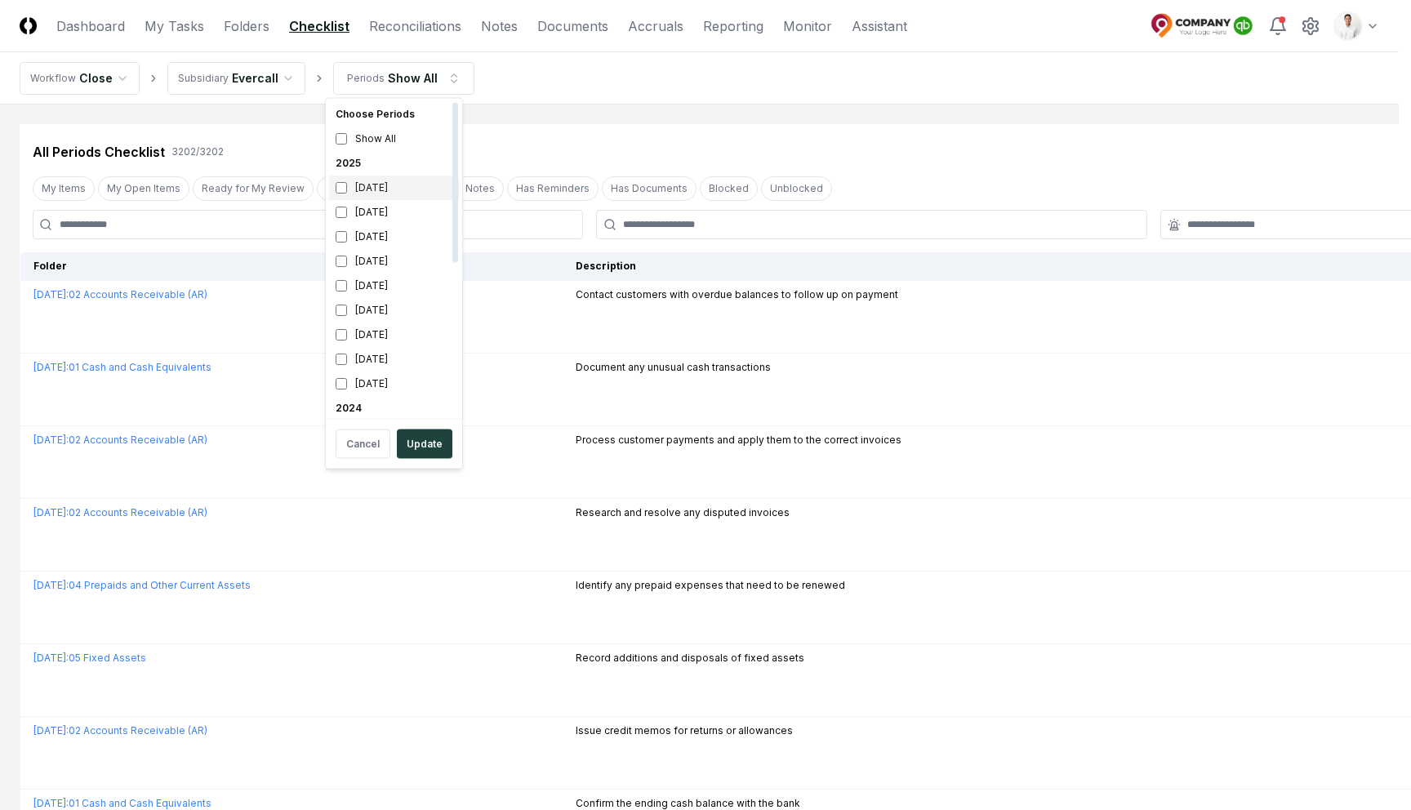
click at [361, 192] on div "[DATE]" at bounding box center [394, 188] width 130 height 25
click at [421, 426] on div "Cancel Update" at bounding box center [394, 444] width 130 height 42
click at [421, 434] on button "Update" at bounding box center [425, 444] width 56 height 29
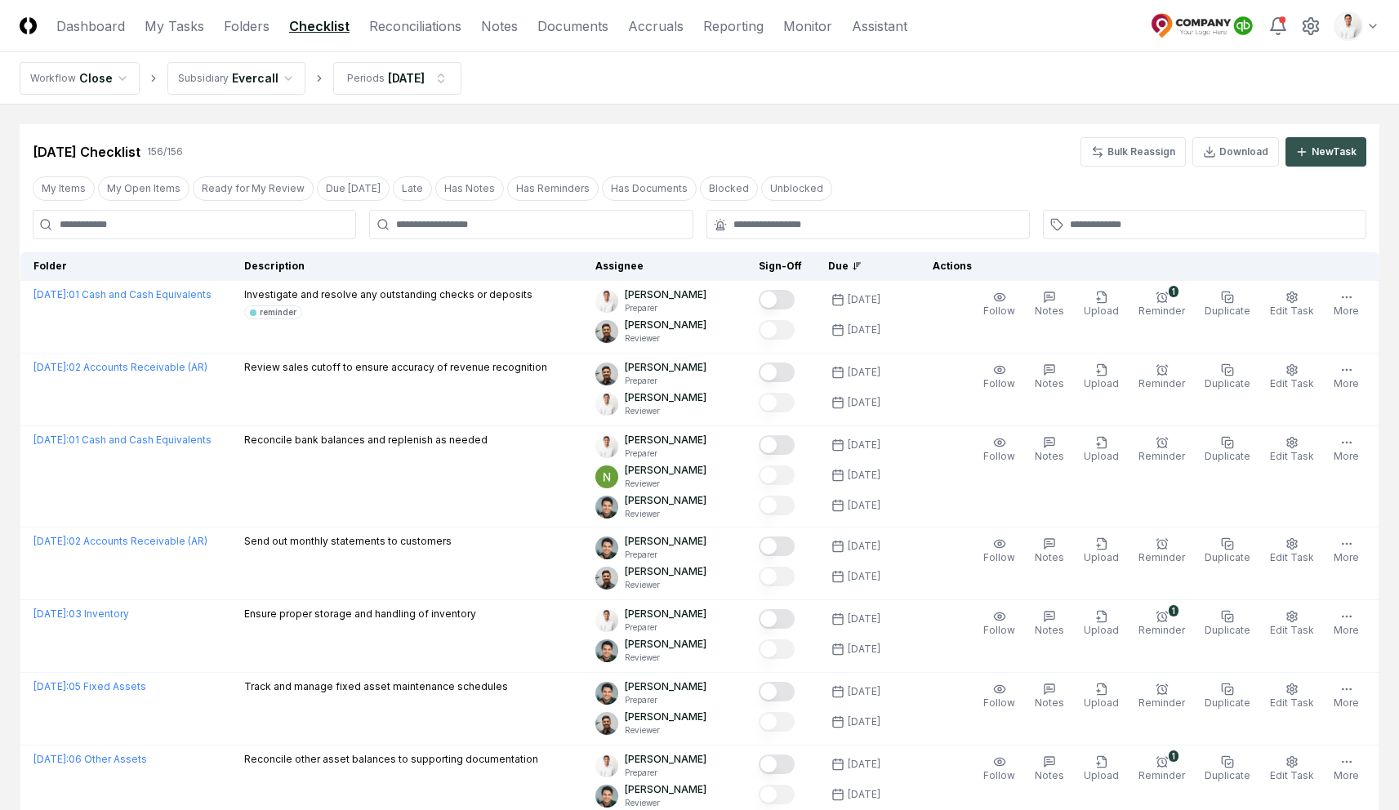
click at [1315, 151] on div "New Task" at bounding box center [1334, 152] width 45 height 15
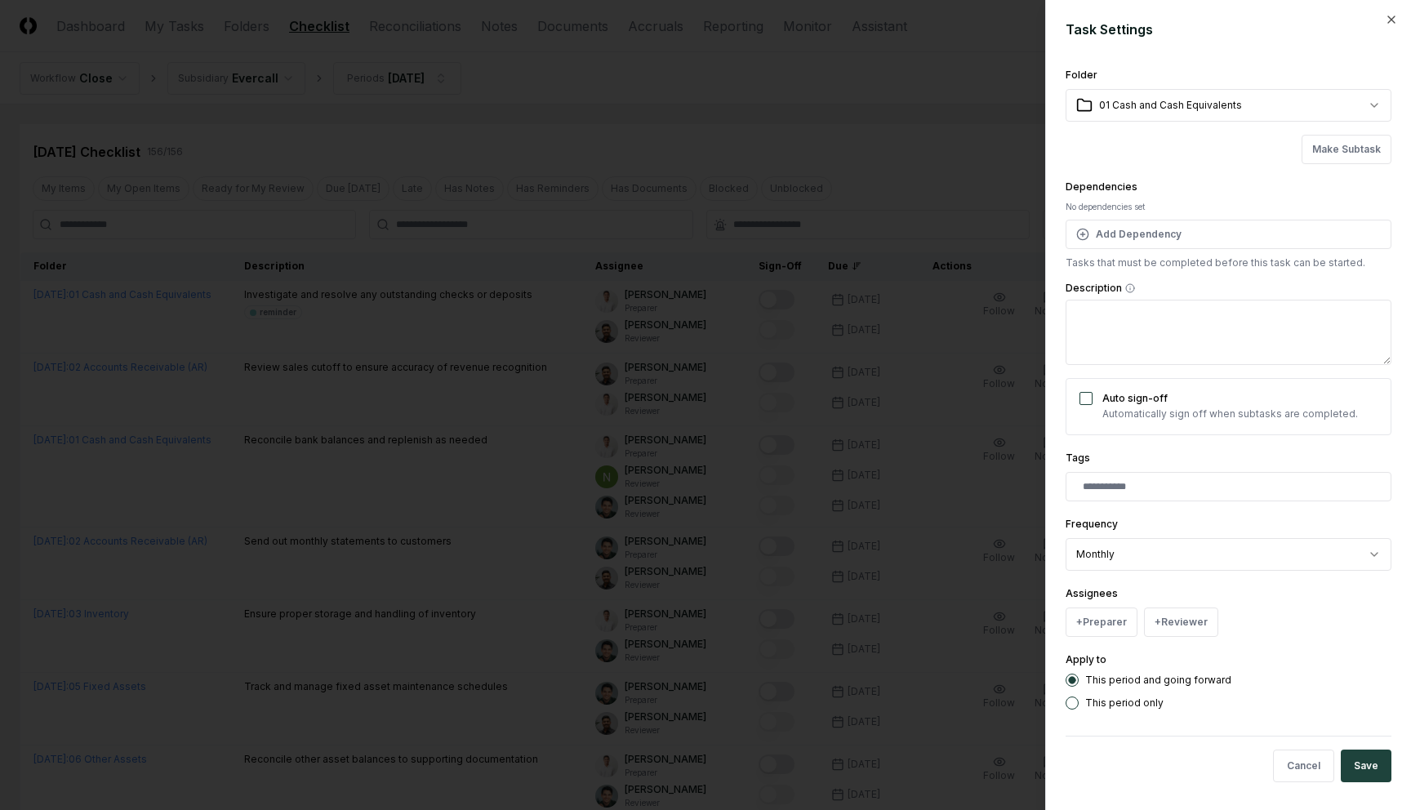
click at [845, 124] on div at bounding box center [705, 405] width 1411 height 810
